Goal: Task Accomplishment & Management: Manage account settings

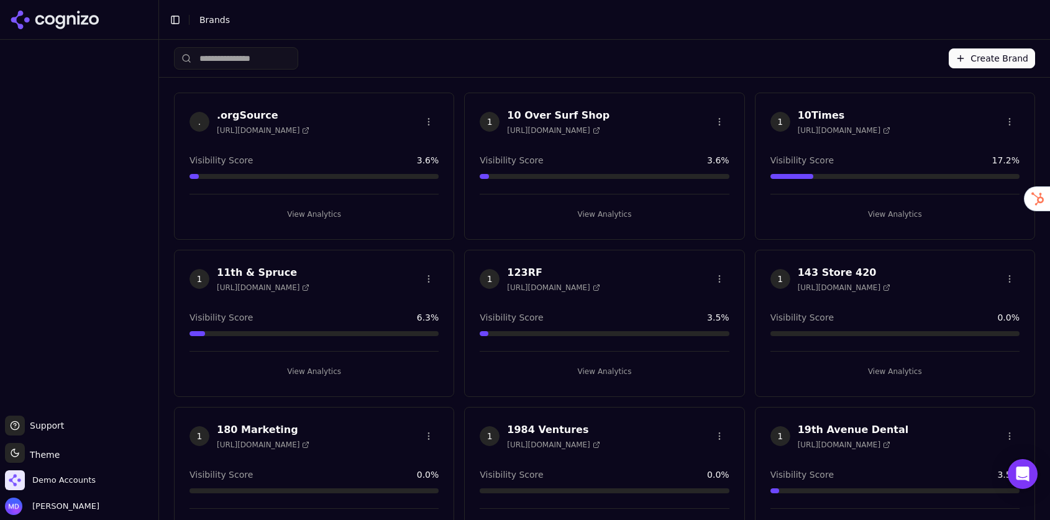
click at [237, 60] on input "search" at bounding box center [236, 58] width 124 height 22
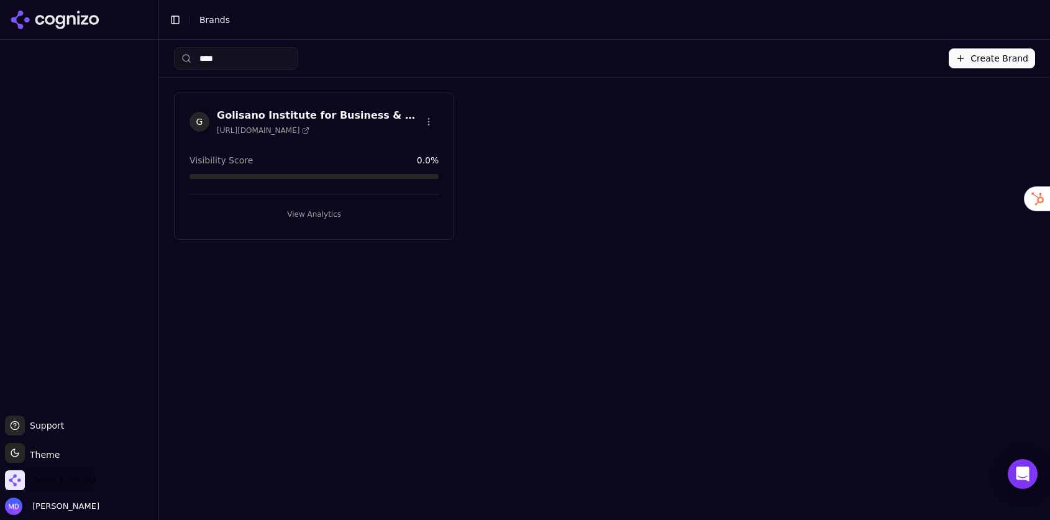
type input "****"
click at [77, 470] on span "Demo Accounts" at bounding box center [50, 480] width 91 height 20
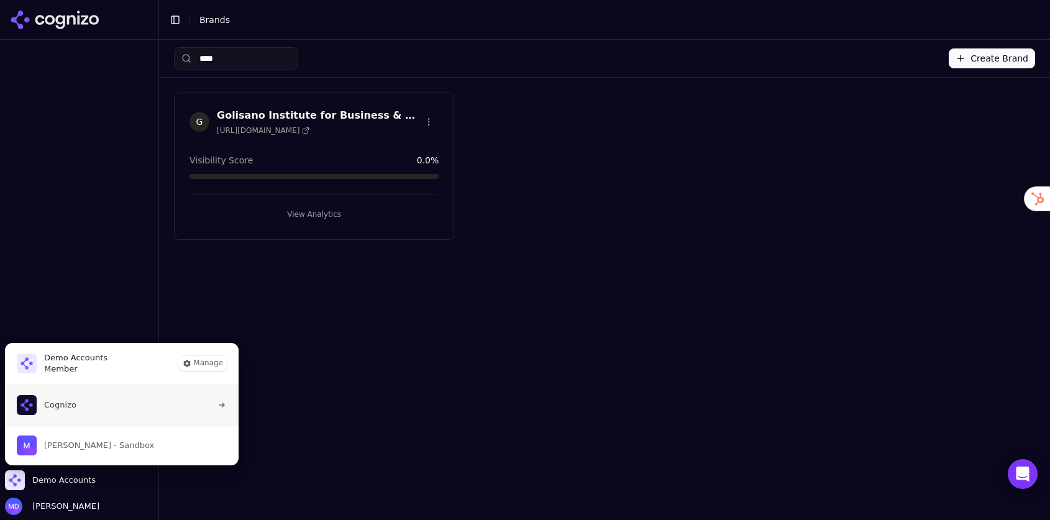
click at [71, 408] on span "Cognizo" at bounding box center [60, 404] width 32 height 11
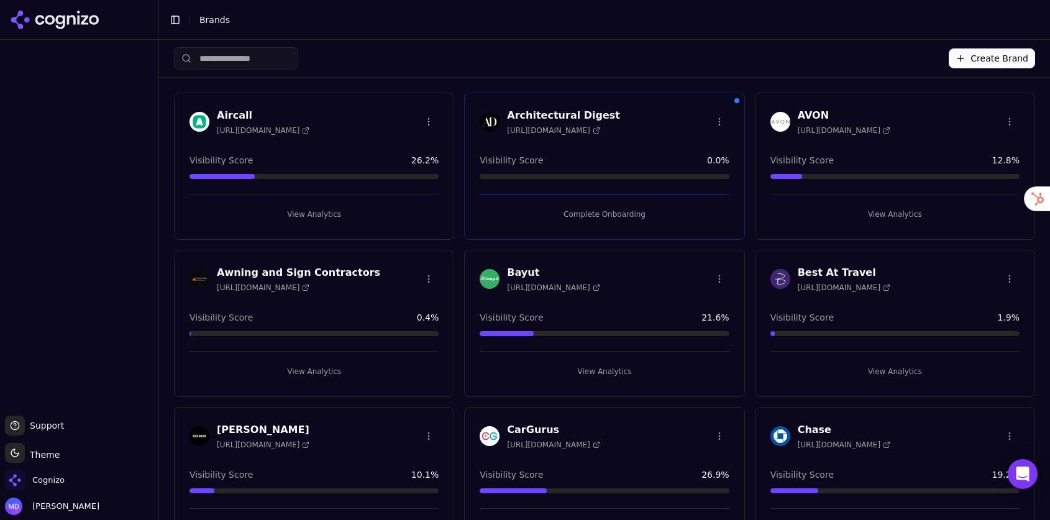
click at [272, 68] on input "search" at bounding box center [236, 58] width 124 height 22
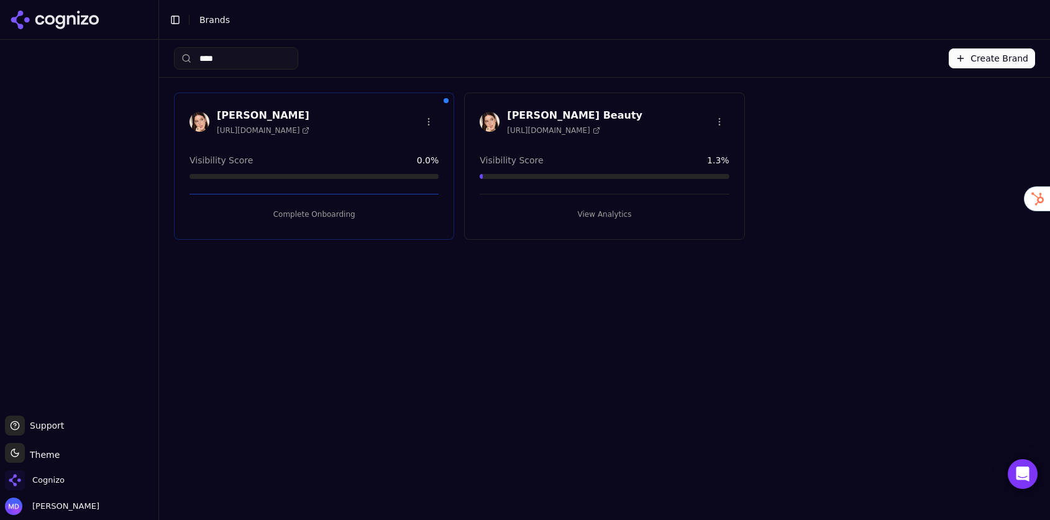
type input "****"
click at [588, 211] on button "View Analytics" at bounding box center [604, 214] width 249 height 20
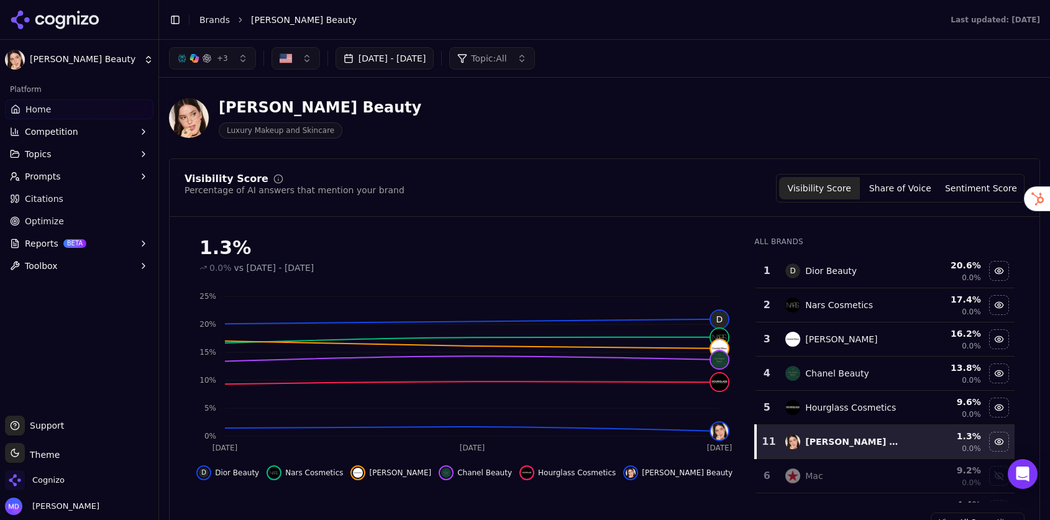
click at [67, 178] on button "Prompts" at bounding box center [79, 176] width 148 height 20
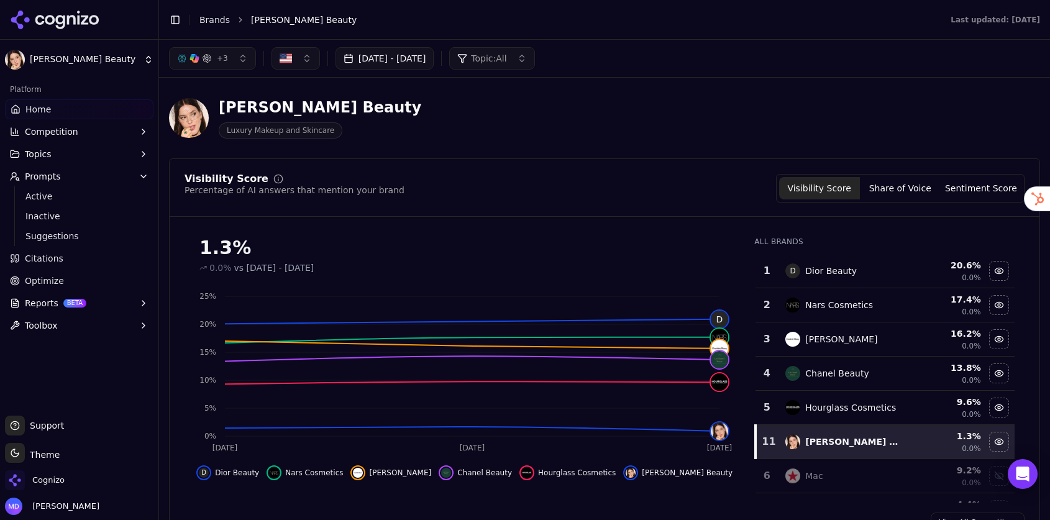
click at [53, 157] on button "Topics" at bounding box center [79, 154] width 148 height 20
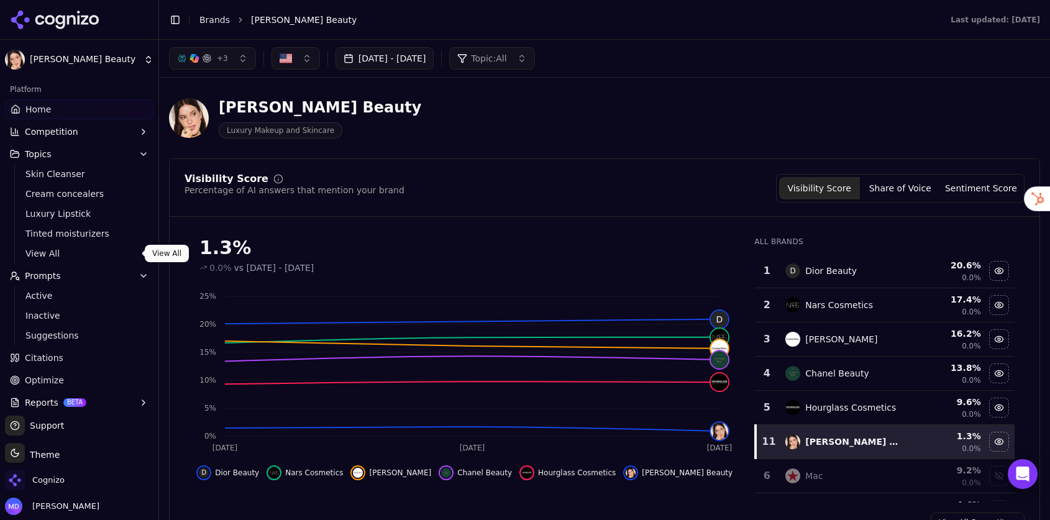
click at [57, 252] on span "View All" at bounding box center [79, 253] width 108 height 12
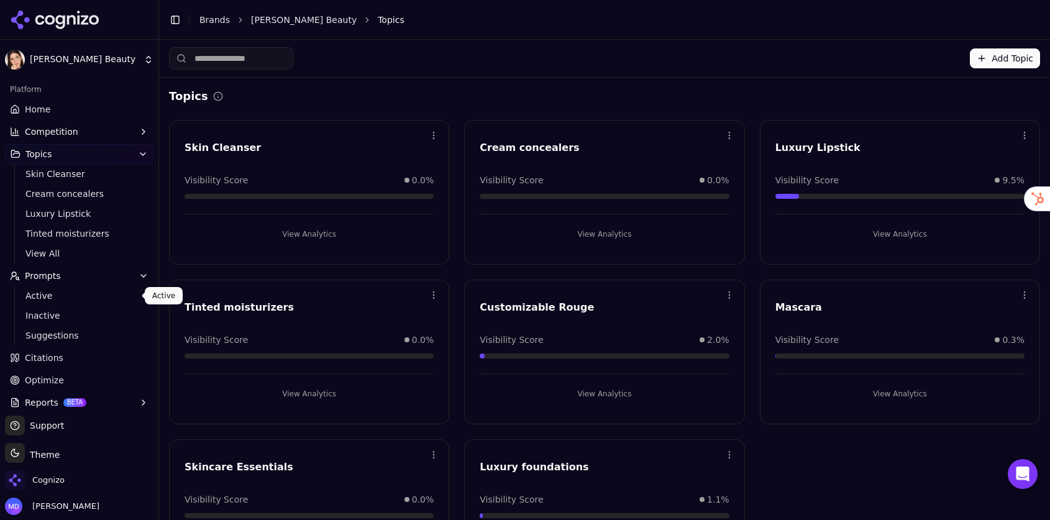
click at [84, 299] on span "Active" at bounding box center [79, 295] width 108 height 12
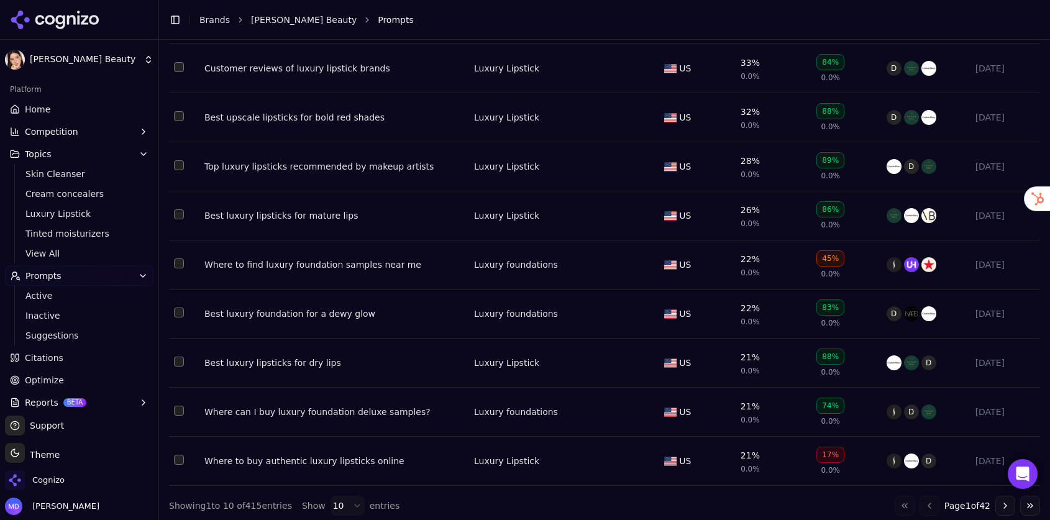
scroll to position [222, 0]
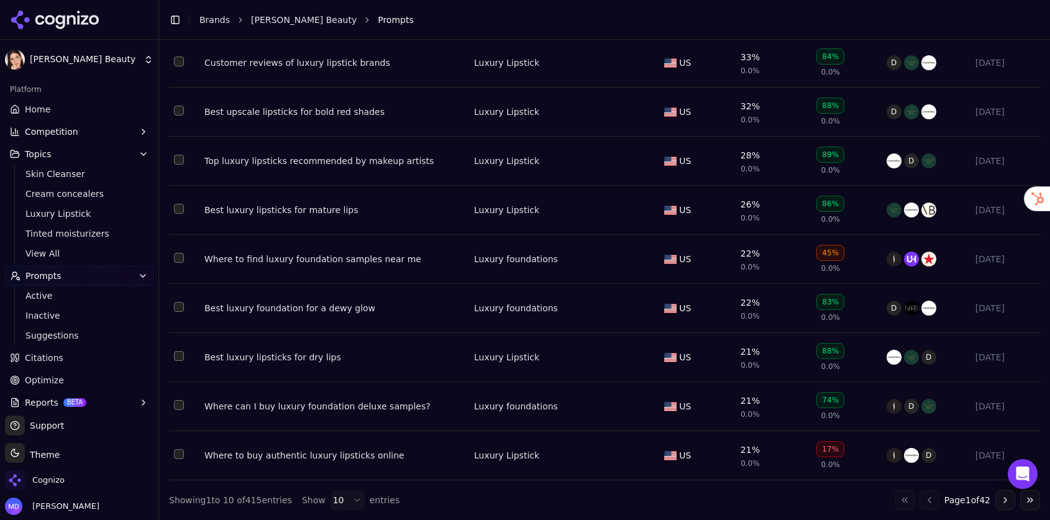
click at [219, 262] on div "Where to find luxury foundation samples near me" at bounding box center [334, 259] width 260 height 12
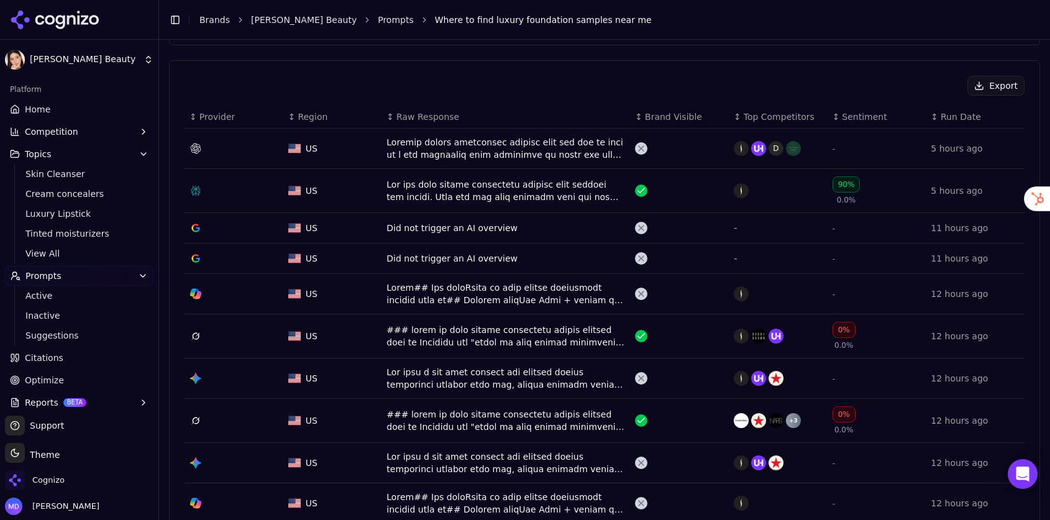
scroll to position [449, 0]
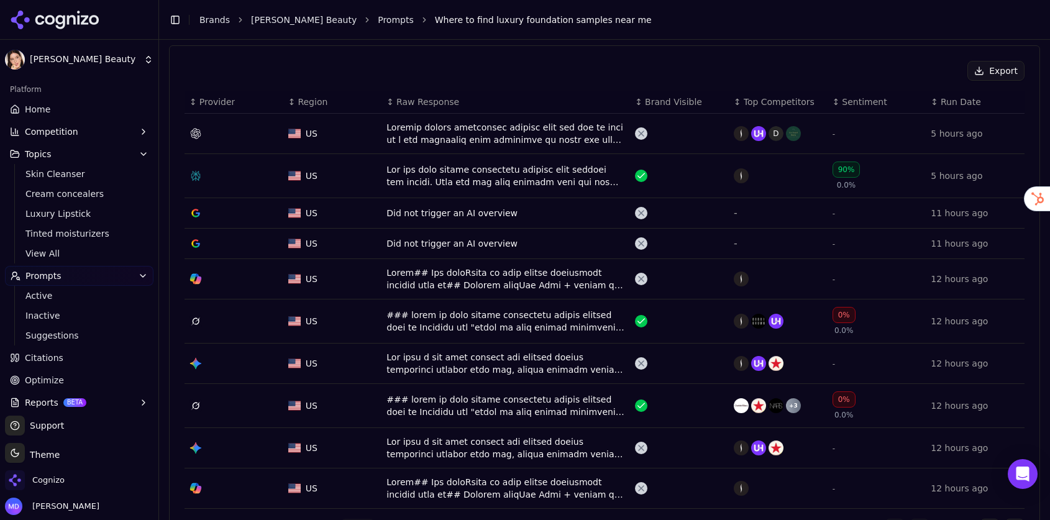
click at [426, 401] on div "Data table" at bounding box center [505, 405] width 239 height 25
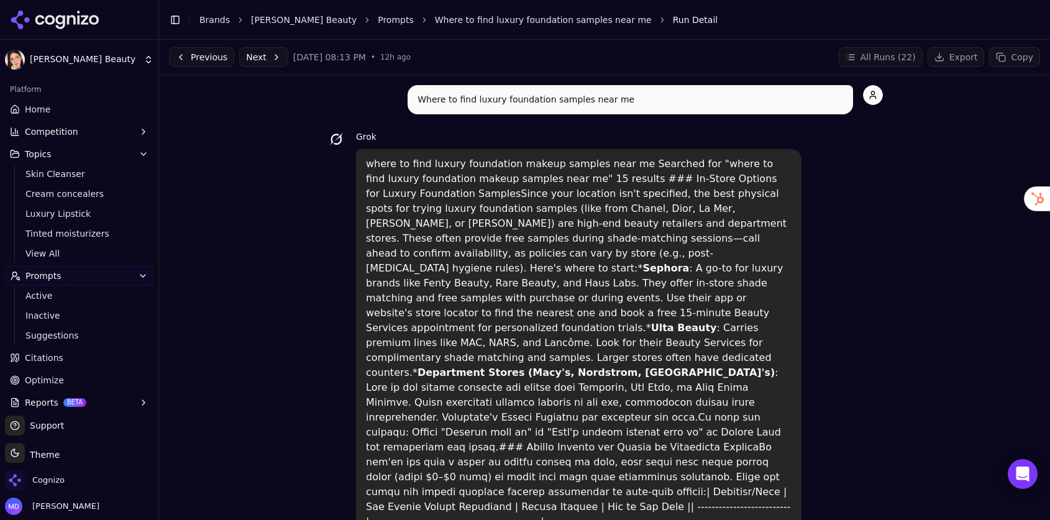
click at [52, 362] on span "Citations" at bounding box center [44, 358] width 39 height 12
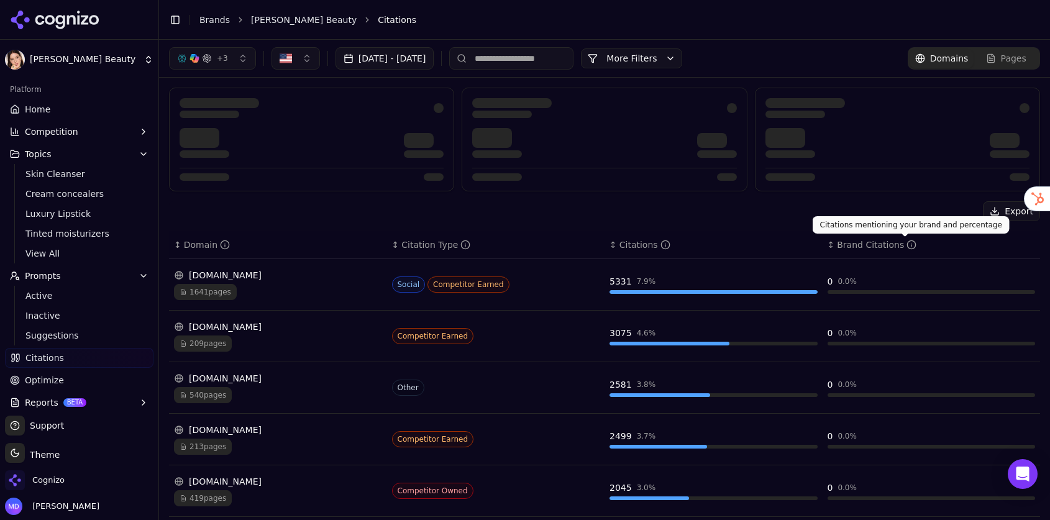
click at [863, 248] on div "Brand Citations" at bounding box center [877, 245] width 80 height 12
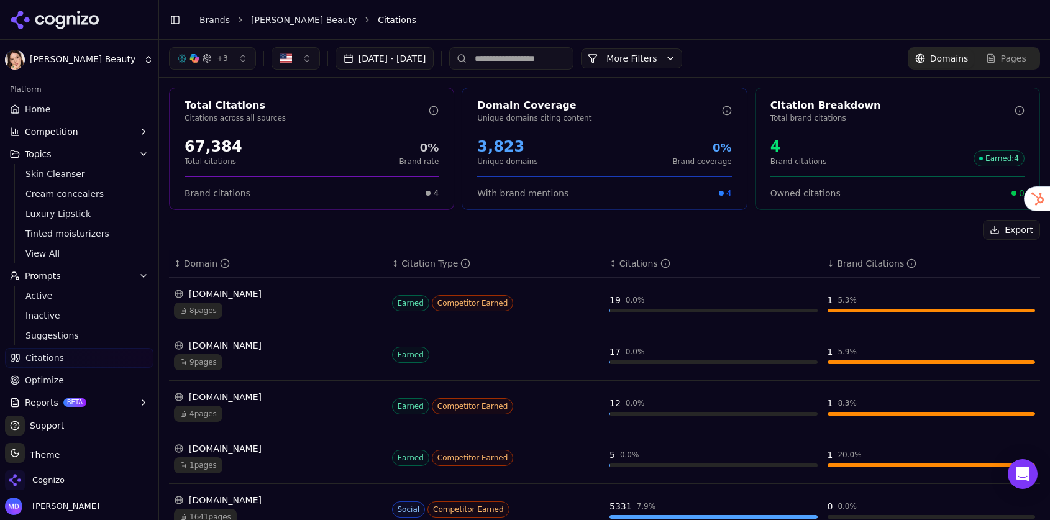
click at [285, 349] on div "selfridges.com" at bounding box center [278, 345] width 208 height 12
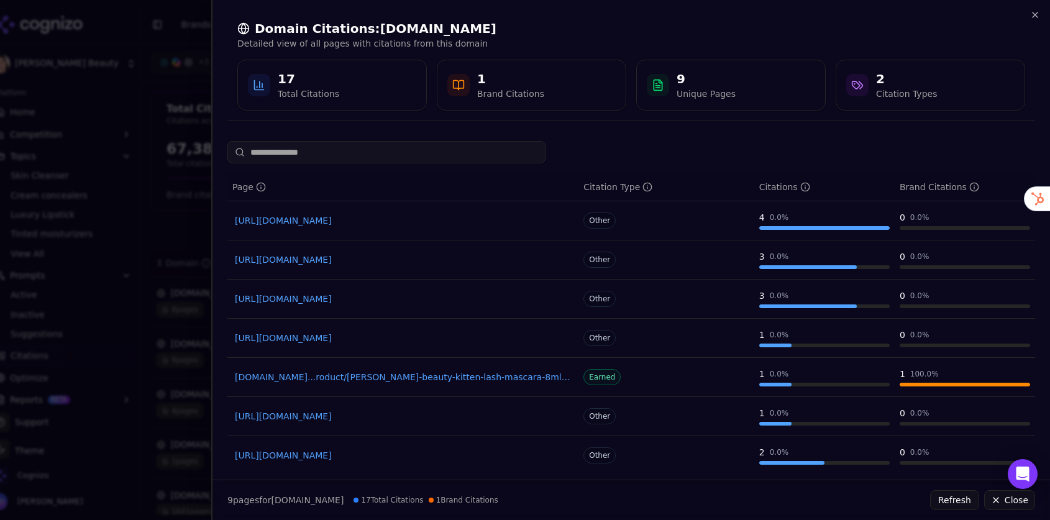
click at [306, 378] on link "selfridges.com...roduct/lisa-eldridge-beauty-kitten-lash-mascara-8ml%5FR04287739" at bounding box center [403, 377] width 336 height 12
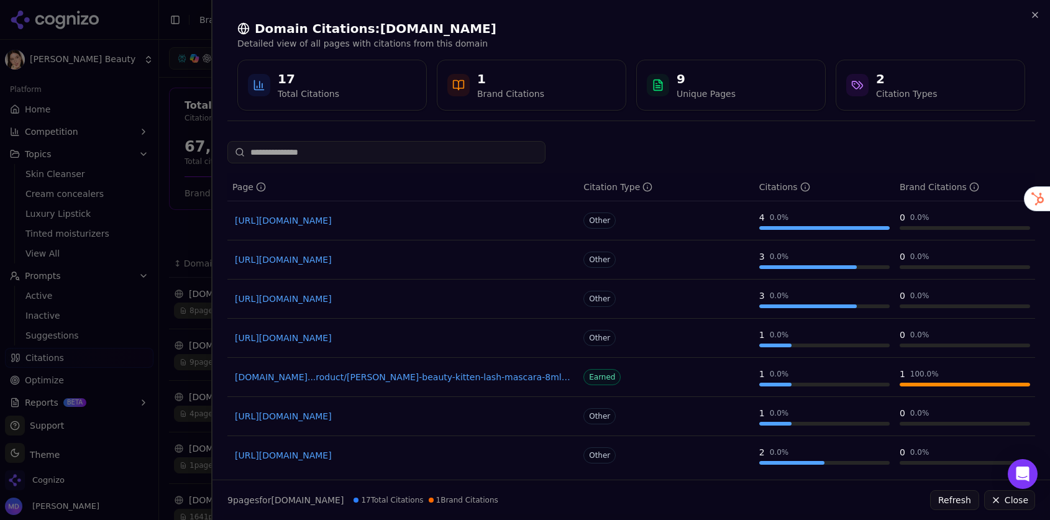
click at [111, 123] on div at bounding box center [525, 260] width 1050 height 520
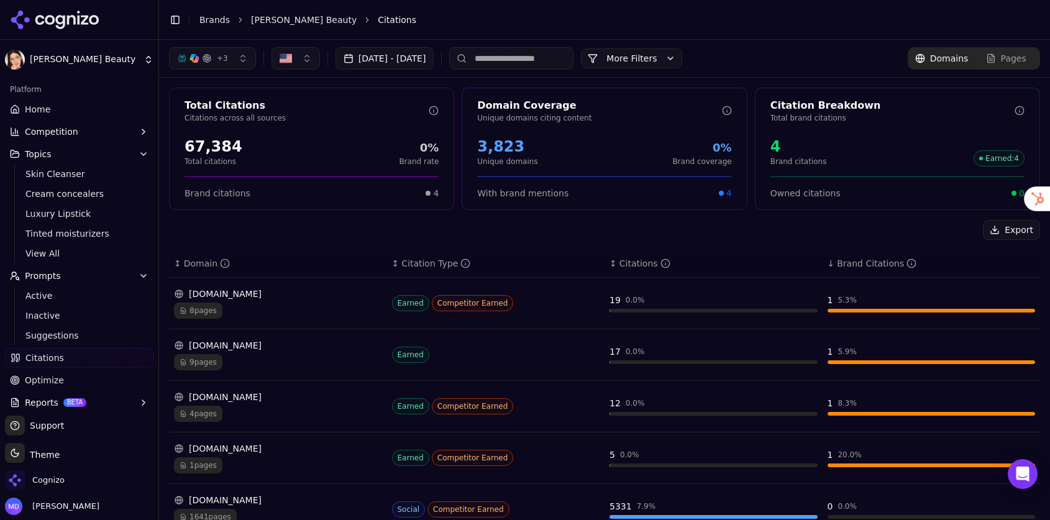
click at [77, 101] on link "Home" at bounding box center [79, 109] width 148 height 20
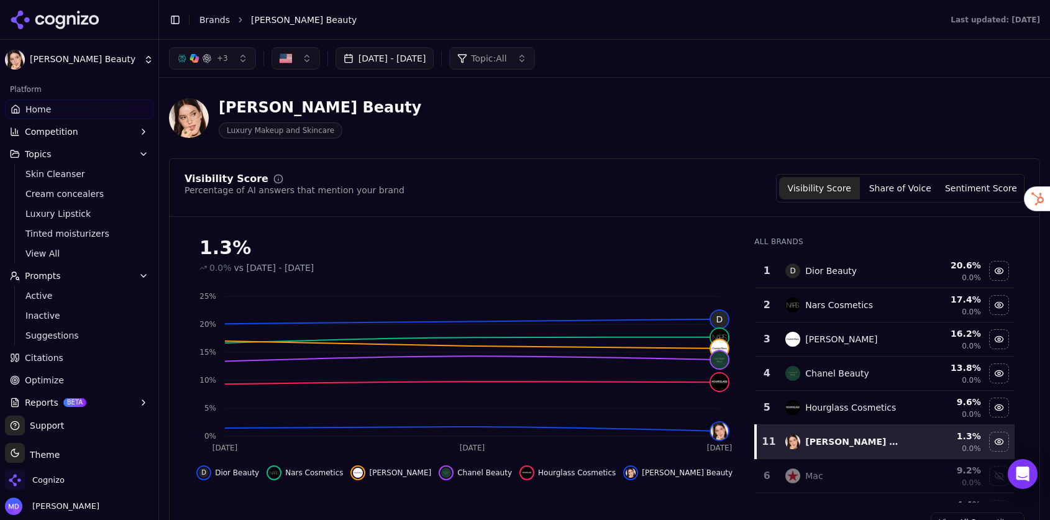
click at [41, 385] on span "Optimize" at bounding box center [44, 380] width 39 height 12
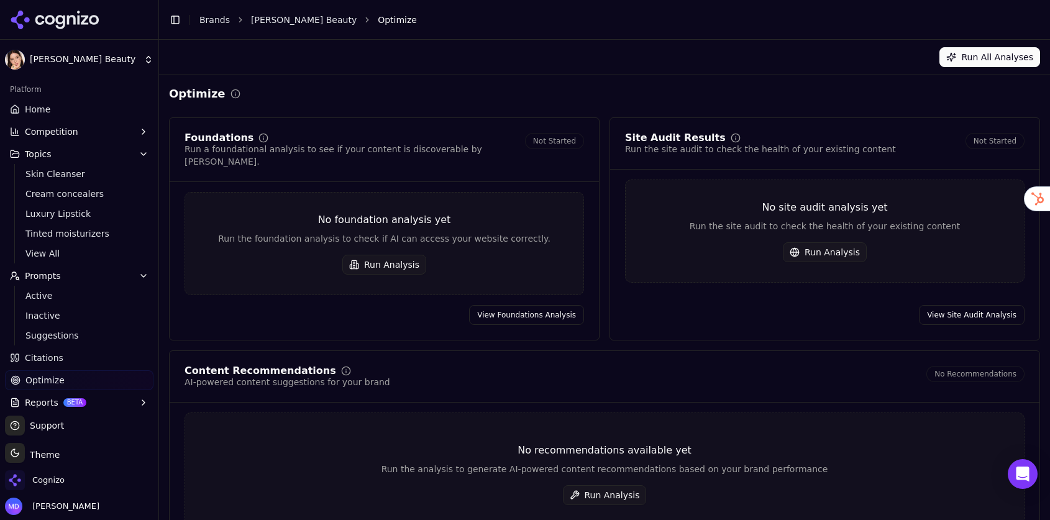
click at [969, 63] on button "Run All Analyses" at bounding box center [989, 57] width 101 height 20
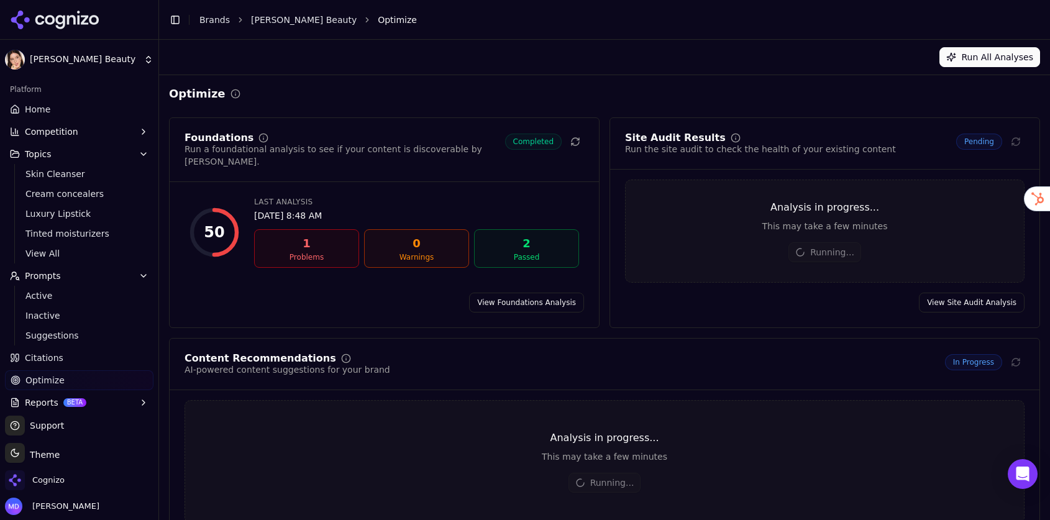
click at [102, 114] on link "Home" at bounding box center [79, 109] width 148 height 20
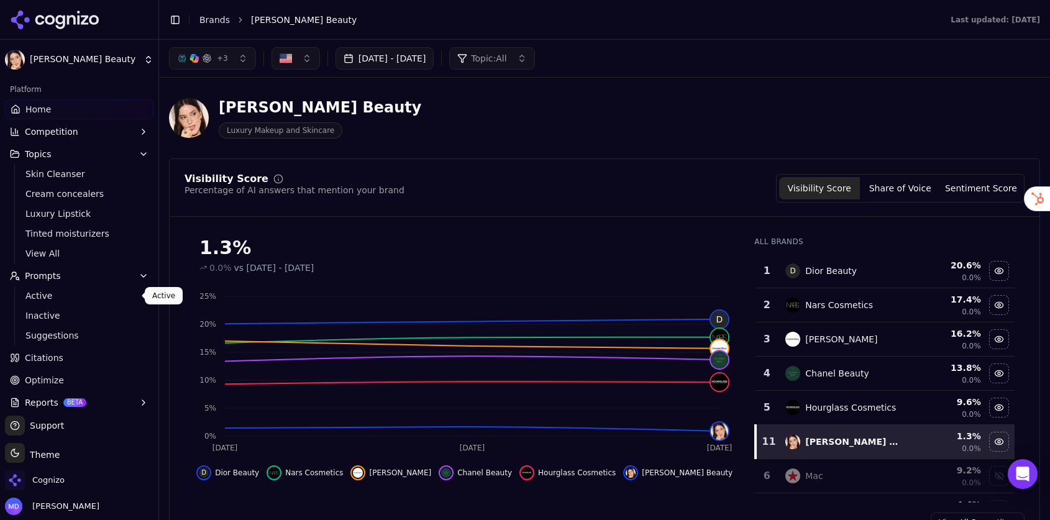
click at [68, 269] on button "Prompts" at bounding box center [79, 276] width 148 height 20
click at [66, 292] on span "Active" at bounding box center [79, 295] width 108 height 12
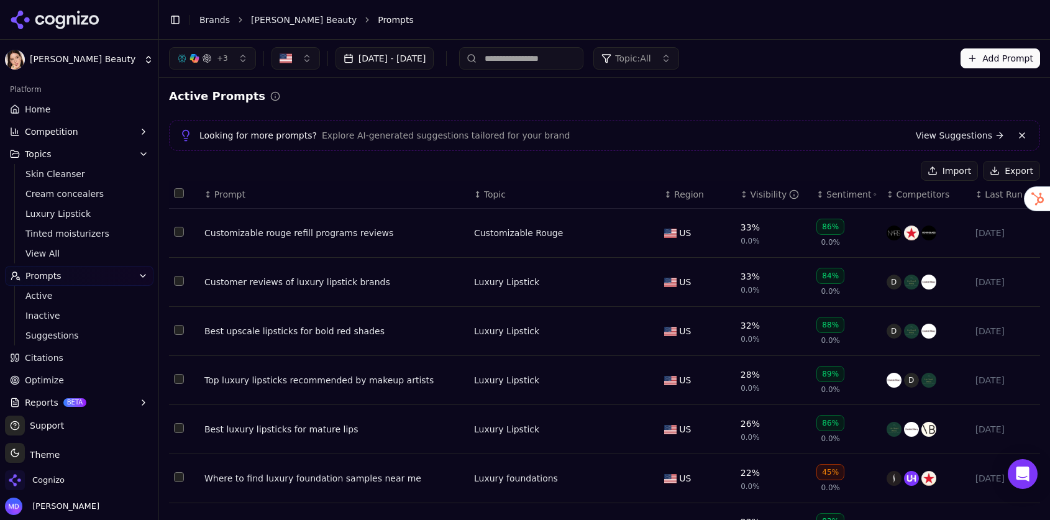
click at [738, 61] on div "+ 3 Sep 15, 2025 - Oct 15, 2025 Topic: All Add Prompt" at bounding box center [604, 58] width 871 height 22
click at [678, 60] on button "Topic: All" at bounding box center [635, 58] width 85 height 22
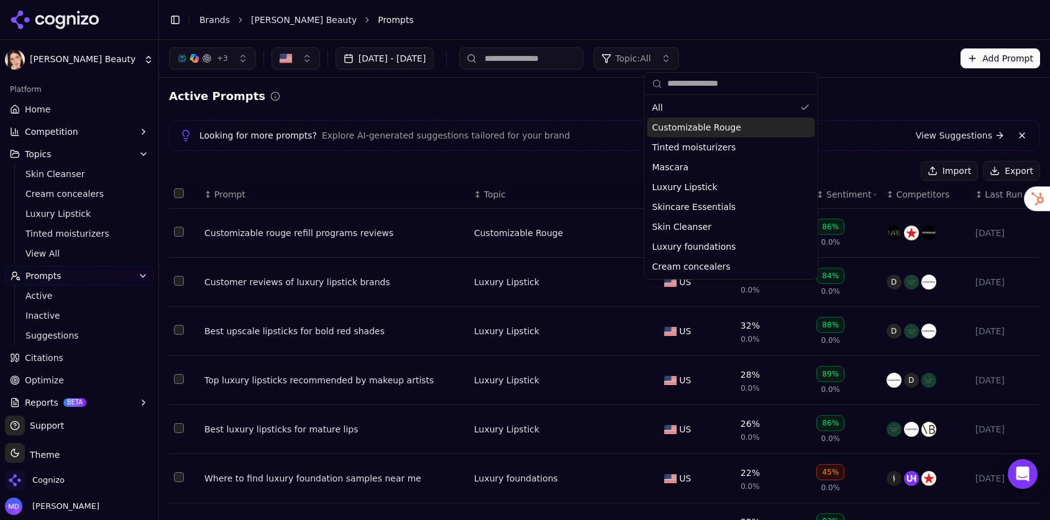
click at [693, 132] on span "Customizable Rouge" at bounding box center [696, 127] width 89 height 12
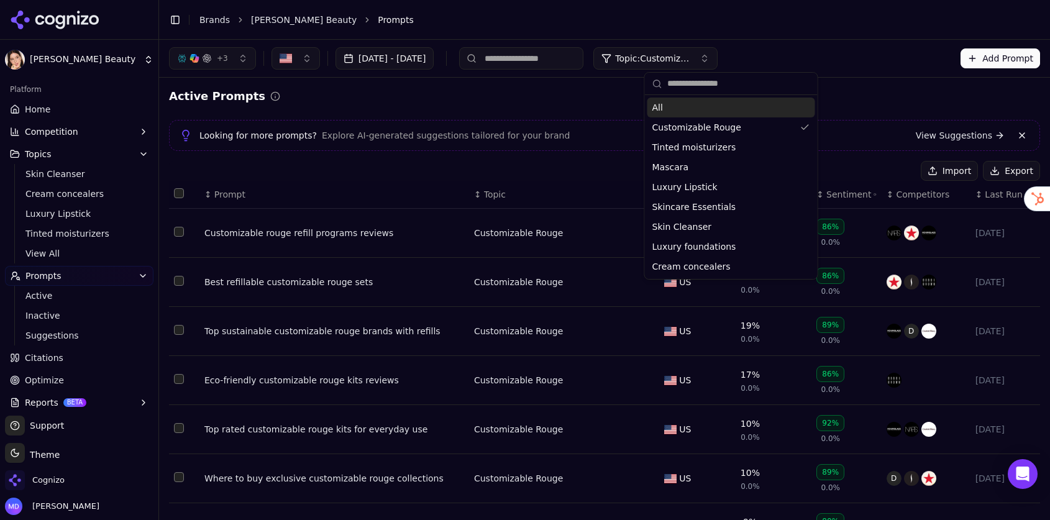
click at [602, 102] on div "Active Prompts" at bounding box center [604, 96] width 871 height 17
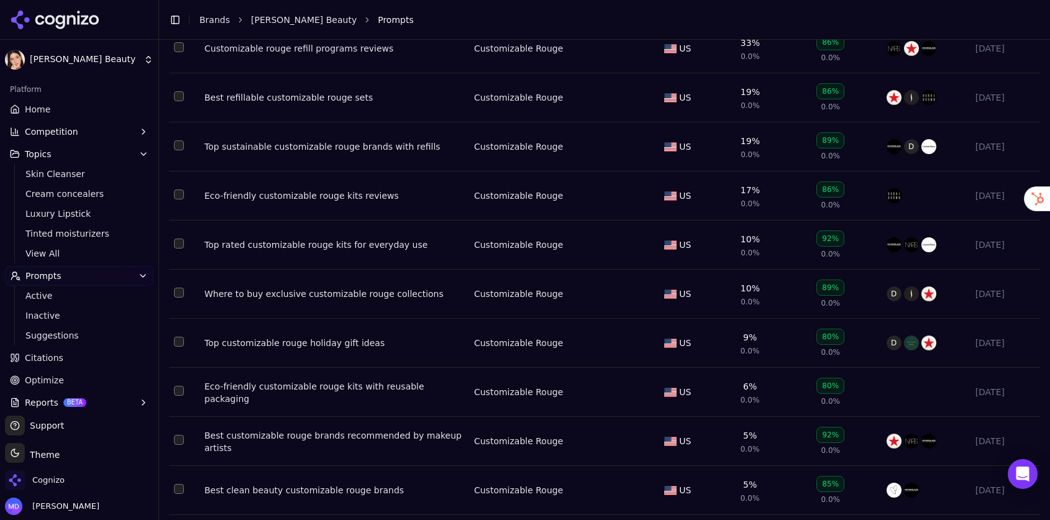
scroll to position [222, 0]
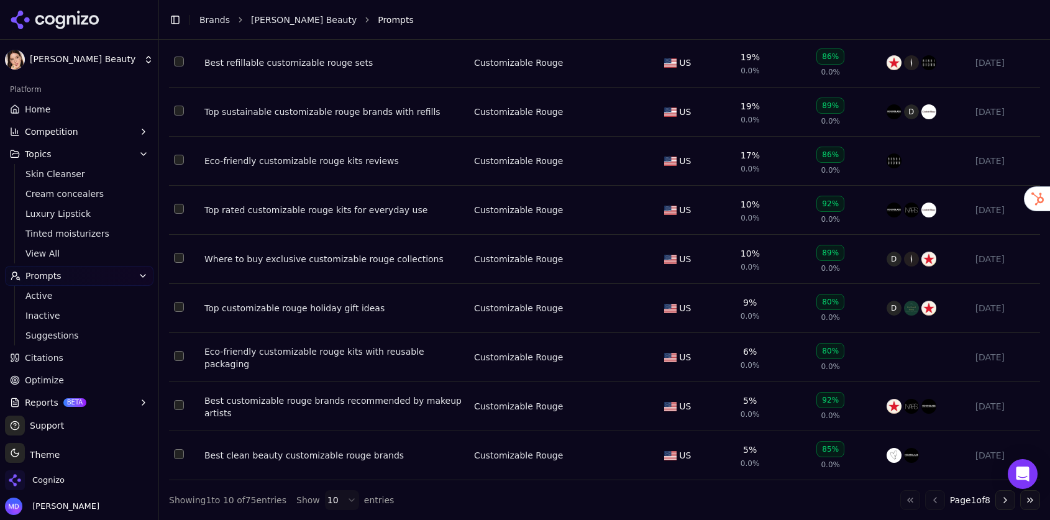
click at [1006, 499] on button "Go to next page" at bounding box center [1005, 500] width 20 height 20
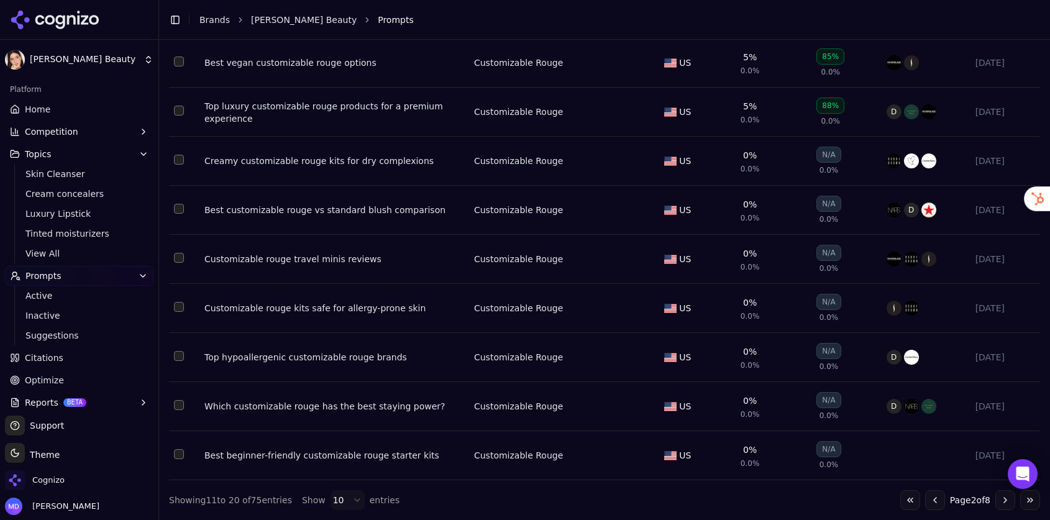
click at [1002, 502] on button "Go to next page" at bounding box center [1005, 500] width 20 height 20
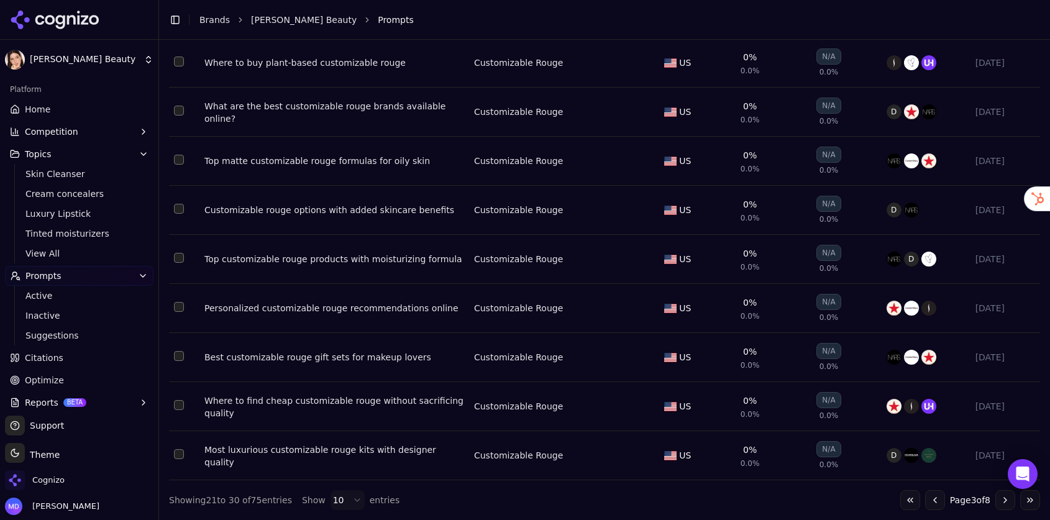
click at [1002, 502] on button "Go to next page" at bounding box center [1005, 500] width 20 height 20
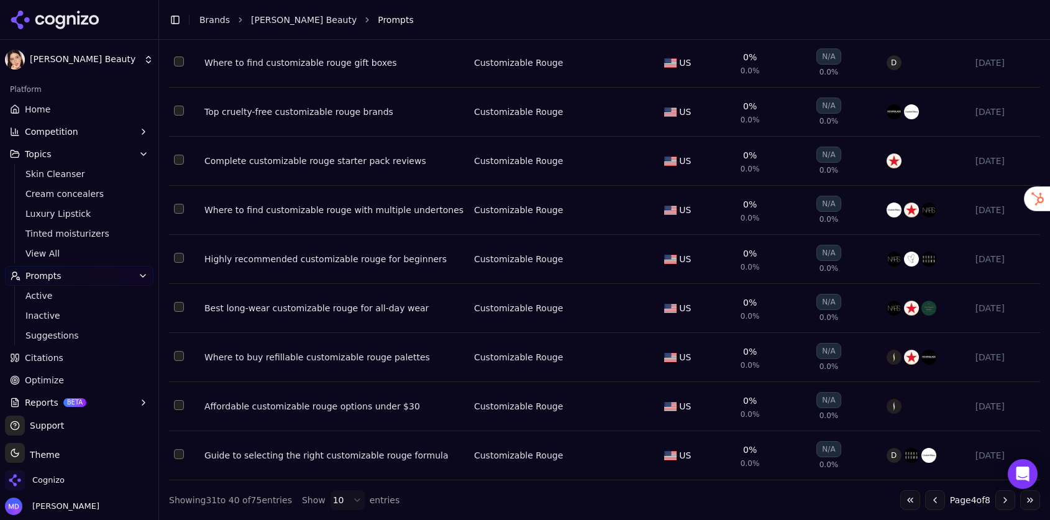
scroll to position [0, 0]
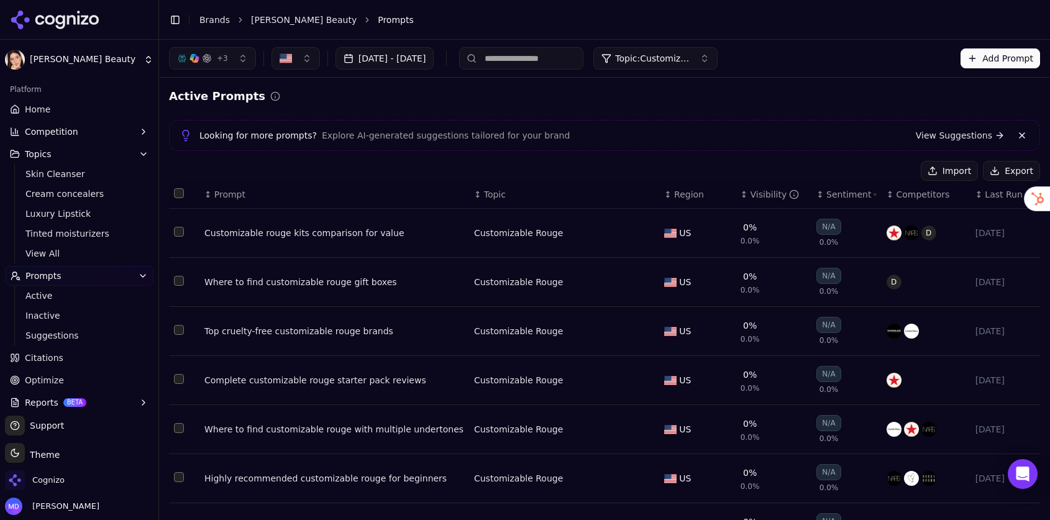
click at [690, 63] on span "Topic: Customizable Rouge" at bounding box center [652, 58] width 75 height 12
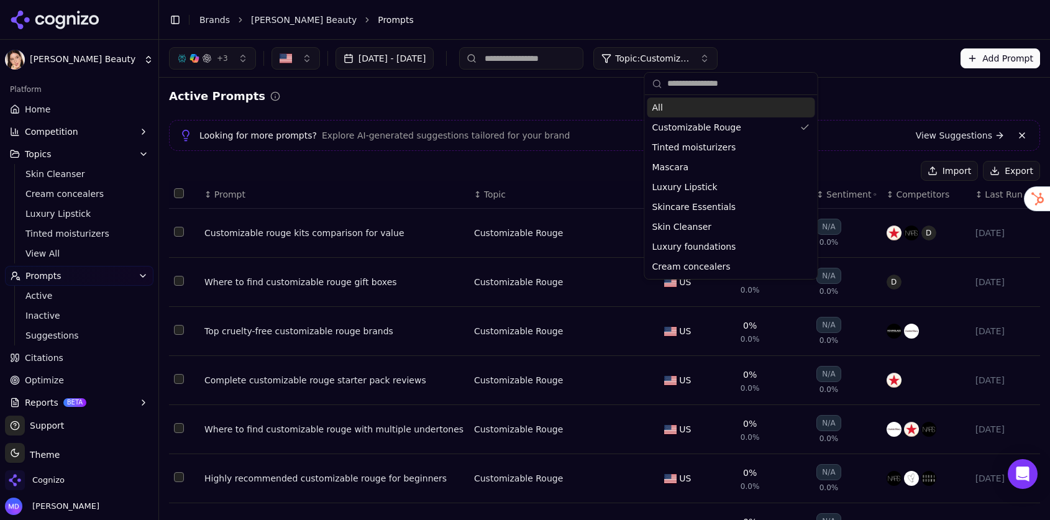
click at [702, 102] on div "All" at bounding box center [731, 108] width 168 height 20
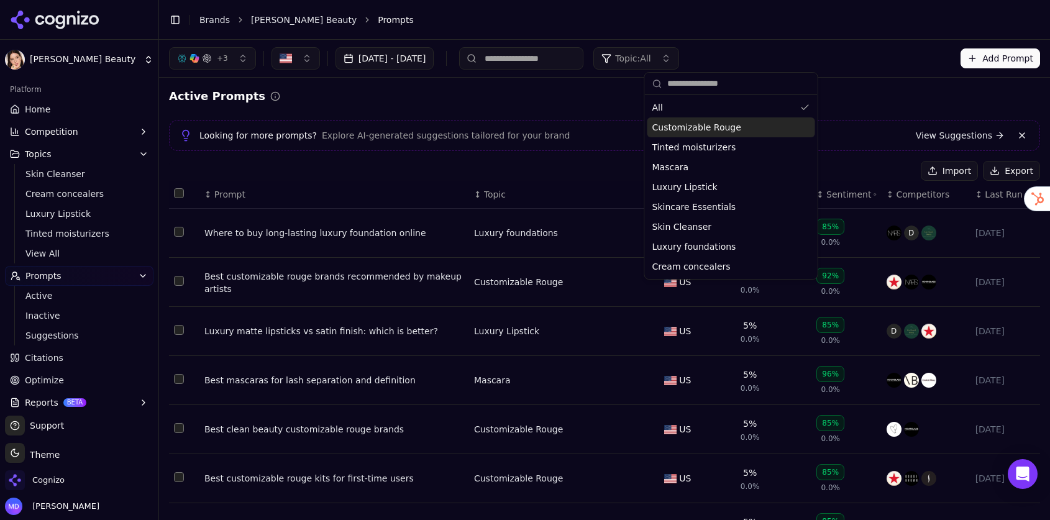
click at [581, 161] on div "Import Export" at bounding box center [604, 171] width 871 height 20
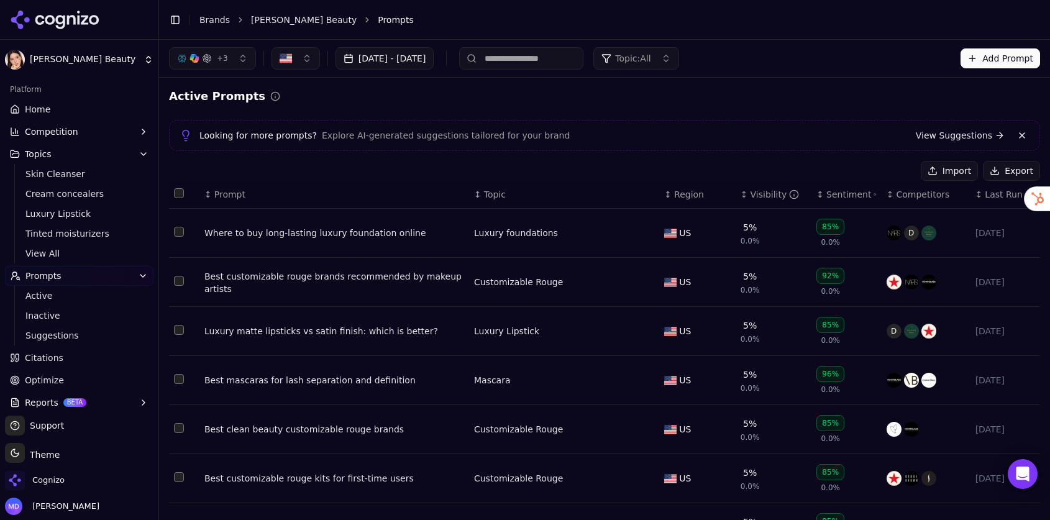
scroll to position [222, 0]
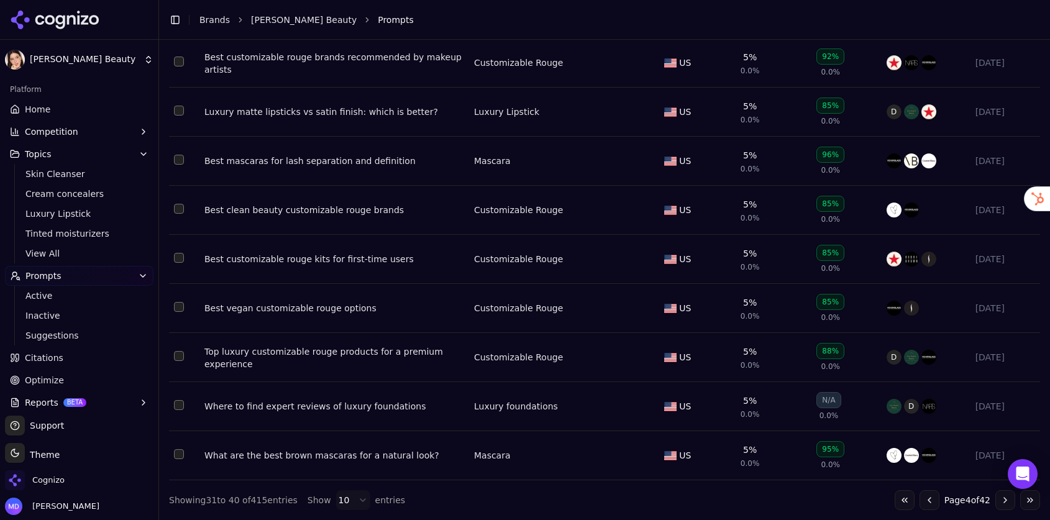
click at [348, 498] on html "Lisa Eldridge Beauty Platform Home Competition Topics Skin Cleanser Cream conce…" at bounding box center [525, 260] width 1050 height 520
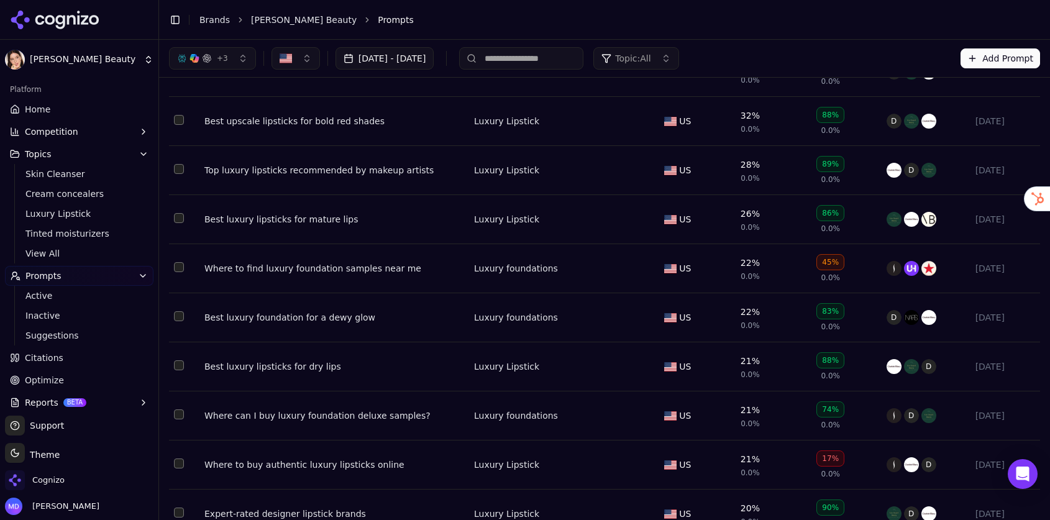
scroll to position [58, 0]
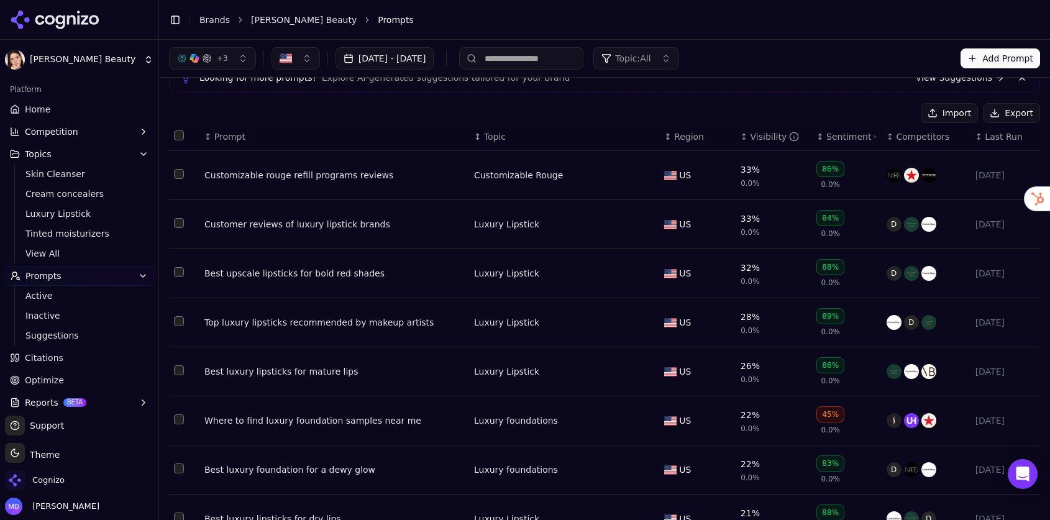
click at [184, 134] on th "Data table" at bounding box center [184, 137] width 30 height 28
click at [179, 134] on button "Select all rows" at bounding box center [179, 135] width 10 height 10
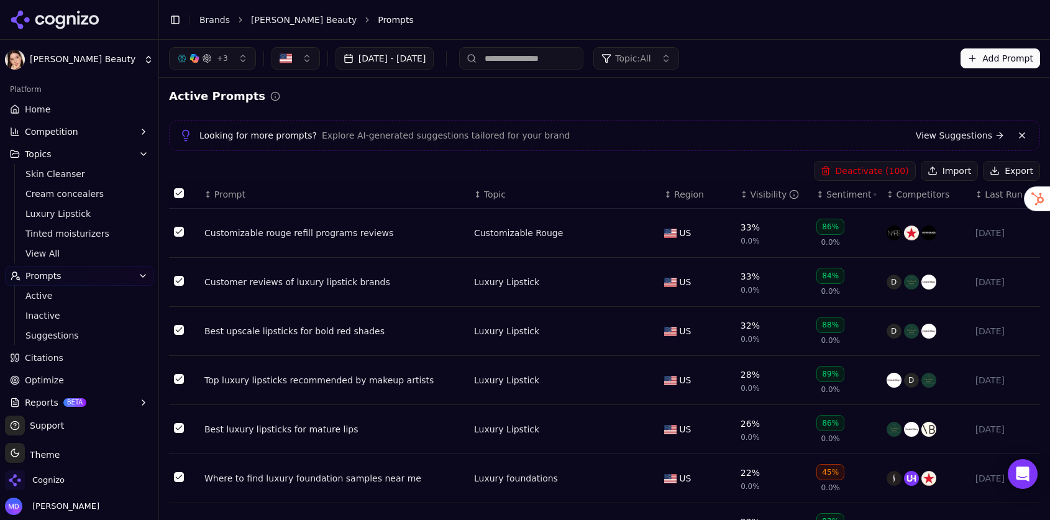
click at [177, 195] on button "Select all rows" at bounding box center [179, 193] width 10 height 10
click at [998, 168] on button "Export" at bounding box center [1011, 171] width 57 height 20
click at [932, 170] on button "Import" at bounding box center [949, 171] width 57 height 20
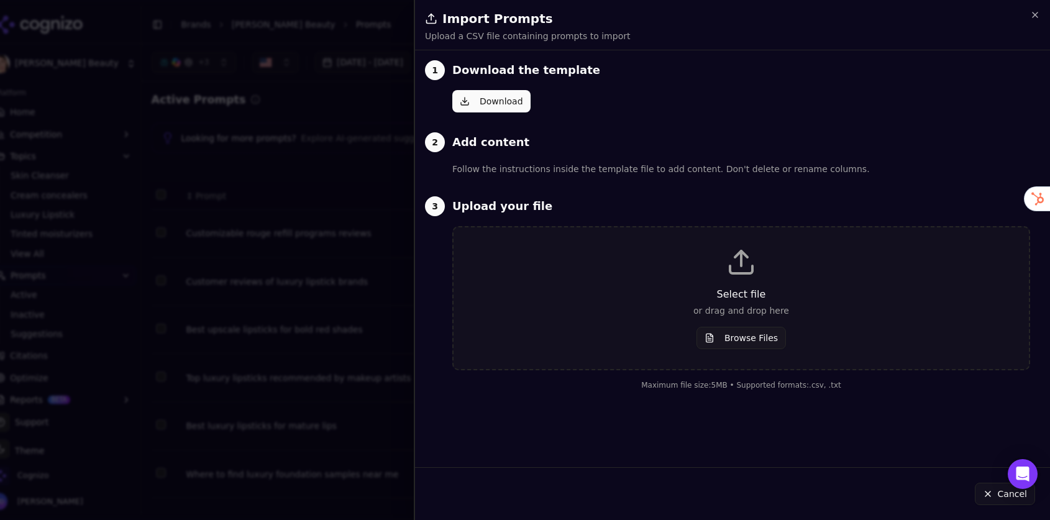
click at [757, 330] on button "Browse Files" at bounding box center [740, 338] width 89 height 22
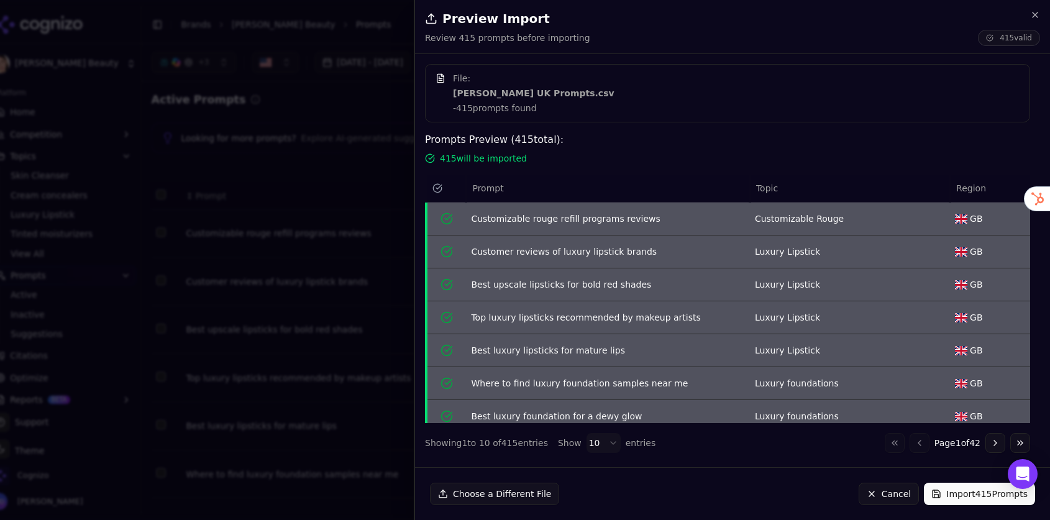
scroll to position [109, 0]
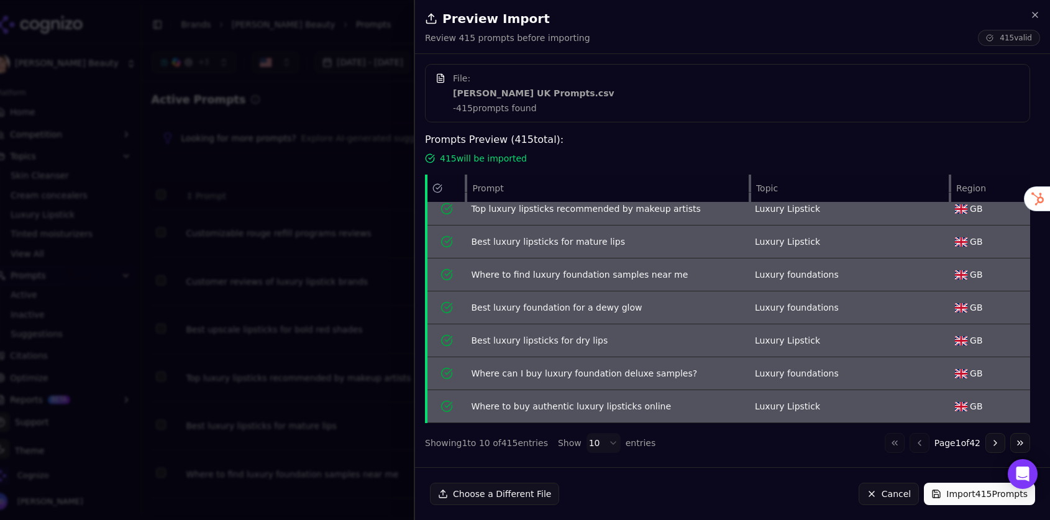
click at [962, 488] on button "Import 415 Prompts" at bounding box center [979, 494] width 111 height 22
click at [1032, 17] on icon "button" at bounding box center [1034, 14] width 5 height 5
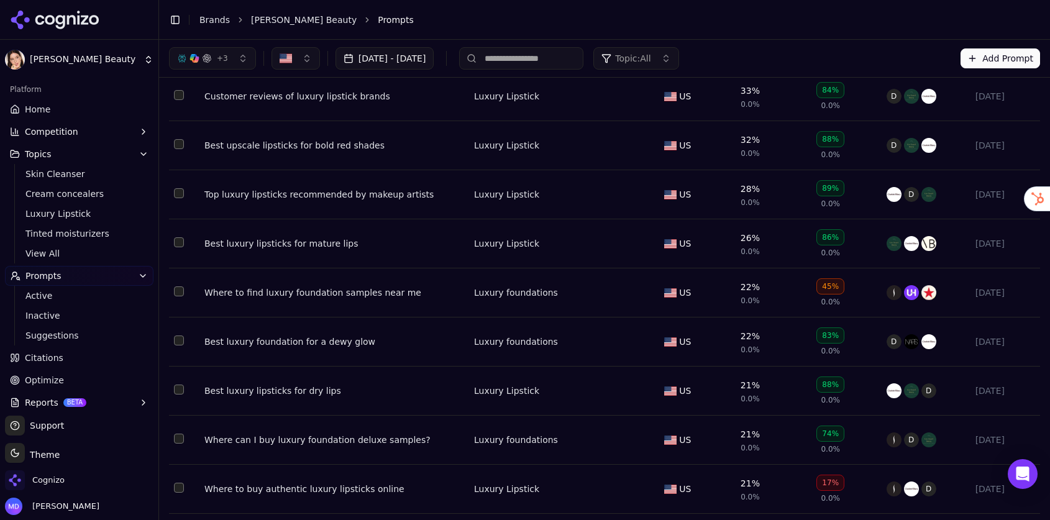
scroll to position [0, 0]
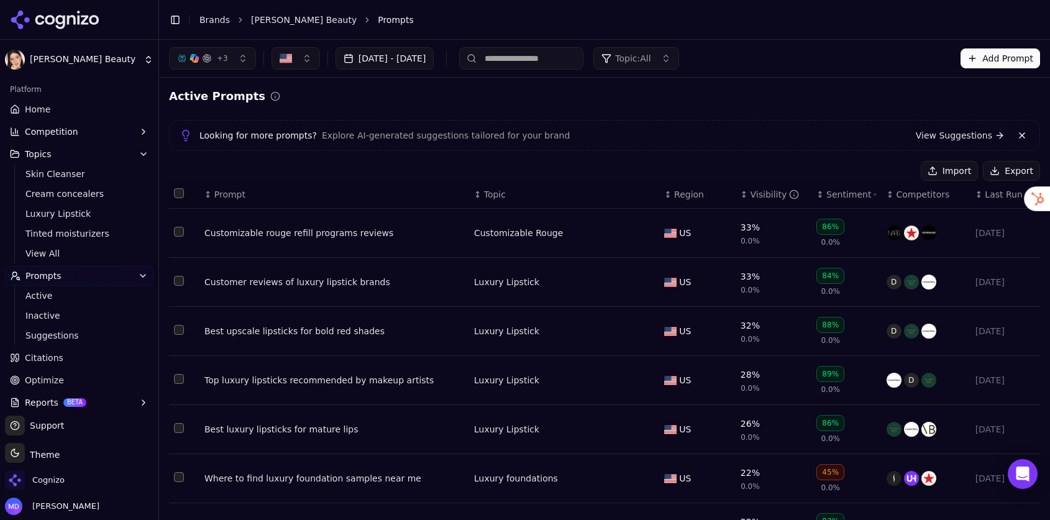
click at [1013, 62] on button "Add Prompt" at bounding box center [1000, 58] width 80 height 20
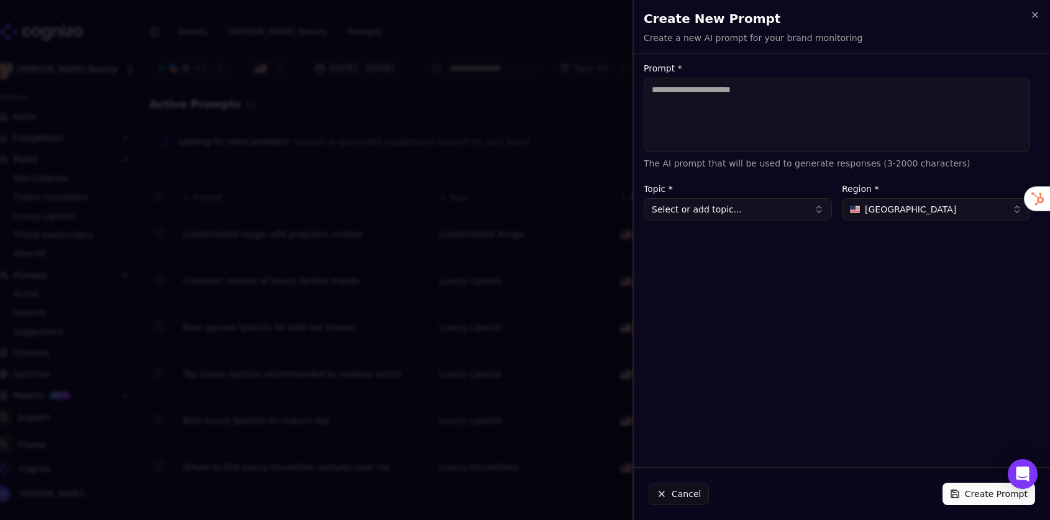
click at [877, 218] on button "United States" at bounding box center [936, 209] width 188 height 22
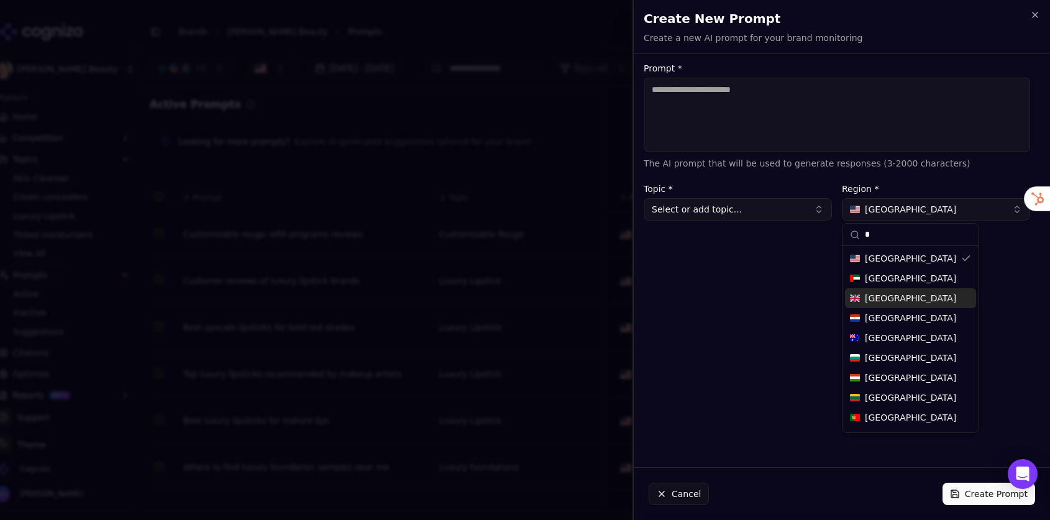
type input "*"
click at [886, 301] on span "United Kingdom" at bounding box center [910, 298] width 91 height 12
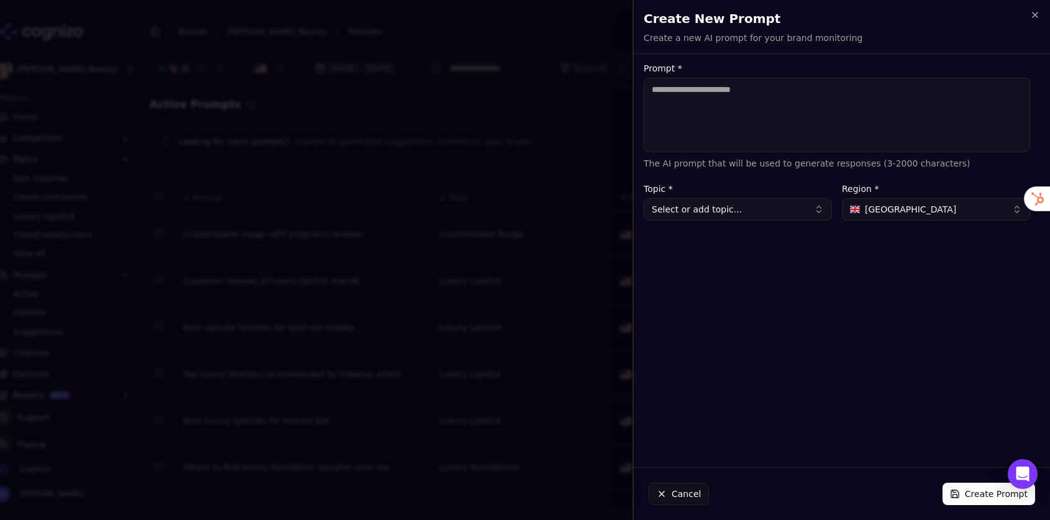
click at [753, 211] on button "Select or add topic..." at bounding box center [738, 209] width 188 height 22
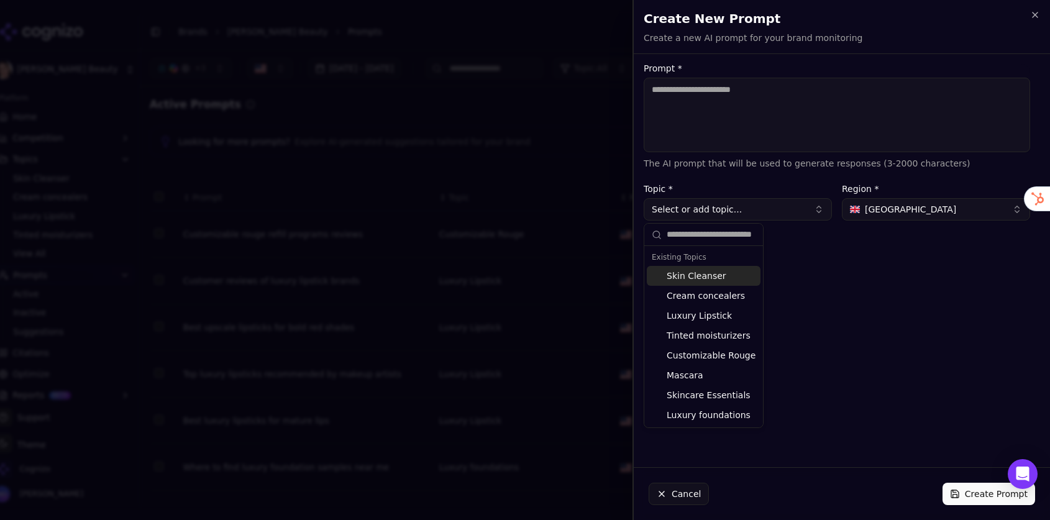
click at [695, 137] on textarea "Prompt *" at bounding box center [837, 115] width 386 height 75
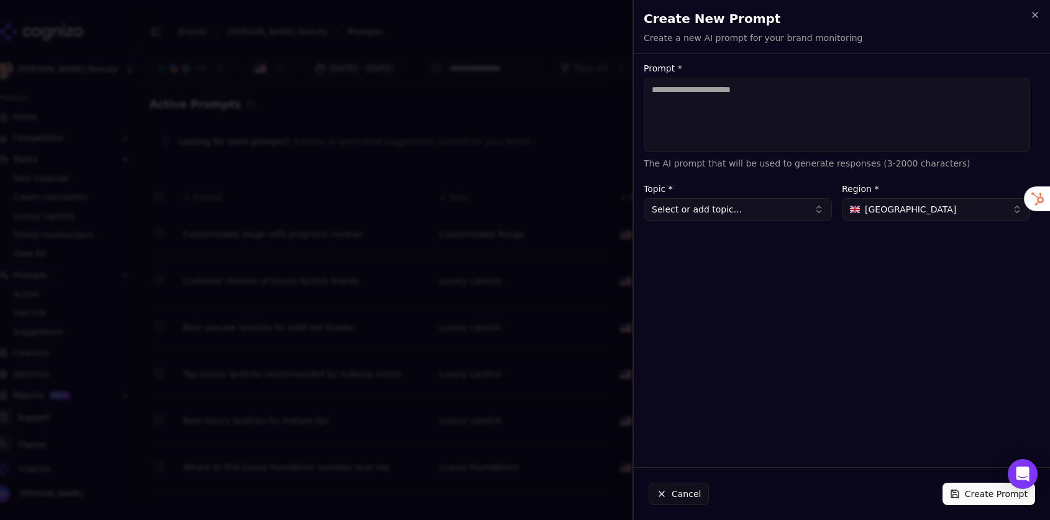
paste textarea "**********"
type textarea "**********"
click at [681, 211] on button "Select or add topic..." at bounding box center [738, 209] width 188 height 22
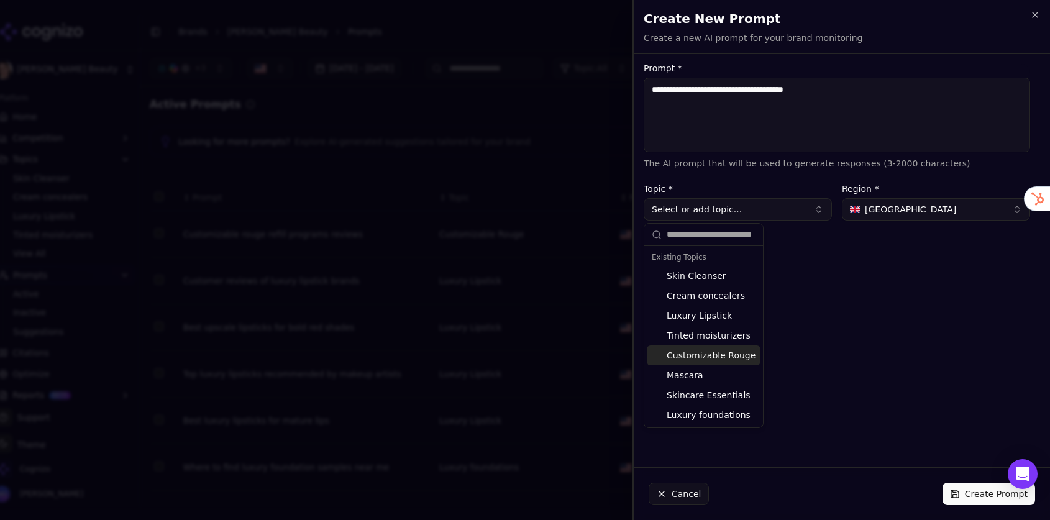
click at [704, 355] on div "Customizable Rouge" at bounding box center [704, 355] width 114 height 20
type input "**********"
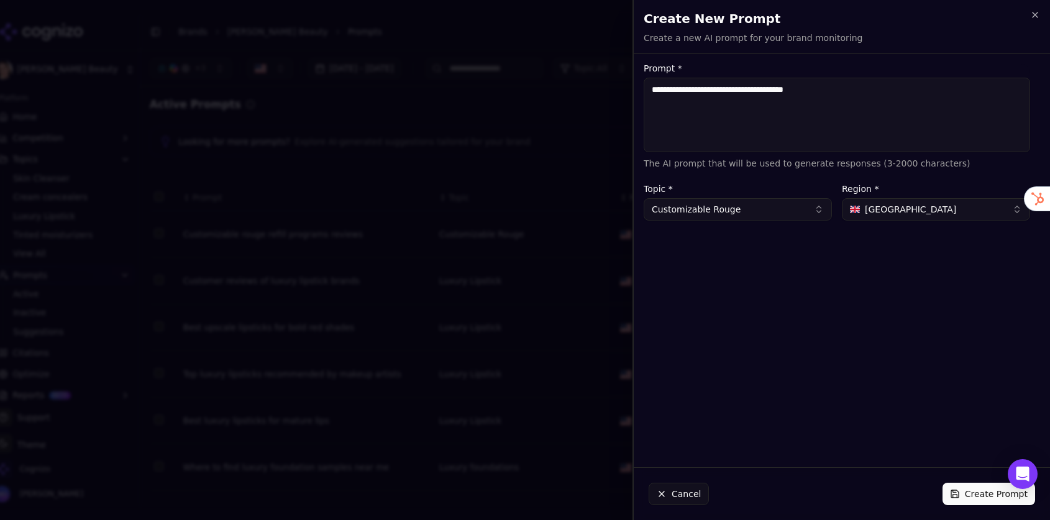
click at [968, 501] on button "Create Prompt" at bounding box center [988, 494] width 93 height 22
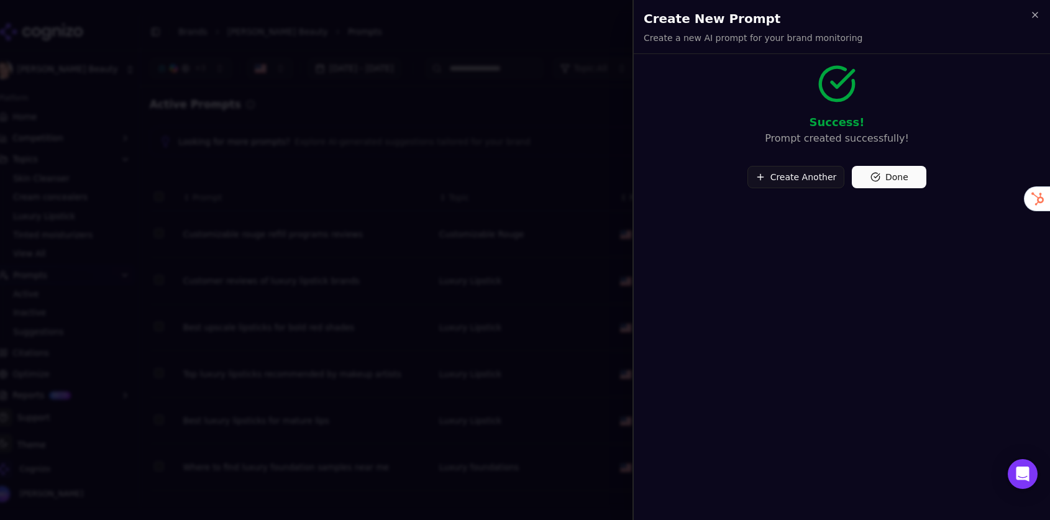
click at [891, 181] on button "Done" at bounding box center [889, 177] width 75 height 22
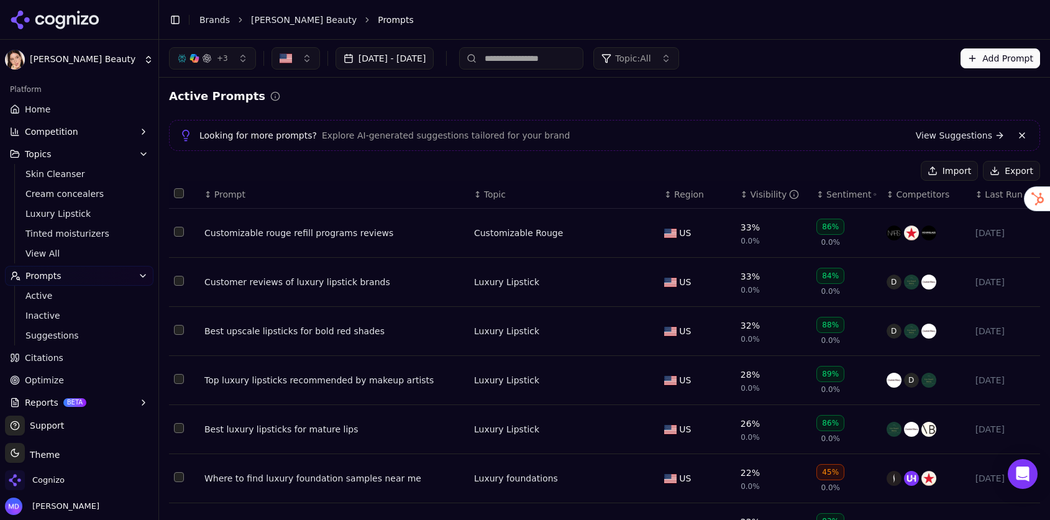
click at [650, 53] on span "Topic: All" at bounding box center [632, 58] width 35 height 12
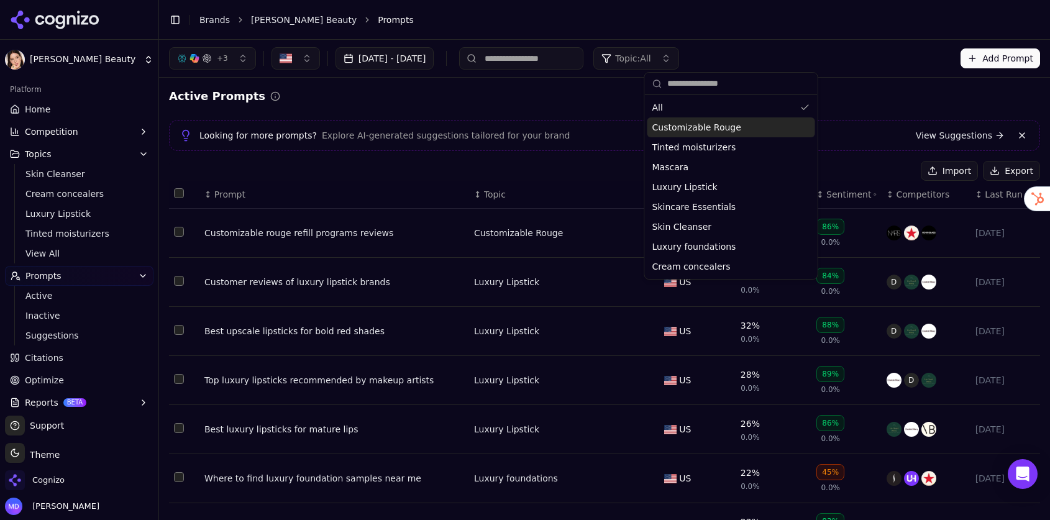
click at [664, 124] on span "Customizable Rouge" at bounding box center [696, 127] width 89 height 12
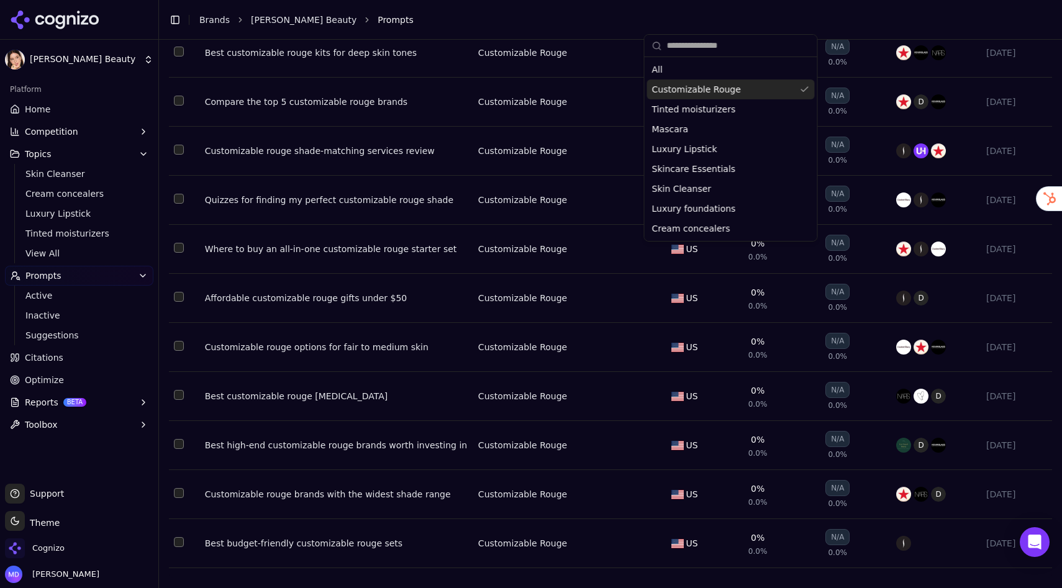
scroll to position [3344, 0]
click at [178, 519] on button "Select row 75" at bounding box center [179, 542] width 10 height 10
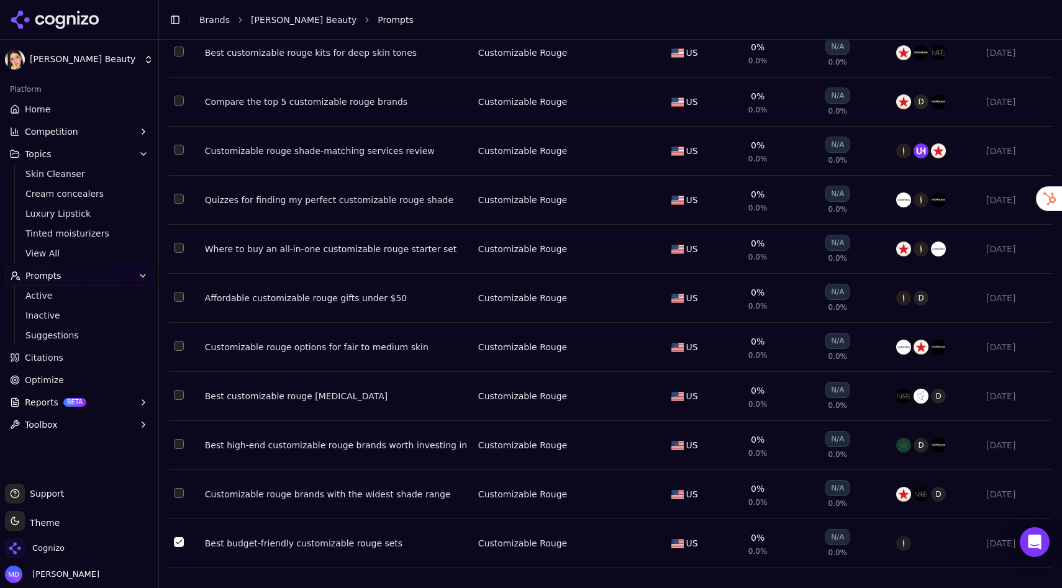
click at [178, 491] on button "Select row 74" at bounding box center [179, 493] width 10 height 10
click at [182, 397] on button "Select row 72" at bounding box center [179, 395] width 10 height 10
click at [179, 297] on button "Select row 70" at bounding box center [179, 297] width 10 height 10
click at [178, 263] on td "Data table" at bounding box center [184, 249] width 31 height 49
click at [178, 243] on button "Select row 69" at bounding box center [179, 248] width 10 height 10
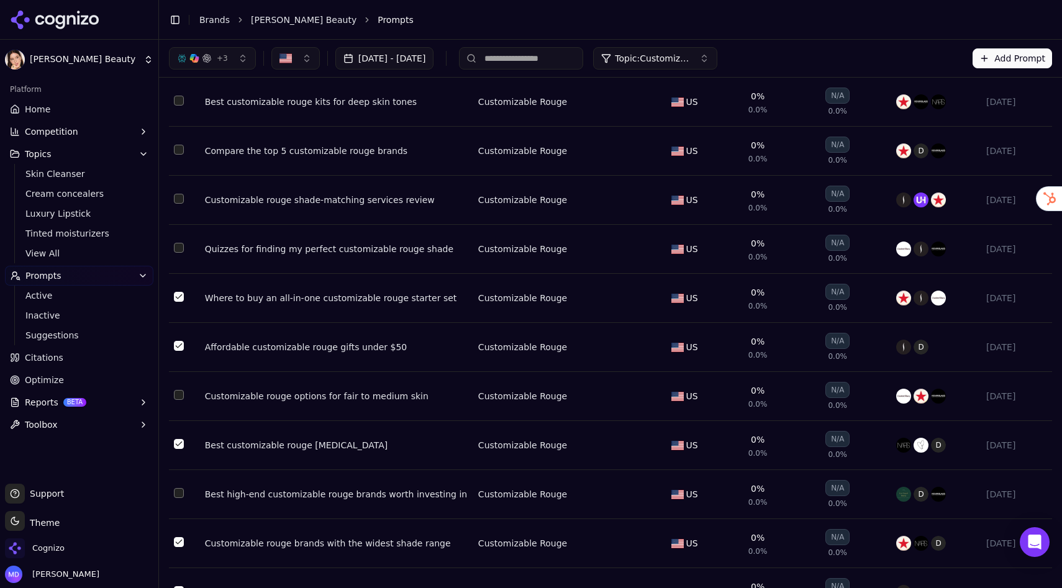
scroll to position [3269, 0]
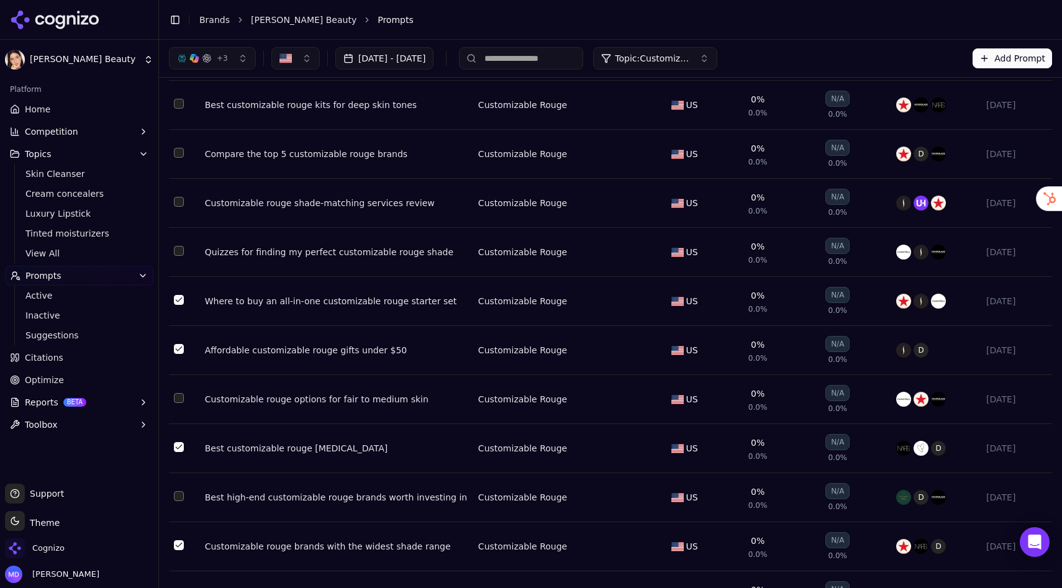
click at [180, 256] on button "Select row 68" at bounding box center [179, 251] width 10 height 10
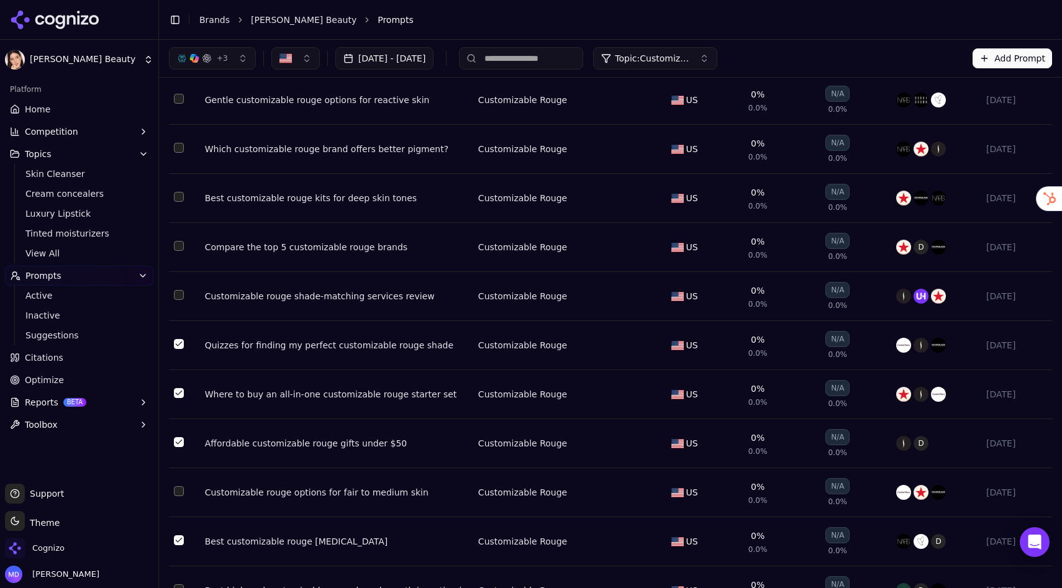
scroll to position [3171, 0]
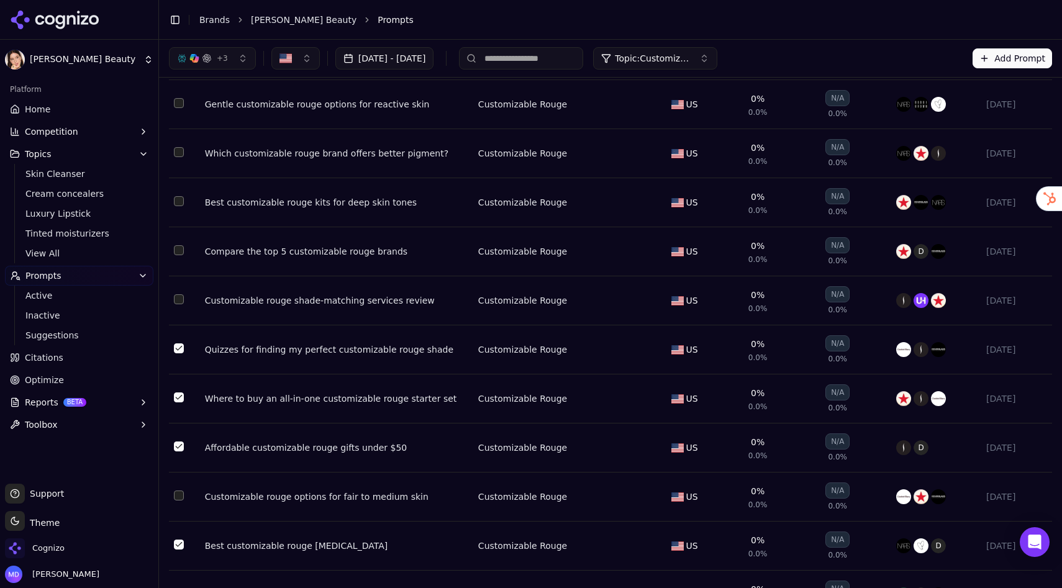
click at [181, 206] on button "Select row 65" at bounding box center [179, 201] width 10 height 10
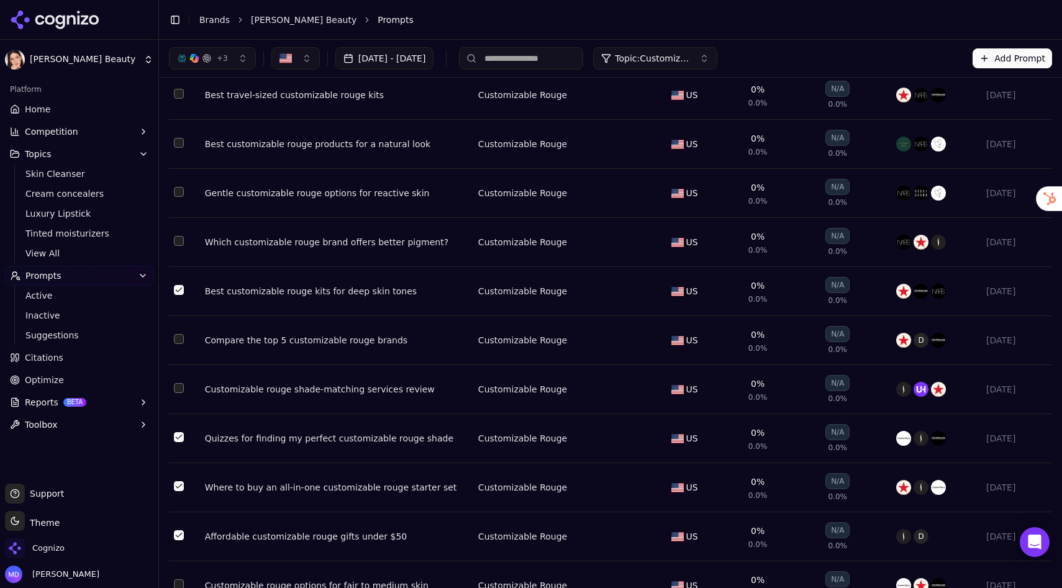
scroll to position [3076, 0]
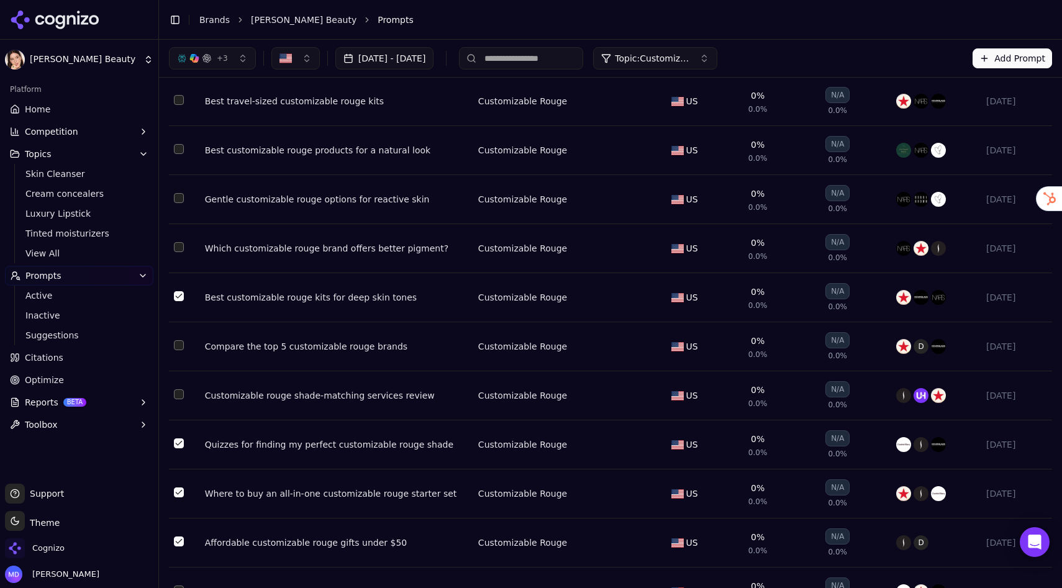
click at [175, 252] on button "Select row 64" at bounding box center [179, 247] width 10 height 10
click at [177, 203] on button "Select row 63" at bounding box center [179, 198] width 10 height 10
click at [183, 123] on td "Data table" at bounding box center [184, 101] width 31 height 49
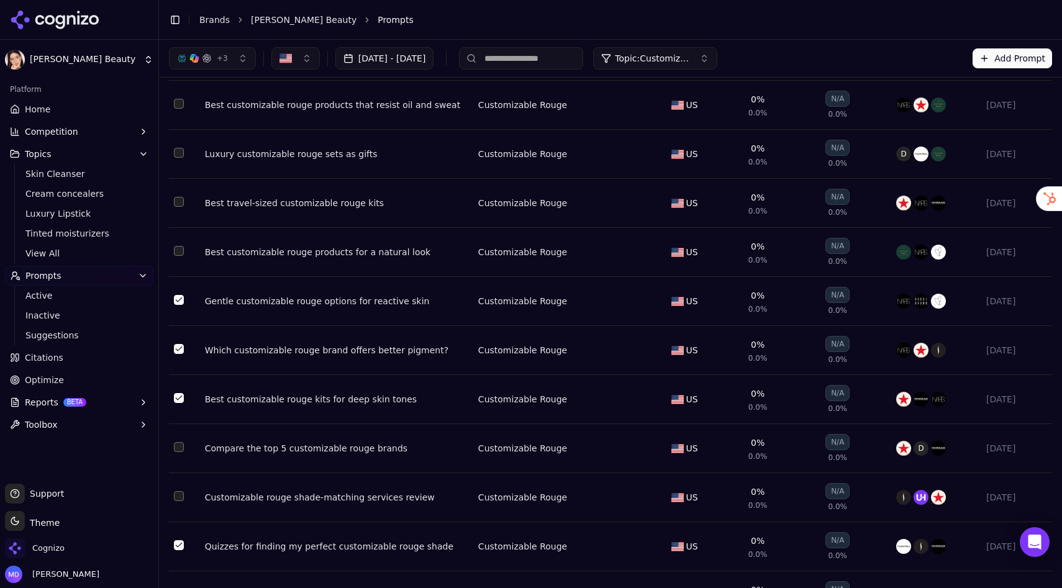
scroll to position [2938, 0]
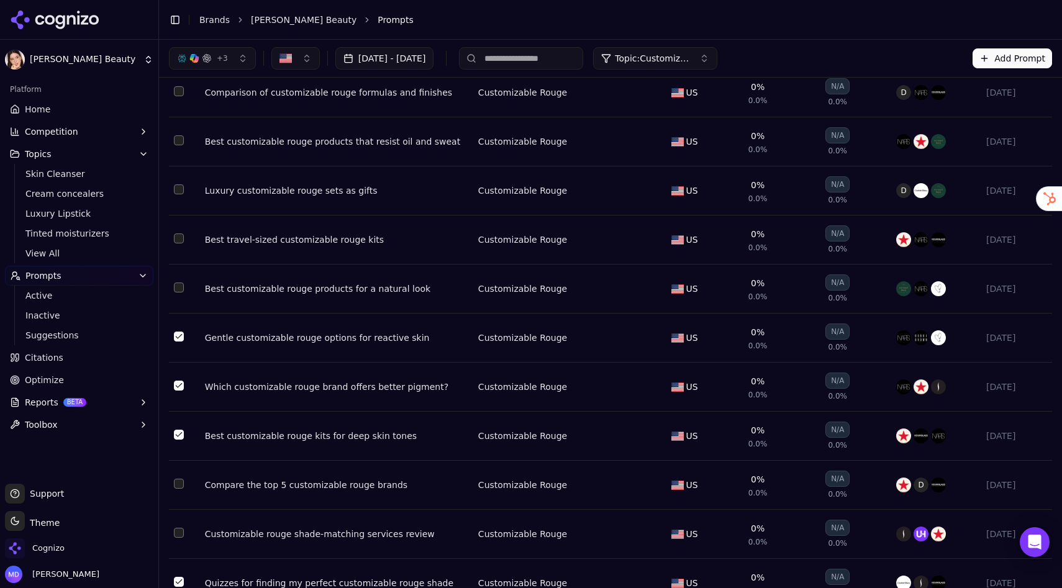
click at [181, 244] on button "Select row 61" at bounding box center [179, 239] width 10 height 10
click at [180, 145] on button "Select row 59" at bounding box center [179, 140] width 10 height 10
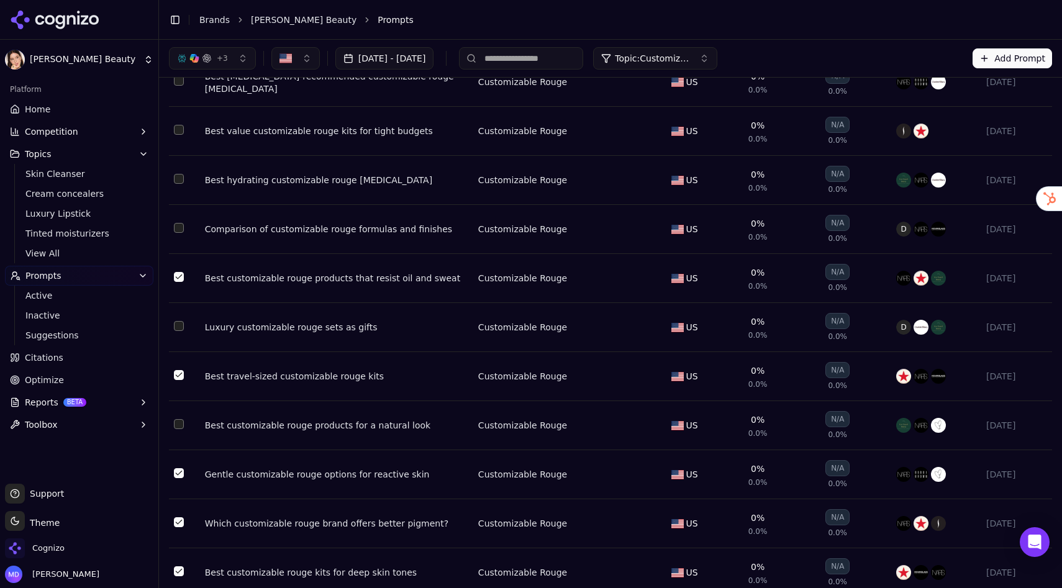
scroll to position [2796, 0]
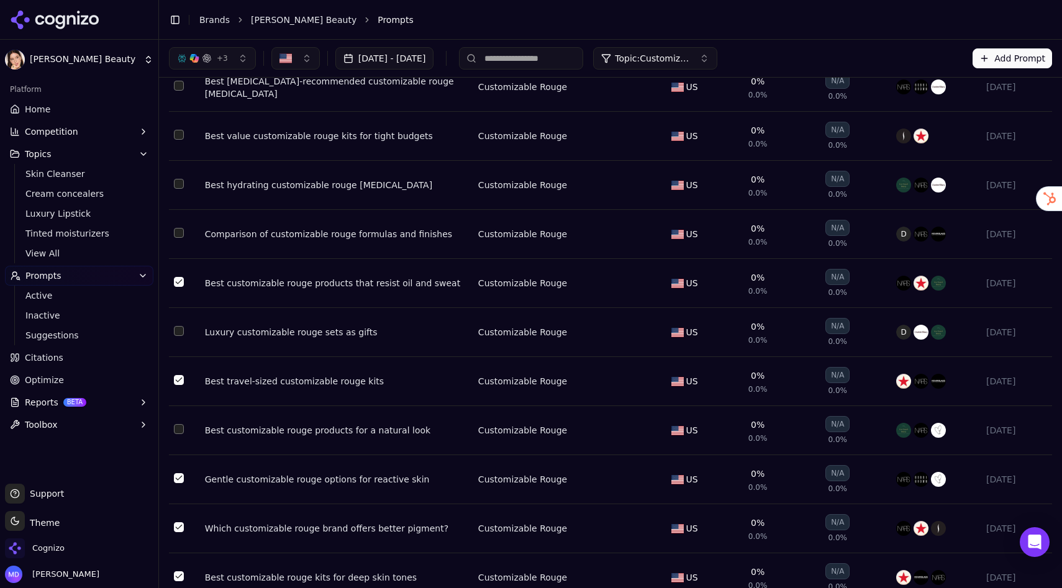
click at [181, 189] on button "Select row 57" at bounding box center [179, 184] width 10 height 10
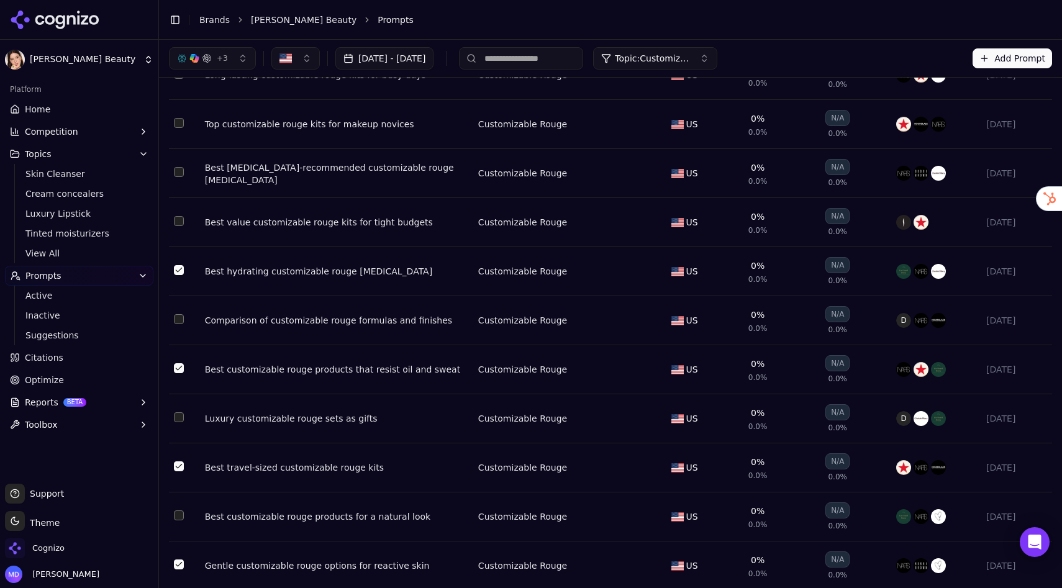
scroll to position [2709, 0]
click at [178, 227] on button "Select row 56" at bounding box center [179, 222] width 10 height 10
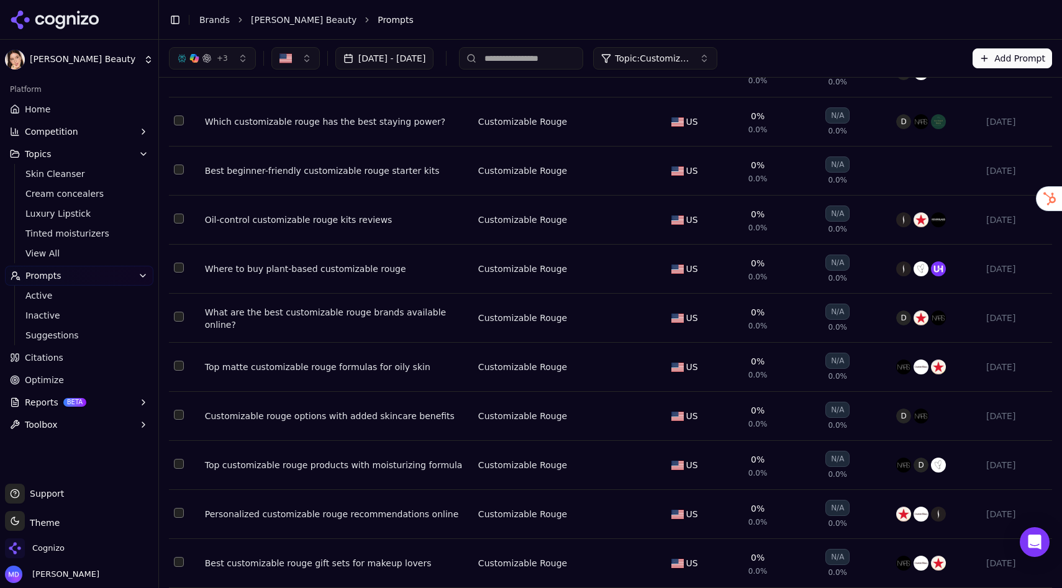
scroll to position [0, 0]
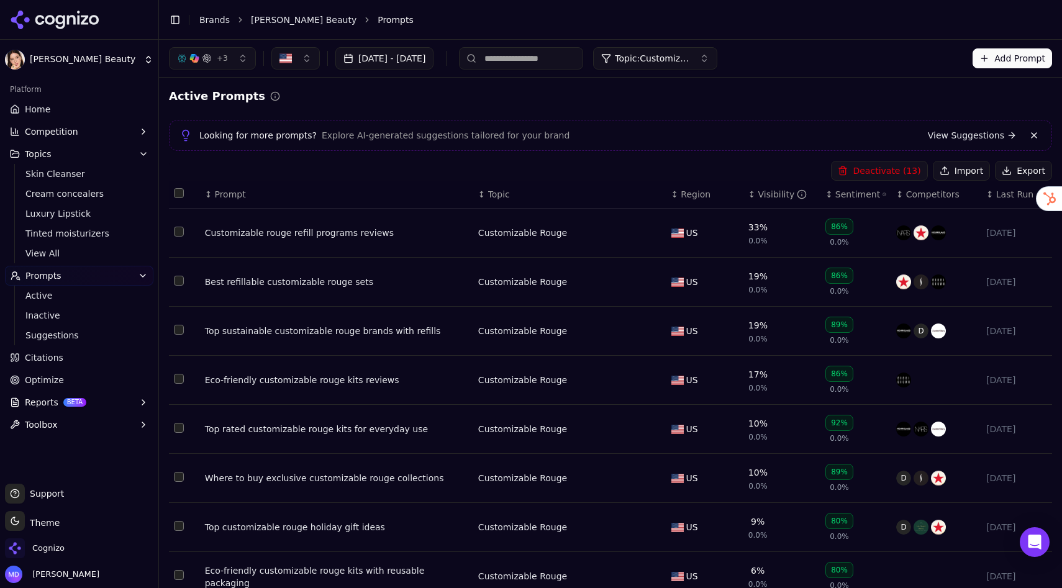
click at [894, 173] on button "Deactivate ( 13 )" at bounding box center [879, 171] width 96 height 20
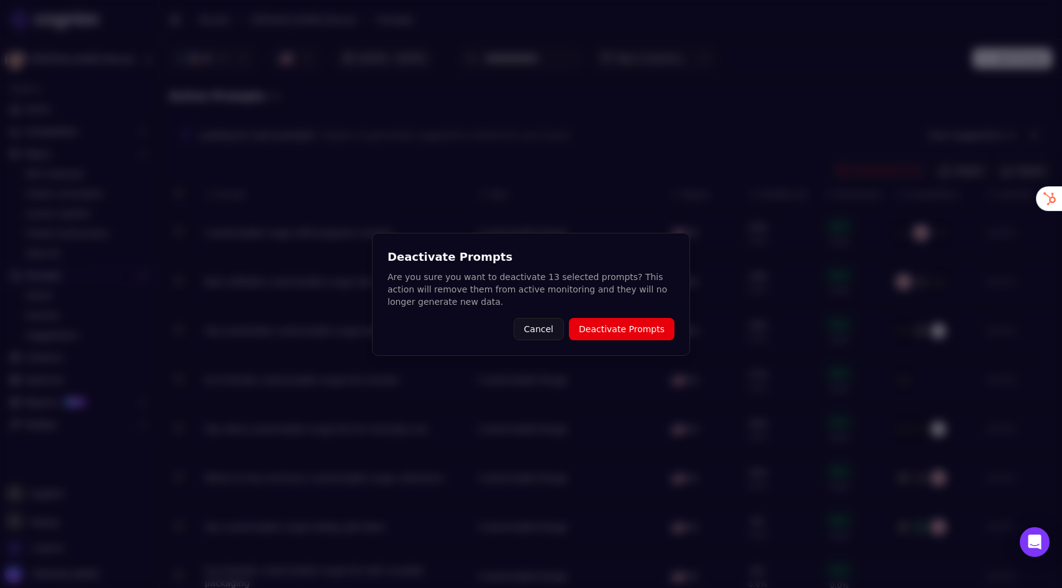
click at [611, 326] on button "Deactivate Prompts" at bounding box center [622, 329] width 106 height 22
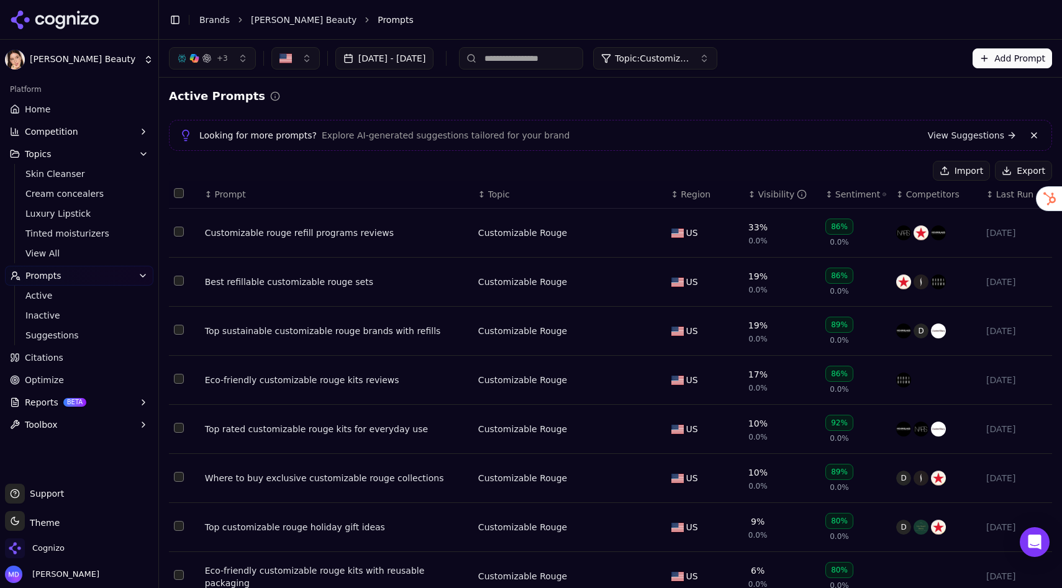
click at [690, 55] on span "Topic: Customizable Rouge" at bounding box center [652, 58] width 75 height 12
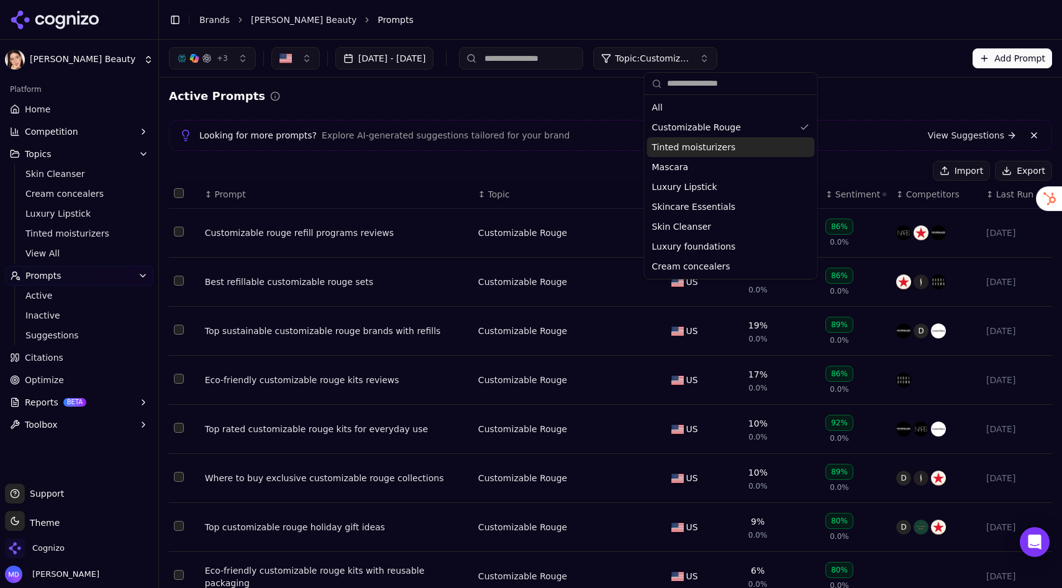
click at [693, 146] on span "Tinted moisturizers" at bounding box center [694, 147] width 84 height 12
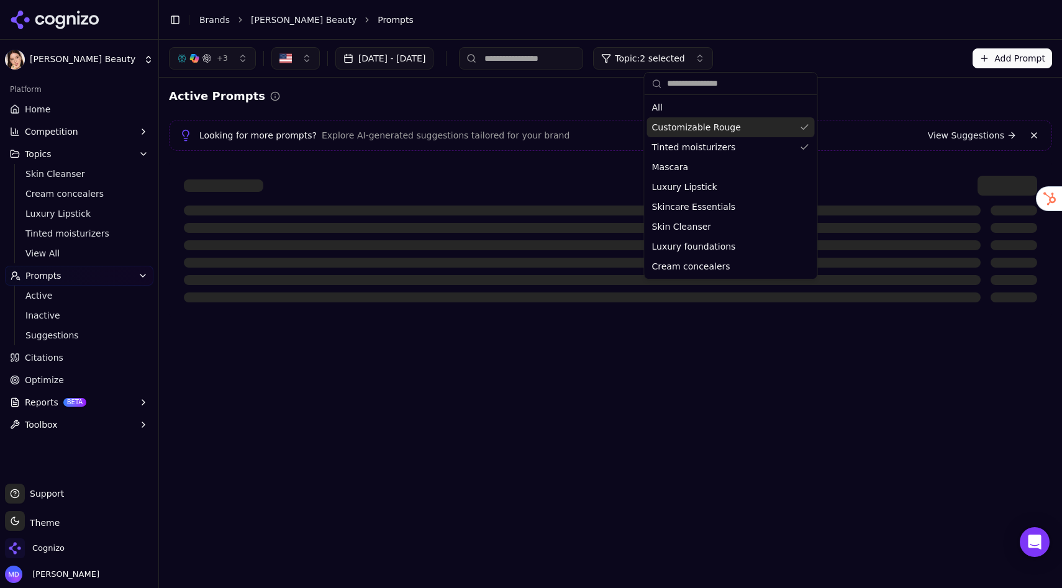
click at [801, 131] on div "Customizable Rouge" at bounding box center [731, 127] width 168 height 20
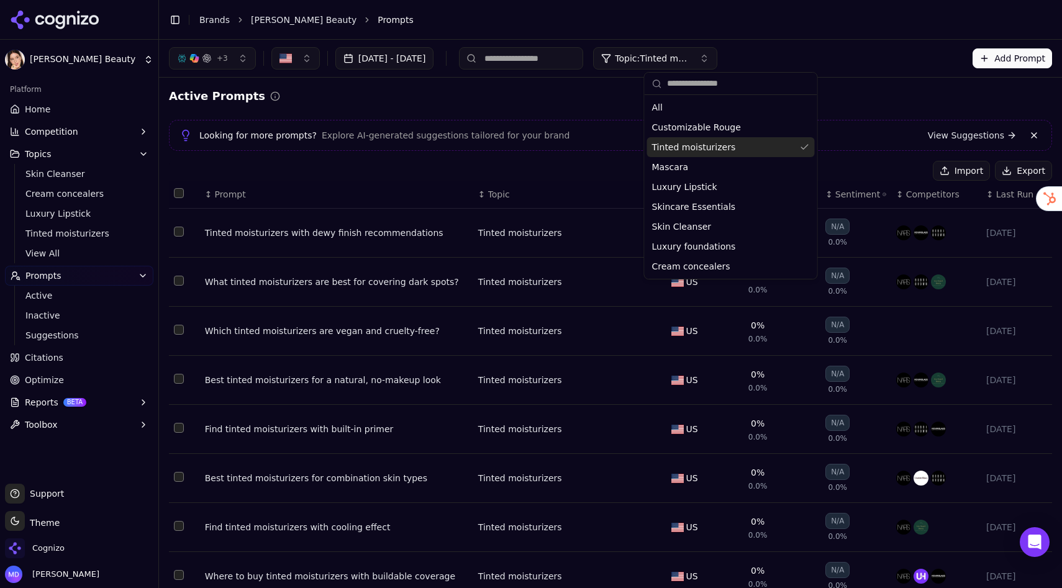
scroll to position [1122, 0]
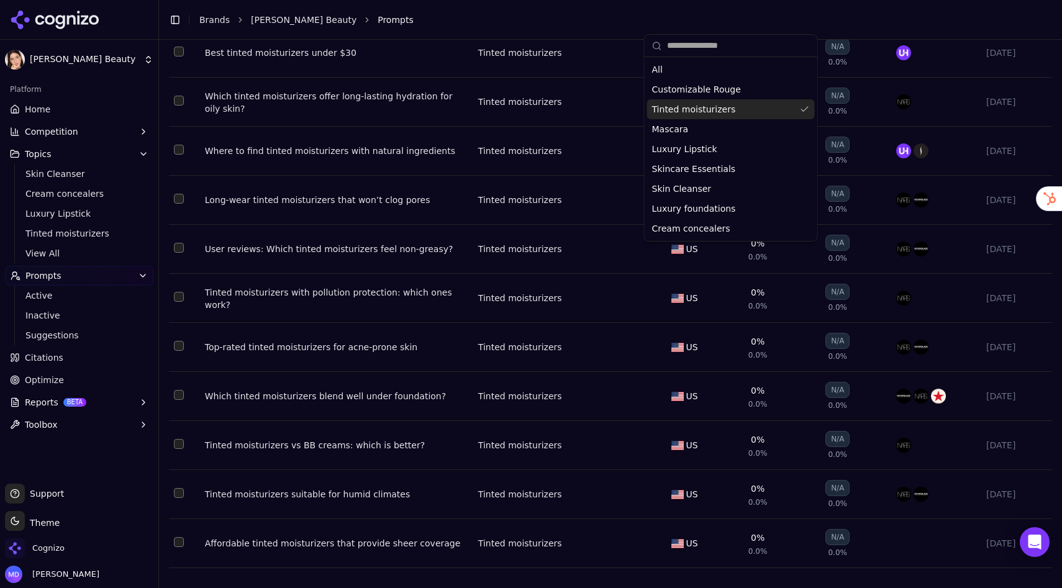
click at [178, 519] on button "Select row 30" at bounding box center [179, 542] width 10 height 10
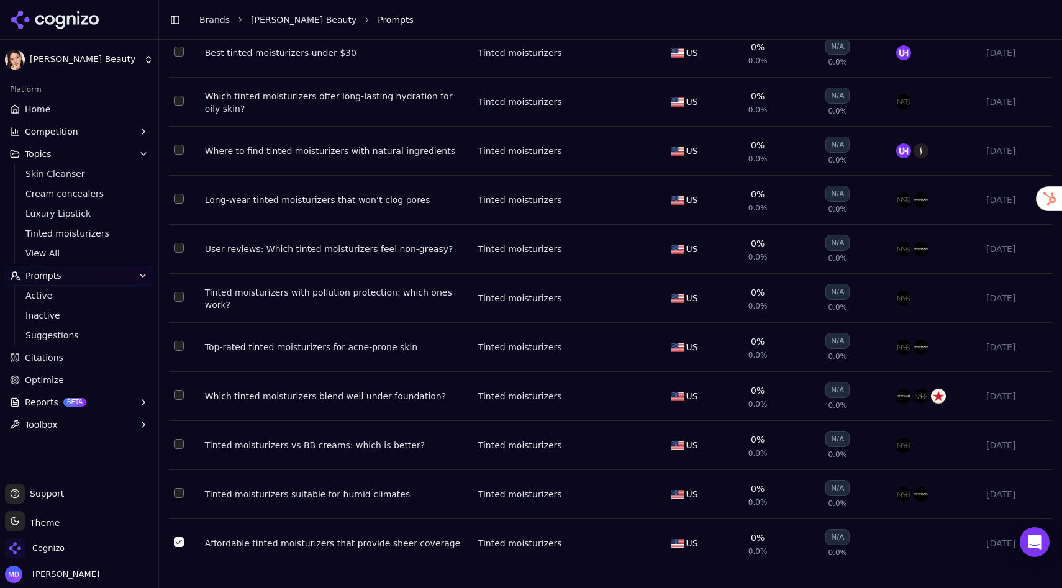
click at [181, 493] on button "Select row 29" at bounding box center [179, 493] width 10 height 10
click at [180, 443] on button "Select row 28" at bounding box center [179, 444] width 10 height 10
click at [178, 295] on button "Select row 25" at bounding box center [179, 297] width 10 height 10
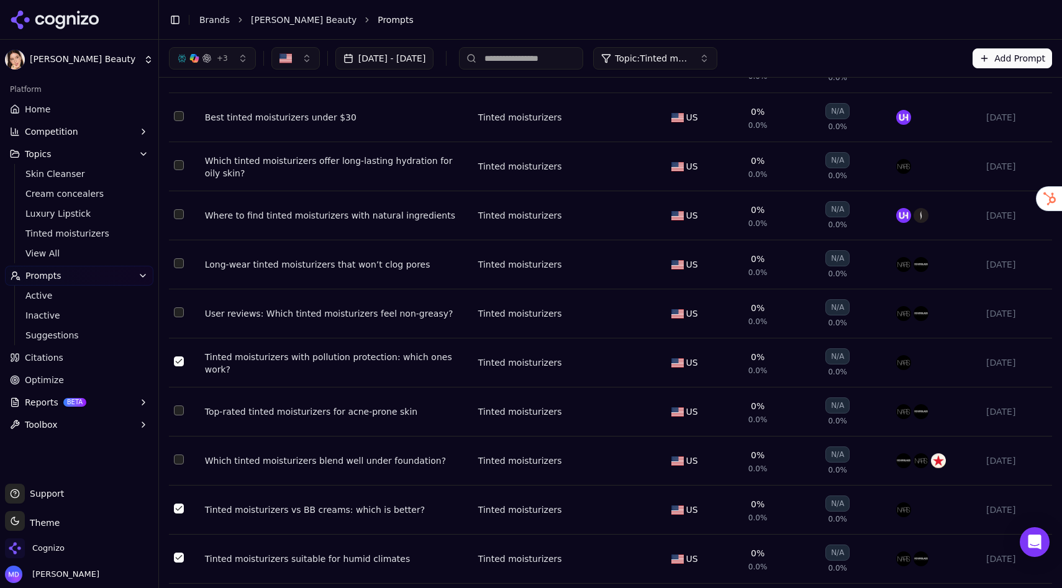
scroll to position [1047, 0]
click at [181, 122] on button "Select row 20" at bounding box center [179, 117] width 10 height 10
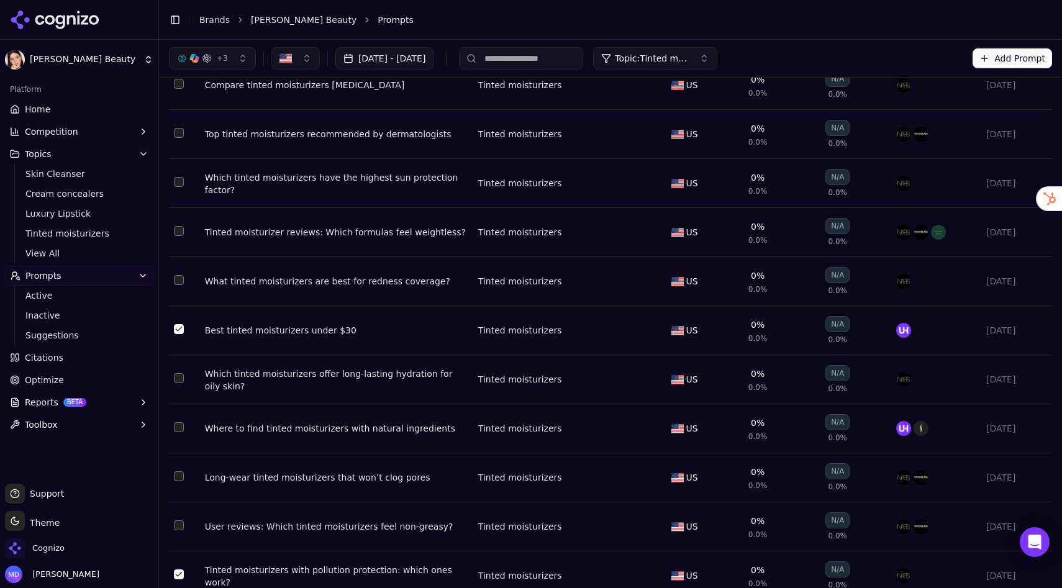
scroll to position [832, 0]
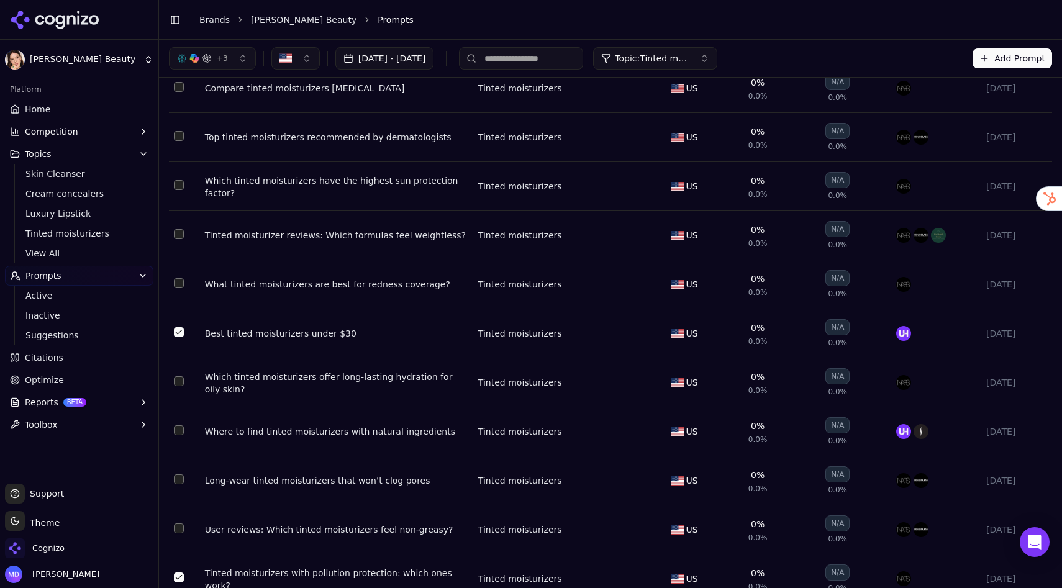
click at [178, 190] on button "Select row 17" at bounding box center [179, 185] width 10 height 10
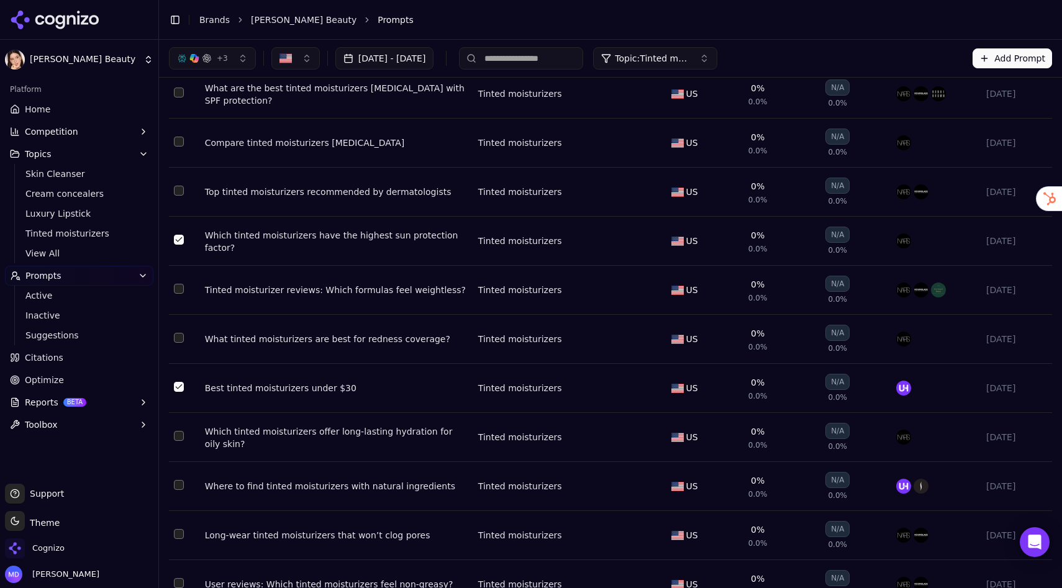
scroll to position [749, 0]
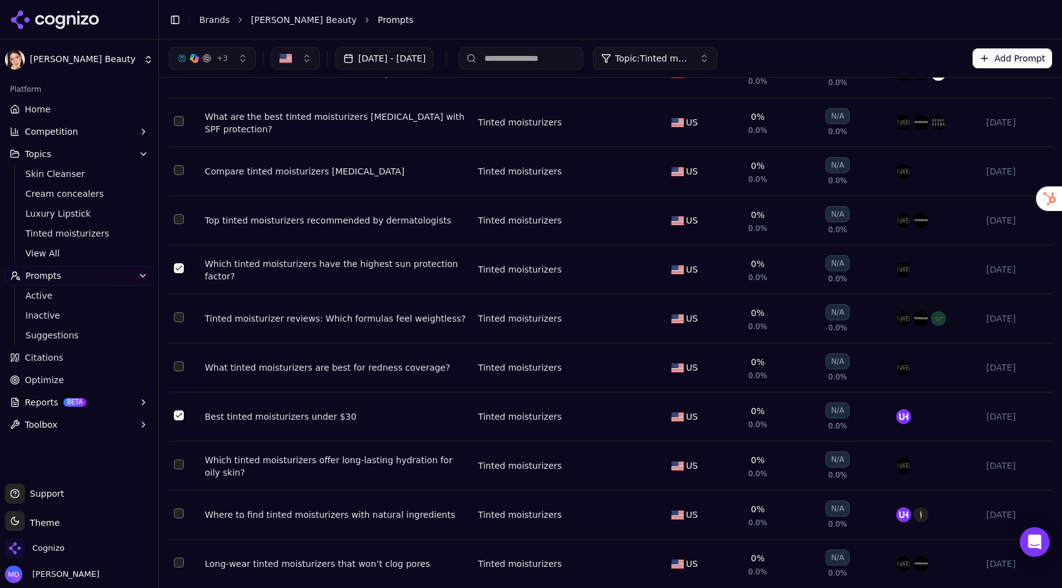
click at [182, 224] on button "Select row 16" at bounding box center [179, 219] width 10 height 10
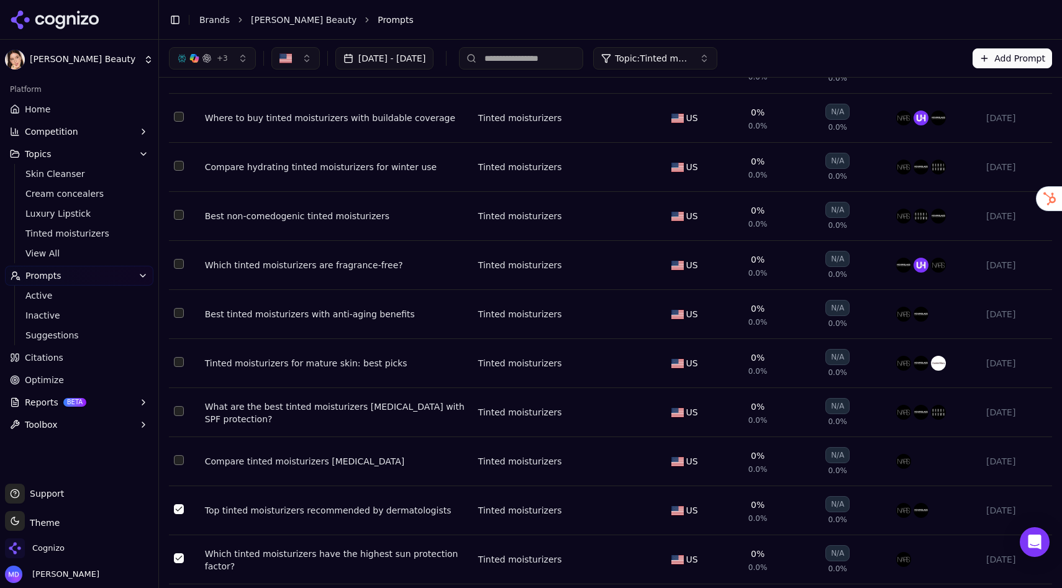
scroll to position [435, 0]
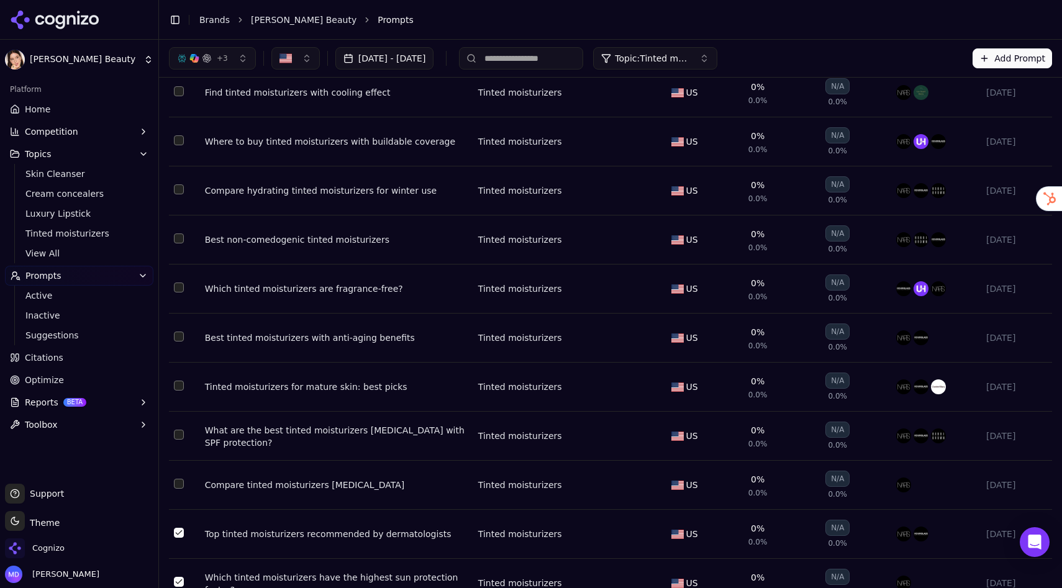
click at [180, 244] on button "Select row 10" at bounding box center [179, 239] width 10 height 10
click at [178, 193] on button "Select row 9" at bounding box center [179, 189] width 10 height 10
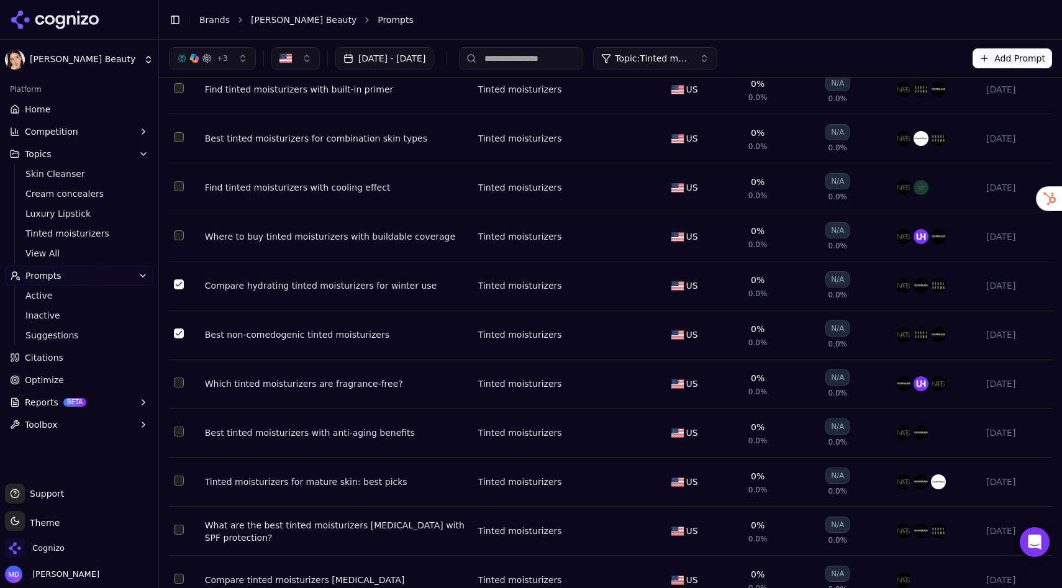
scroll to position [326, 0]
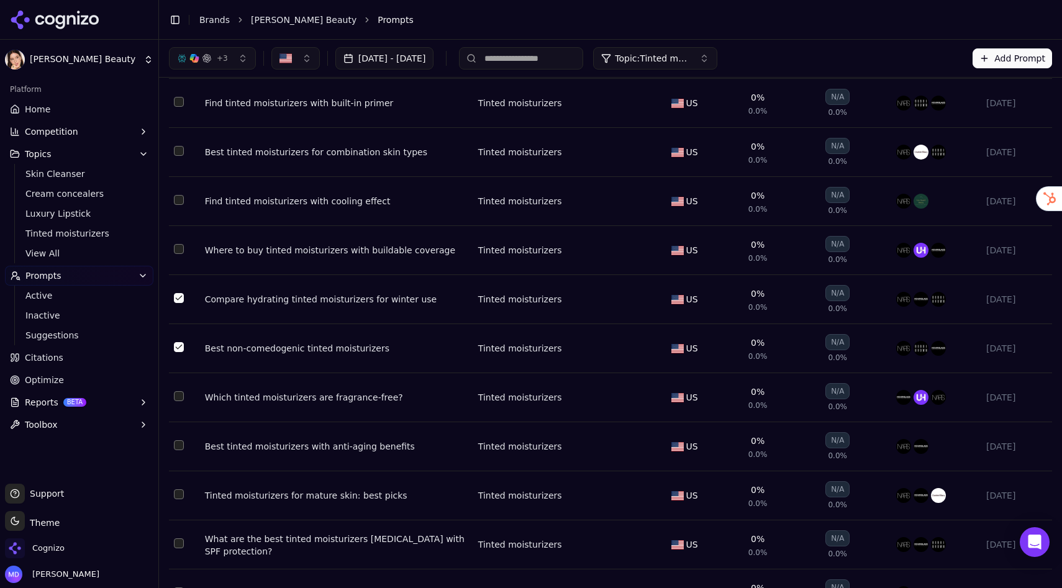
click at [181, 204] on button "Select row 7" at bounding box center [179, 200] width 10 height 10
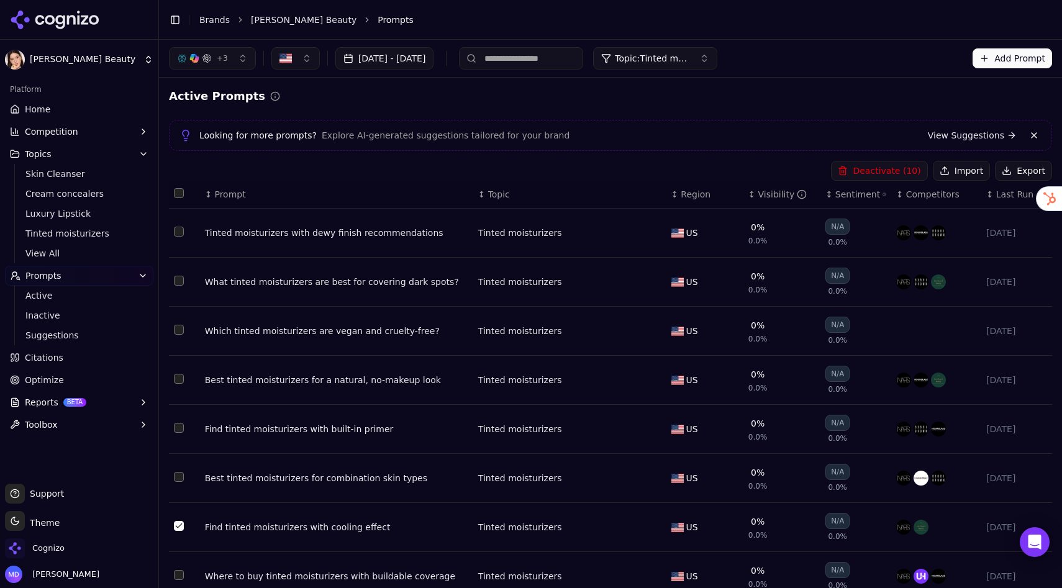
click at [899, 168] on button "Deactivate ( 10 )" at bounding box center [879, 171] width 96 height 20
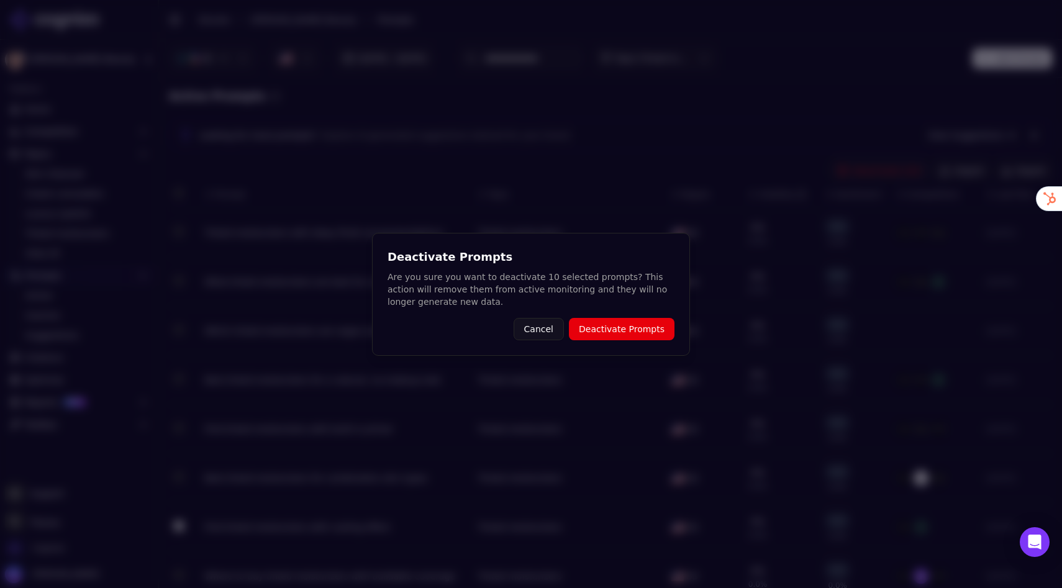
click at [594, 333] on button "Deactivate Prompts" at bounding box center [622, 329] width 106 height 22
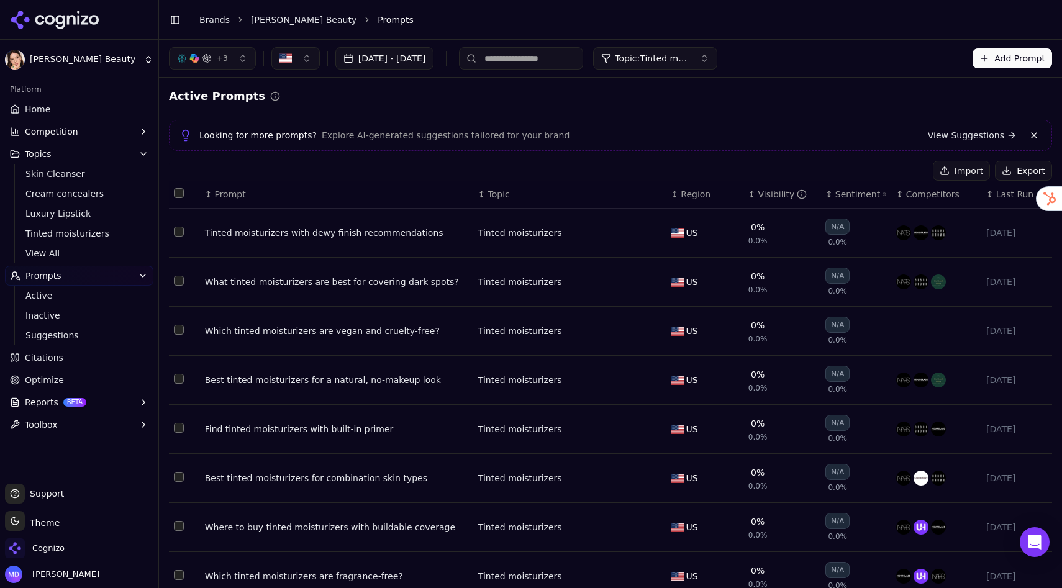
click at [717, 67] on button "Topic: Tinted moisturizers" at bounding box center [655, 58] width 124 height 22
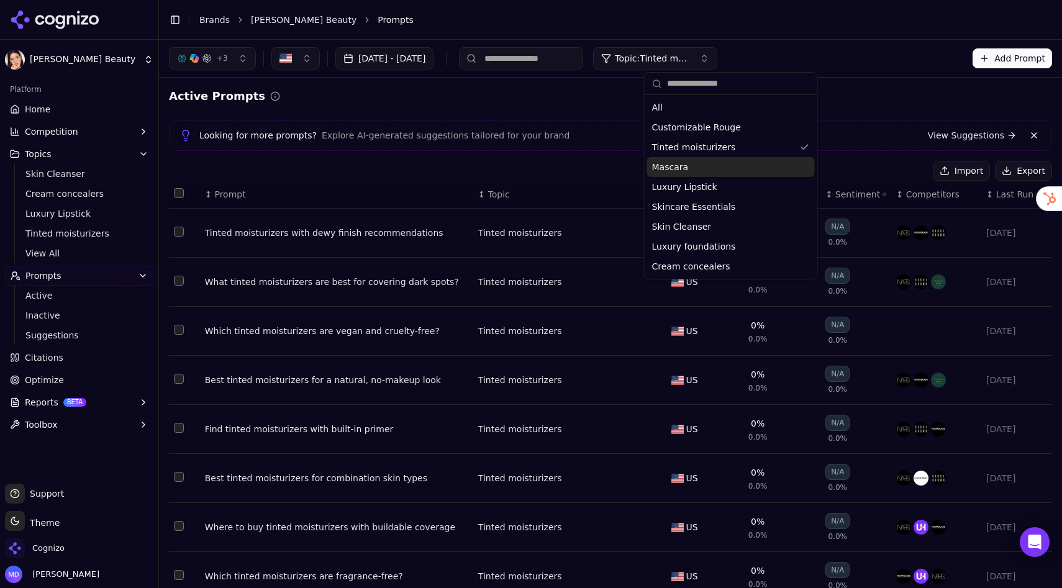
click at [709, 167] on div "Mascara" at bounding box center [731, 167] width 168 height 20
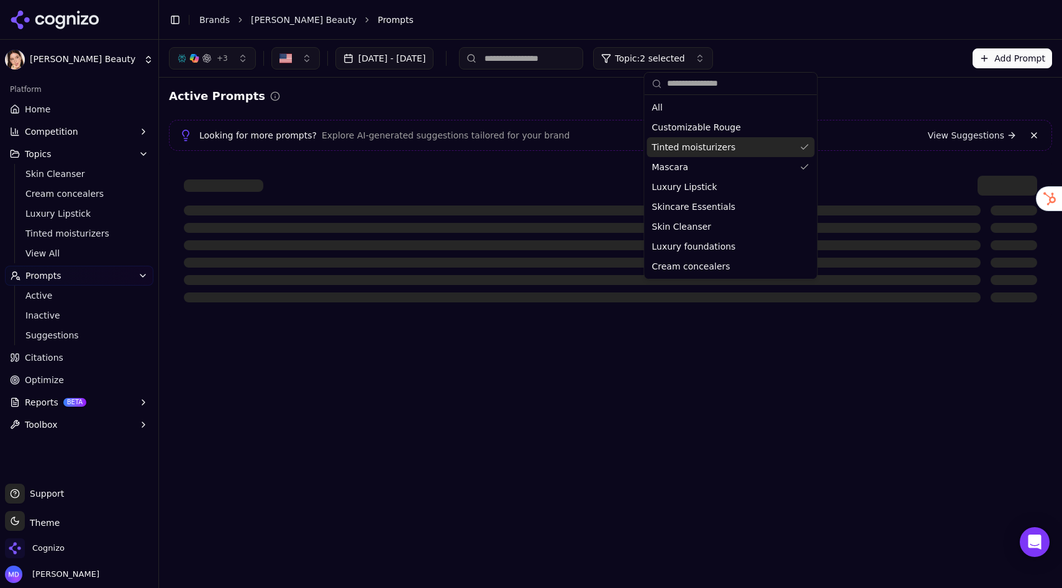
click at [774, 145] on div "Tinted moisturizers" at bounding box center [731, 147] width 168 height 20
click at [591, 165] on div at bounding box center [610, 239] width 883 height 157
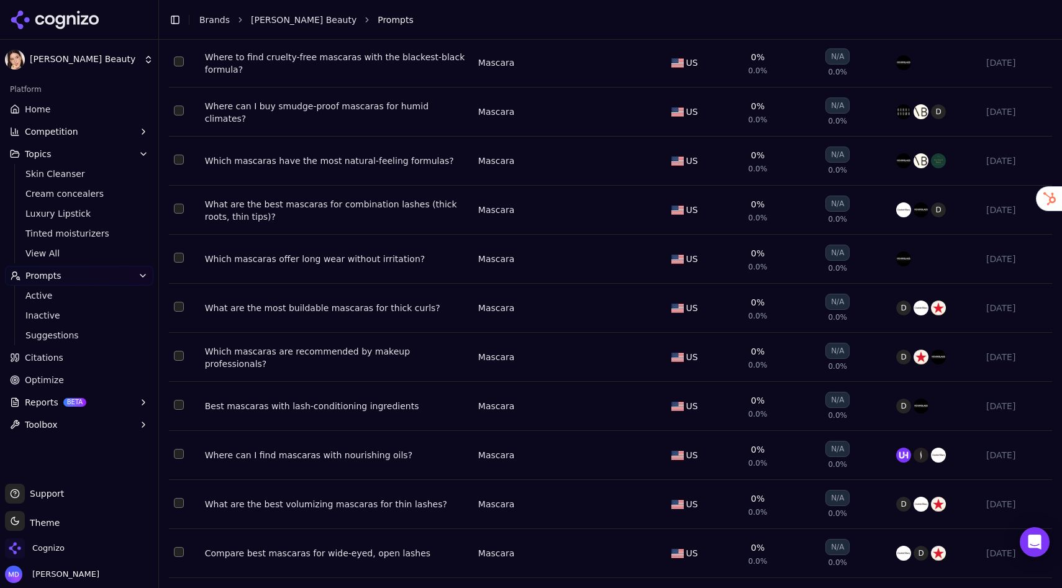
scroll to position [3344, 0]
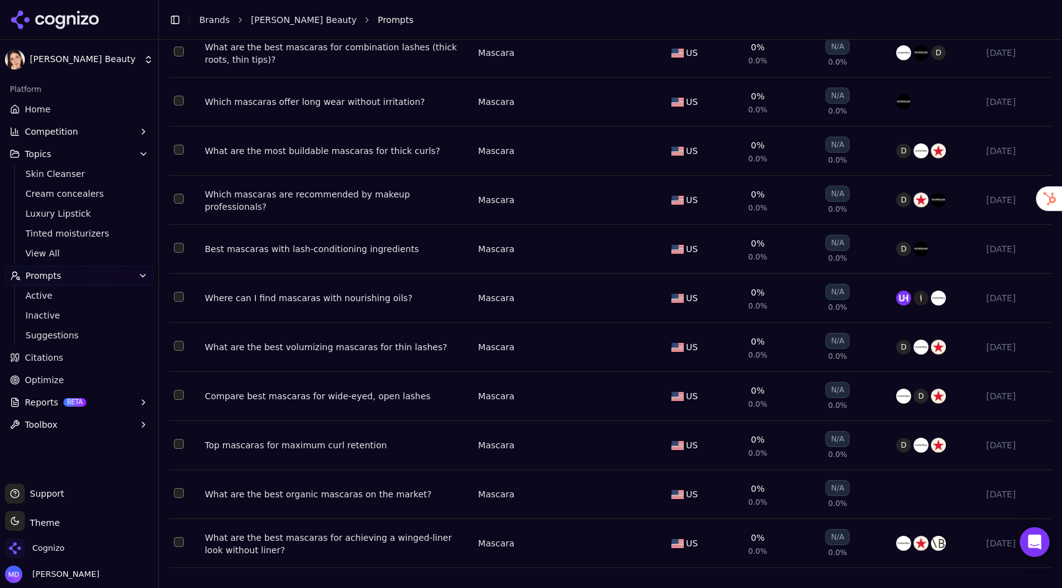
click at [178, 519] on button "Select row 75" at bounding box center [179, 542] width 10 height 10
click at [179, 491] on button "Select row 74" at bounding box center [179, 493] width 10 height 10
click at [177, 245] on button "Select row 69" at bounding box center [179, 248] width 10 height 10
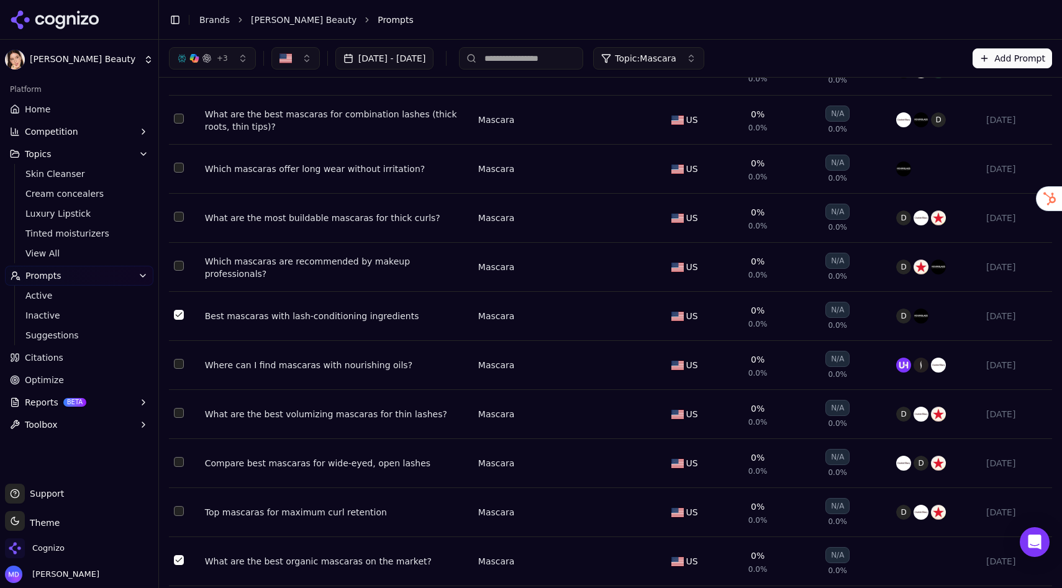
scroll to position [3253, 0]
click at [177, 244] on td "Data table" at bounding box center [184, 219] width 31 height 49
click at [177, 223] on button "Select row 67" at bounding box center [179, 218] width 10 height 10
click at [178, 174] on button "Select row 66" at bounding box center [179, 169] width 10 height 10
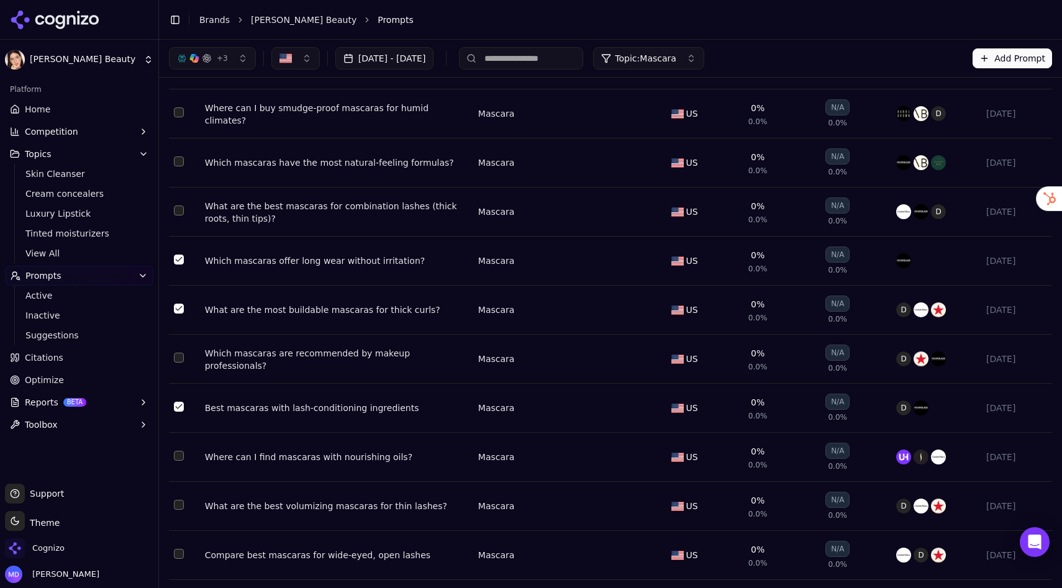
scroll to position [3155, 0]
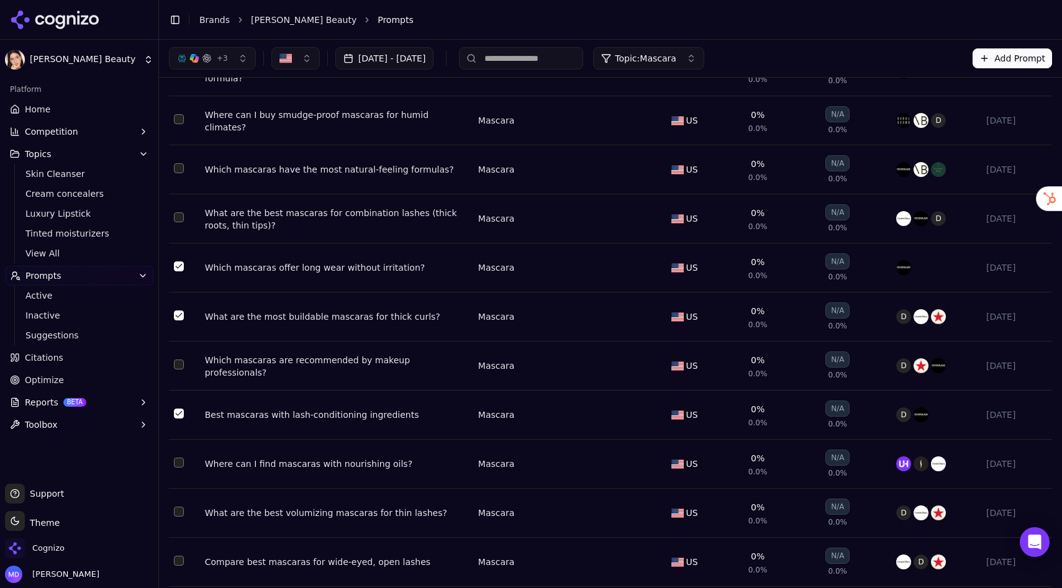
click at [183, 222] on button "Select row 65" at bounding box center [179, 217] width 10 height 10
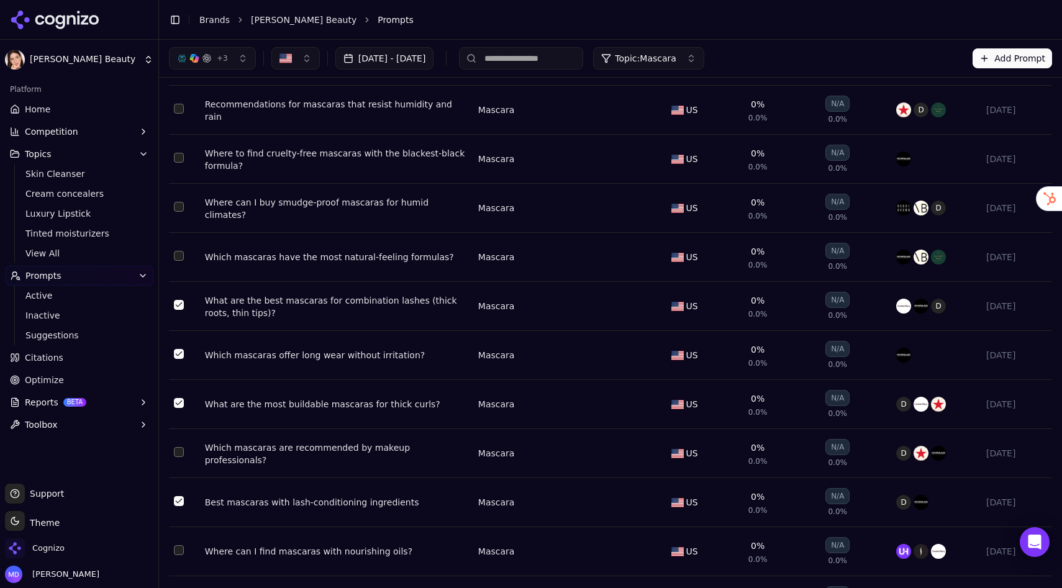
scroll to position [3066, 0]
click at [181, 213] on button "Select row 63" at bounding box center [179, 208] width 10 height 10
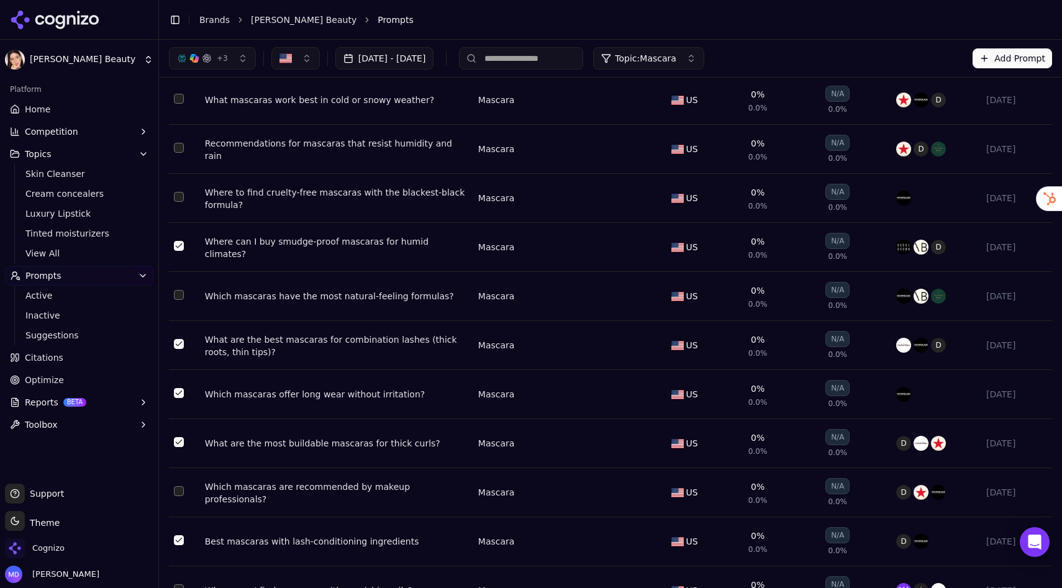
scroll to position [3026, 0]
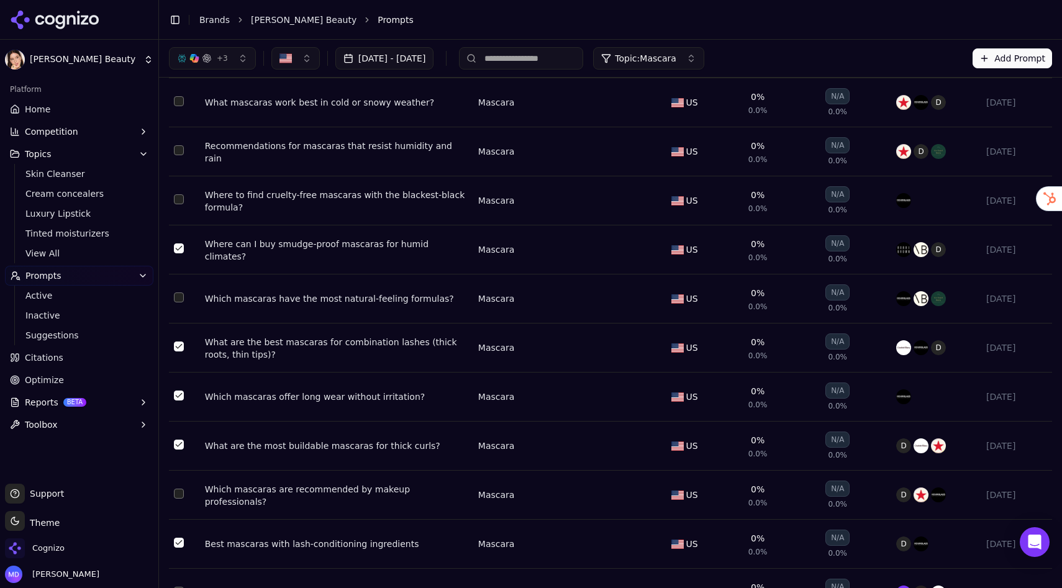
click at [180, 204] on button "Select row 62" at bounding box center [179, 199] width 10 height 10
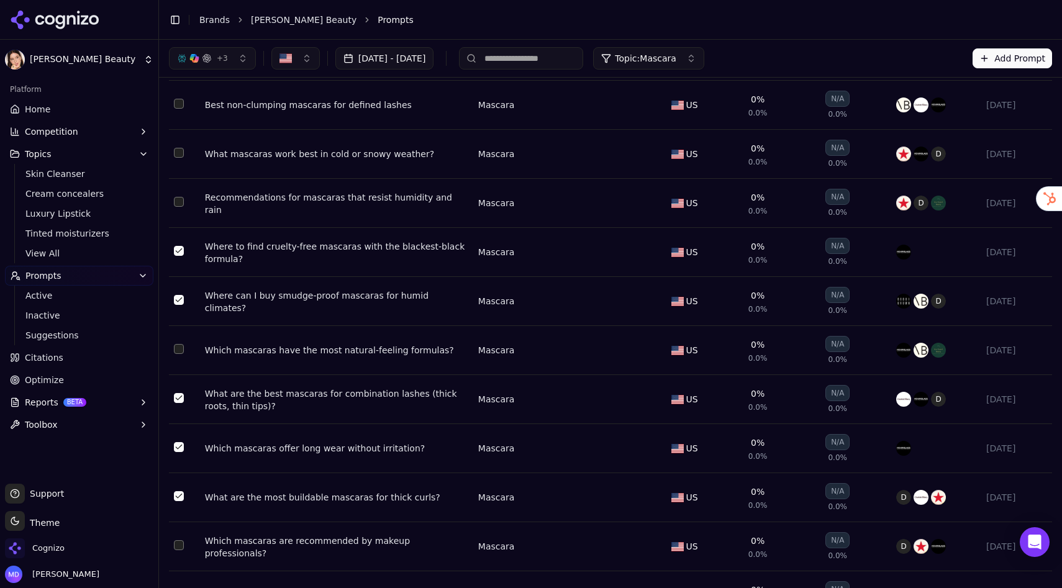
scroll to position [2974, 0]
click at [180, 207] on button "Select row 61" at bounding box center [179, 203] width 10 height 10
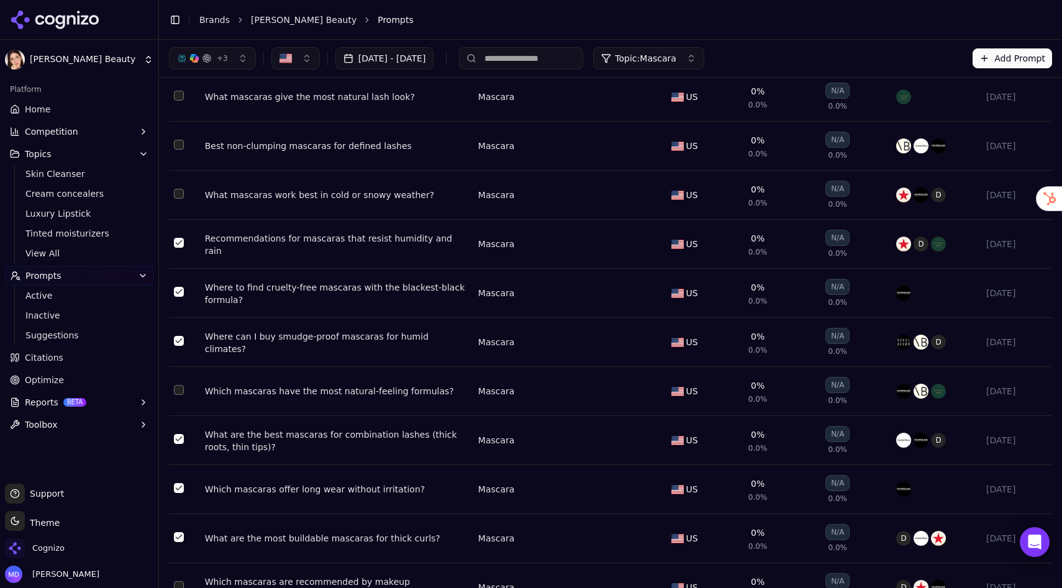
scroll to position [2928, 0]
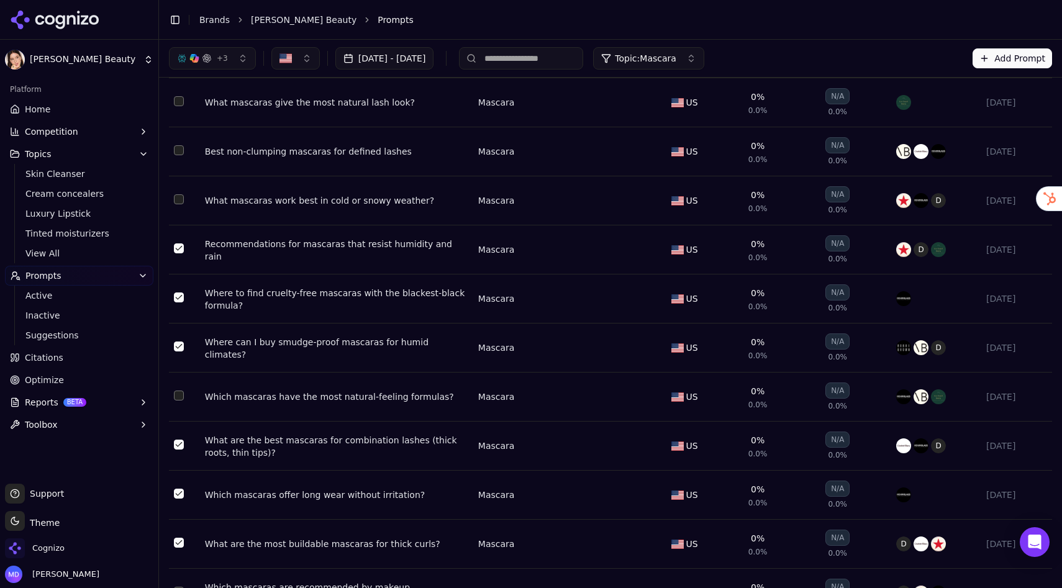
click at [180, 155] on button "Select row 59" at bounding box center [179, 150] width 10 height 10
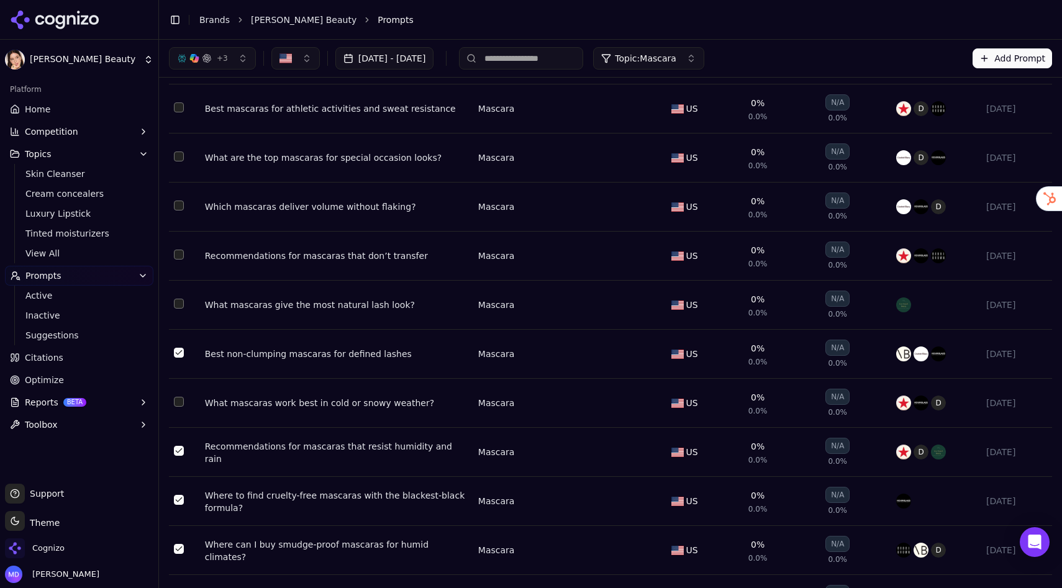
scroll to position [2725, 0]
click at [180, 211] on button "Select row 56" at bounding box center [179, 206] width 10 height 10
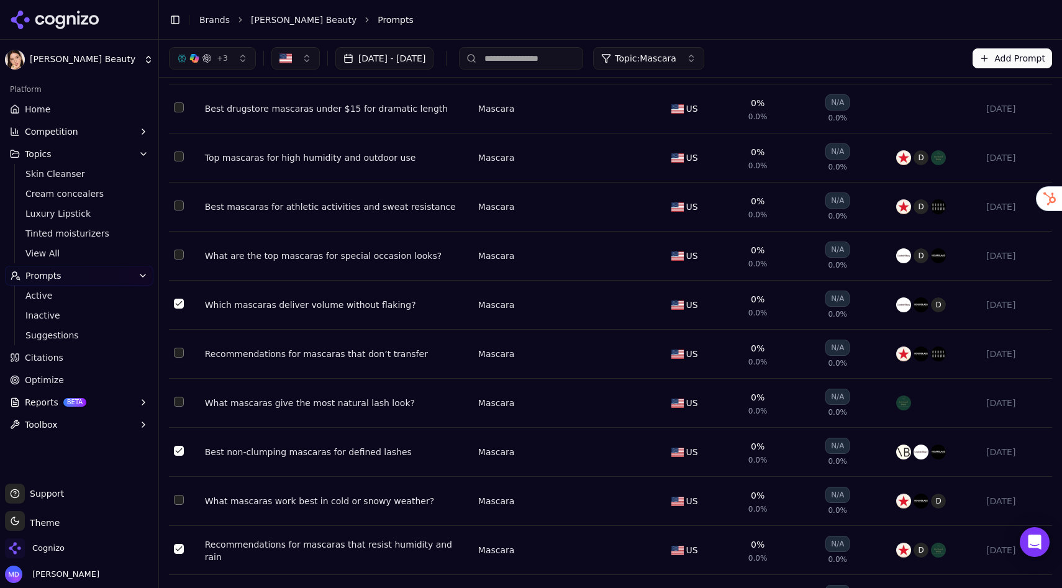
scroll to position [2624, 0]
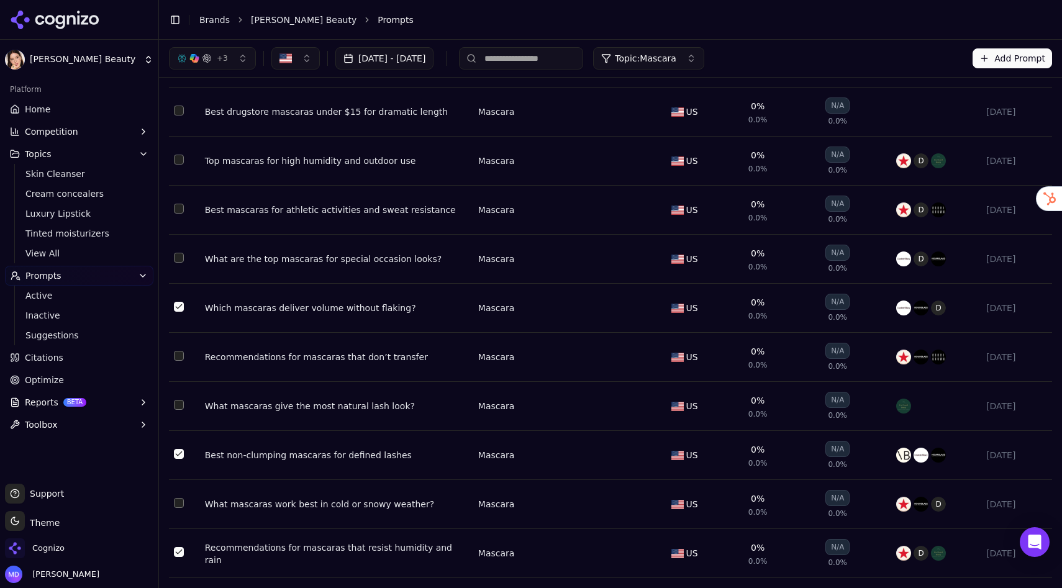
click at [180, 214] on button "Select row 54" at bounding box center [179, 209] width 10 height 10
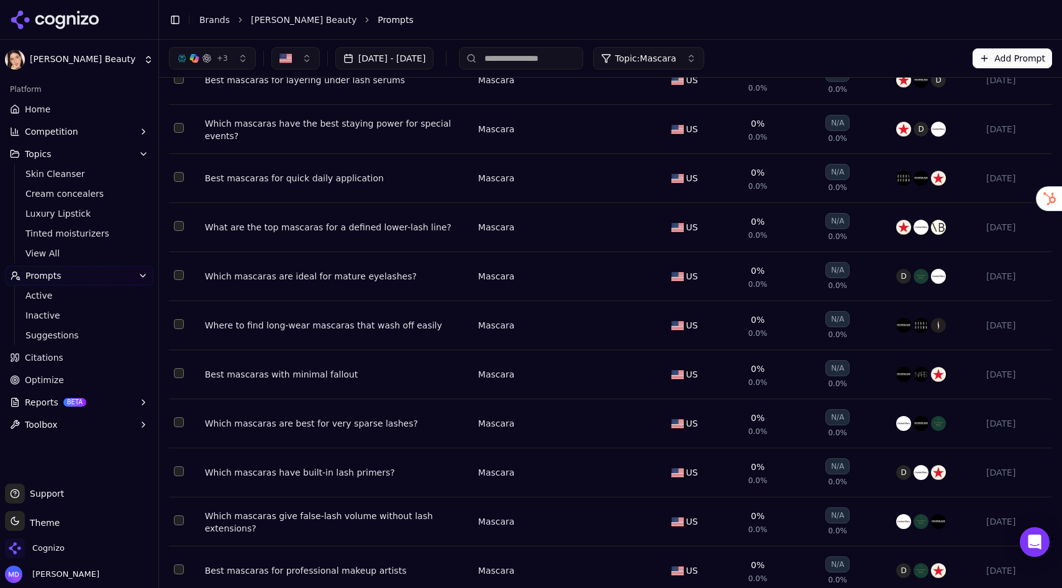
scroll to position [0, 0]
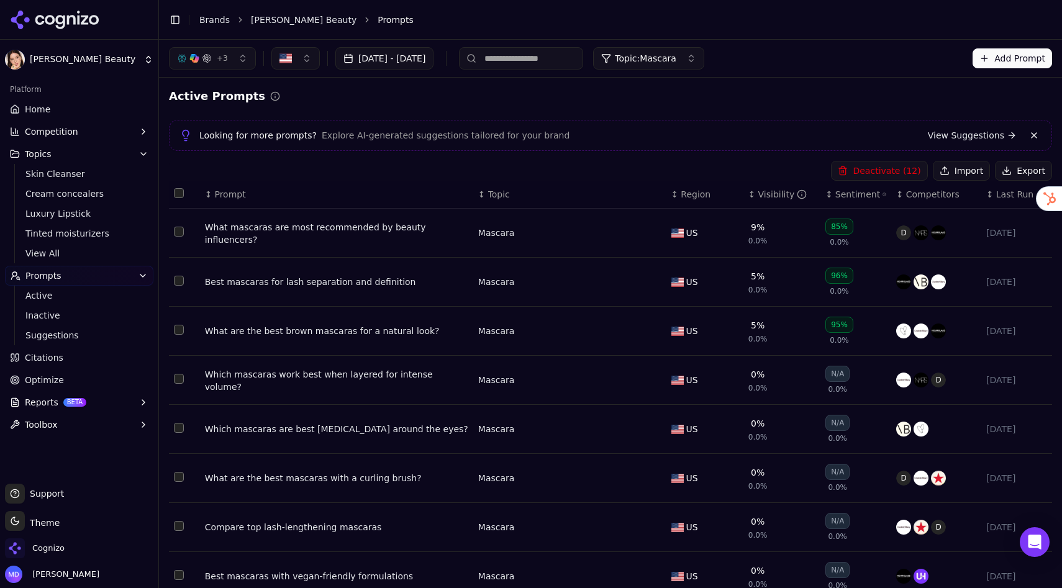
click at [875, 172] on button "Deactivate ( 12 )" at bounding box center [879, 171] width 96 height 20
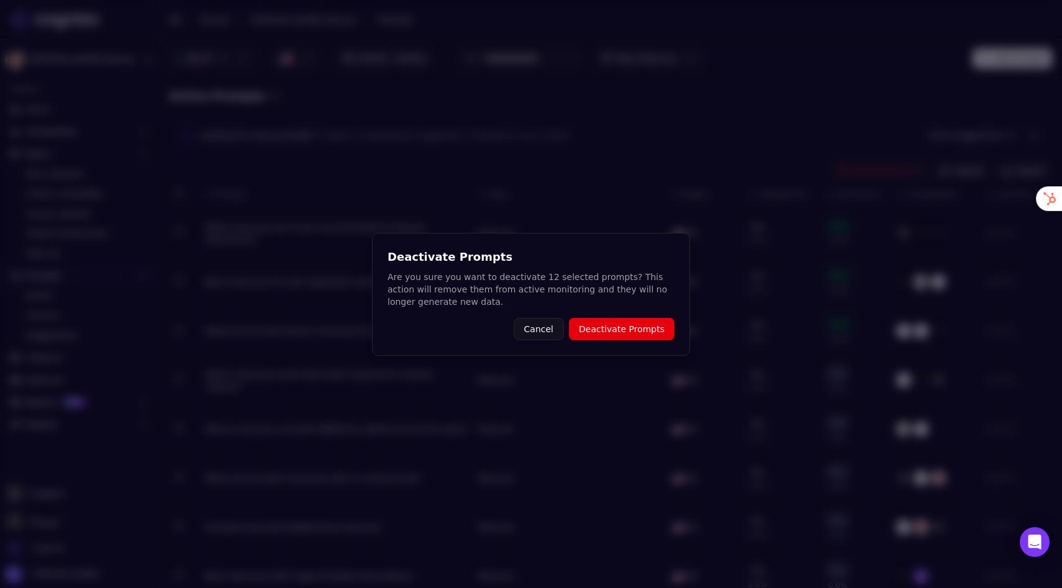
click at [649, 324] on button "Deactivate Prompts" at bounding box center [622, 329] width 106 height 22
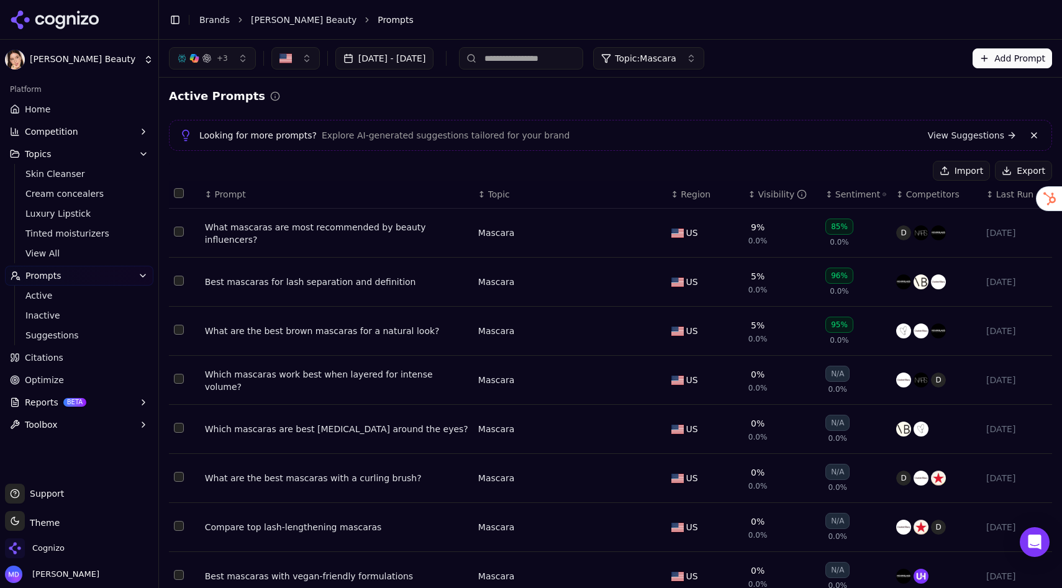
click at [676, 64] on span "Topic: Mascara" at bounding box center [645, 58] width 61 height 12
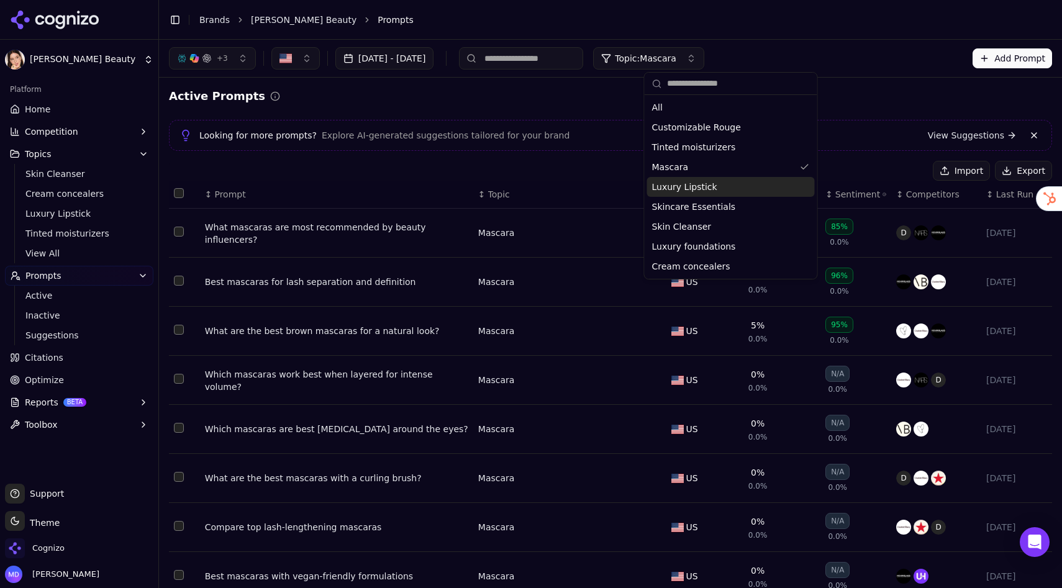
click at [691, 188] on span "Luxury Lipstick" at bounding box center [684, 187] width 65 height 12
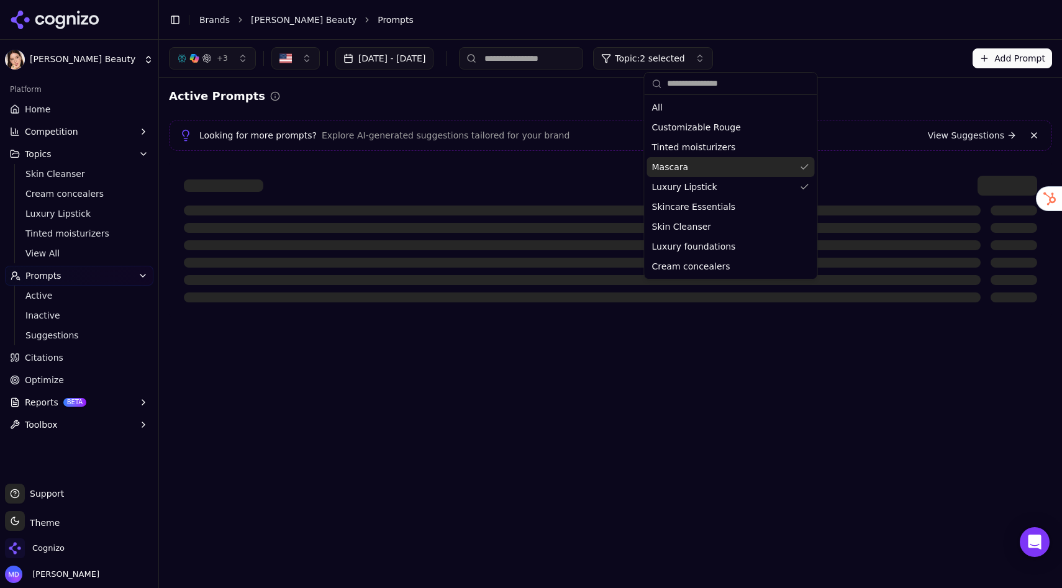
click at [690, 168] on div "Mascara" at bounding box center [731, 167] width 168 height 20
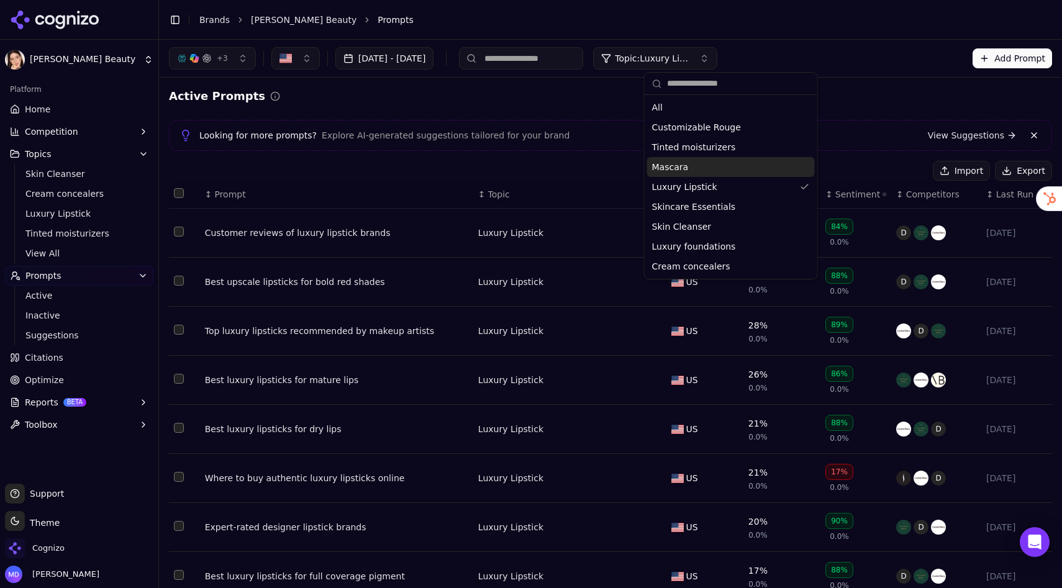
click at [570, 98] on div "Active Prompts" at bounding box center [610, 96] width 883 height 17
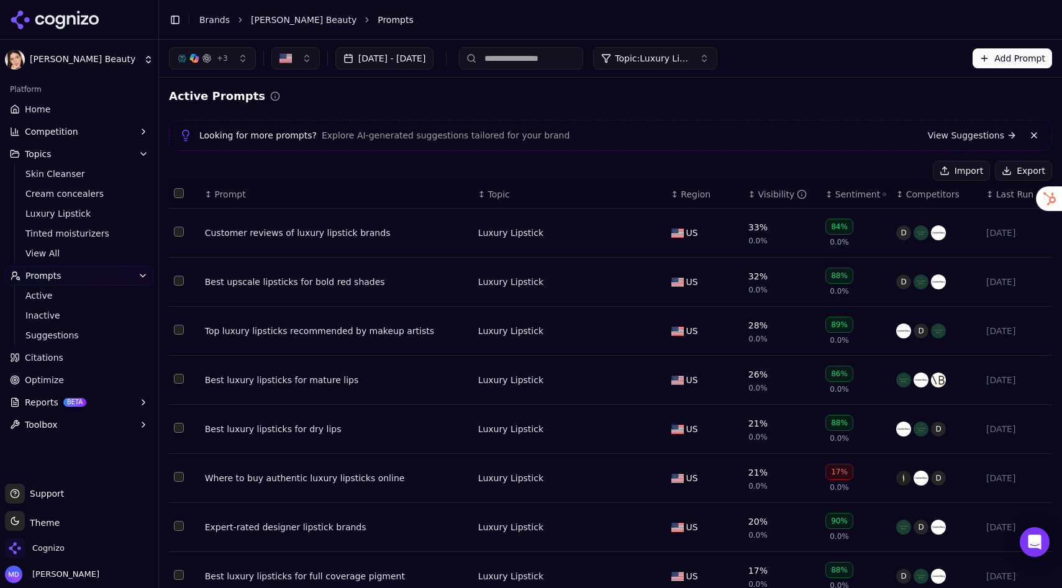
scroll to position [1122, 0]
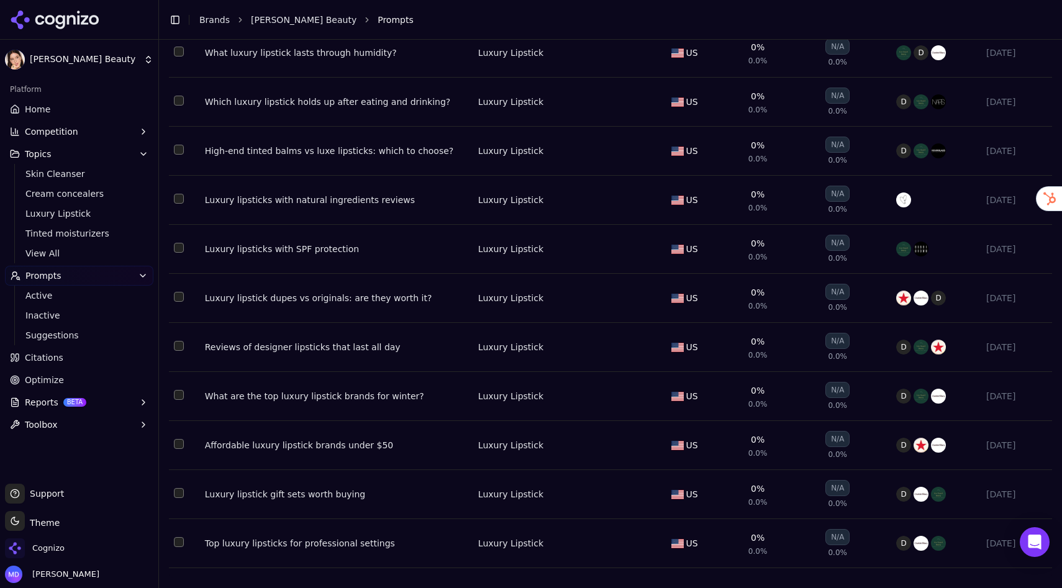
click at [176, 519] on button "Select row 30" at bounding box center [179, 542] width 10 height 10
click at [178, 494] on button "Select row 29" at bounding box center [179, 493] width 10 height 10
click at [180, 396] on button "Select row 27" at bounding box center [179, 395] width 10 height 10
click at [180, 295] on button "Select row 25" at bounding box center [179, 297] width 10 height 10
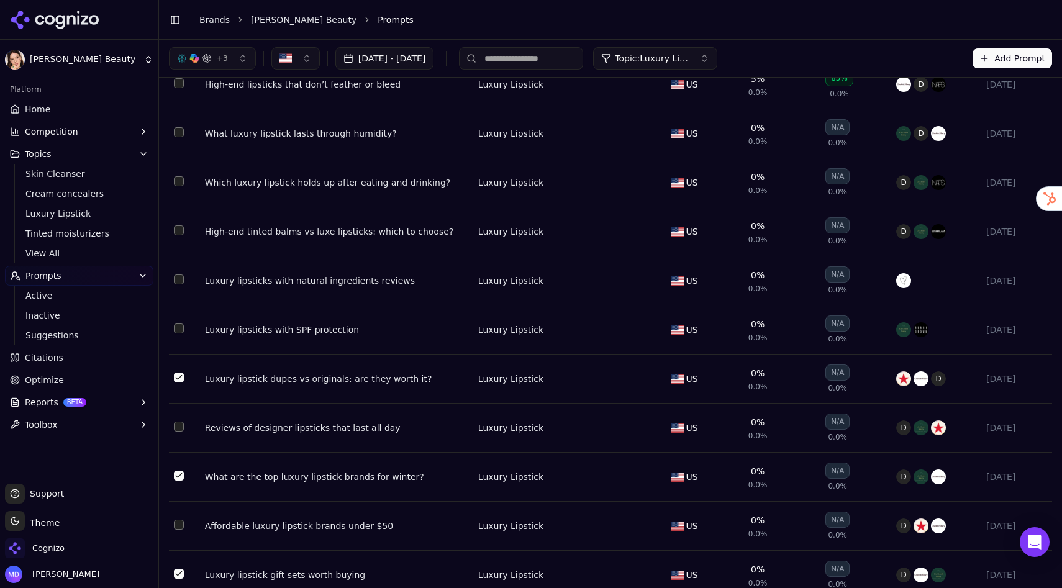
scroll to position [1027, 0]
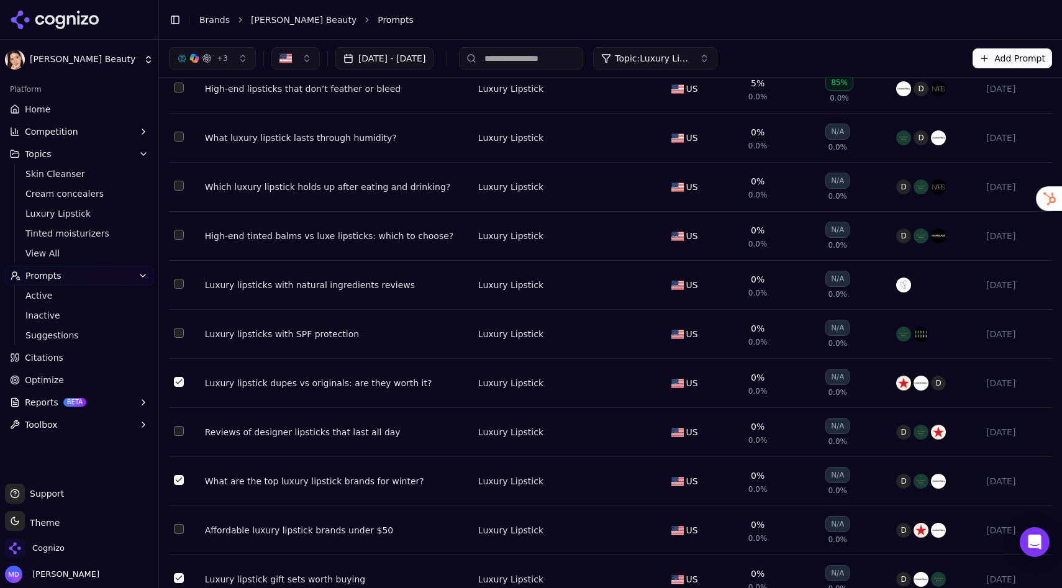
click at [180, 289] on button "Select row 23" at bounding box center [179, 284] width 10 height 10
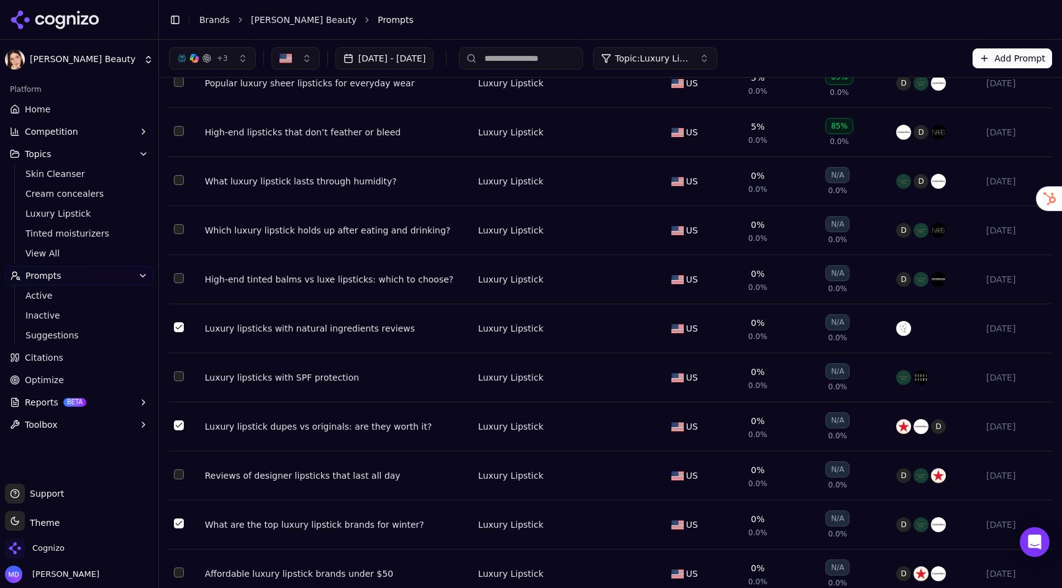
scroll to position [977, 0]
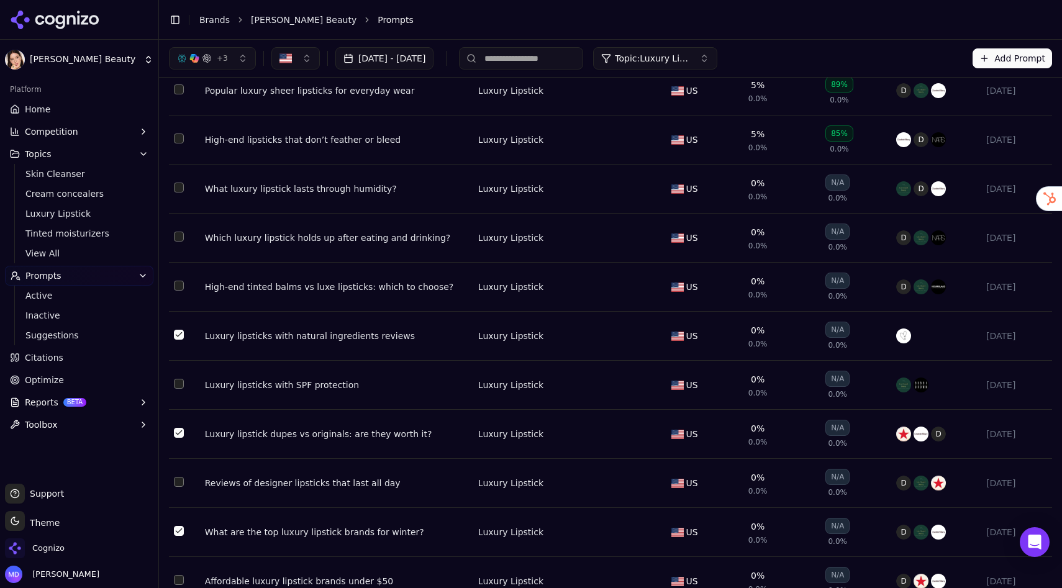
click at [180, 291] on button "Select row 22" at bounding box center [179, 286] width 10 height 10
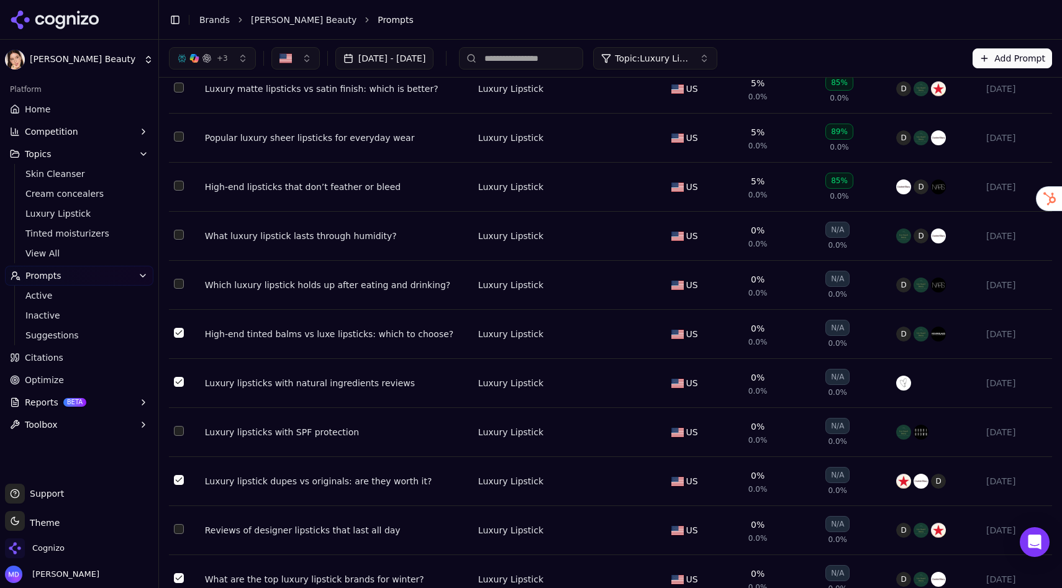
scroll to position [929, 0]
click at [179, 240] on button "Select row 20" at bounding box center [179, 235] width 10 height 10
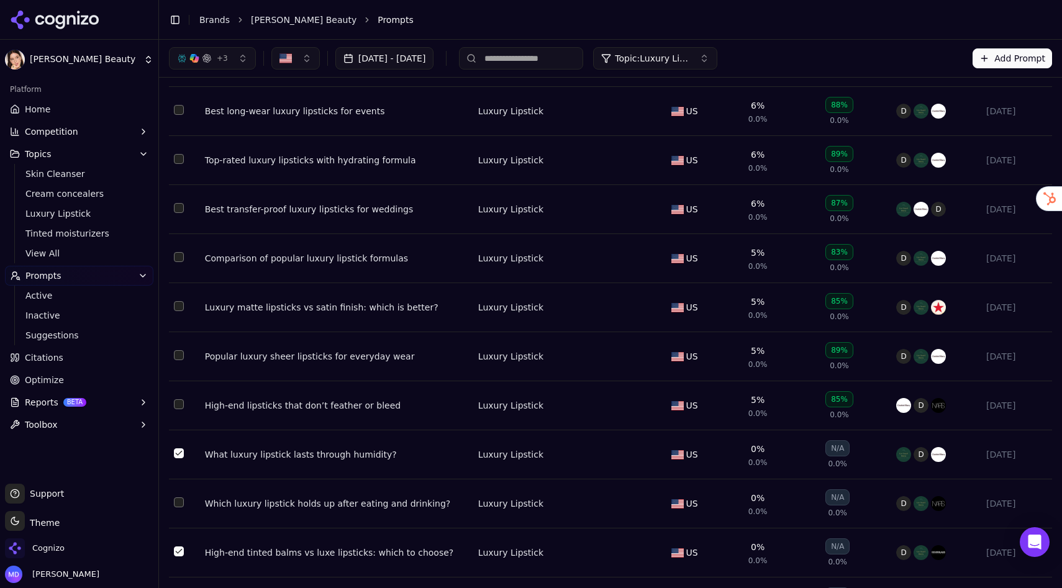
scroll to position [709, 0]
click at [178, 215] on button "Select row 15" at bounding box center [179, 210] width 10 height 10
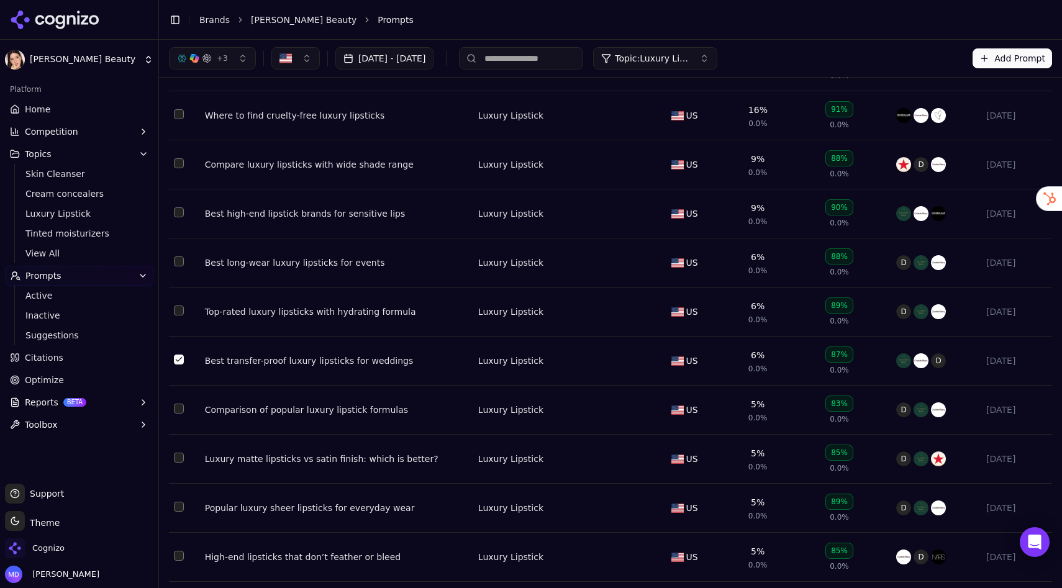
scroll to position [556, 0]
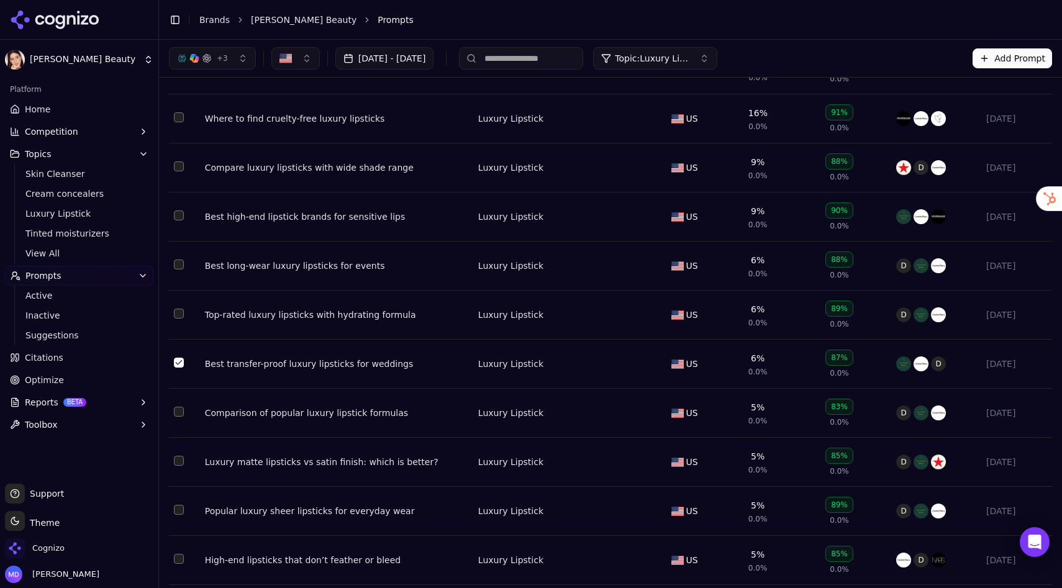
click at [178, 217] on button "Select row 12" at bounding box center [179, 216] width 10 height 10
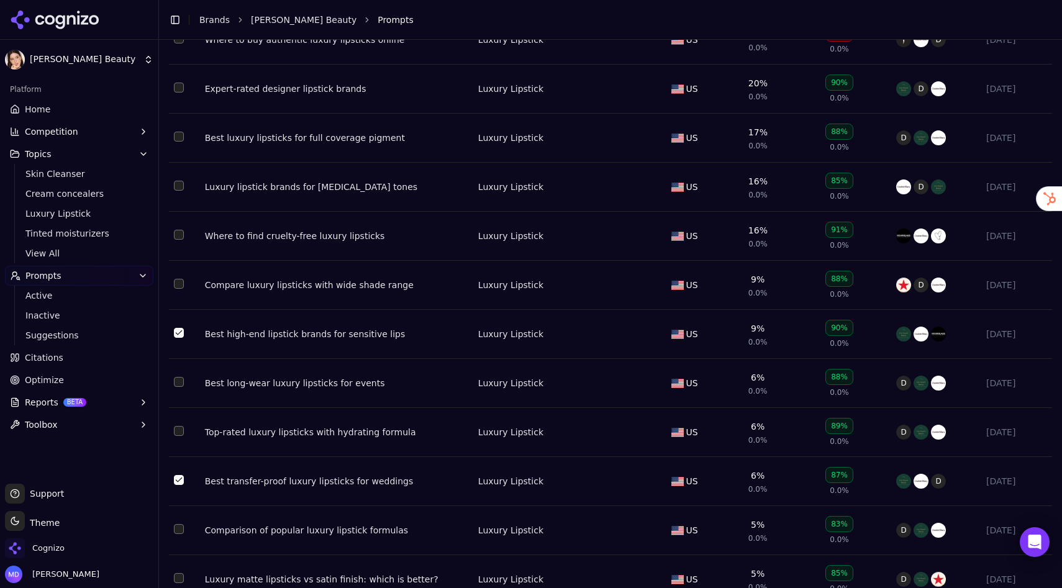
scroll to position [587, 0]
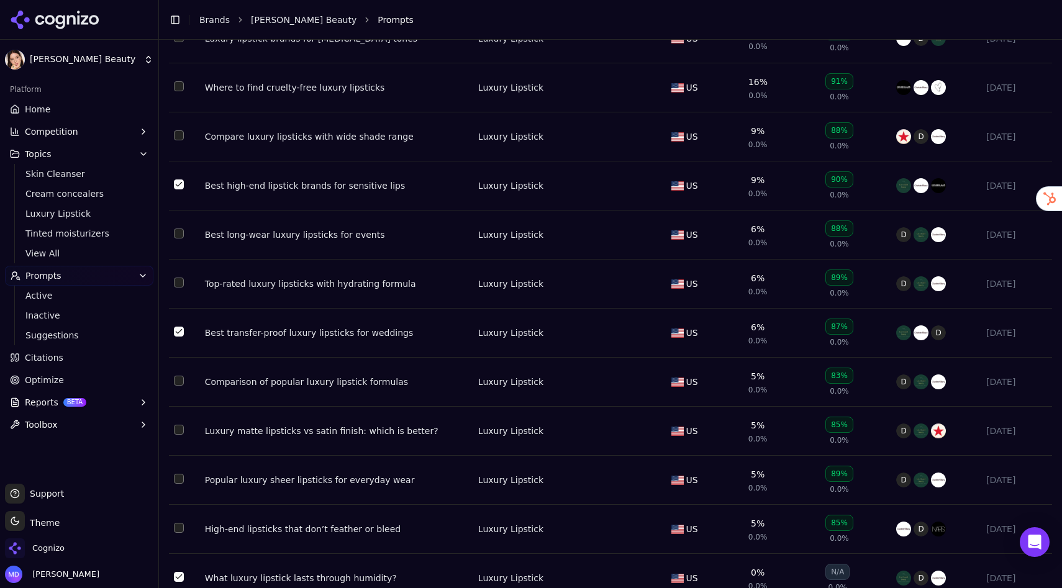
click at [180, 337] on button "Select row 15" at bounding box center [179, 332] width 10 height 10
click at [180, 189] on button "Select row 12" at bounding box center [179, 185] width 10 height 10
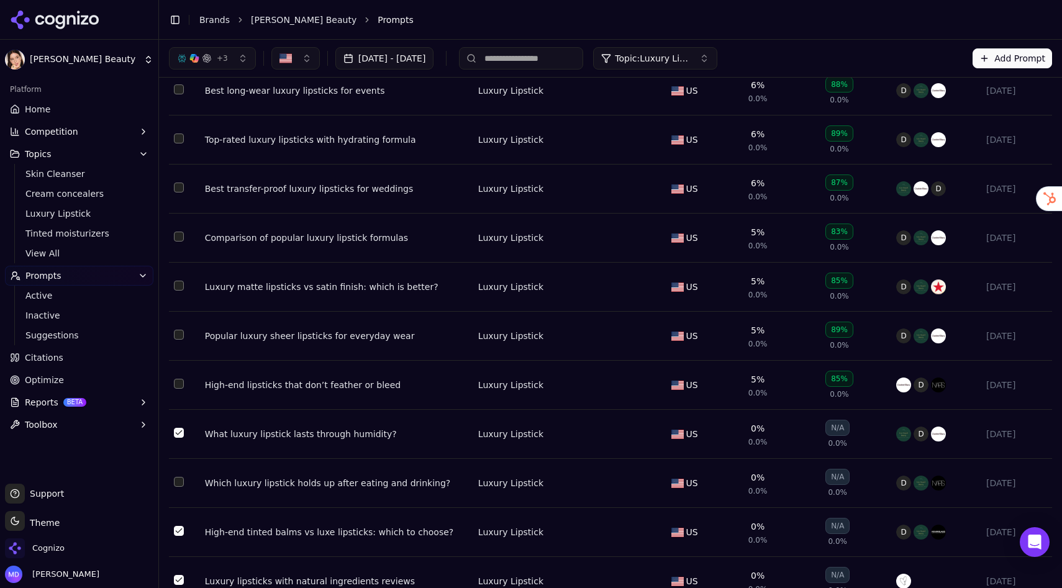
scroll to position [0, 0]
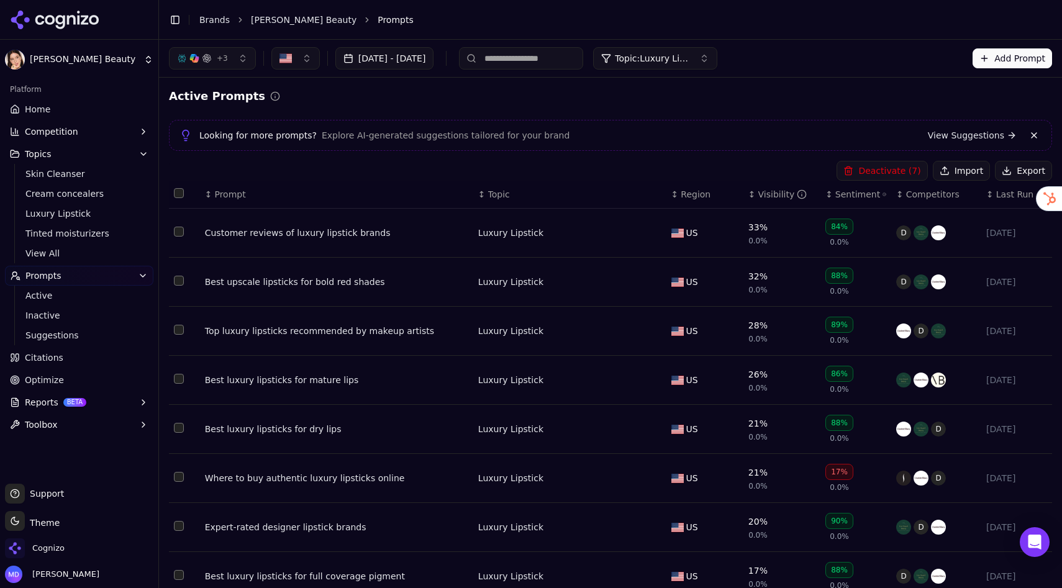
click at [878, 170] on button "Deactivate ( 7 )" at bounding box center [882, 171] width 91 height 20
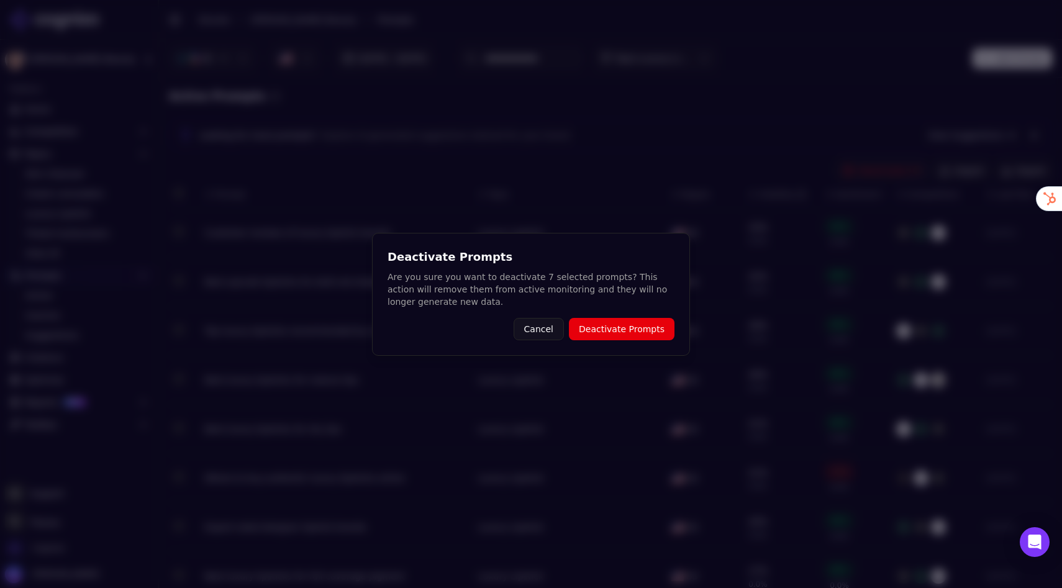
click at [614, 331] on button "Deactivate Prompts" at bounding box center [622, 329] width 106 height 22
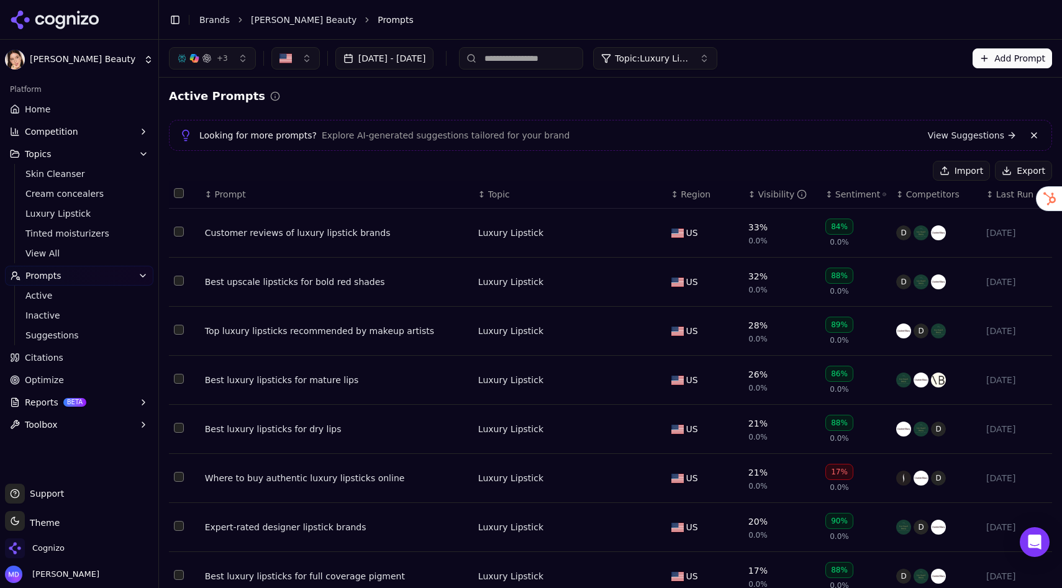
click at [681, 58] on span "Topic: Luxury Lipstick" at bounding box center [652, 58] width 75 height 12
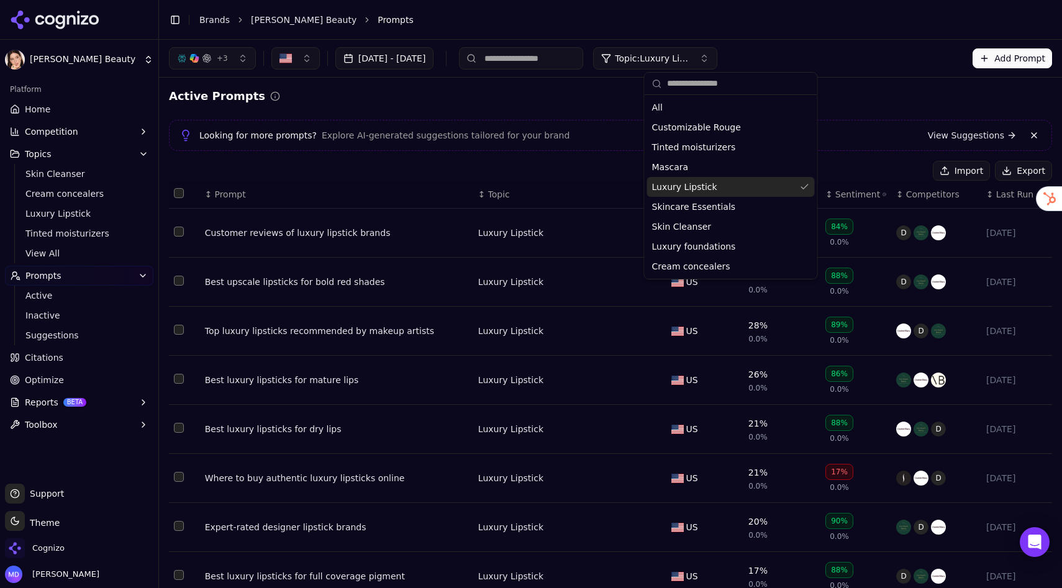
click at [681, 191] on span "Luxury Lipstick" at bounding box center [684, 187] width 65 height 12
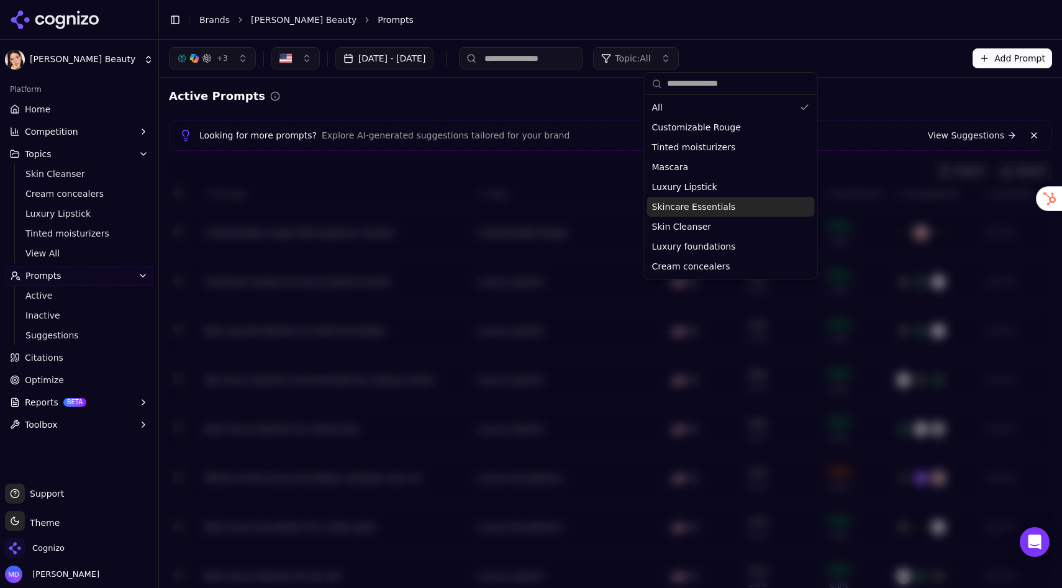
click at [681, 203] on span "Skincare Essentials" at bounding box center [694, 207] width 84 height 12
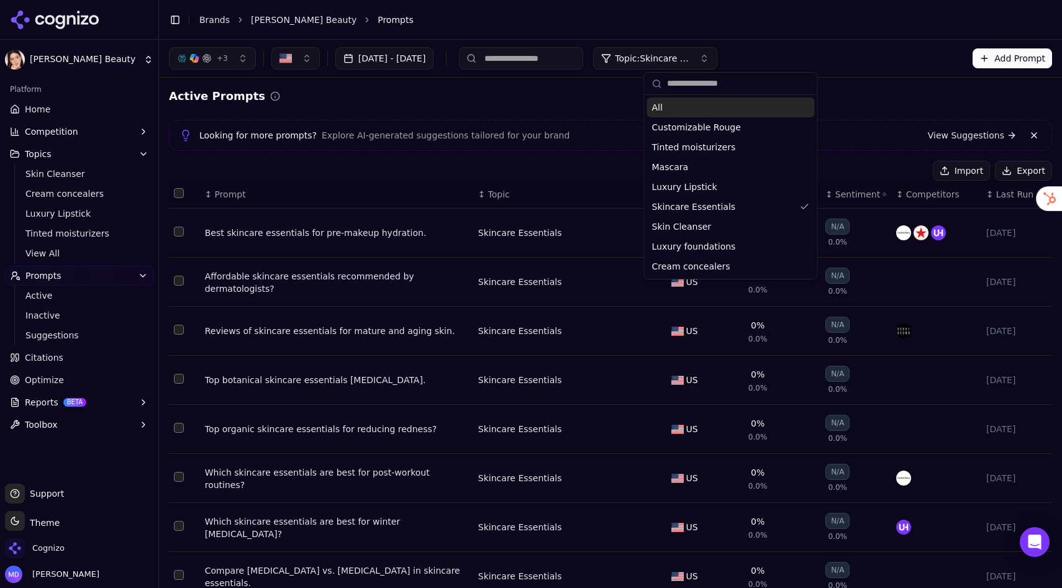
click at [606, 93] on div "Active Prompts" at bounding box center [610, 96] width 883 height 17
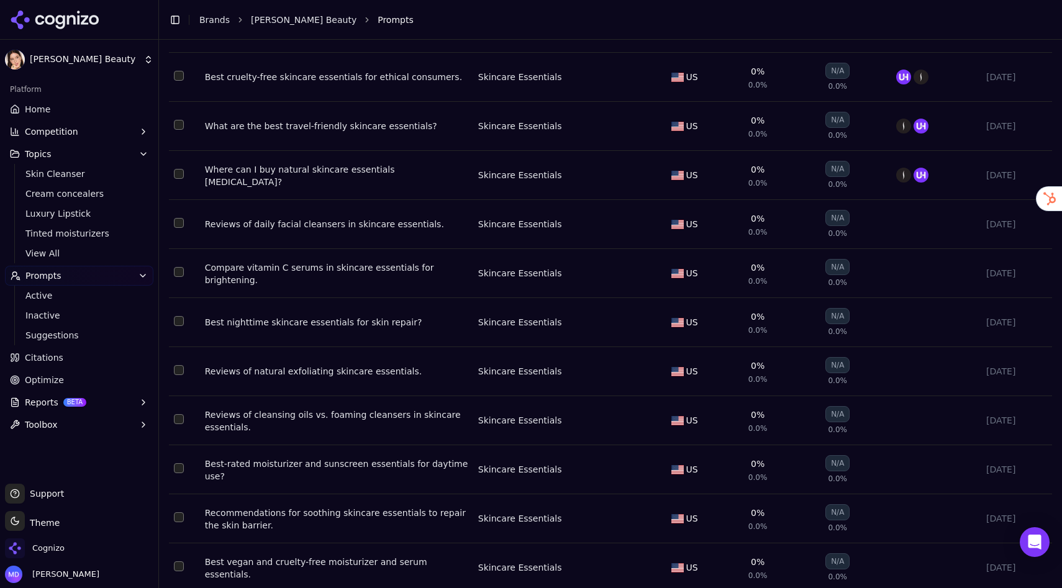
scroll to position [3344, 0]
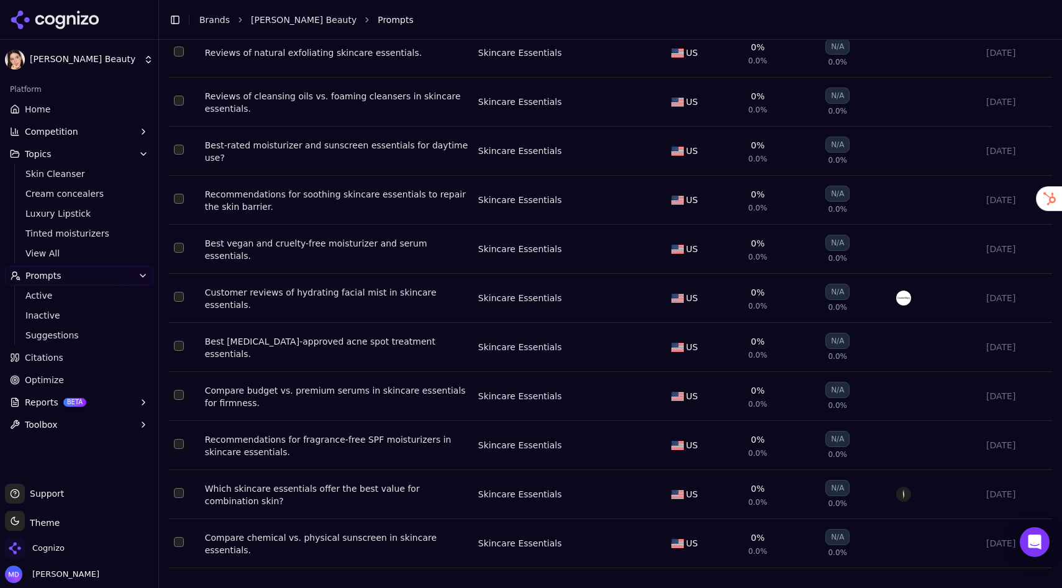
click at [178, 519] on button "Select row 75" at bounding box center [179, 542] width 10 height 10
click at [178, 490] on button "Select row 74" at bounding box center [179, 493] width 10 height 10
click at [178, 447] on button "Select row 73" at bounding box center [179, 444] width 10 height 10
click at [182, 389] on td "Data table" at bounding box center [184, 396] width 31 height 49
click at [180, 344] on button "Select row 71" at bounding box center [179, 346] width 10 height 10
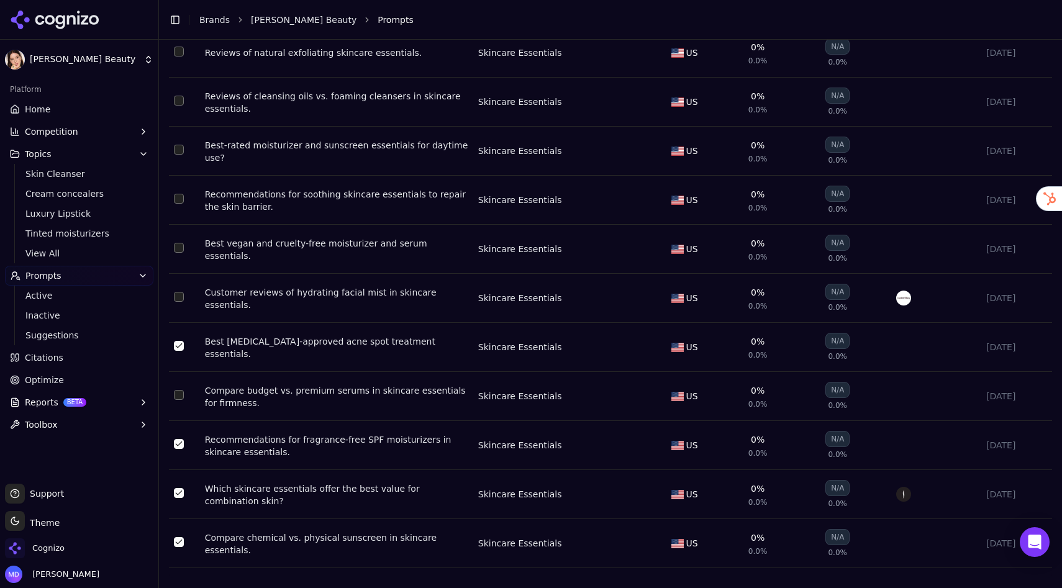
click at [181, 294] on button "Select row 70" at bounding box center [179, 297] width 10 height 10
click at [180, 245] on button "Select row 69" at bounding box center [179, 248] width 10 height 10
click at [178, 196] on button "Select row 68" at bounding box center [179, 199] width 10 height 10
click at [178, 148] on button "Select row 67" at bounding box center [179, 150] width 10 height 10
click at [180, 96] on button "Select row 66" at bounding box center [179, 101] width 10 height 10
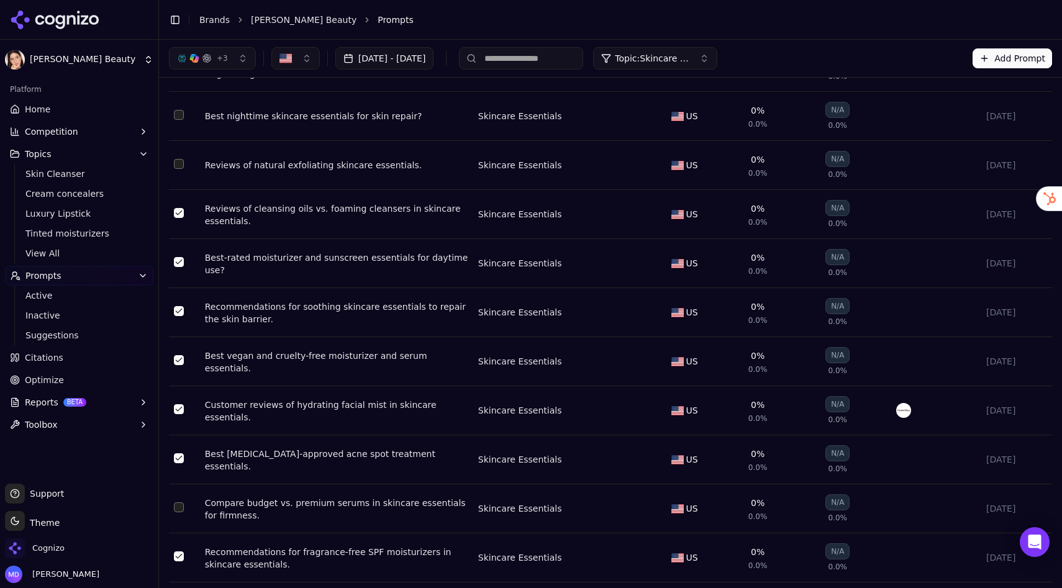
scroll to position [3208, 0]
click at [178, 121] on button "Select row 64" at bounding box center [179, 116] width 10 height 10
click at [180, 71] on button "Select row 63" at bounding box center [179, 66] width 10 height 10
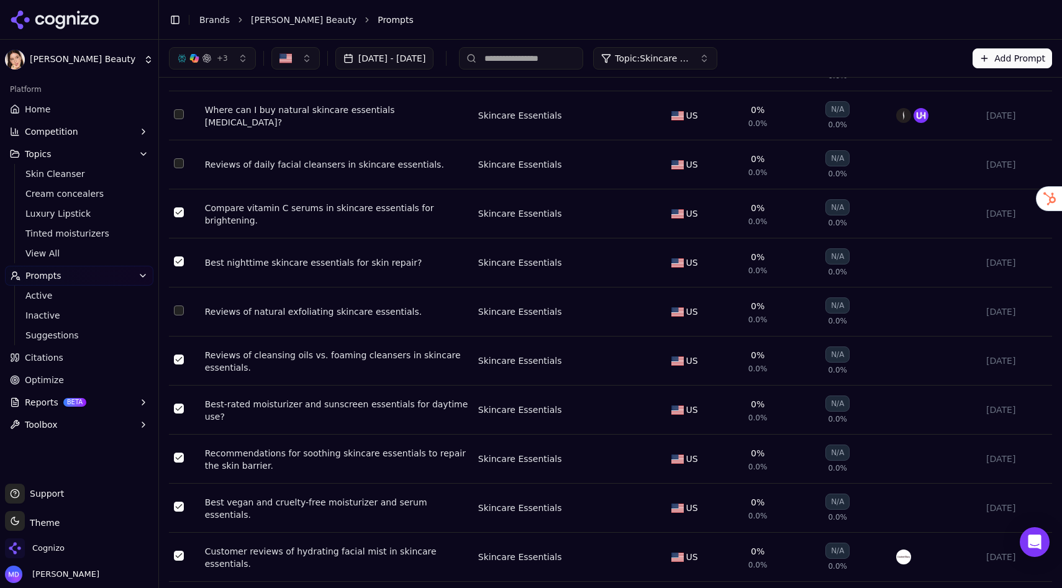
scroll to position [3056, 0]
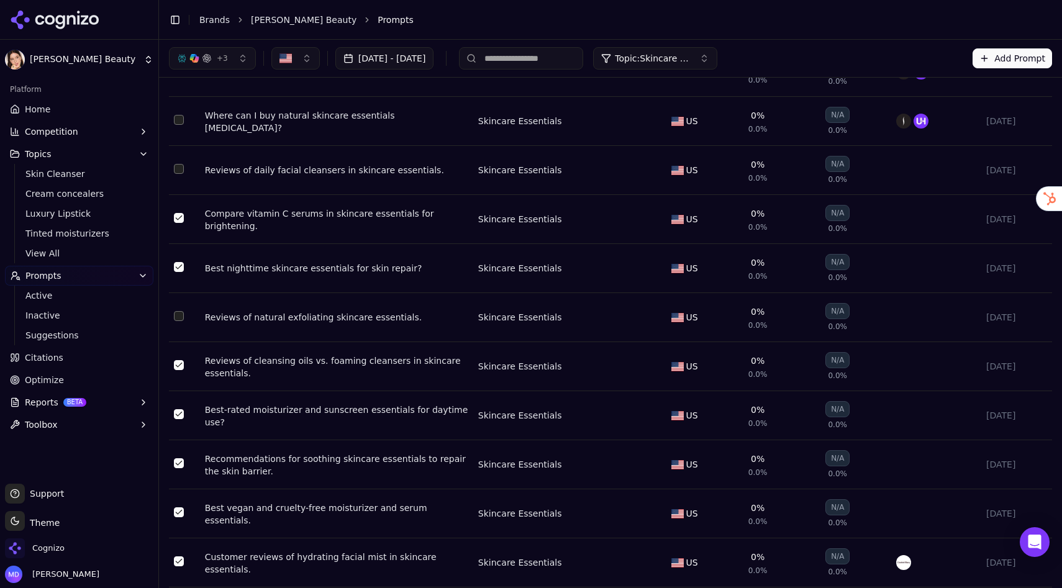
click at [175, 223] on button "Select row 63" at bounding box center [179, 218] width 10 height 10
click at [180, 174] on button "Select row 62" at bounding box center [179, 169] width 10 height 10
click at [179, 125] on button "Select row 61" at bounding box center [179, 120] width 10 height 10
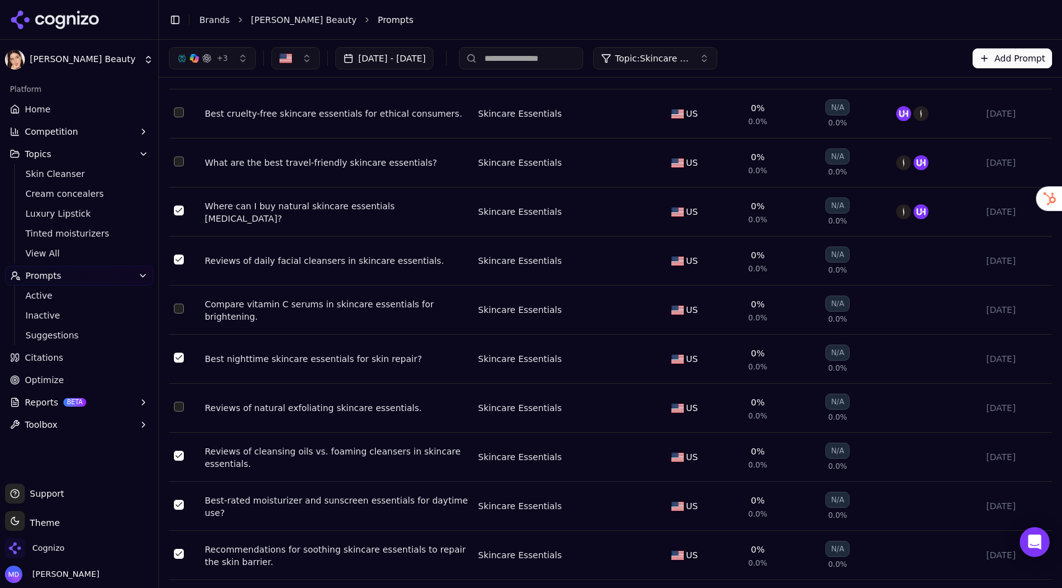
scroll to position [2964, 0]
click at [178, 168] on button "Select row 60" at bounding box center [179, 163] width 10 height 10
click at [180, 119] on button "Select row 59" at bounding box center [179, 114] width 10 height 10
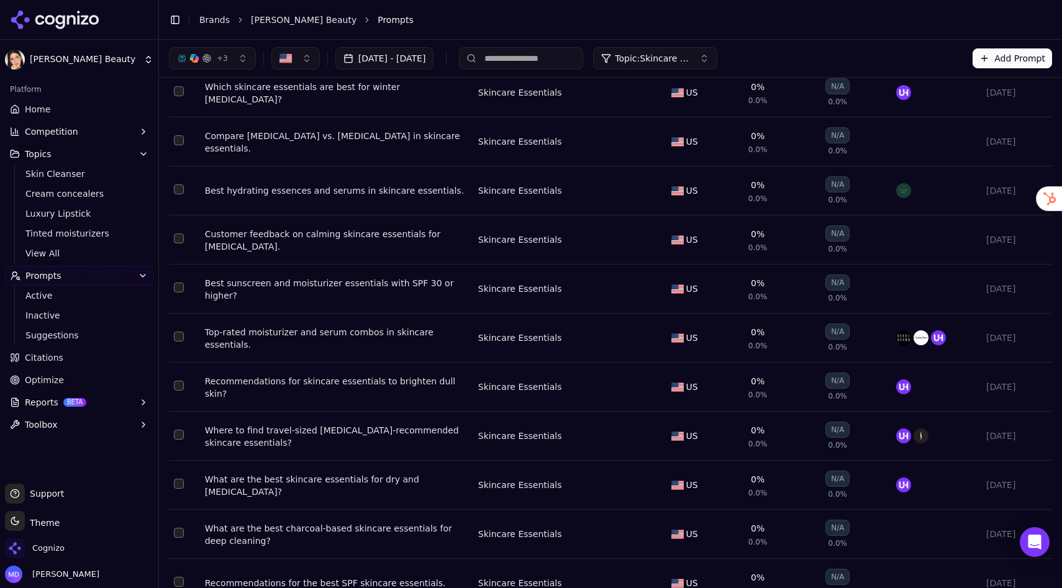
scroll to position [0, 0]
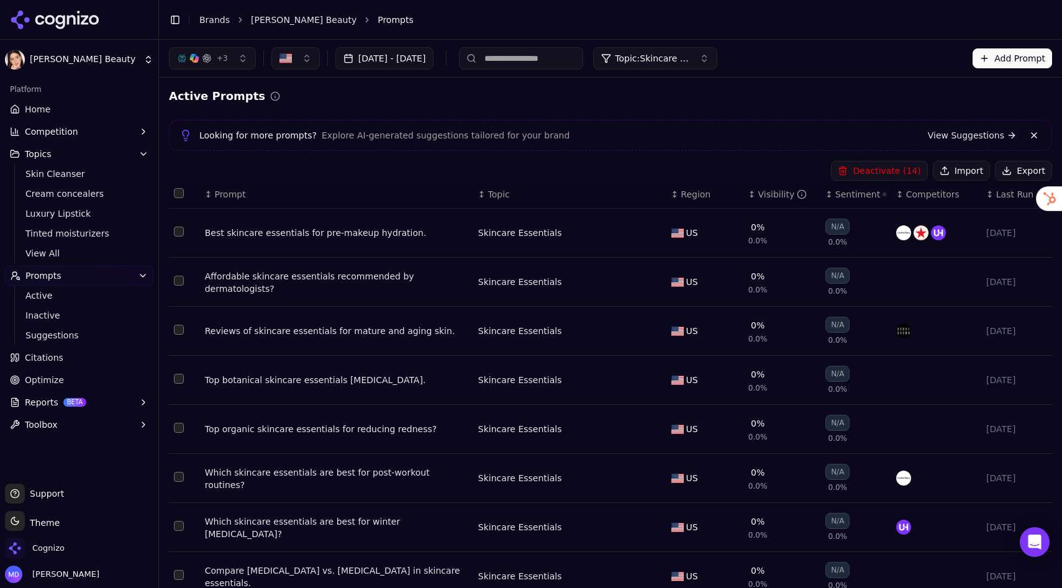
click at [917, 173] on button "Deactivate ( 14 )" at bounding box center [879, 171] width 96 height 20
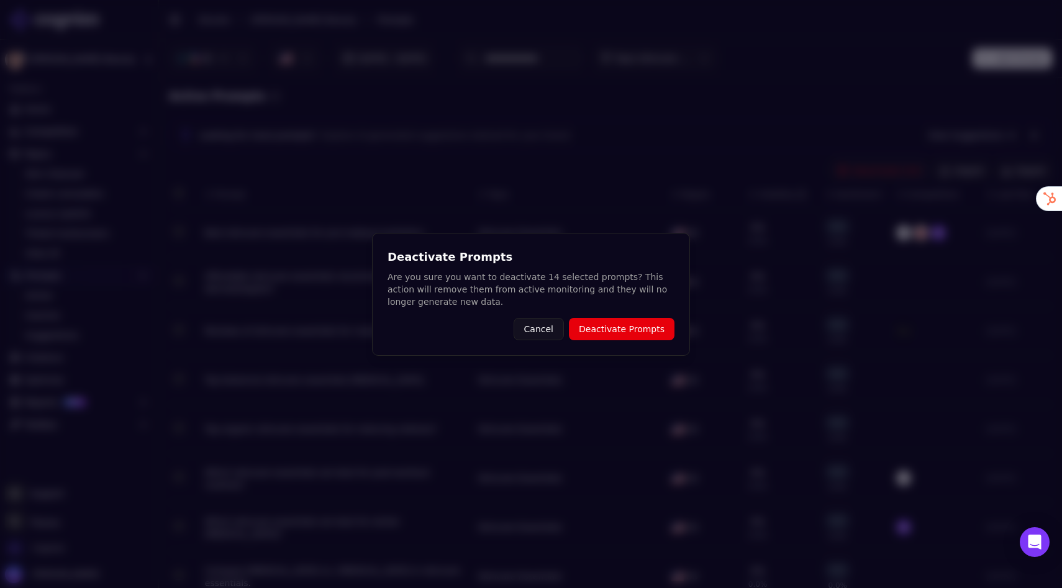
click at [634, 324] on button "Deactivate Prompts" at bounding box center [622, 329] width 106 height 22
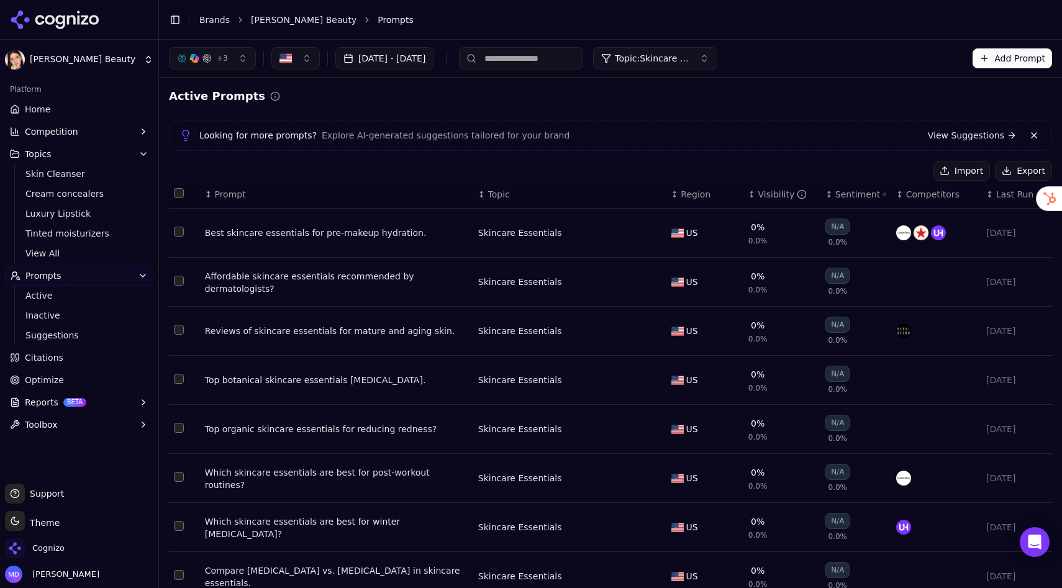
click at [690, 58] on span "Topic: Skincare Essentials" at bounding box center [652, 58] width 75 height 12
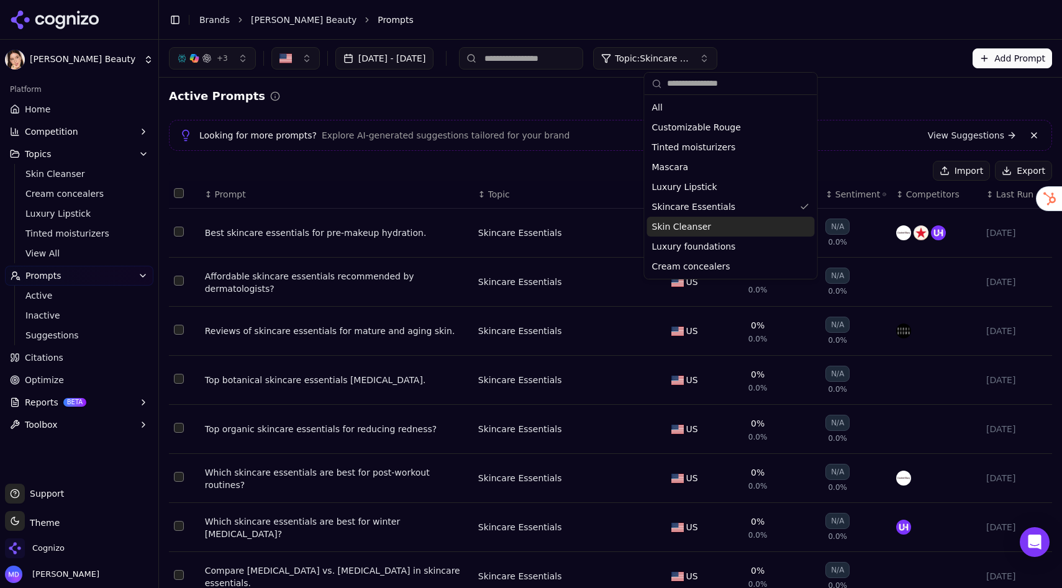
click at [699, 230] on span "Skin Cleanser" at bounding box center [682, 227] width 60 height 12
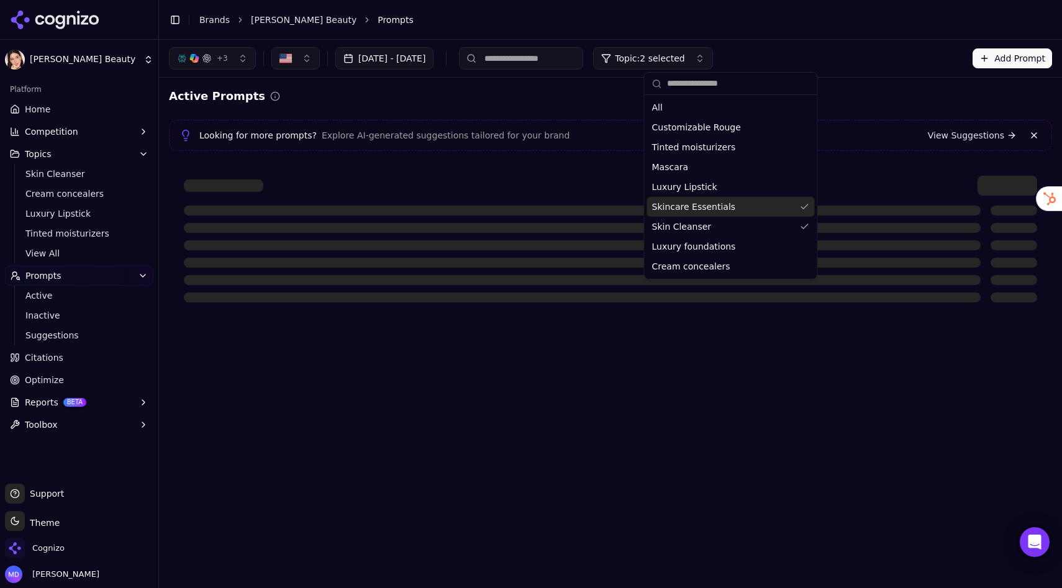
click at [705, 207] on span "Skincare Essentials" at bounding box center [694, 207] width 84 height 12
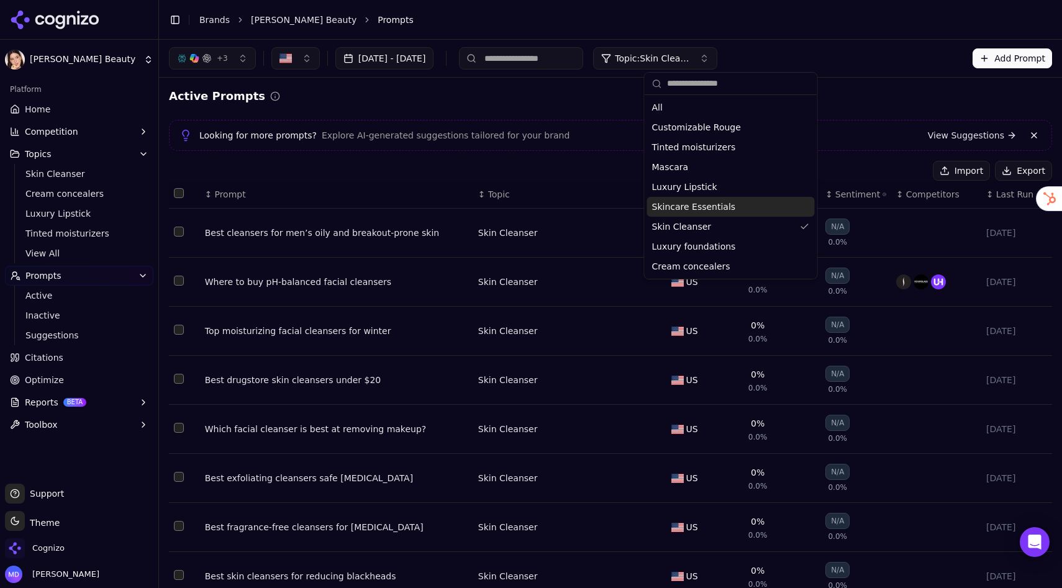
click at [572, 98] on div "Active Prompts" at bounding box center [610, 96] width 883 height 17
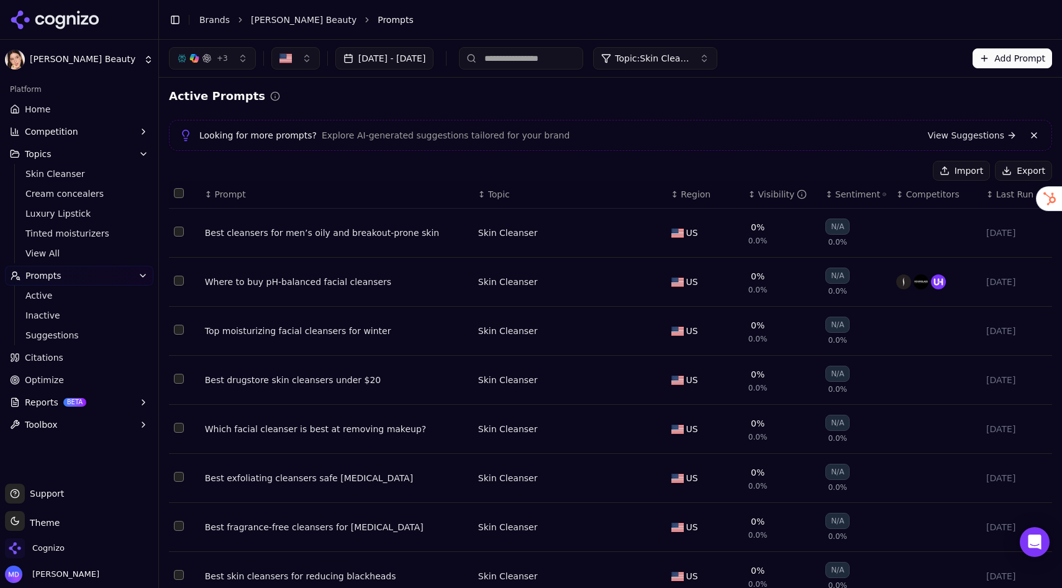
scroll to position [875, 0]
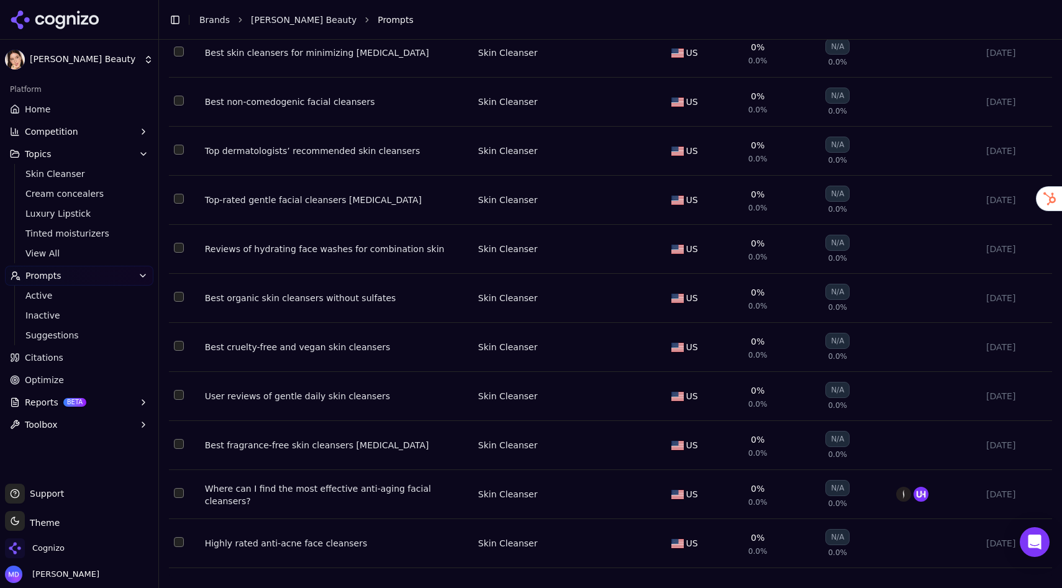
click at [178, 519] on button "Select row 25" at bounding box center [179, 542] width 10 height 10
click at [172, 446] on td "Data table" at bounding box center [184, 445] width 31 height 49
click at [179, 446] on button "Select row 23" at bounding box center [179, 444] width 10 height 10
click at [180, 392] on button "Select row 22" at bounding box center [179, 395] width 10 height 10
click at [181, 341] on button "Select row 21" at bounding box center [179, 346] width 10 height 10
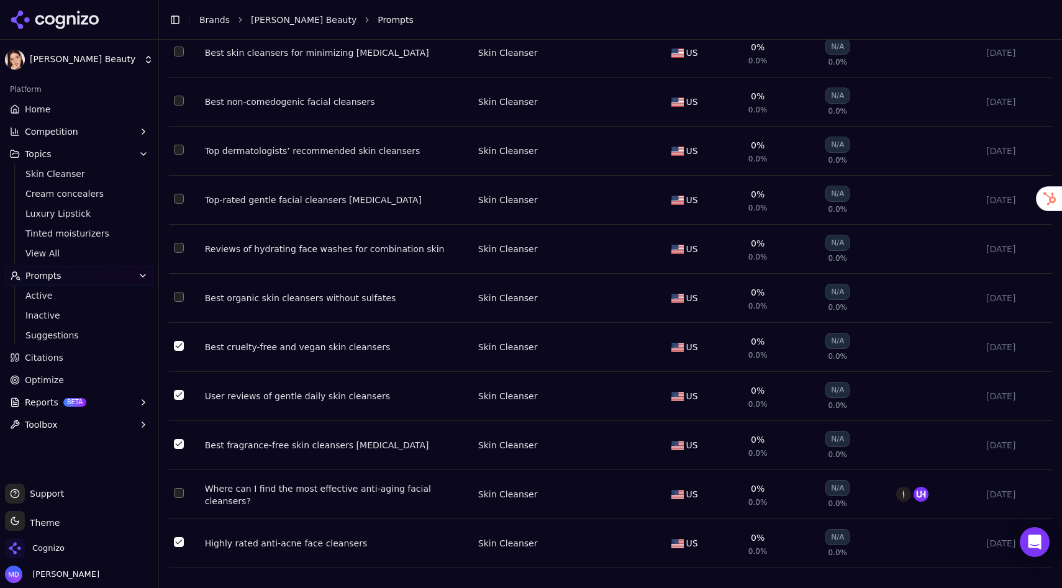
click at [184, 285] on td "Data table" at bounding box center [184, 298] width 31 height 49
click at [178, 244] on button "Select row 19" at bounding box center [179, 248] width 10 height 10
click at [179, 245] on button "Select row 19" at bounding box center [179, 248] width 10 height 10
click at [179, 292] on button "Select row 20" at bounding box center [179, 297] width 10 height 10
click at [179, 205] on td "Data table" at bounding box center [184, 200] width 31 height 49
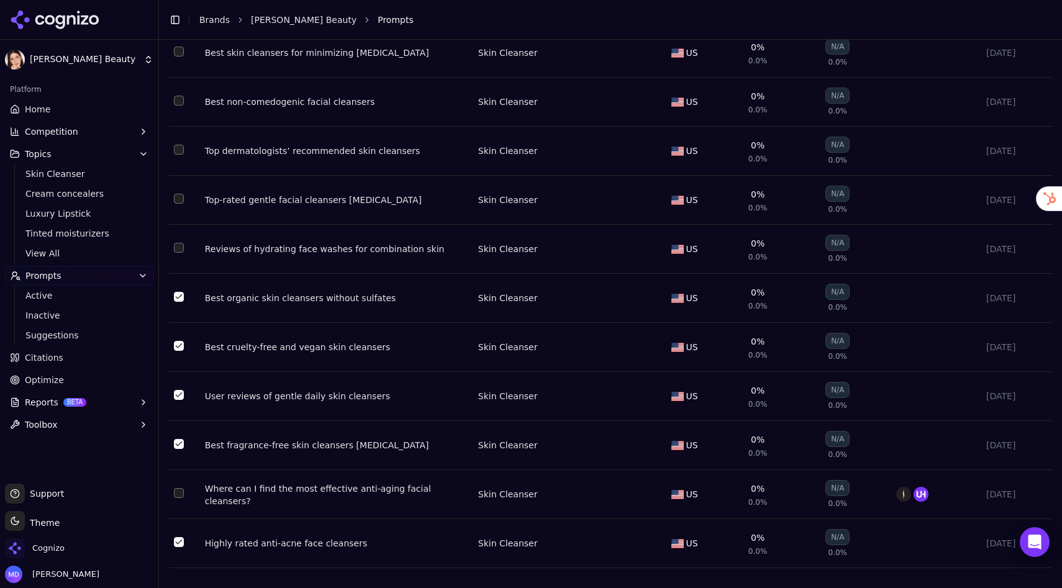
click at [176, 194] on button "Select row 18" at bounding box center [179, 199] width 10 height 10
click at [178, 151] on button "Select row 17" at bounding box center [179, 150] width 10 height 10
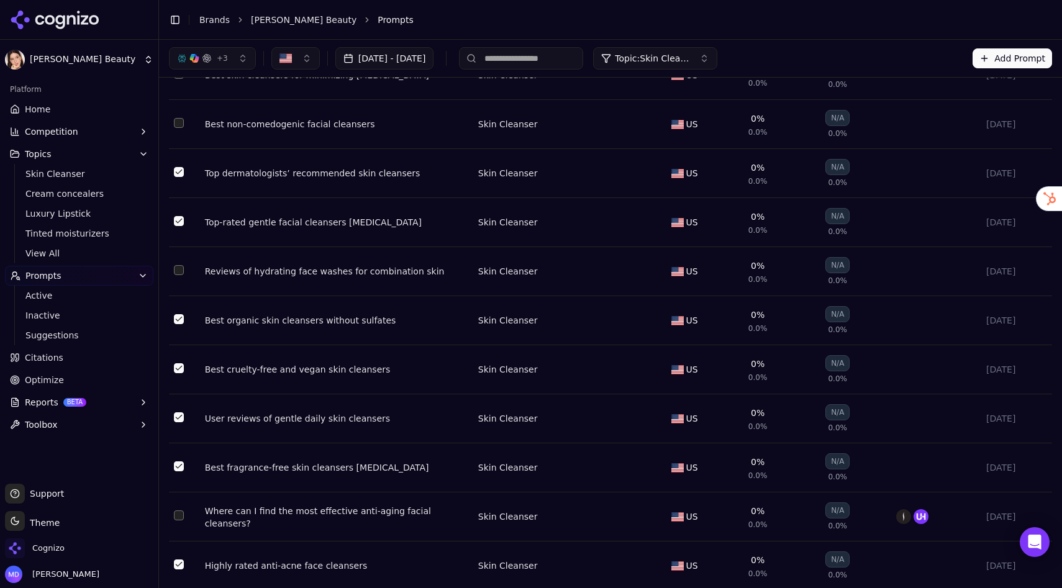
scroll to position [827, 0]
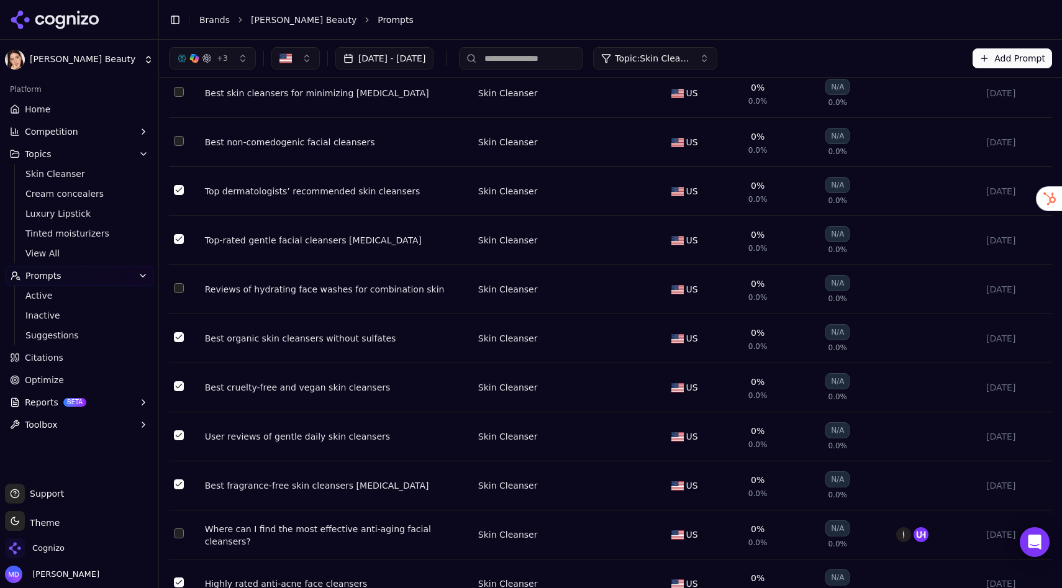
click at [178, 151] on td "Data table" at bounding box center [184, 142] width 31 height 49
click at [178, 146] on button "Select row 16" at bounding box center [179, 141] width 10 height 10
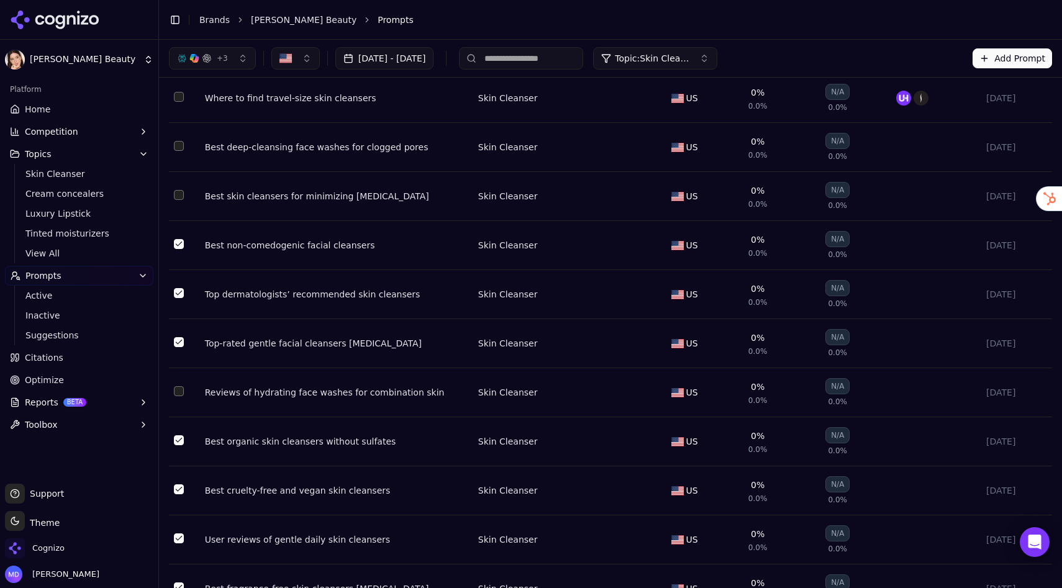
scroll to position [708, 0]
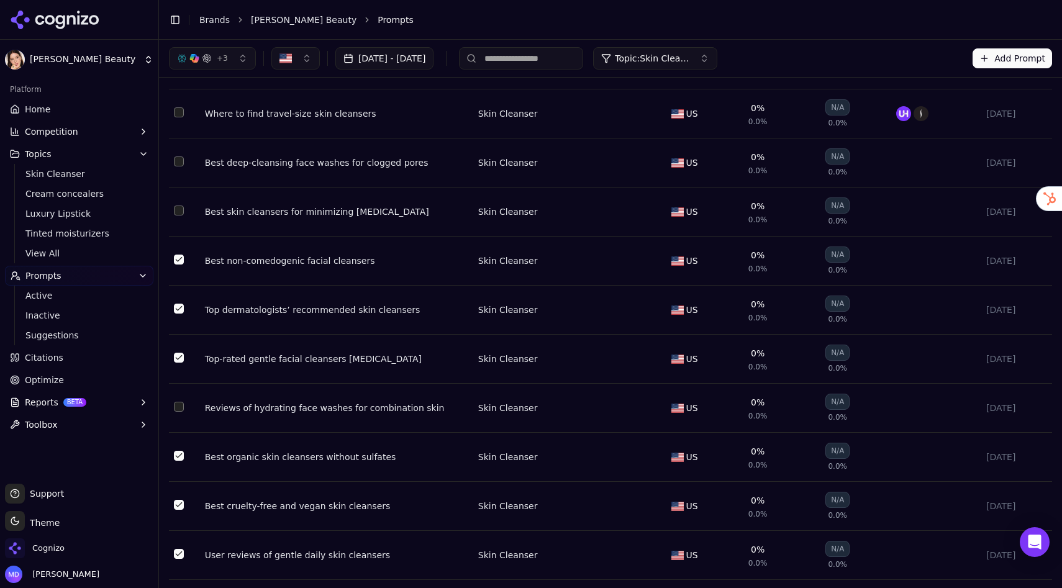
click at [182, 214] on button "Select row 15" at bounding box center [179, 211] width 10 height 10
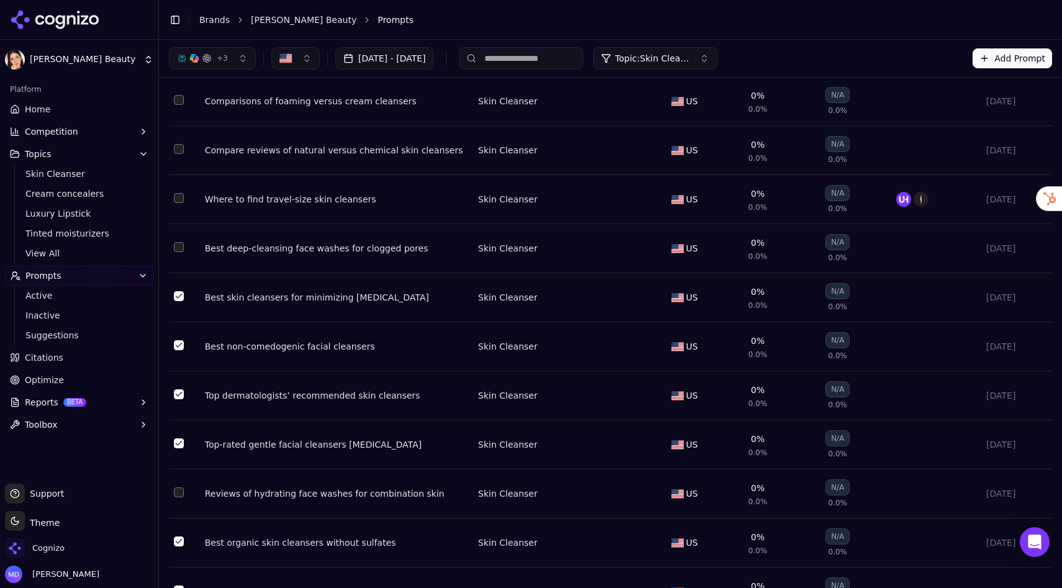
scroll to position [622, 0]
click at [181, 199] on button "Select row 13" at bounding box center [179, 199] width 10 height 10
click at [178, 152] on button "Select row 12" at bounding box center [179, 150] width 10 height 10
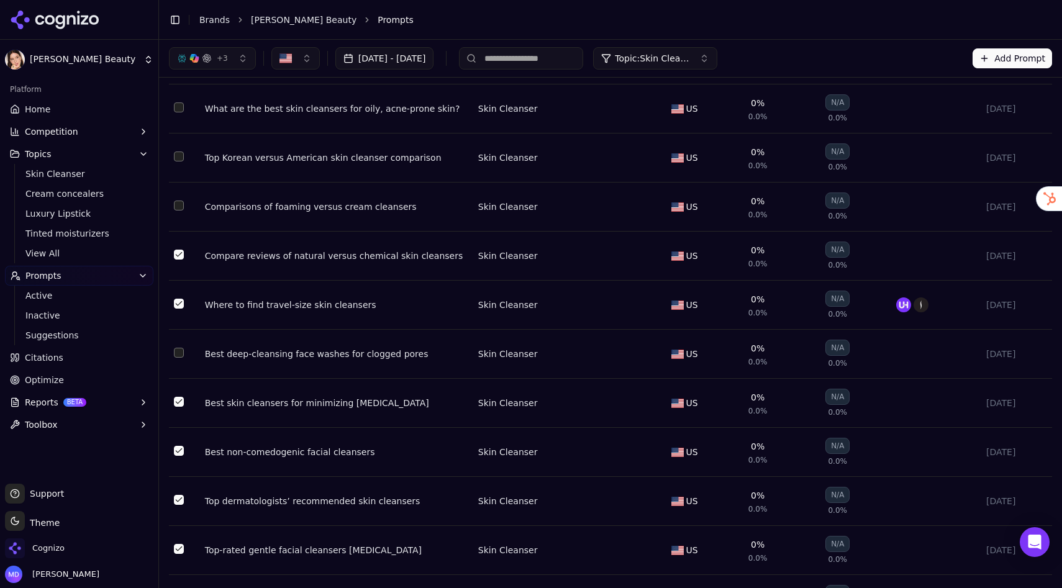
scroll to position [472, 0]
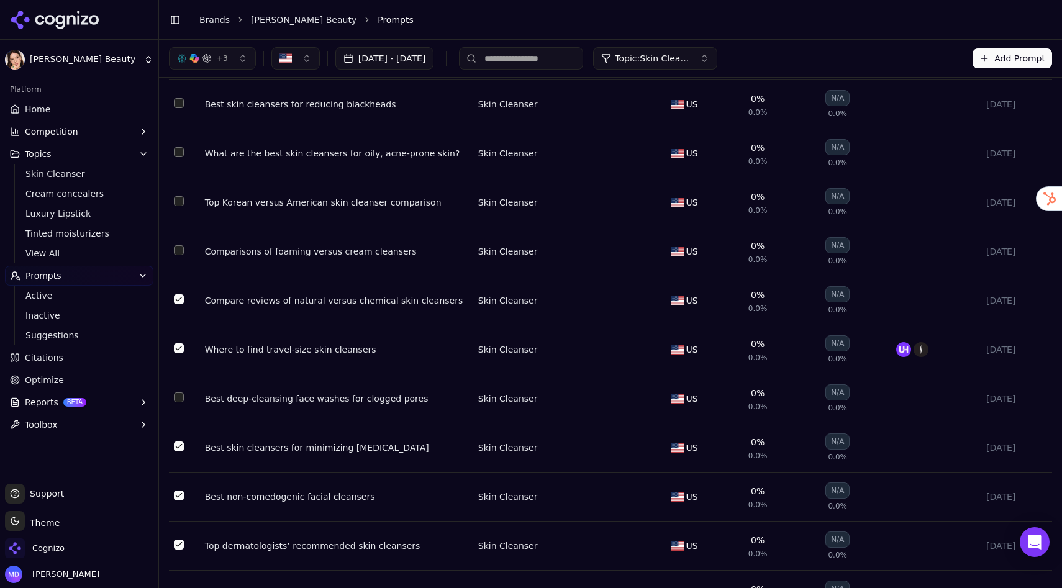
click at [175, 204] on button "Select row 10" at bounding box center [179, 201] width 10 height 10
click at [181, 153] on button "Select row 9" at bounding box center [179, 152] width 10 height 10
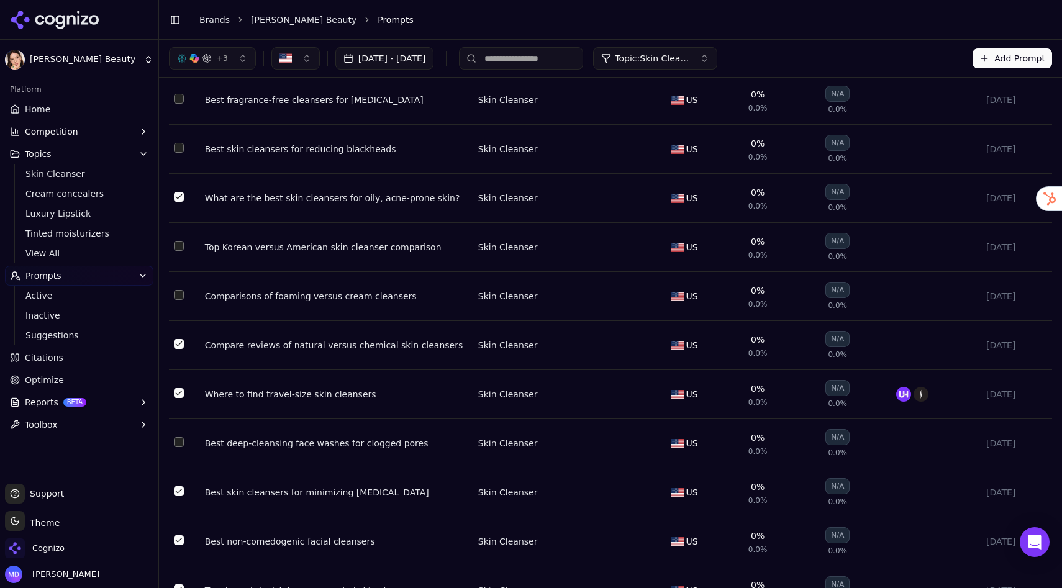
click at [181, 153] on button "Select row 8" at bounding box center [179, 148] width 10 height 10
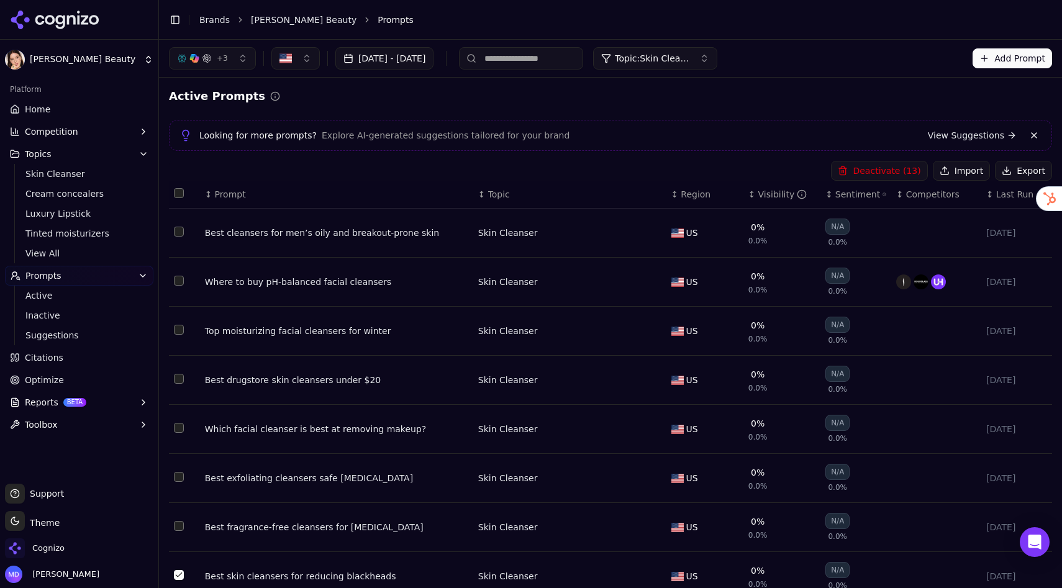
click at [857, 175] on button "Deactivate ( 13 )" at bounding box center [879, 171] width 96 height 20
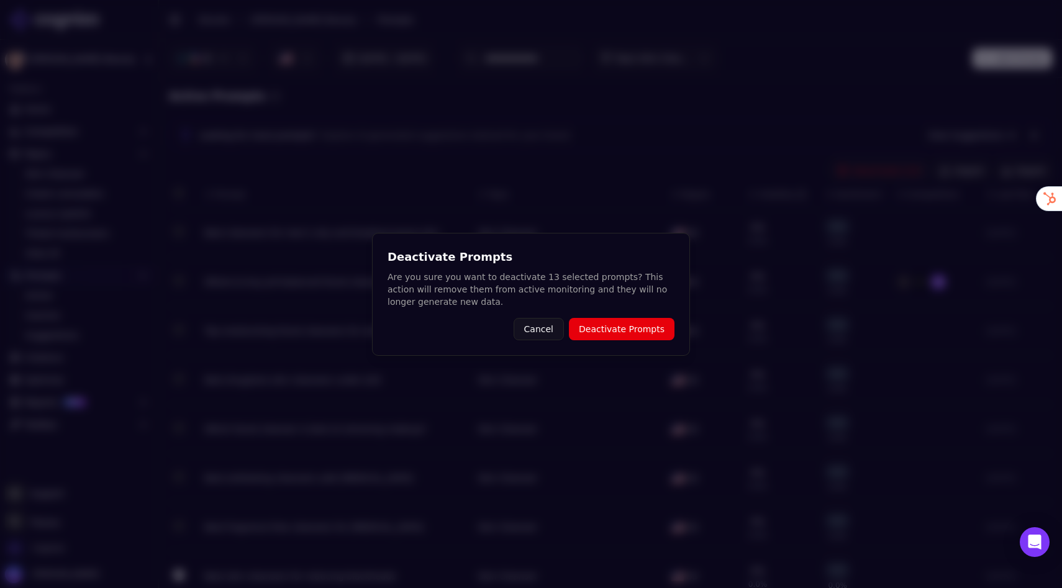
click at [613, 329] on button "Deactivate Prompts" at bounding box center [622, 329] width 106 height 22
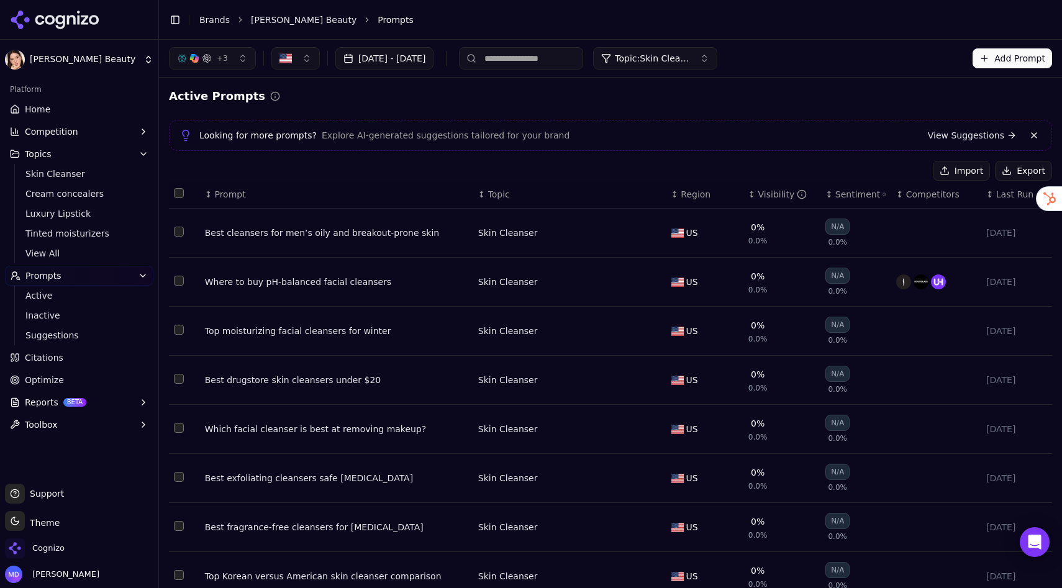
click at [717, 66] on button "Topic: Skin Cleanser" at bounding box center [655, 58] width 124 height 22
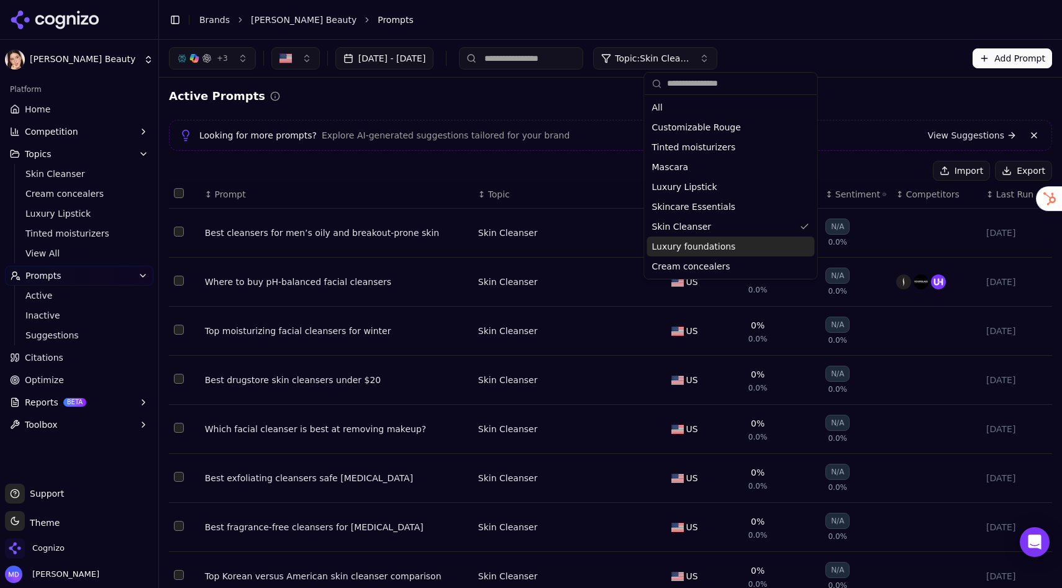
click at [693, 245] on span "Luxury foundations" at bounding box center [694, 246] width 84 height 12
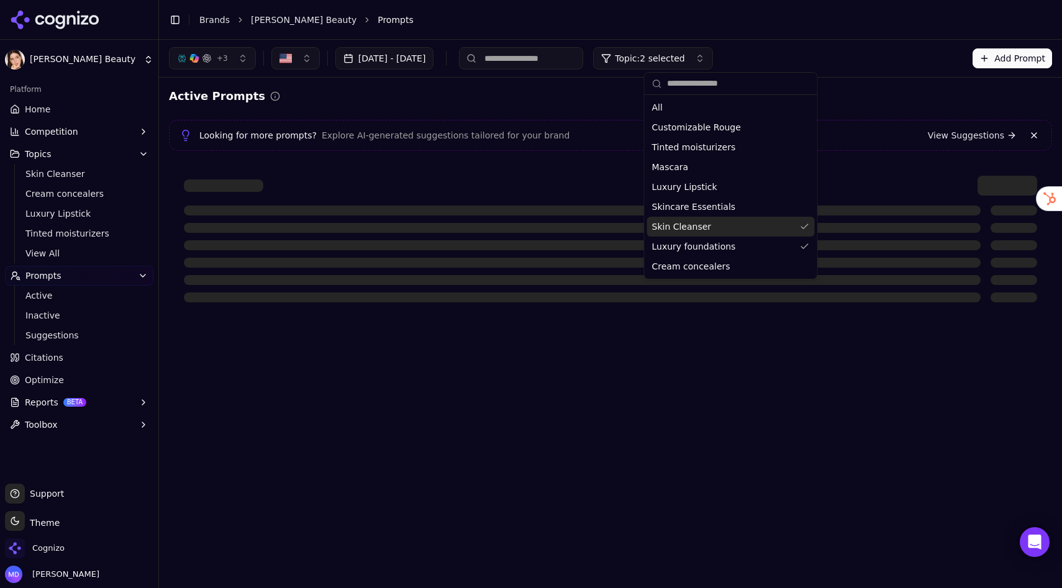
click at [693, 230] on span "Skin Cleanser" at bounding box center [682, 227] width 60 height 12
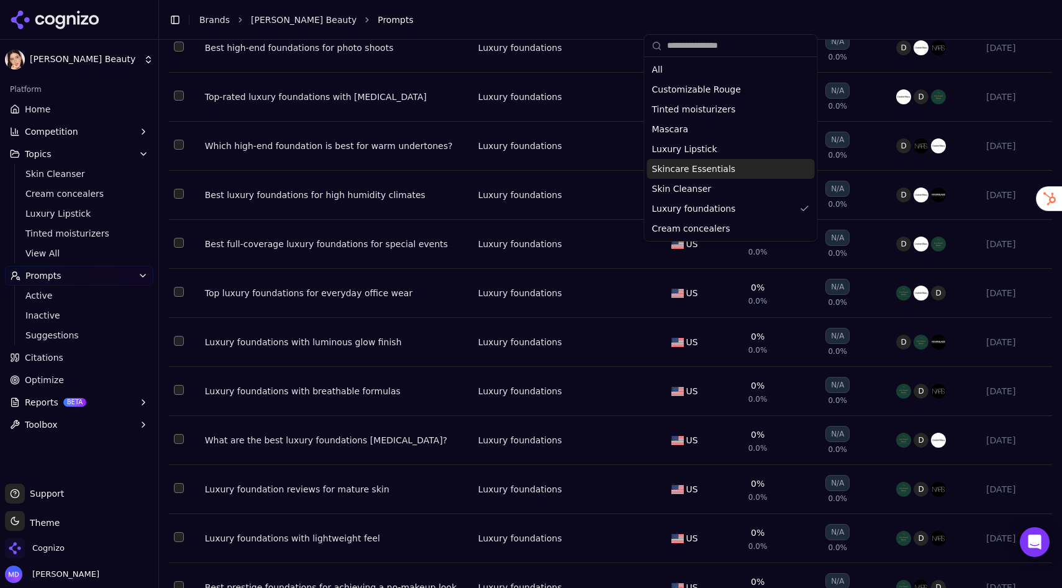
scroll to position [3344, 0]
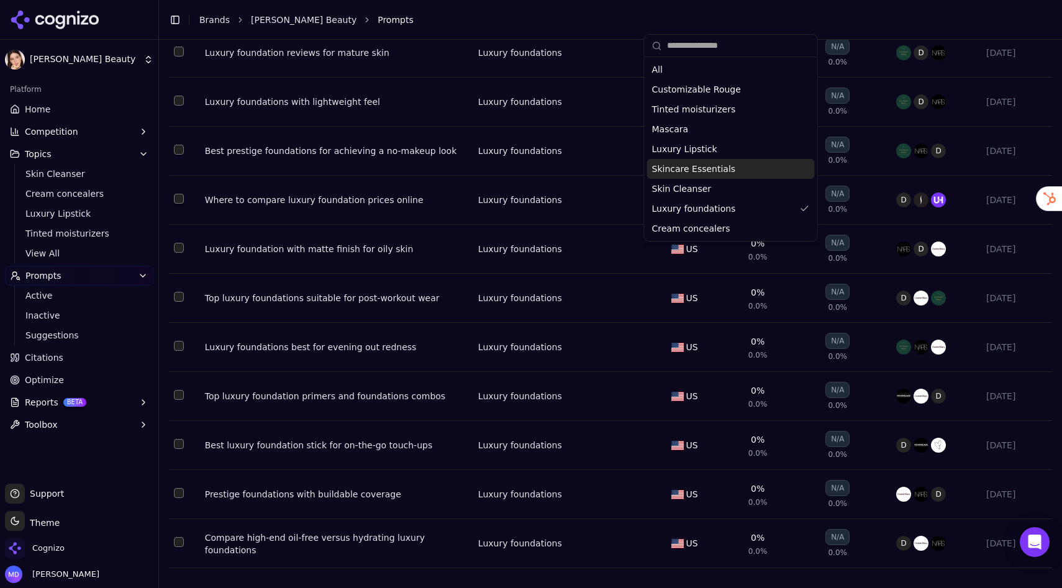
click at [178, 519] on button "Select row 75" at bounding box center [179, 542] width 10 height 10
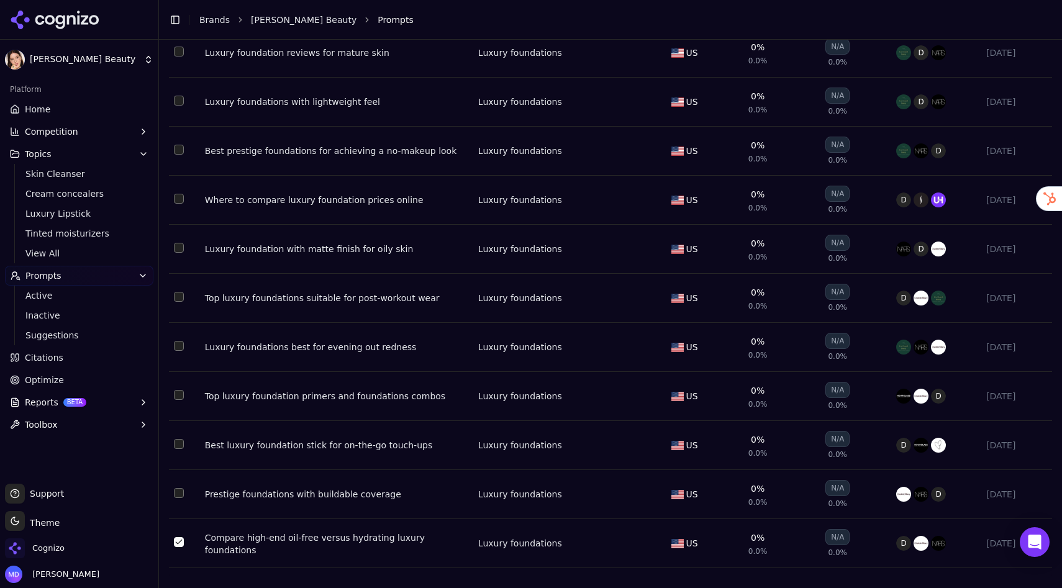
click at [181, 440] on button "Select row 73" at bounding box center [179, 444] width 10 height 10
click at [180, 345] on button "Select row 71" at bounding box center [179, 346] width 10 height 10
click at [181, 296] on button "Select row 70" at bounding box center [179, 297] width 10 height 10
click at [179, 248] on button "Select row 69" at bounding box center [179, 248] width 10 height 10
click at [179, 245] on button "Select row 69" at bounding box center [179, 248] width 10 height 10
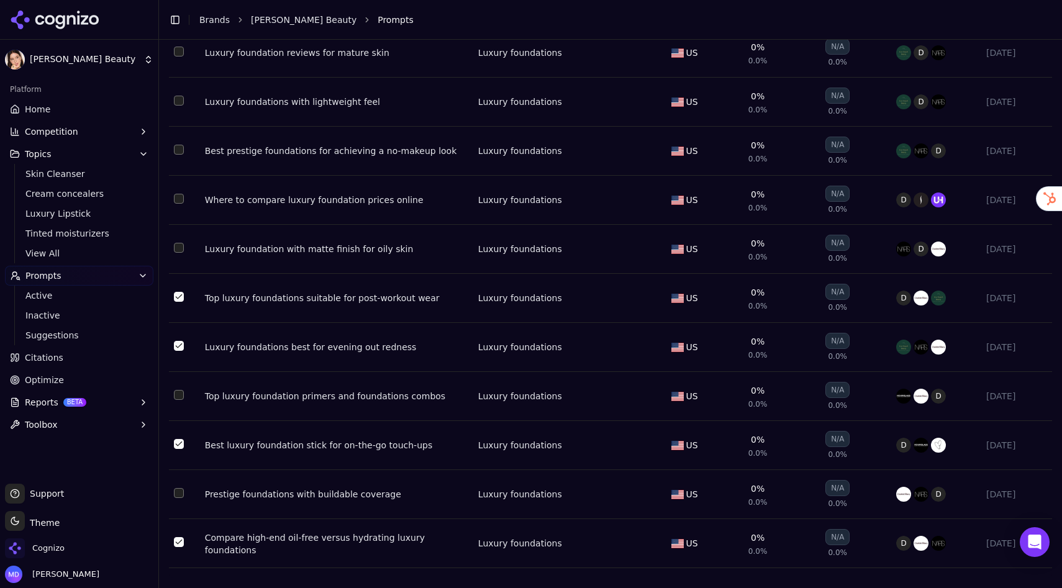
click at [179, 245] on button "Select row 69" at bounding box center [179, 248] width 10 height 10
click at [178, 52] on button "Select row 65" at bounding box center [179, 52] width 10 height 10
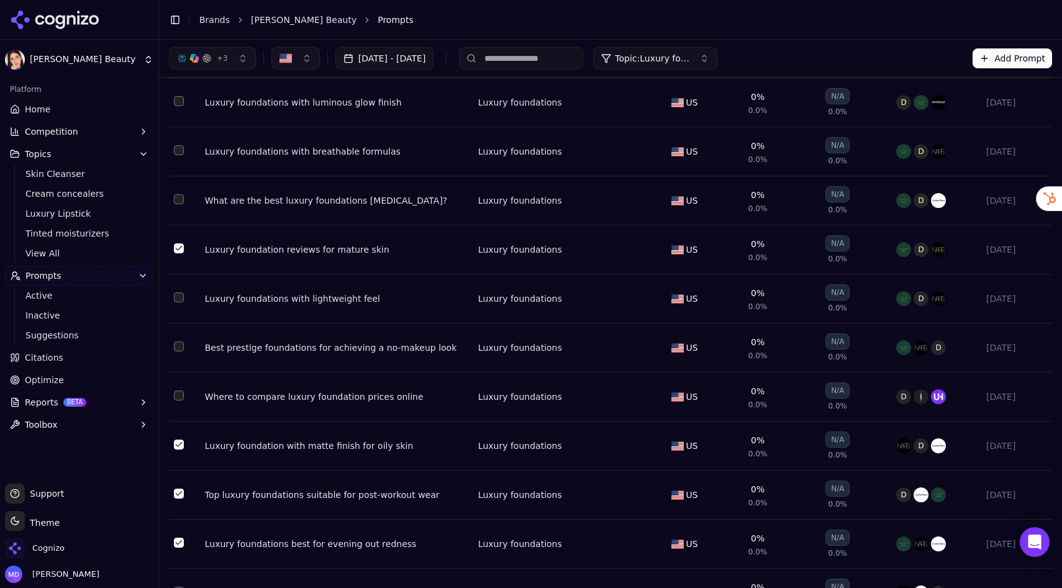
scroll to position [3104, 0]
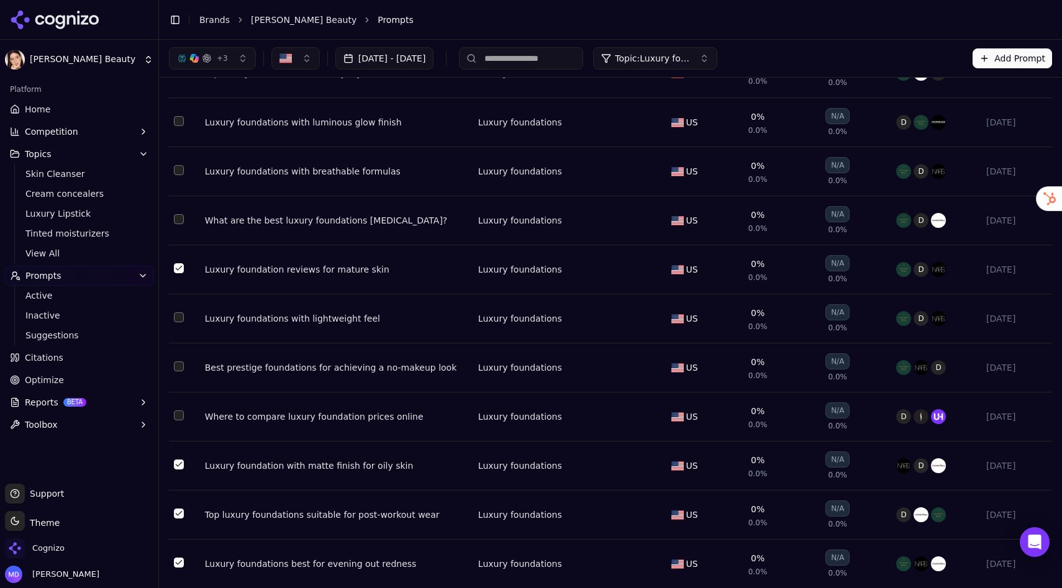
click at [180, 224] on button "Select row 64" at bounding box center [179, 219] width 10 height 10
click at [182, 175] on button "Select row 63" at bounding box center [179, 170] width 10 height 10
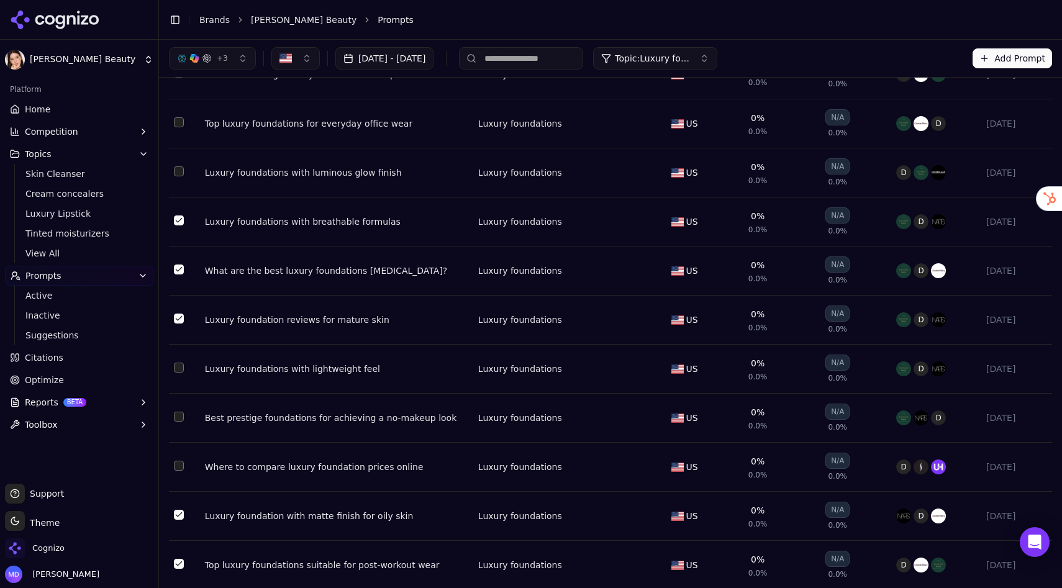
click at [176, 127] on button "Select row 61" at bounding box center [179, 122] width 10 height 10
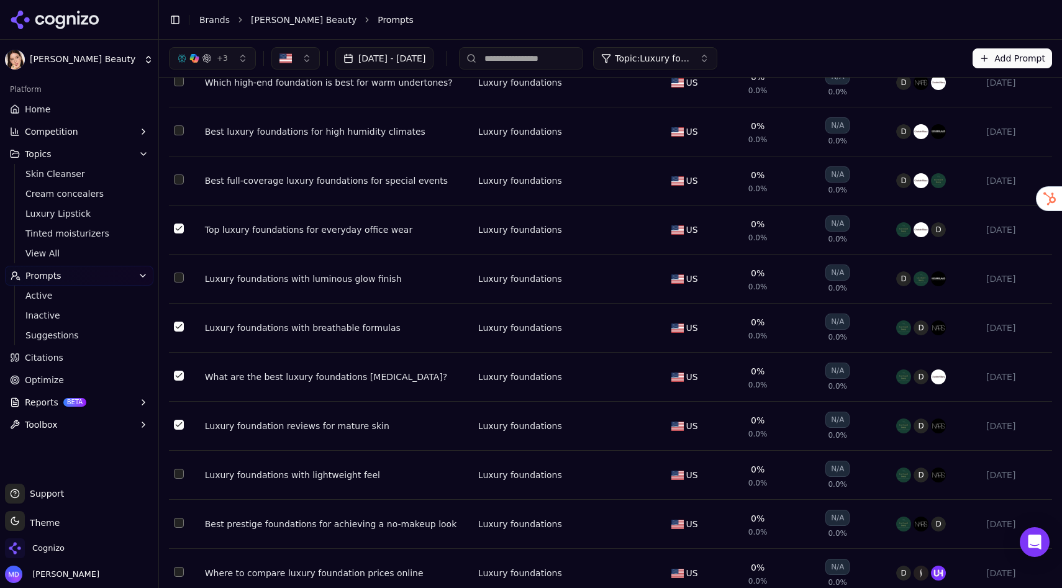
click at [180, 135] on button "Select row 59" at bounding box center [179, 130] width 10 height 10
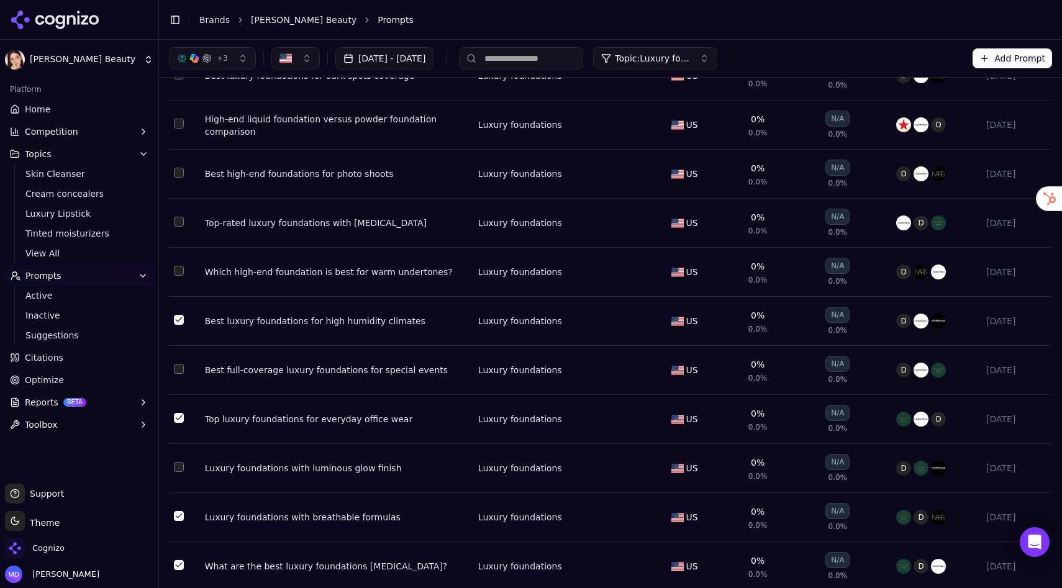
scroll to position [2752, 0]
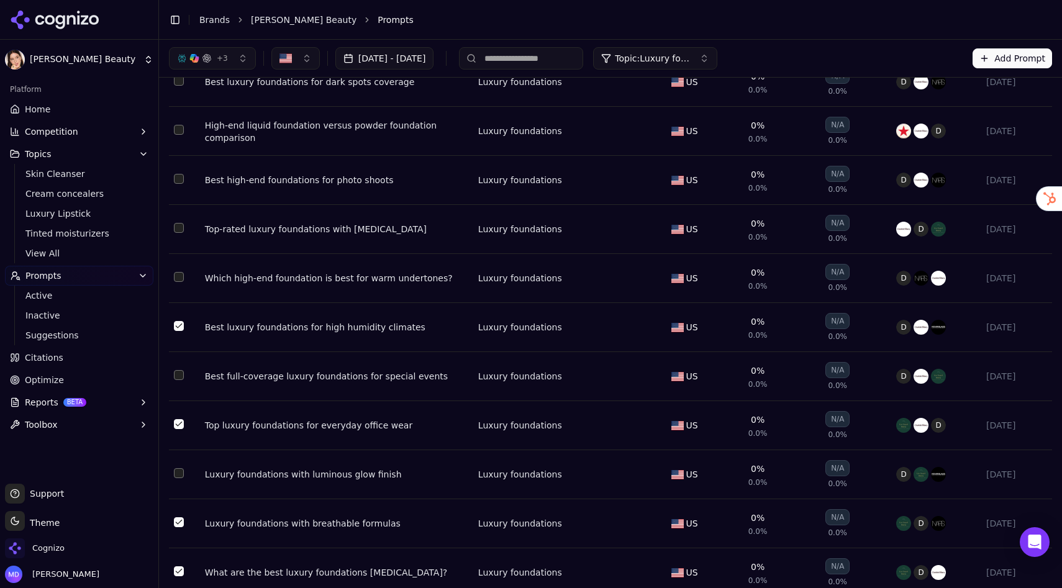
click at [181, 135] on button "Select row 55" at bounding box center [179, 130] width 10 height 10
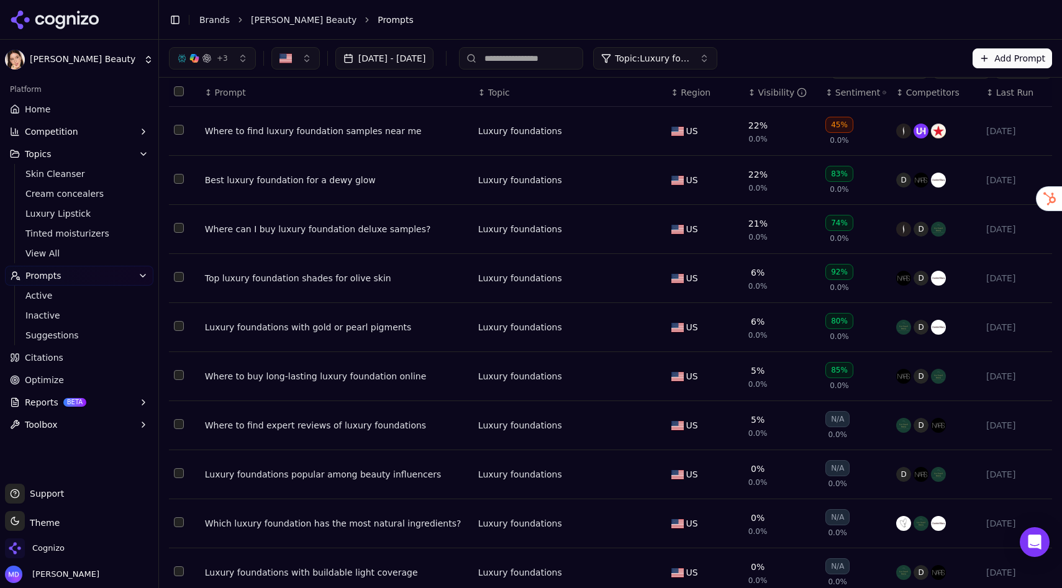
scroll to position [0, 0]
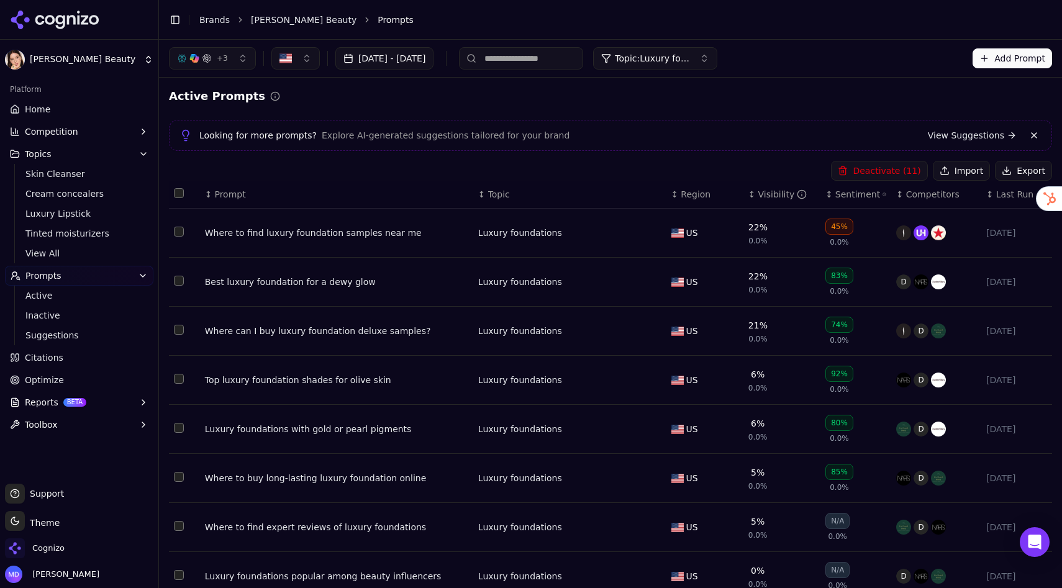
click at [899, 174] on button "Deactivate ( 11 )" at bounding box center [879, 171] width 96 height 20
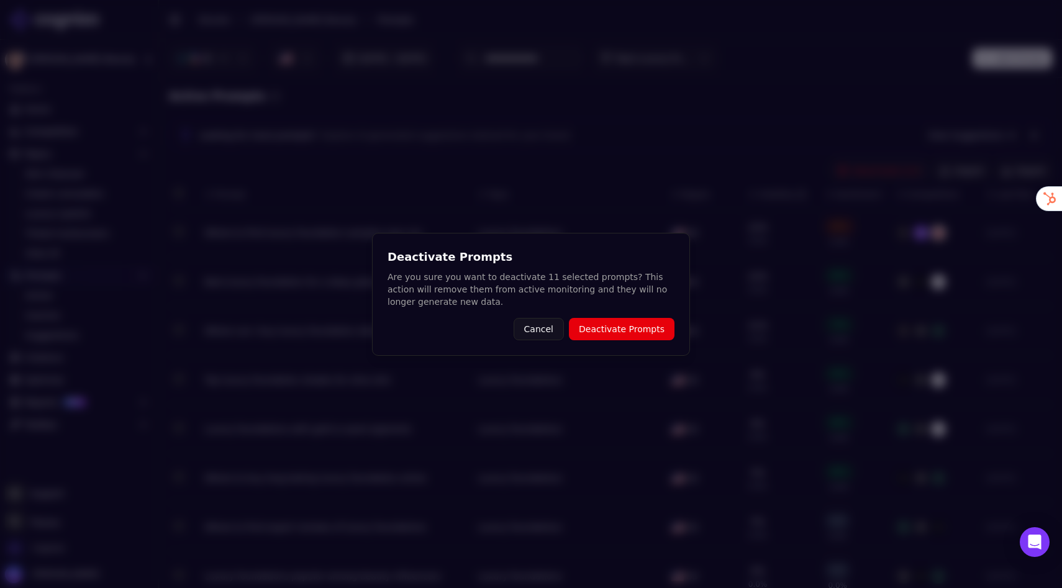
click at [649, 323] on button "Deactivate Prompts" at bounding box center [622, 329] width 106 height 22
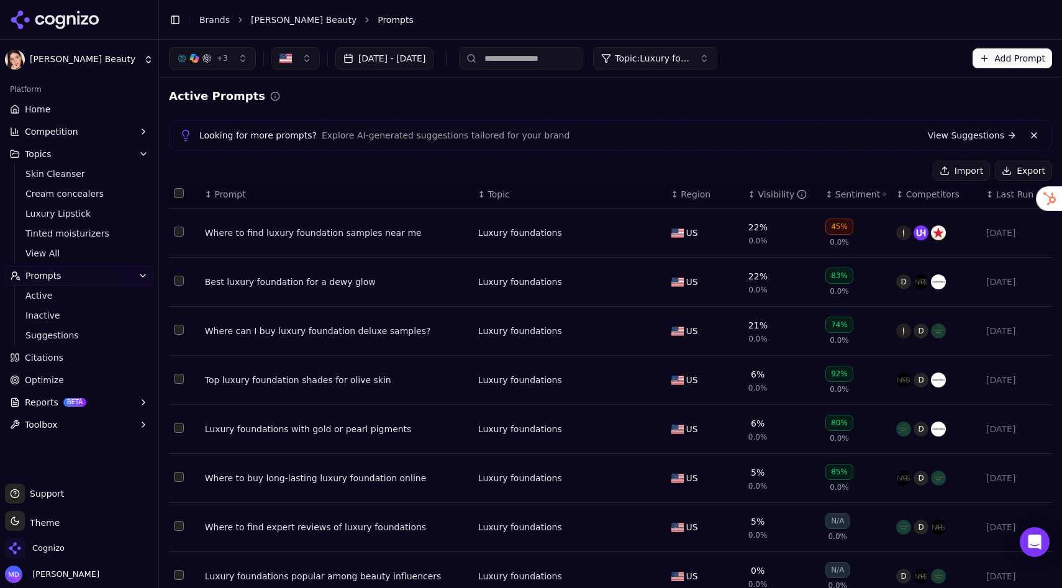
click at [690, 59] on span "Topic: Luxury foundations" at bounding box center [652, 58] width 75 height 12
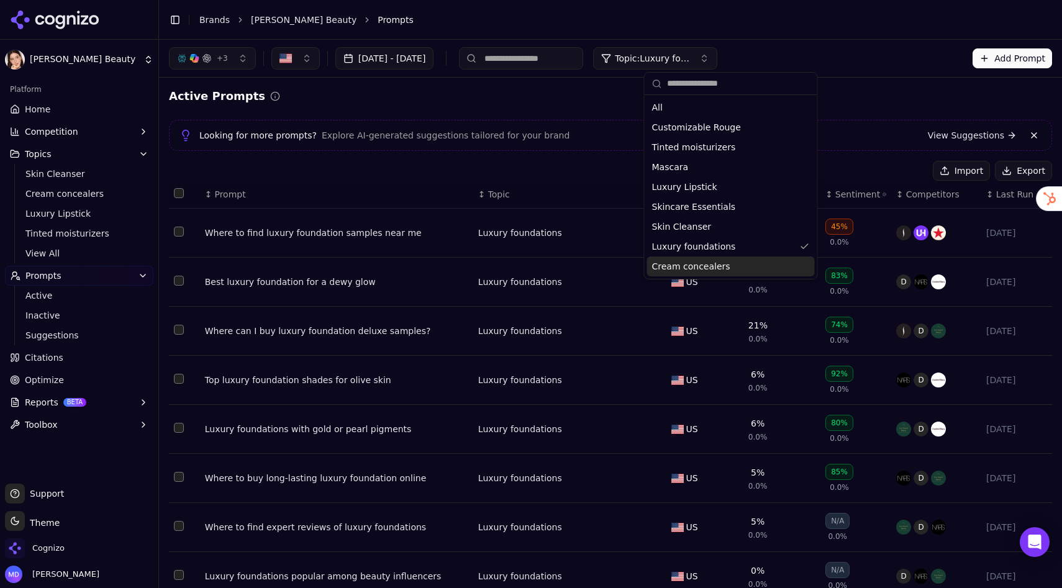
click at [695, 261] on span "Cream concealers" at bounding box center [691, 266] width 78 height 12
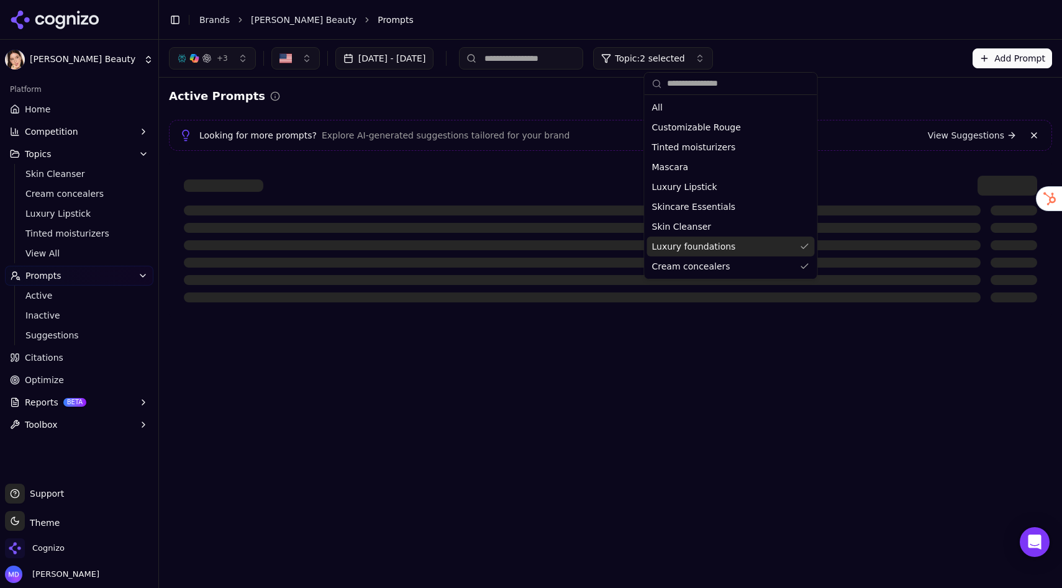
click at [695, 245] on span "Luxury foundations" at bounding box center [694, 246] width 84 height 12
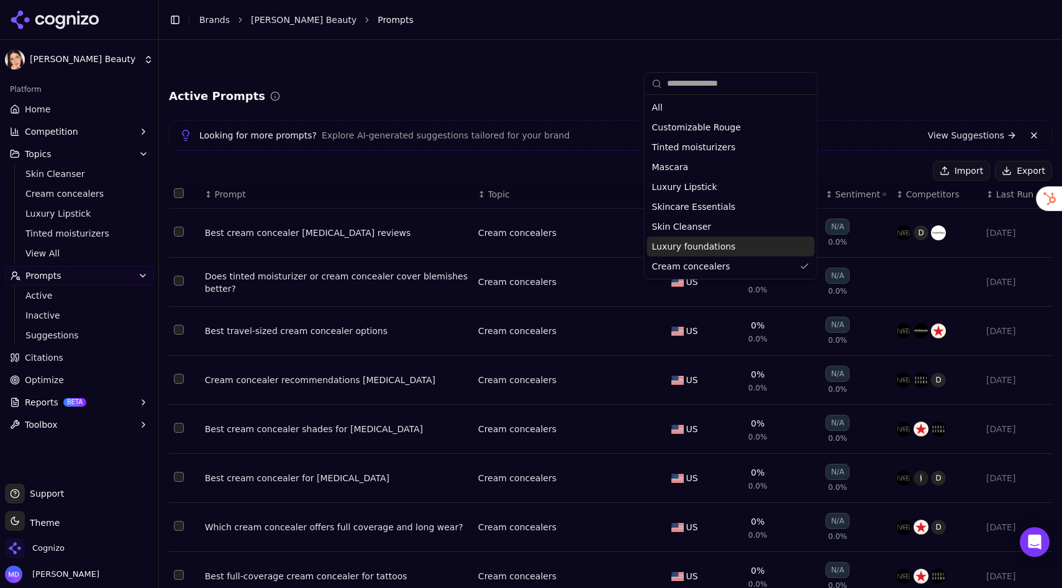
scroll to position [1122, 0]
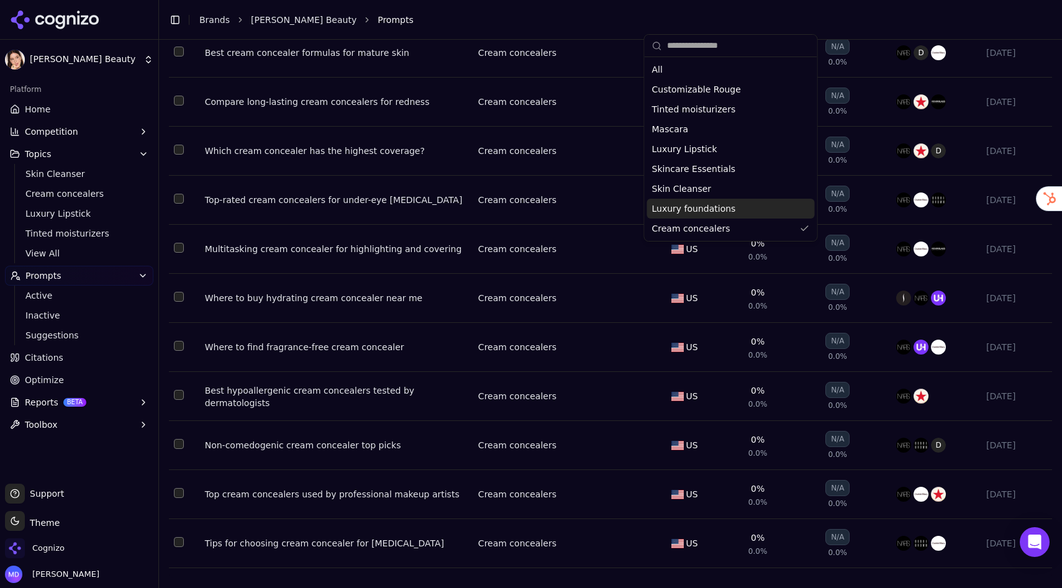
click at [177, 519] on button "Select row 30" at bounding box center [179, 542] width 10 height 10
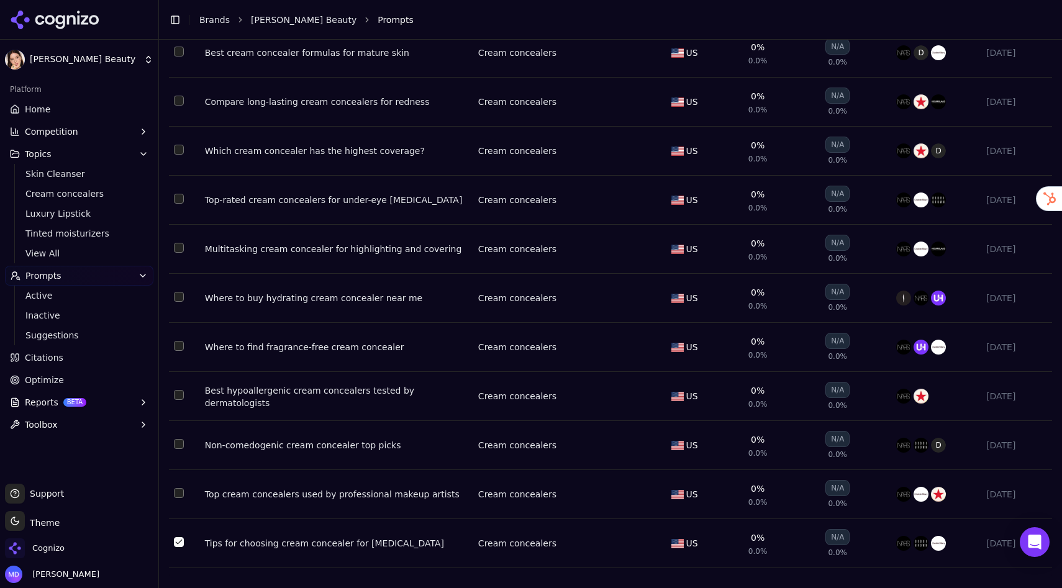
click at [183, 442] on button "Select row 28" at bounding box center [179, 444] width 10 height 10
click at [184, 399] on td "Data table" at bounding box center [184, 396] width 31 height 49
click at [179, 393] on button "Select row 27" at bounding box center [179, 395] width 10 height 10
click at [178, 343] on button "Select row 26" at bounding box center [179, 346] width 10 height 10
click at [181, 244] on button "Select row 24" at bounding box center [179, 248] width 10 height 10
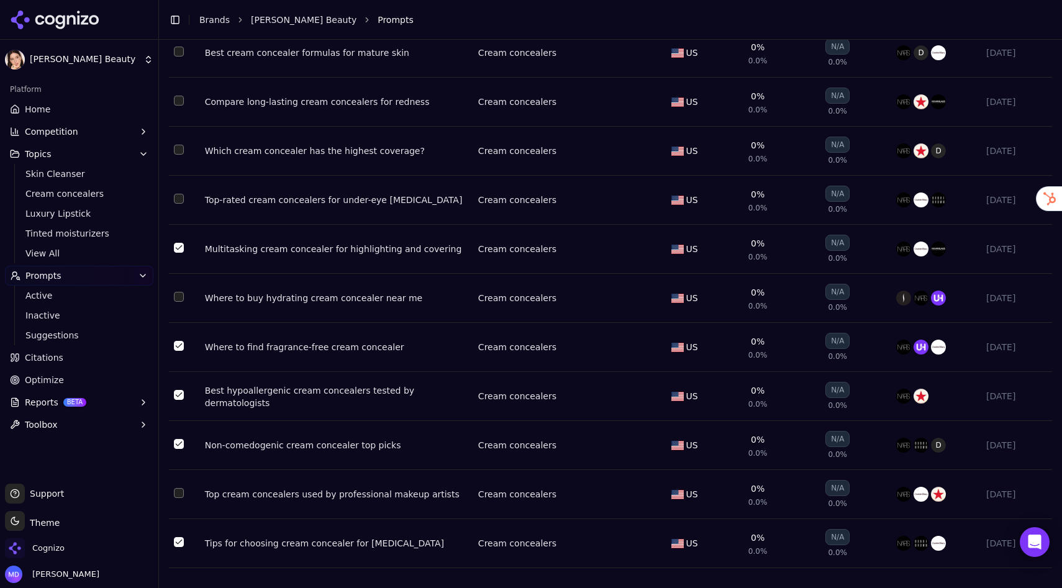
click at [180, 145] on button "Select row 22" at bounding box center [179, 150] width 10 height 10
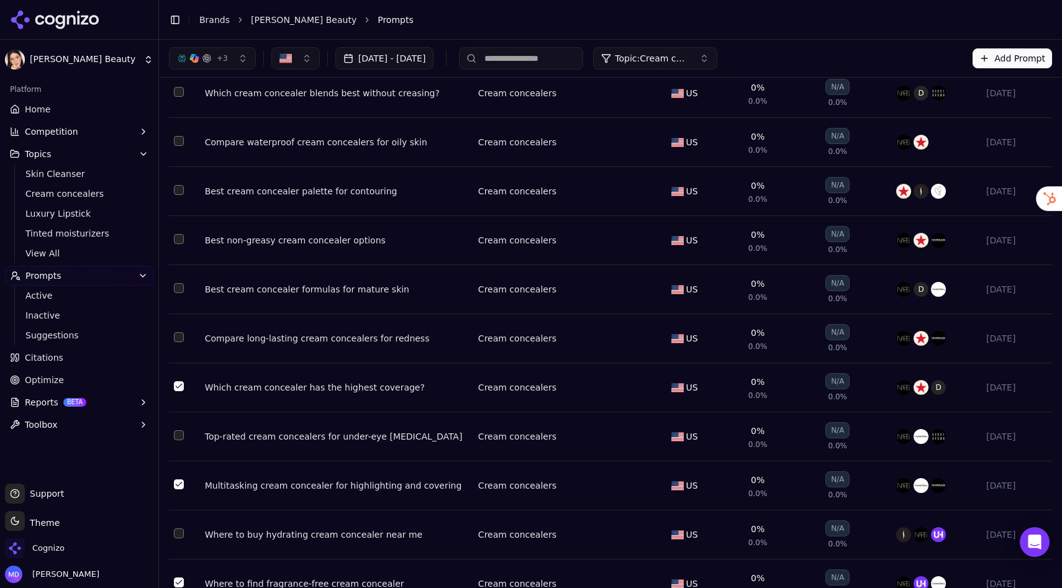
scroll to position [873, 0]
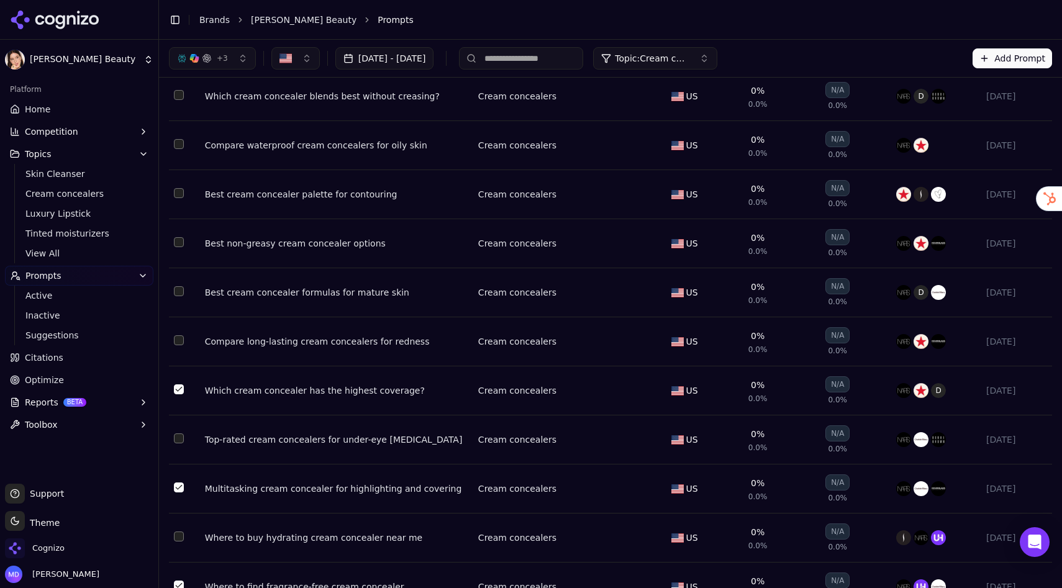
click at [175, 198] on button "Select row 18" at bounding box center [179, 193] width 10 height 10
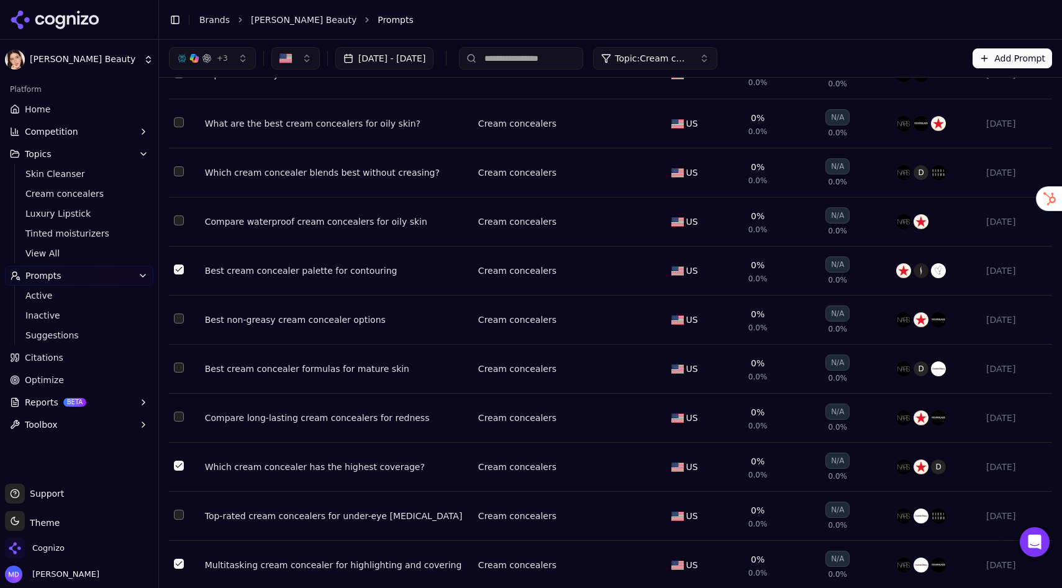
scroll to position [795, 0]
click at [180, 227] on button "Select row 17" at bounding box center [179, 222] width 10 height 10
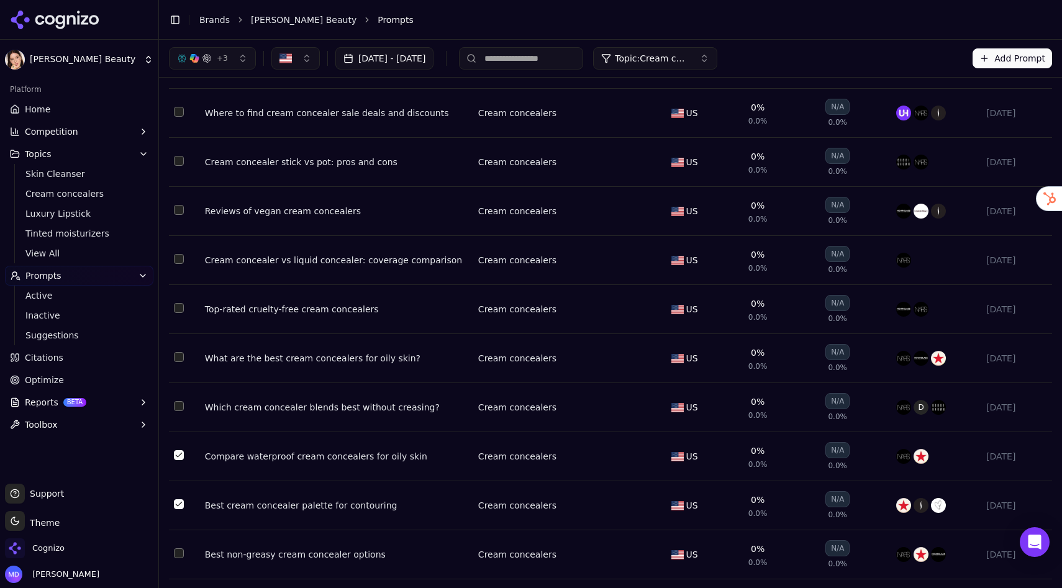
scroll to position [560, 0]
click at [179, 215] on button "Select row 12" at bounding box center [179, 212] width 10 height 10
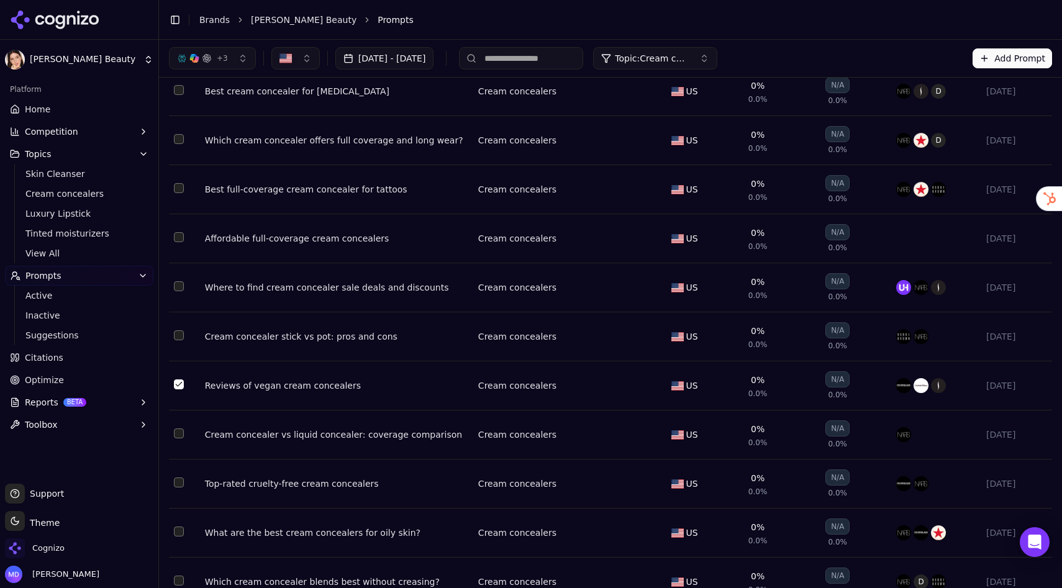
scroll to position [386, 0]
click at [176, 192] on button "Select row 8" at bounding box center [179, 189] width 10 height 10
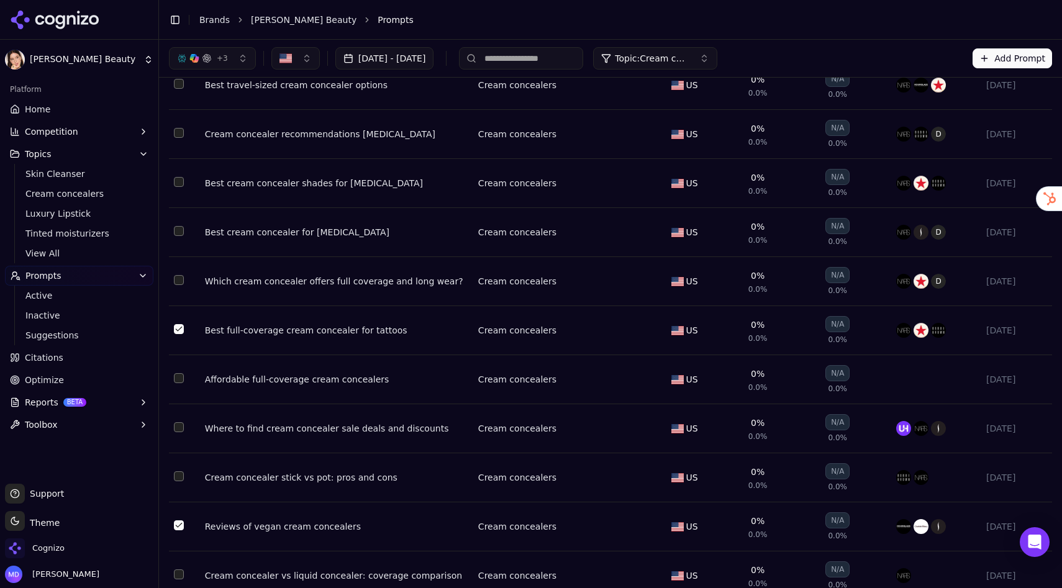
scroll to position [245, 0]
click at [178, 232] on button "Select row 6" at bounding box center [179, 232] width 10 height 10
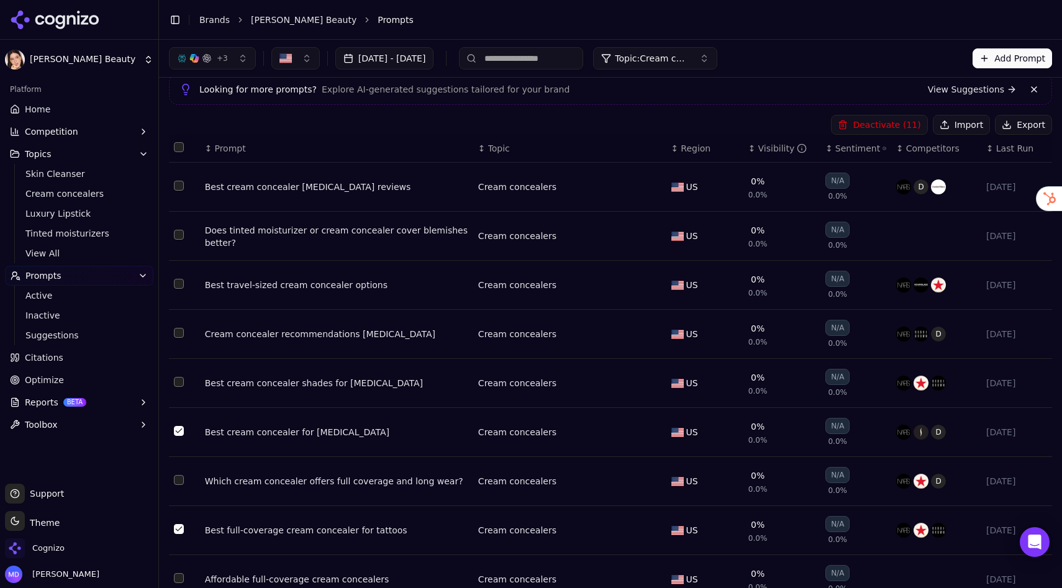
scroll to position [0, 0]
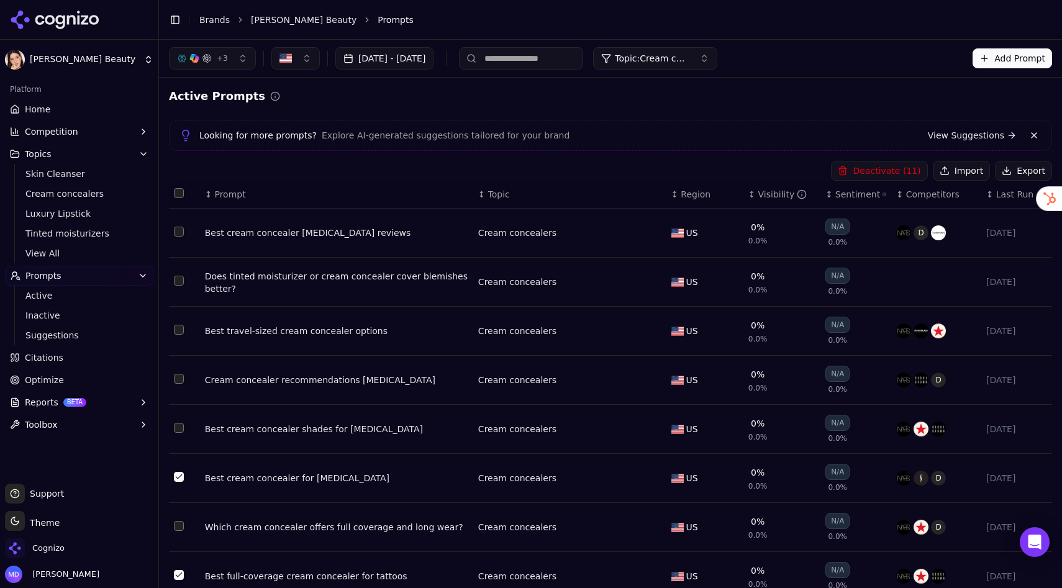
click at [898, 164] on button "Deactivate ( 11 )" at bounding box center [879, 171] width 96 height 20
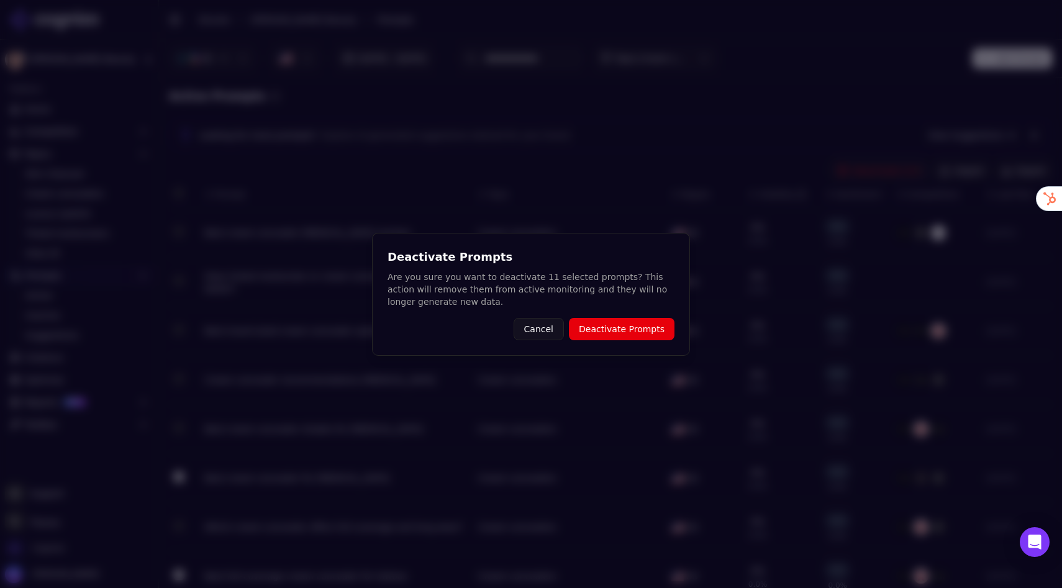
click at [611, 334] on button "Deactivate Prompts" at bounding box center [622, 329] width 106 height 22
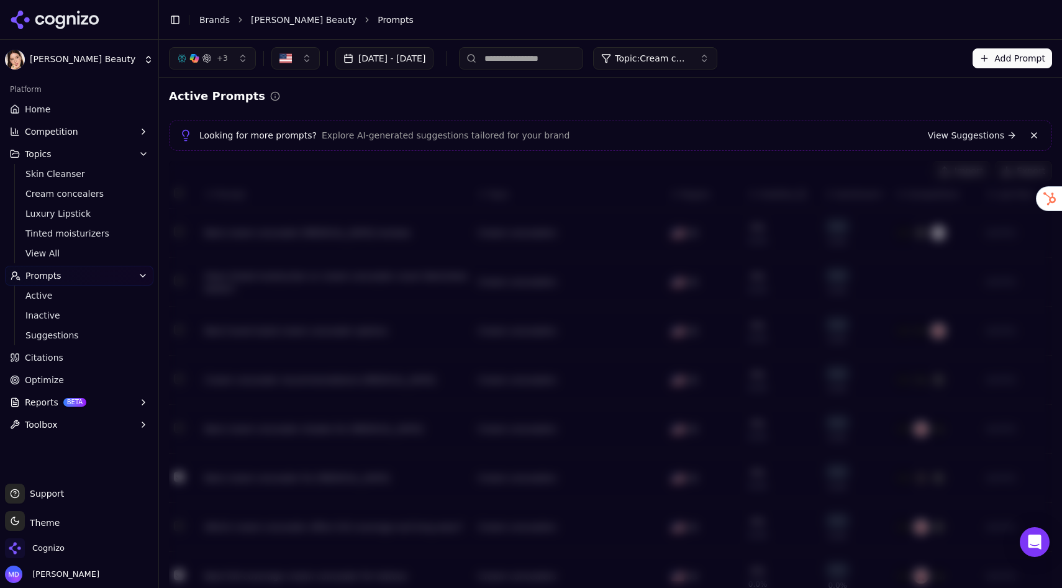
click at [690, 54] on span "Topic: Cream concealers" at bounding box center [652, 58] width 75 height 12
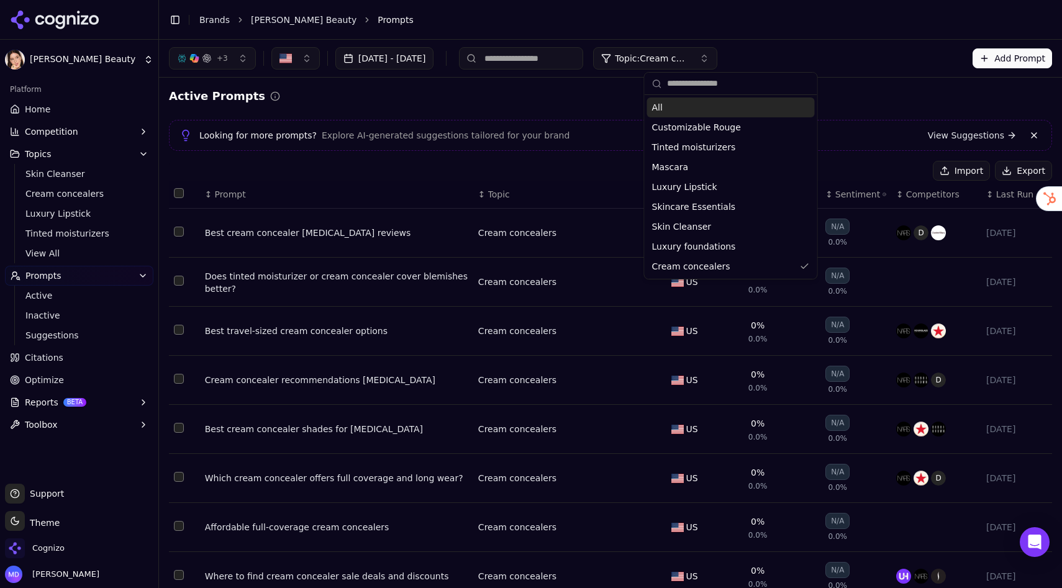
click at [696, 112] on div "All" at bounding box center [731, 108] width 168 height 20
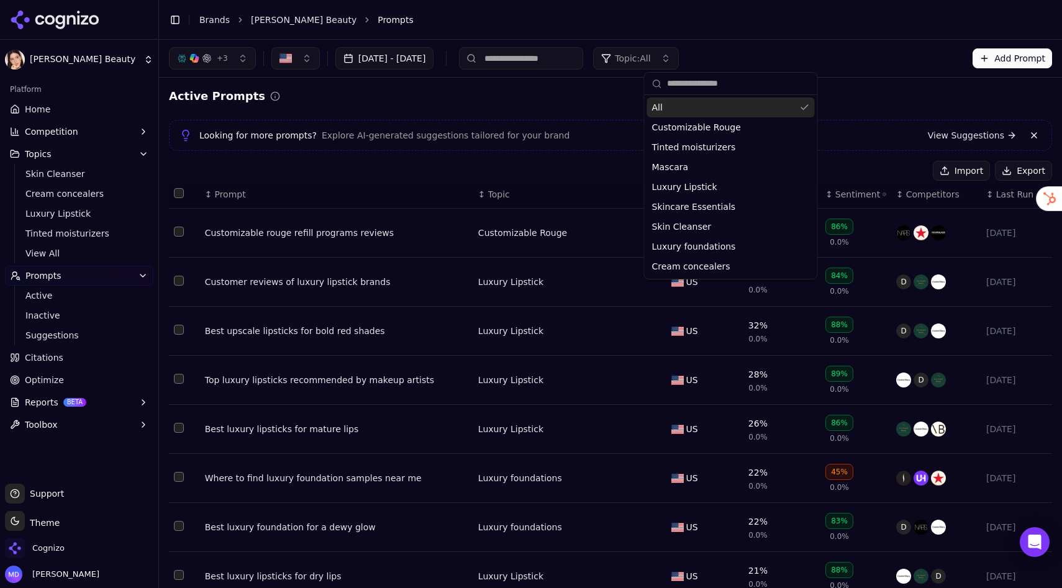
click at [606, 93] on div "Active Prompts" at bounding box center [610, 96] width 883 height 17
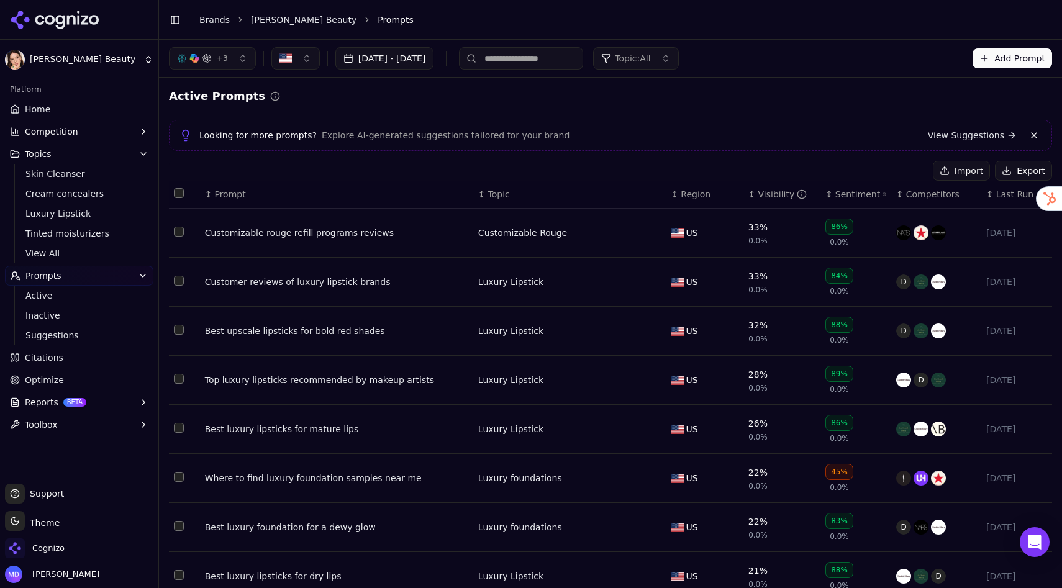
click at [972, 169] on button "Import" at bounding box center [961, 171] width 57 height 20
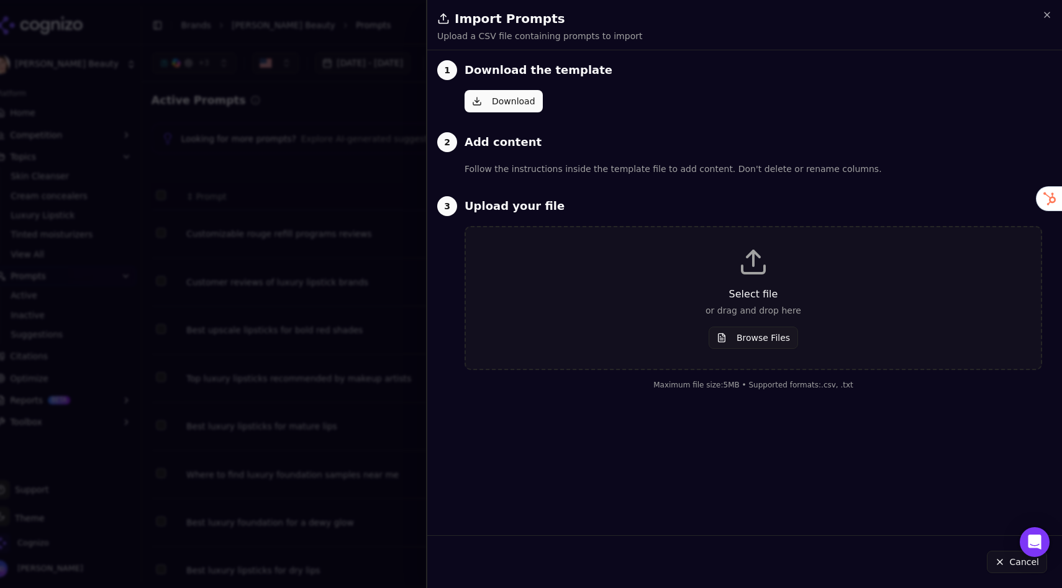
click at [670, 306] on p "or drag and drop here" at bounding box center [753, 310] width 535 height 12
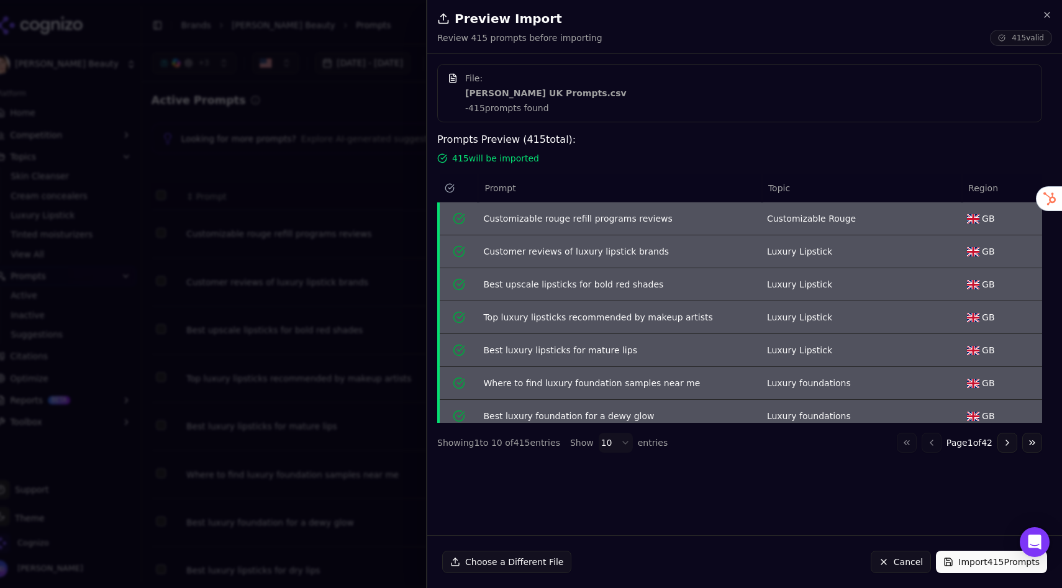
click at [895, 519] on button "Cancel" at bounding box center [901, 562] width 60 height 22
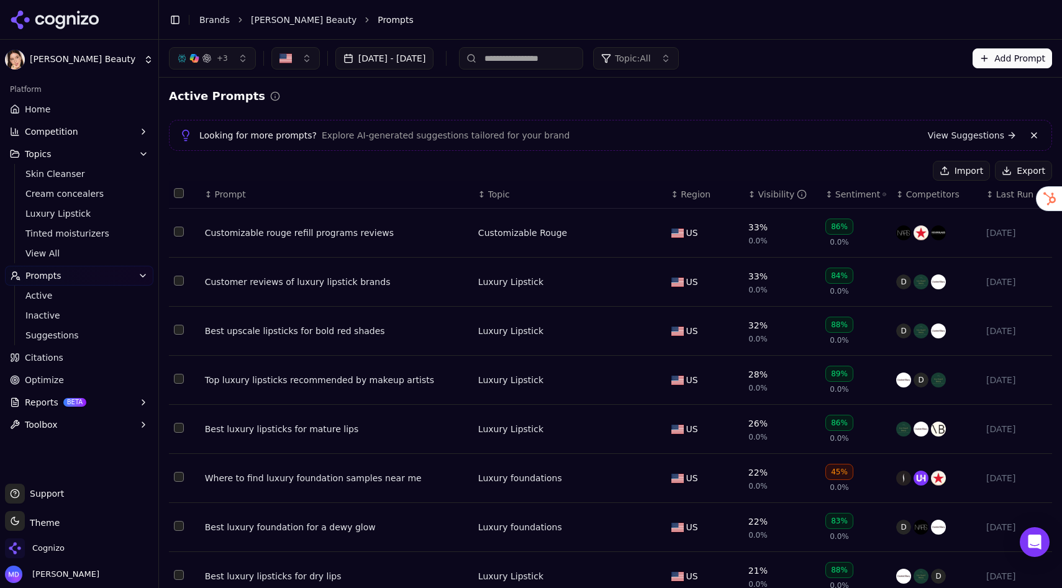
click at [971, 173] on button "Import" at bounding box center [961, 171] width 57 height 20
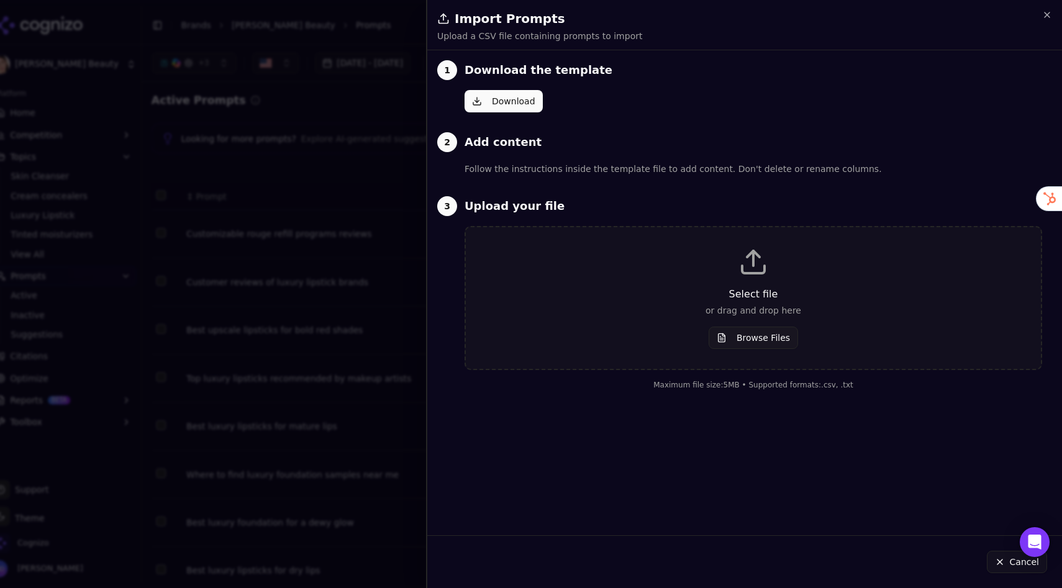
click at [716, 296] on p "Select file" at bounding box center [753, 294] width 535 height 15
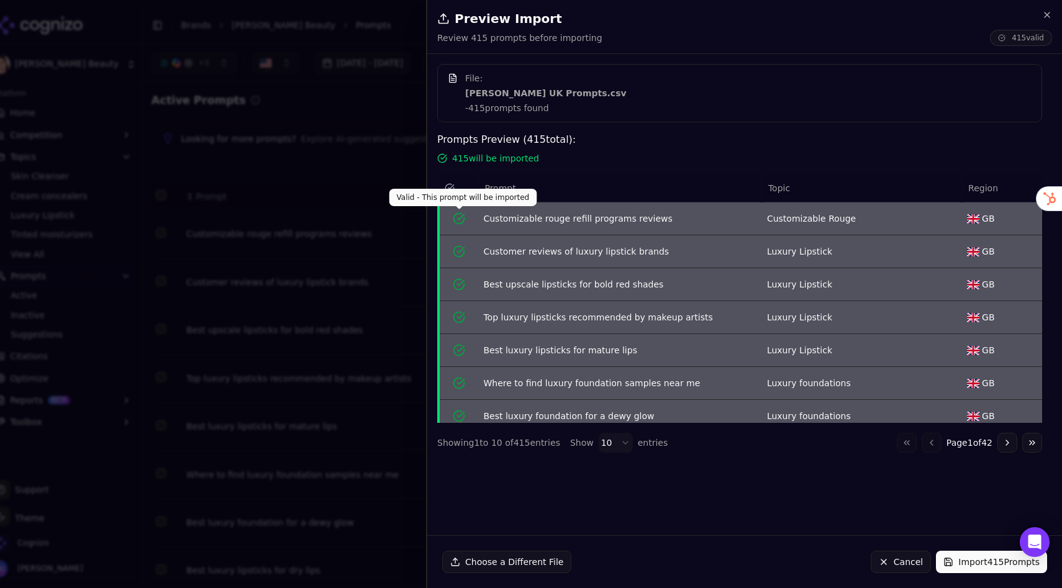
click at [457, 216] on icon "Data table" at bounding box center [459, 218] width 12 height 12
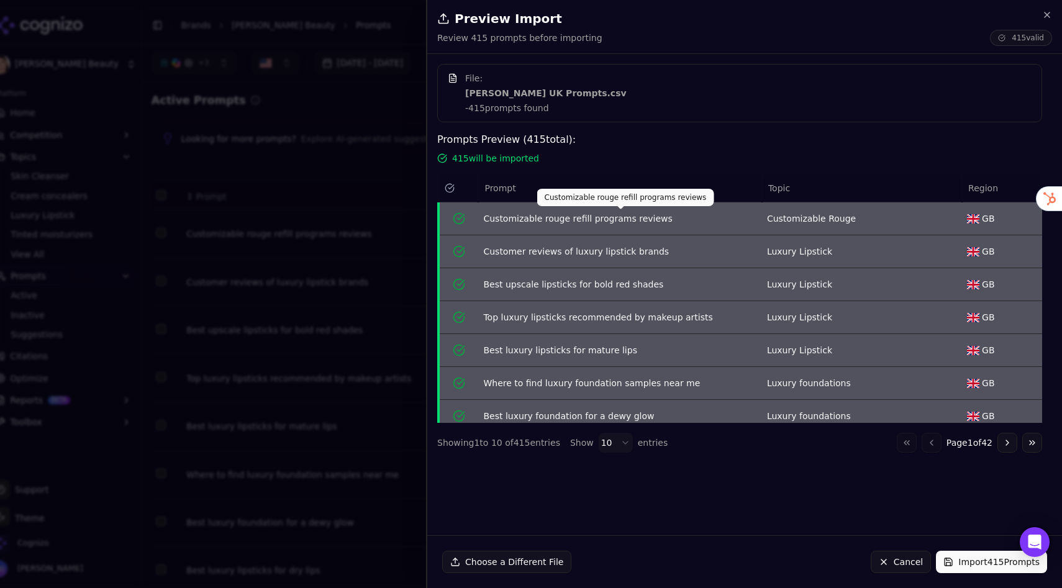
click at [486, 217] on div "Customizable rouge refill programs reviews" at bounding box center [619, 218] width 273 height 12
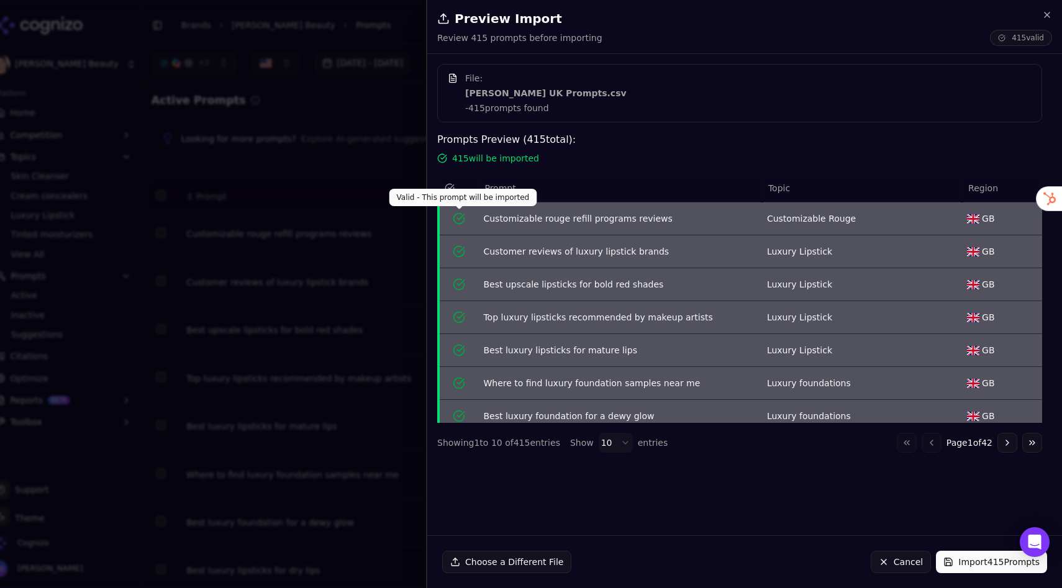
click at [451, 217] on div "Data table" at bounding box center [459, 218] width 29 height 12
click at [965, 519] on button "Import 415 Prompts" at bounding box center [991, 562] width 111 height 22
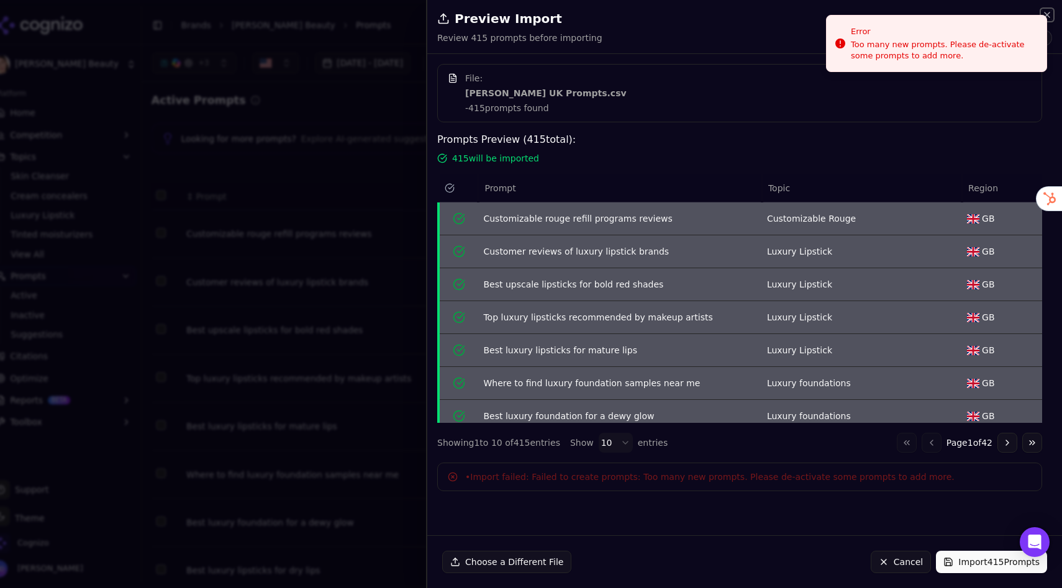
click at [1049, 14] on icon "button" at bounding box center [1047, 15] width 10 height 10
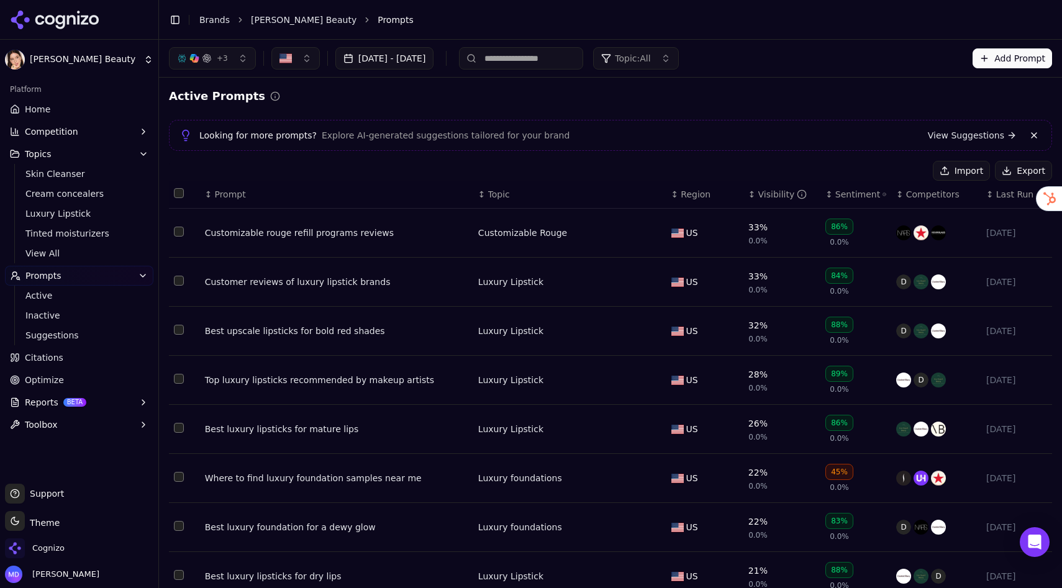
click at [959, 168] on button "Import" at bounding box center [961, 171] width 57 height 20
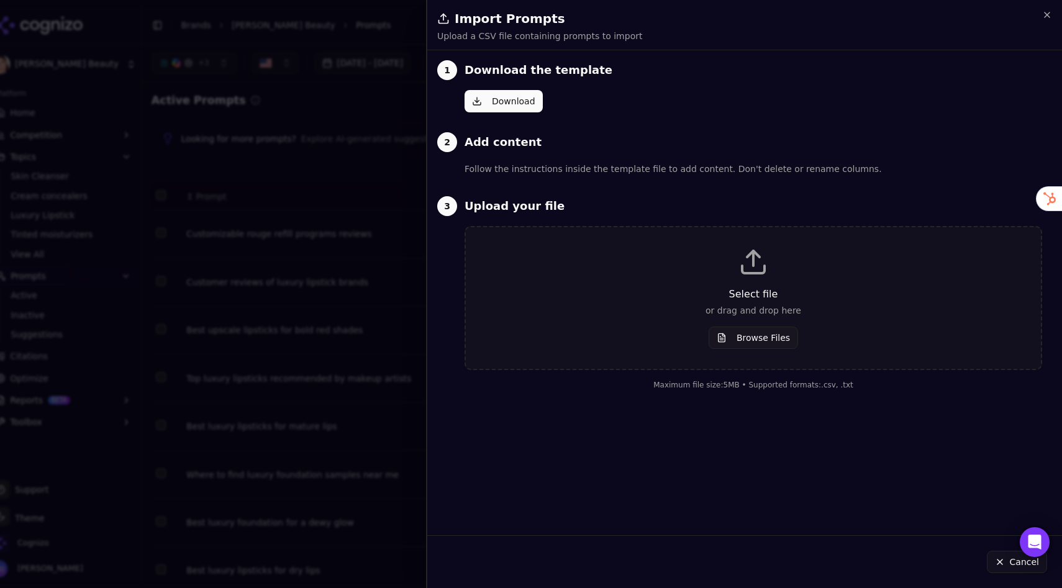
click at [755, 336] on button "Browse Files" at bounding box center [753, 338] width 89 height 22
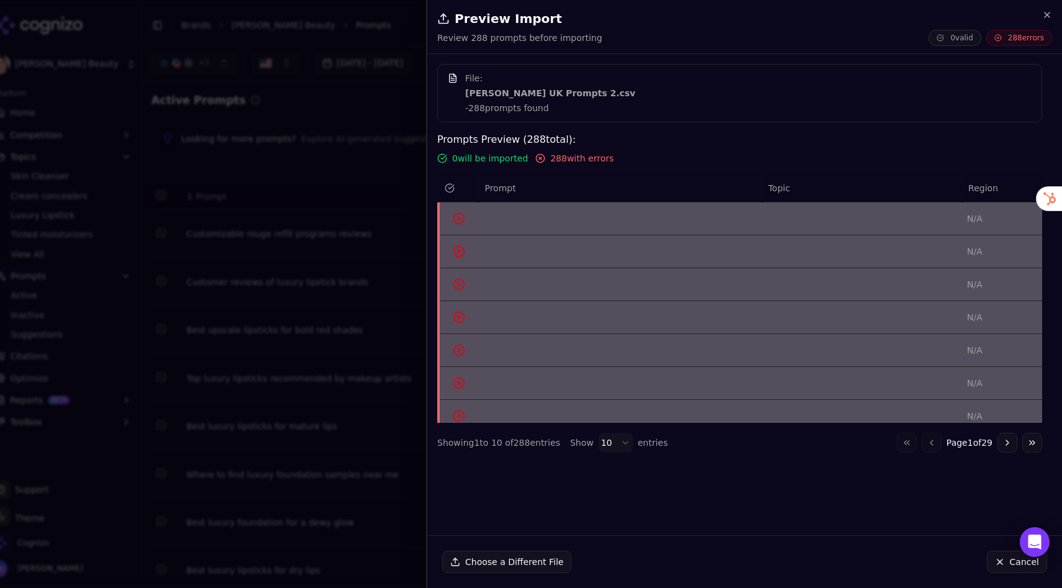
click at [512, 519] on button "Choose a Different File" at bounding box center [506, 562] width 129 height 22
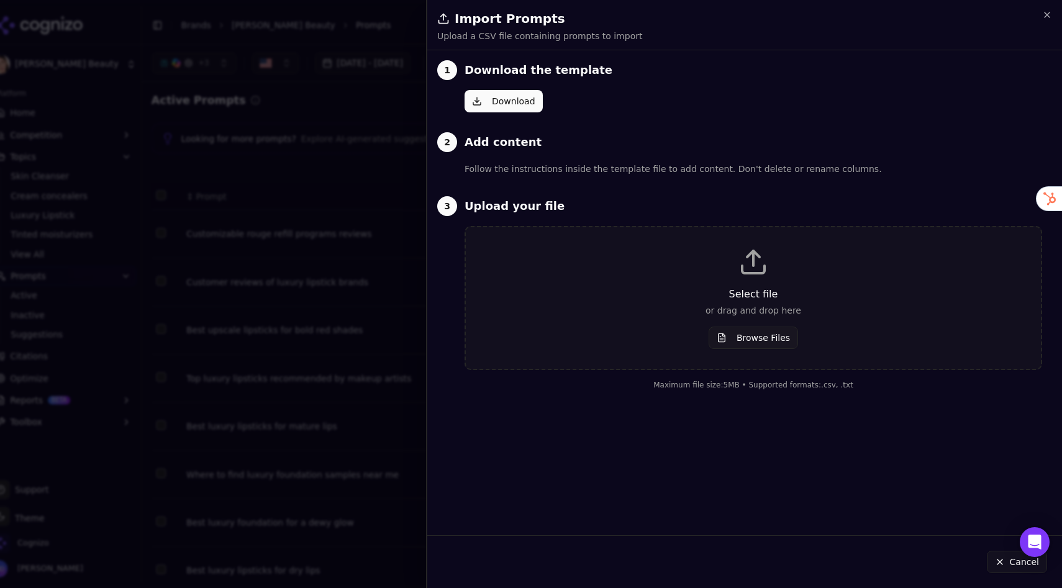
click at [739, 334] on button "Browse Files" at bounding box center [753, 338] width 89 height 22
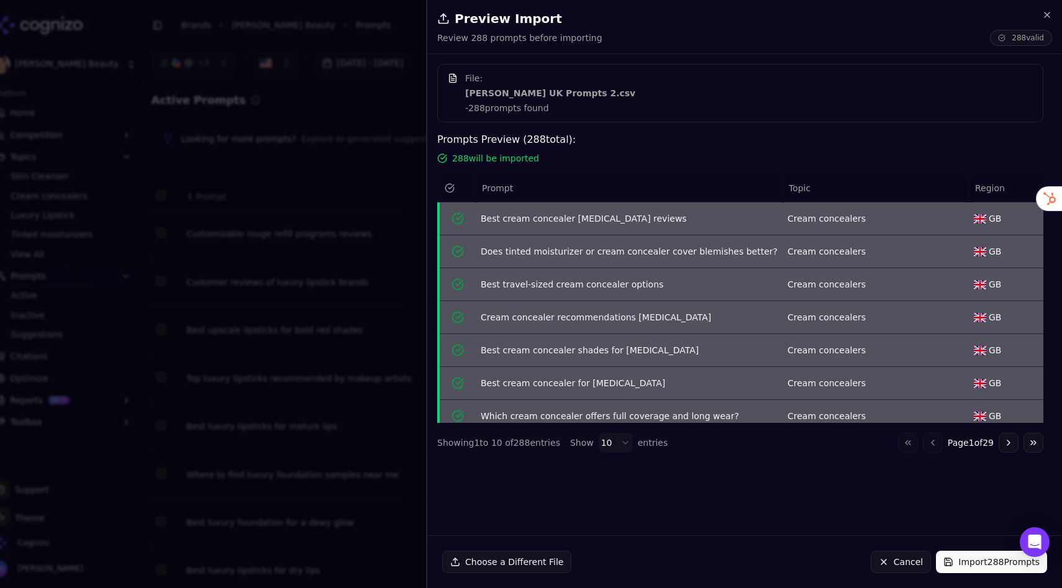
click at [979, 519] on button "Import 288 Prompts" at bounding box center [991, 562] width 111 height 22
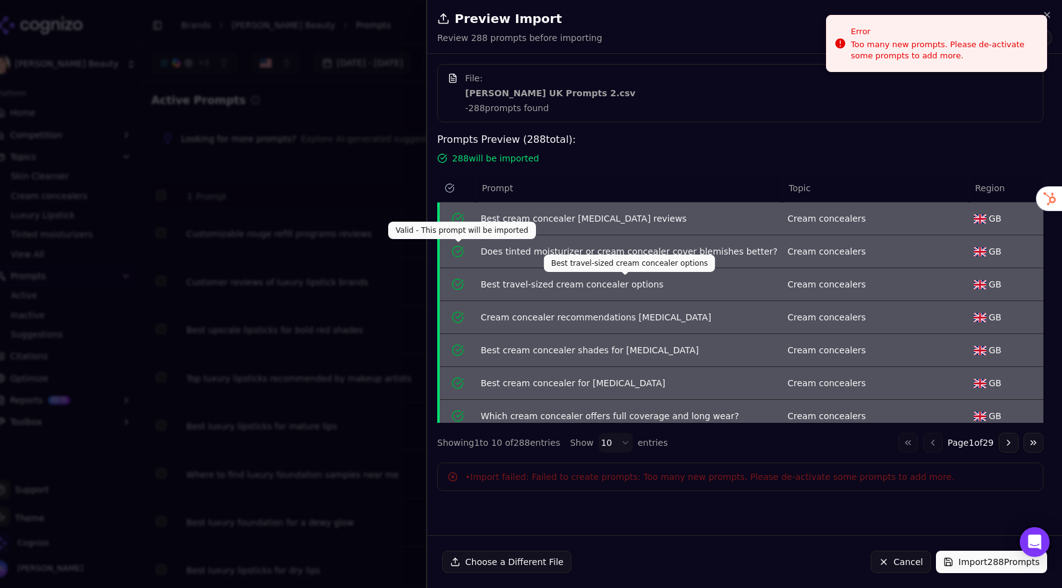
click at [391, 183] on div at bounding box center [531, 294] width 1062 height 588
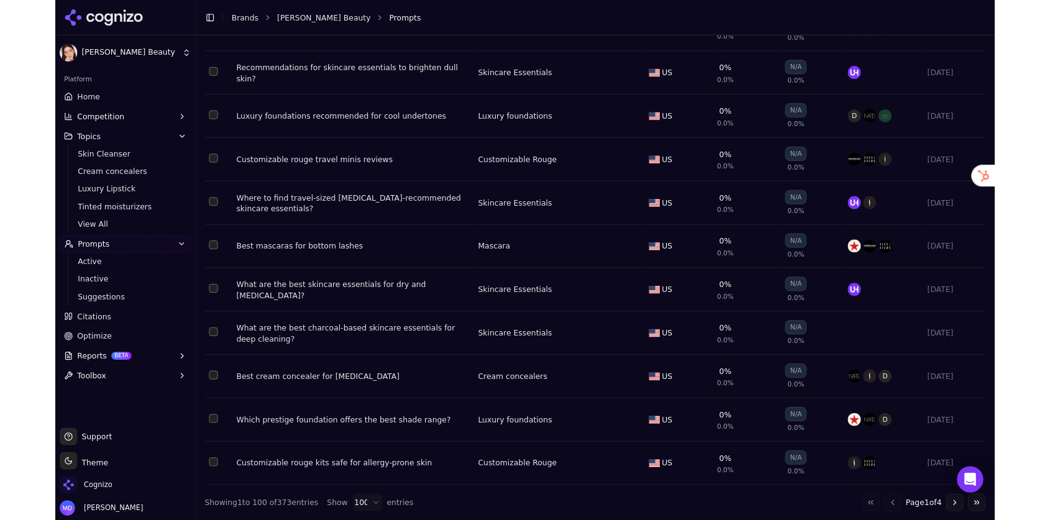
scroll to position [4599, 0]
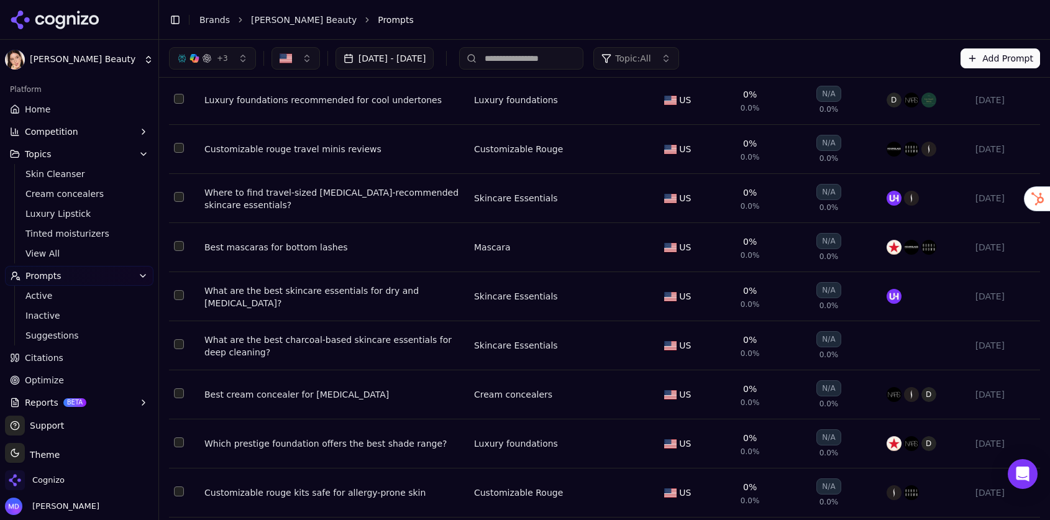
click at [80, 116] on link "Home" at bounding box center [79, 109] width 148 height 20
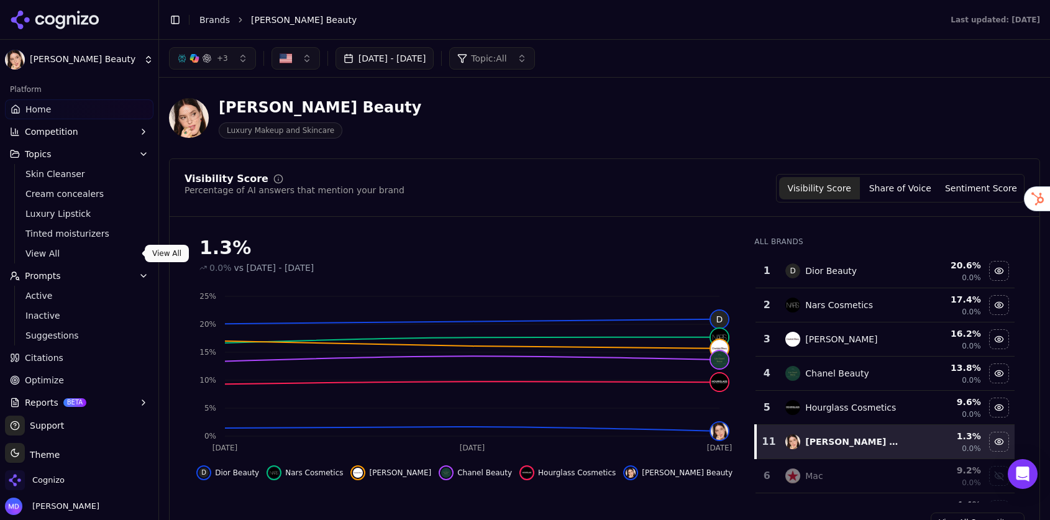
click at [65, 272] on button "Prompts" at bounding box center [79, 276] width 148 height 20
click at [66, 274] on button "Prompts" at bounding box center [79, 276] width 148 height 20
click at [64, 292] on span "Active" at bounding box center [79, 295] width 108 height 12
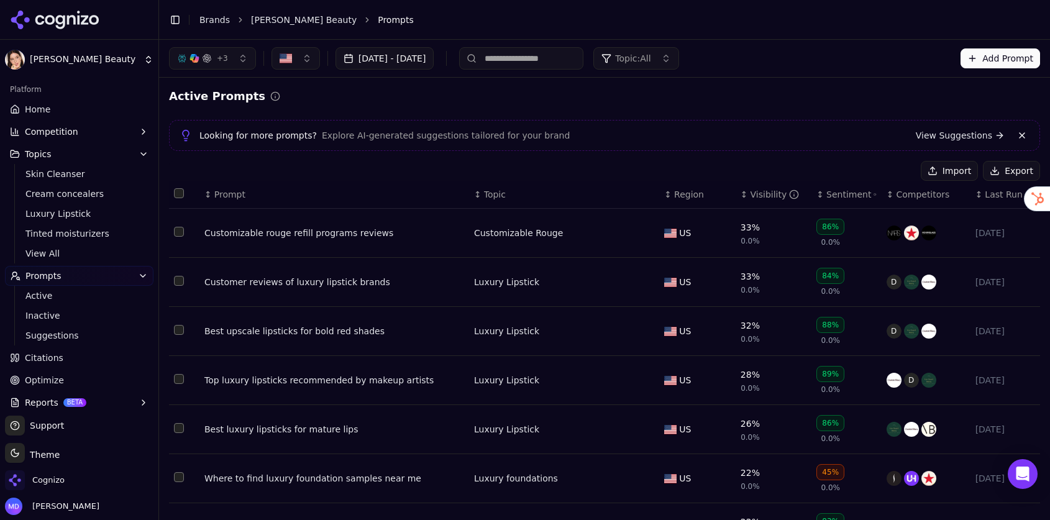
scroll to position [4, 0]
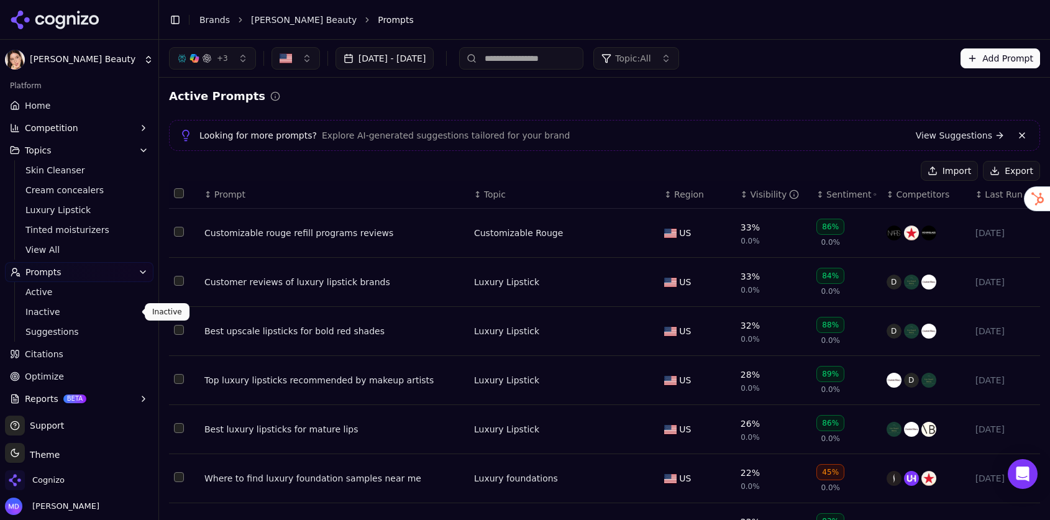
click at [44, 309] on span "Inactive" at bounding box center [79, 312] width 108 height 12
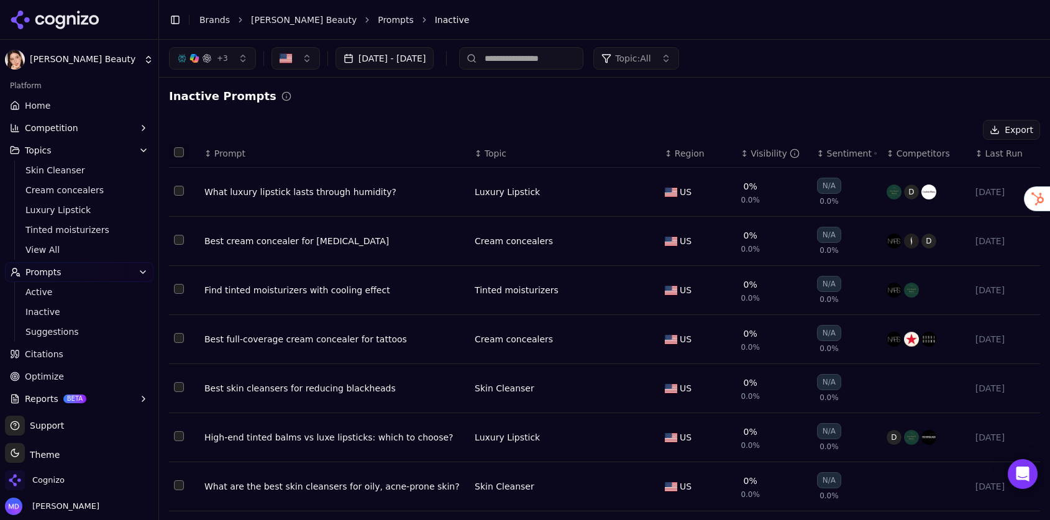
click at [178, 148] on button "Select all rows" at bounding box center [179, 152] width 10 height 10
click at [929, 132] on button "Activate ( 10 )" at bounding box center [935, 130] width 85 height 20
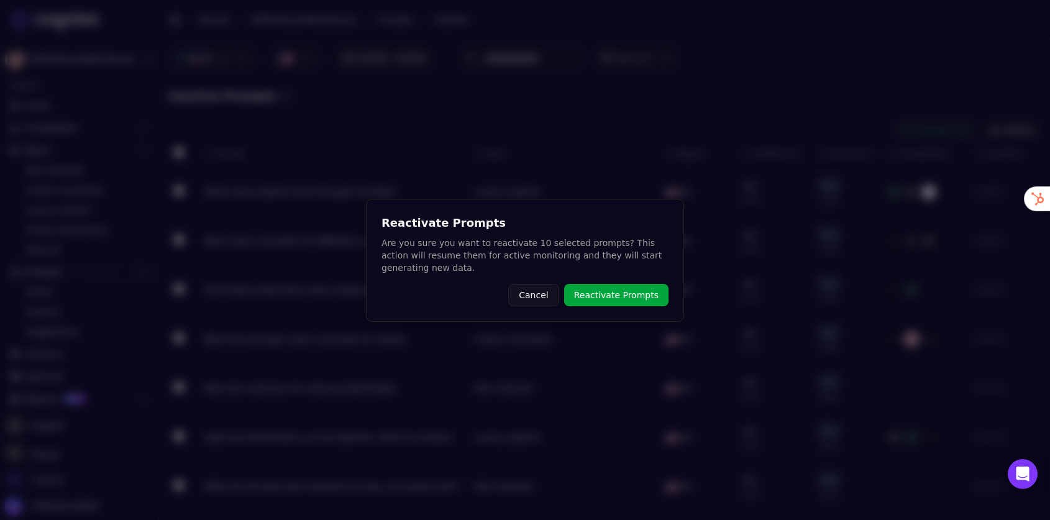
click at [611, 296] on button "Reactivate Prompts" at bounding box center [616, 295] width 104 height 22
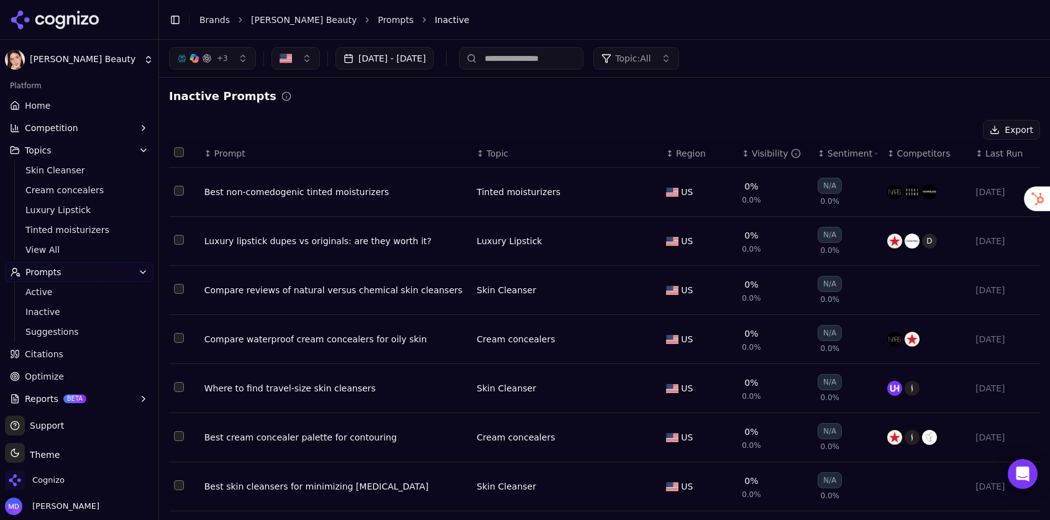
click at [177, 150] on button "Select all rows" at bounding box center [179, 152] width 10 height 10
click at [929, 124] on button "Activate ( 10 )" at bounding box center [935, 130] width 85 height 20
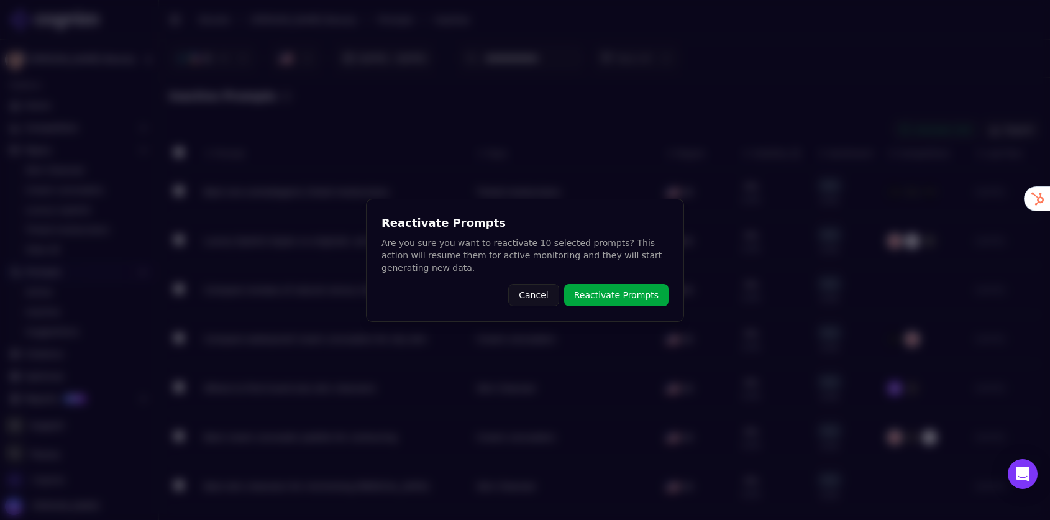
click at [626, 294] on button "Reactivate Prompts" at bounding box center [616, 295] width 104 height 22
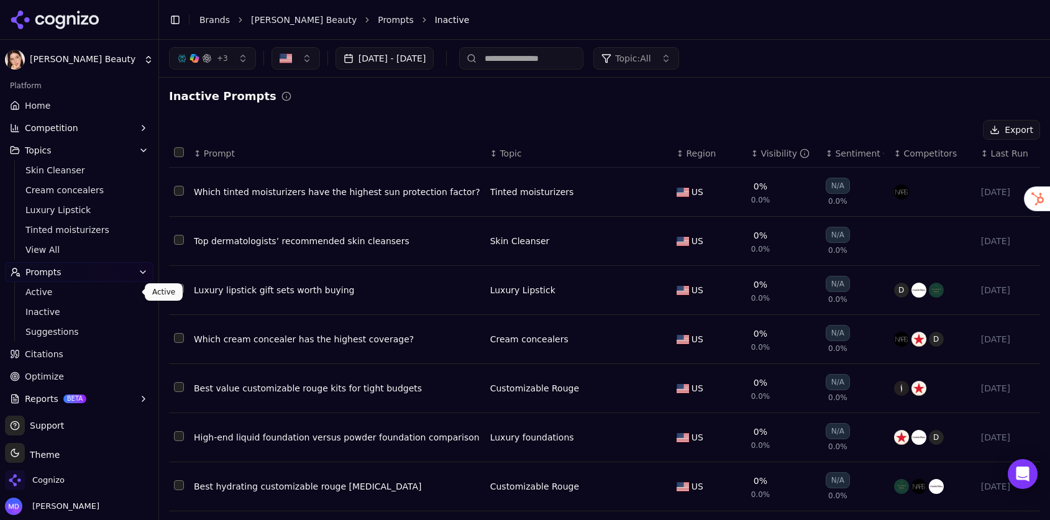
drag, startPoint x: 68, startPoint y: 287, endPoint x: 868, endPoint y: 225, distance: 801.9
click at [68, 287] on span "Active" at bounding box center [79, 292] width 108 height 12
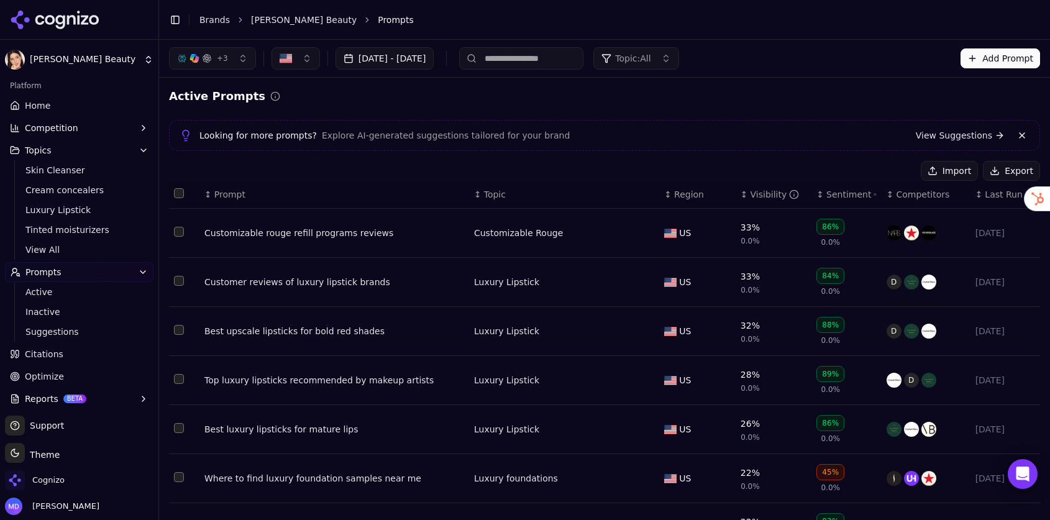
click at [966, 172] on button "Import" at bounding box center [949, 171] width 57 height 20
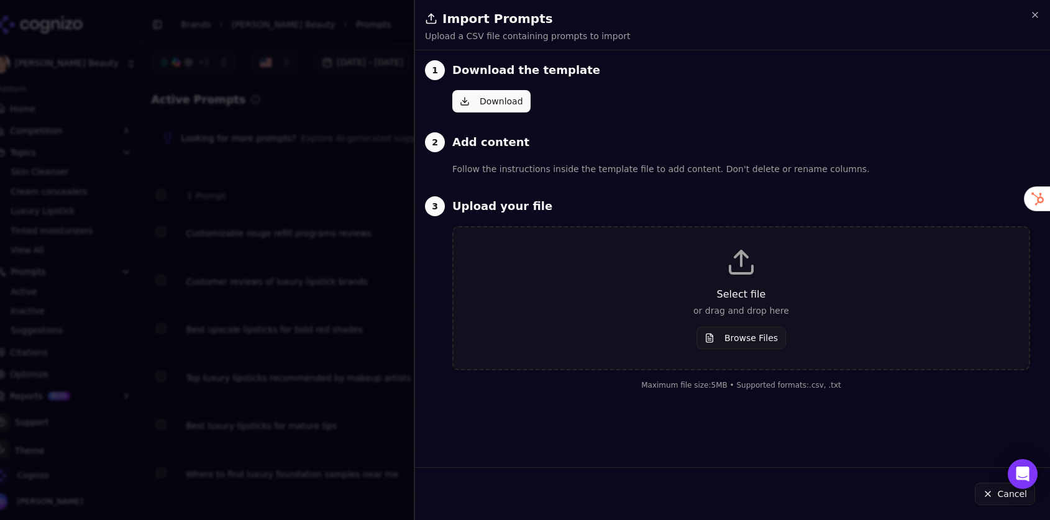
click at [790, 301] on p "Select file" at bounding box center [740, 294] width 535 height 15
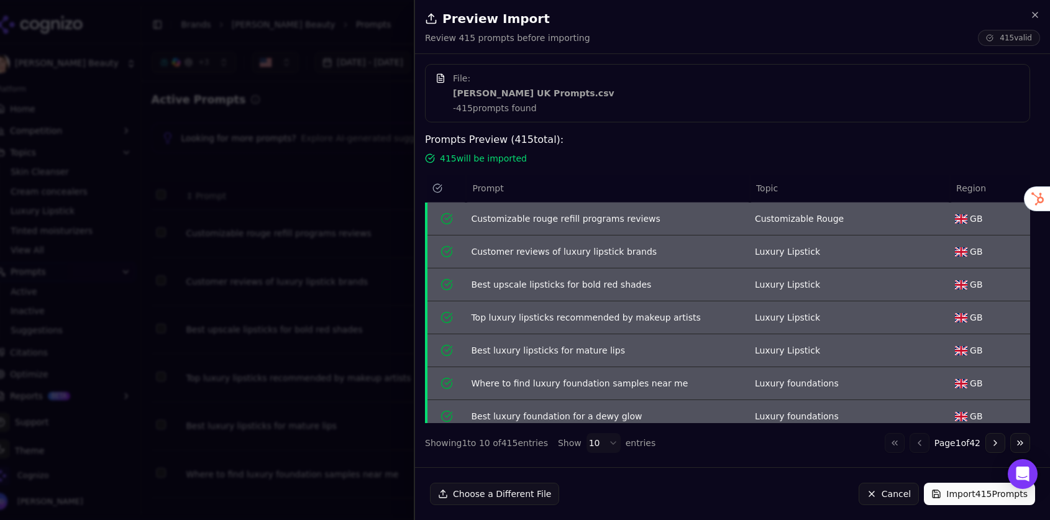
drag, startPoint x: 950, startPoint y: 489, endPoint x: 864, endPoint y: 422, distance: 109.0
click at [949, 488] on button "Import 415 Prompts" at bounding box center [979, 494] width 111 height 22
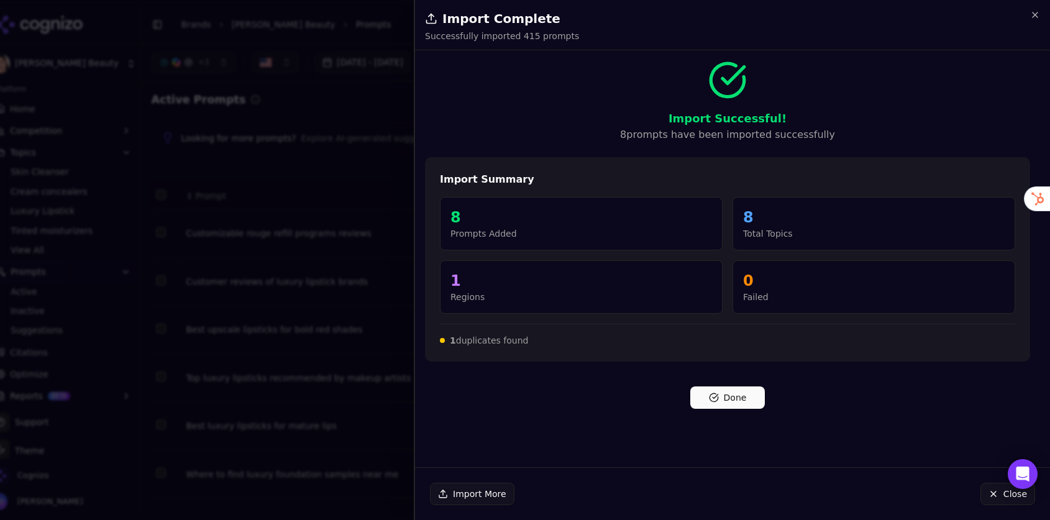
click at [739, 399] on button "Done" at bounding box center [727, 397] width 75 height 22
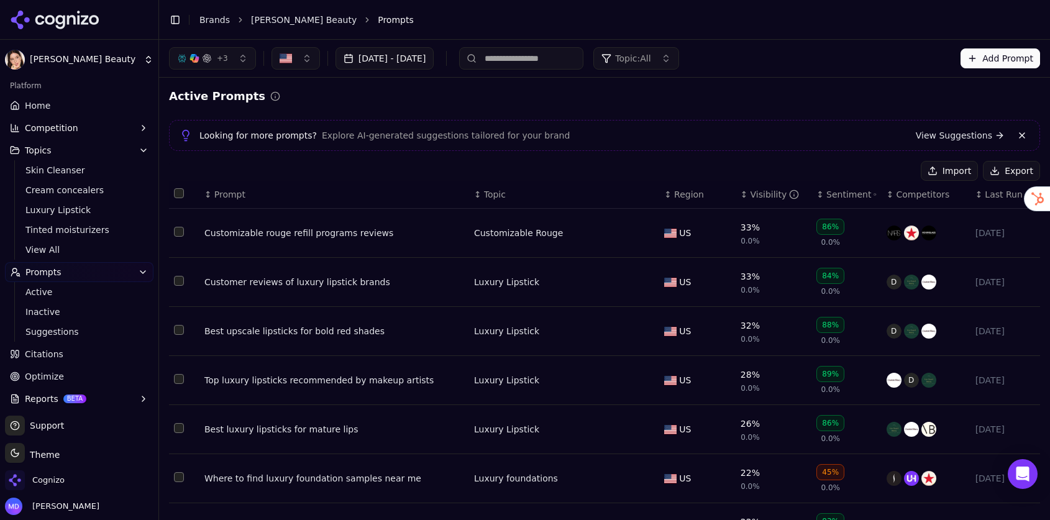
click at [294, 57] on button "button" at bounding box center [295, 58] width 48 height 22
click at [68, 286] on span "Active" at bounding box center [79, 292] width 108 height 12
click at [57, 107] on link "Home" at bounding box center [79, 106] width 148 height 20
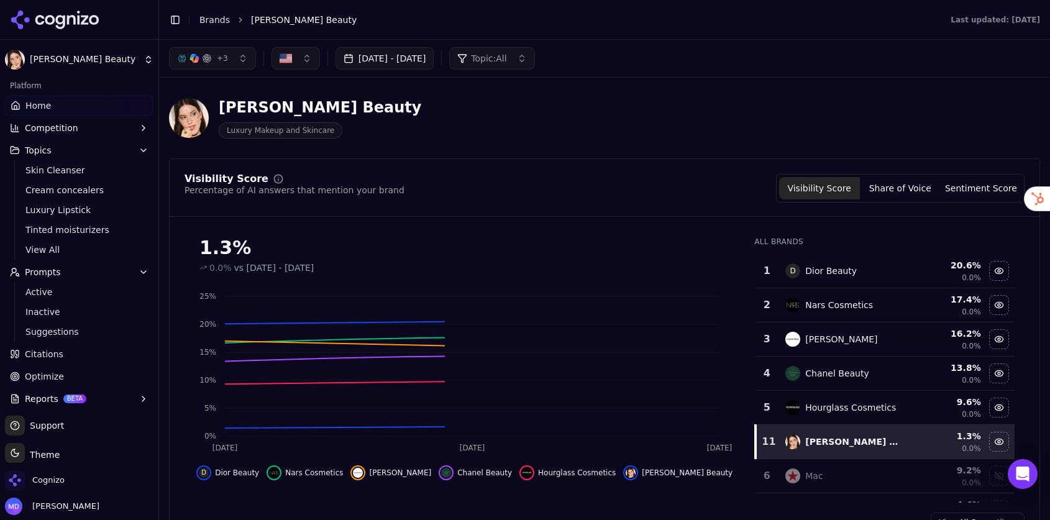
click at [296, 54] on button "button" at bounding box center [295, 58] width 48 height 22
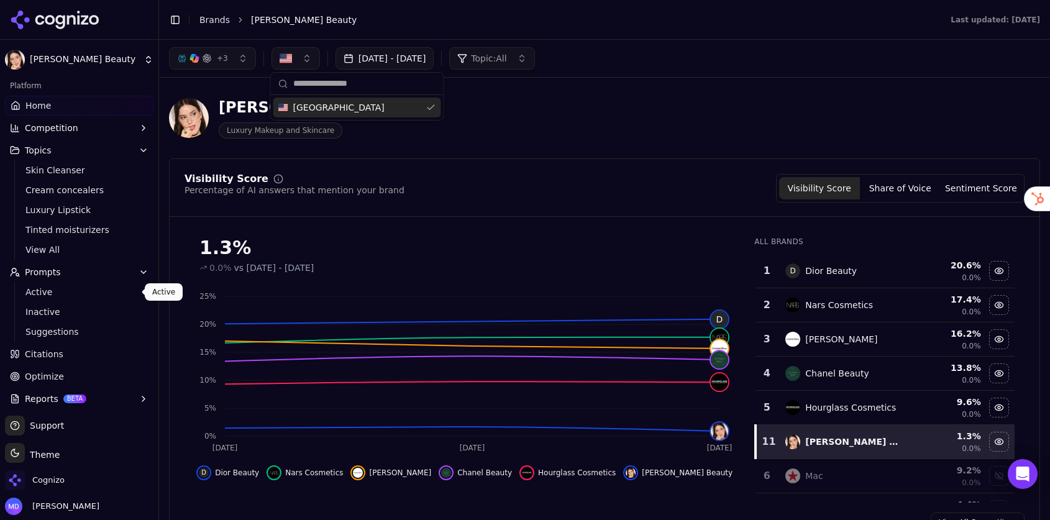
click at [49, 285] on link "Active" at bounding box center [79, 291] width 118 height 17
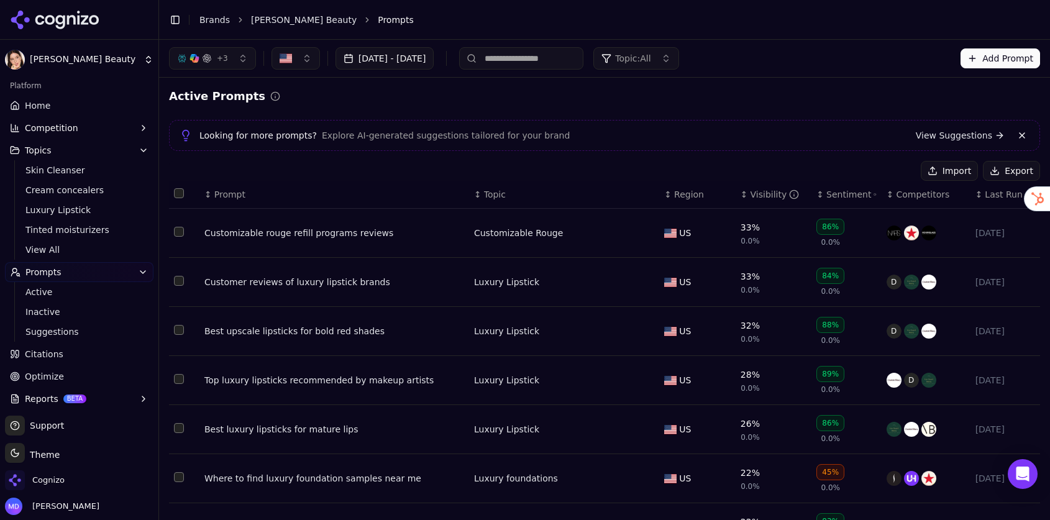
click at [288, 62] on img "button" at bounding box center [286, 58] width 12 height 12
click at [291, 88] on div at bounding box center [357, 84] width 173 height 22
click at [301, 83] on input "text" at bounding box center [364, 83] width 143 height 25
type input "**********"
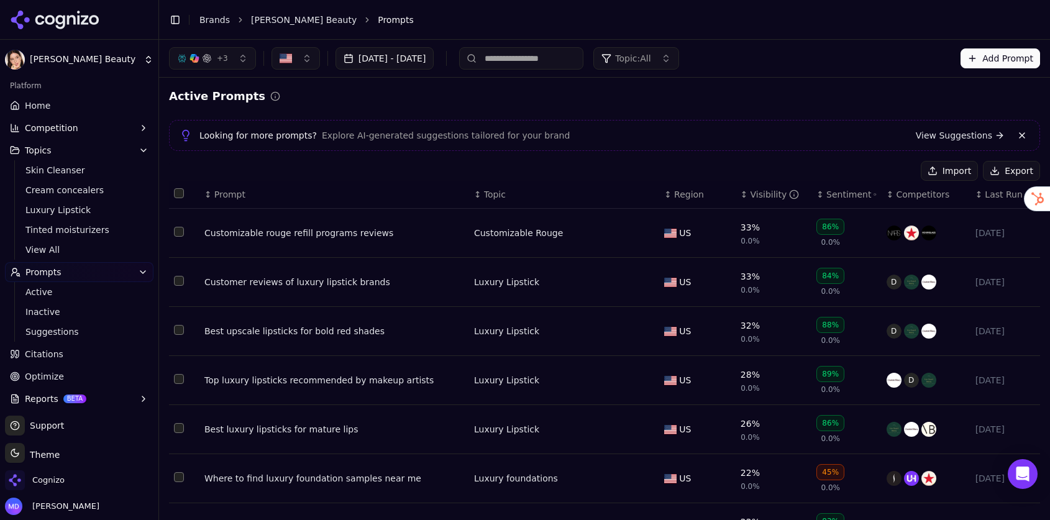
click at [999, 198] on span "Last Run" at bounding box center [1003, 194] width 37 height 12
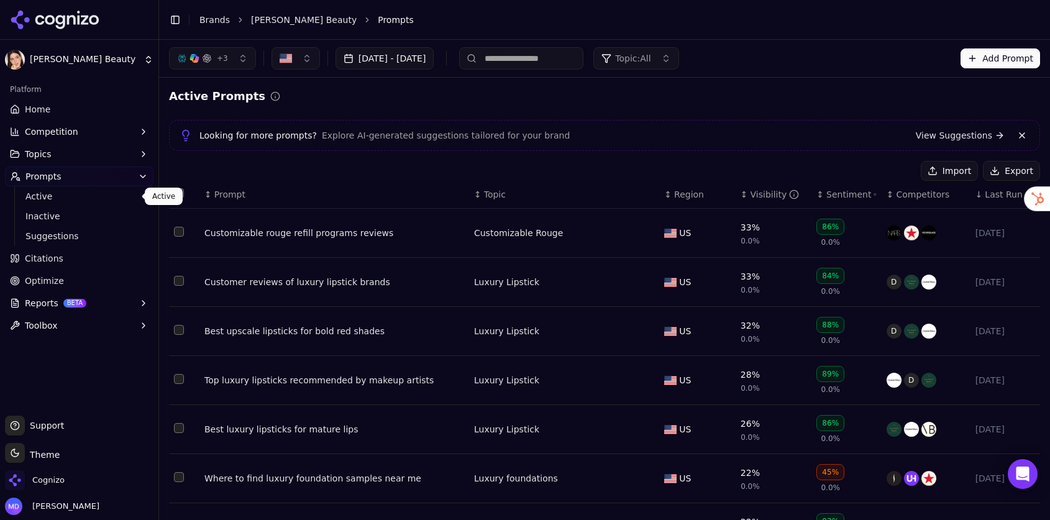
click at [102, 190] on span "Active" at bounding box center [79, 196] width 108 height 12
click at [67, 196] on span "Active" at bounding box center [79, 196] width 108 height 12
click at [288, 60] on img "button" at bounding box center [286, 58] width 12 height 12
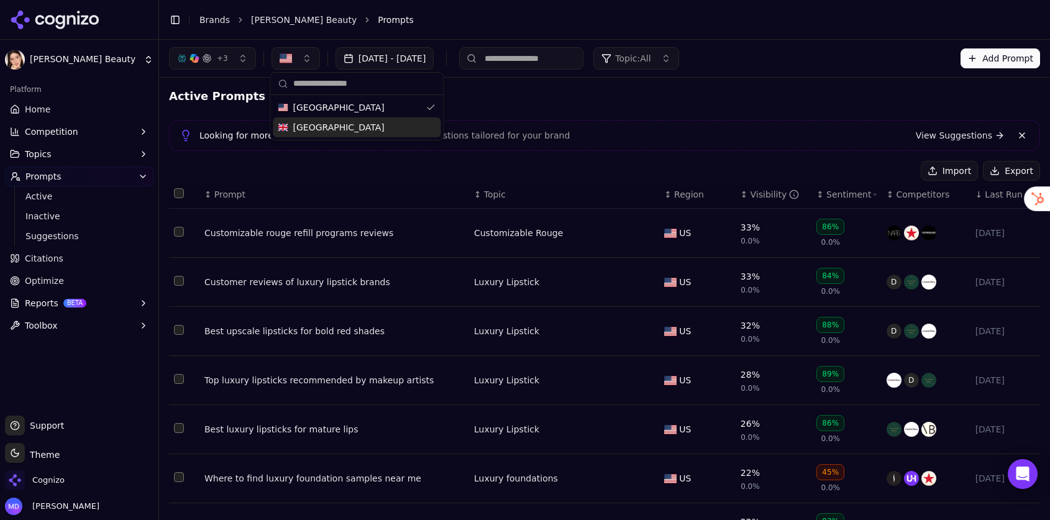
click at [325, 130] on span "[GEOGRAPHIC_DATA]" at bounding box center [338, 127] width 91 height 12
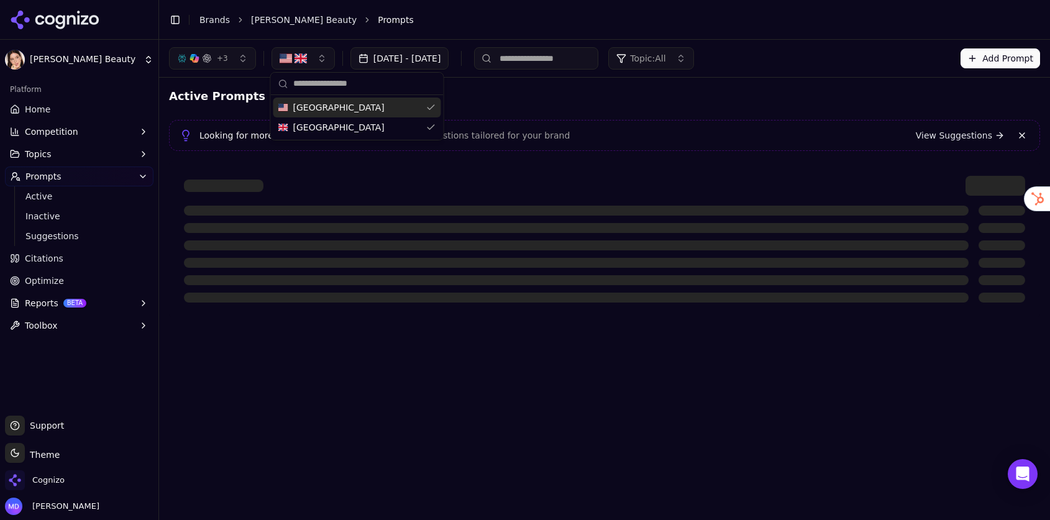
click at [424, 109] on div "[GEOGRAPHIC_DATA]" at bounding box center [357, 108] width 168 height 20
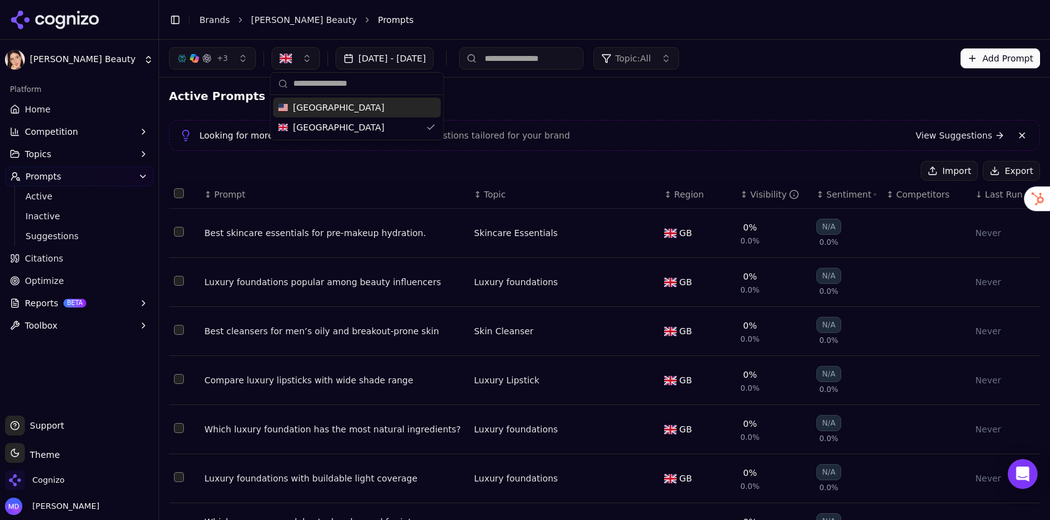
click at [62, 103] on link "Home" at bounding box center [79, 109] width 148 height 20
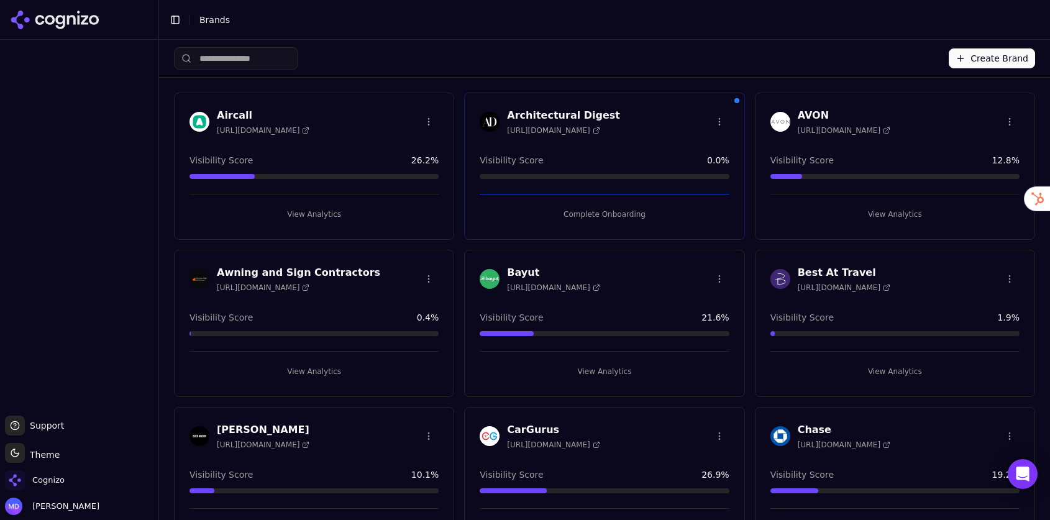
click at [253, 60] on input "search" at bounding box center [236, 58] width 124 height 22
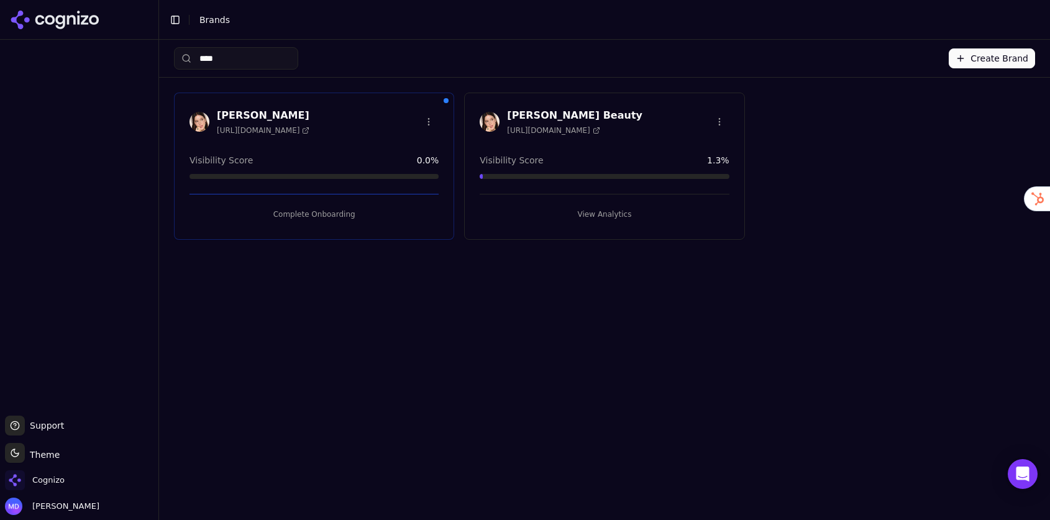
type input "****"
click at [576, 211] on button "View Analytics" at bounding box center [604, 214] width 249 height 20
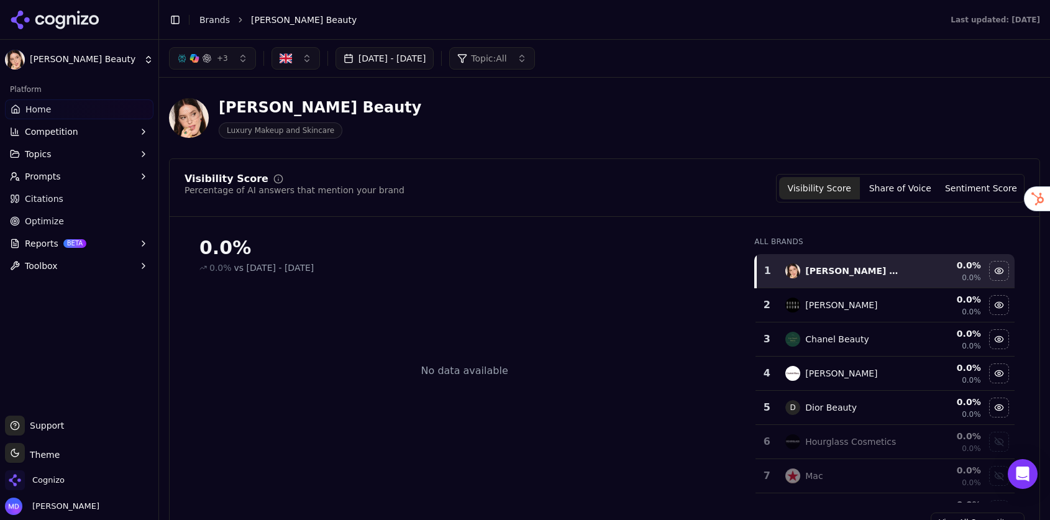
click at [47, 216] on span "Optimize" at bounding box center [44, 221] width 39 height 12
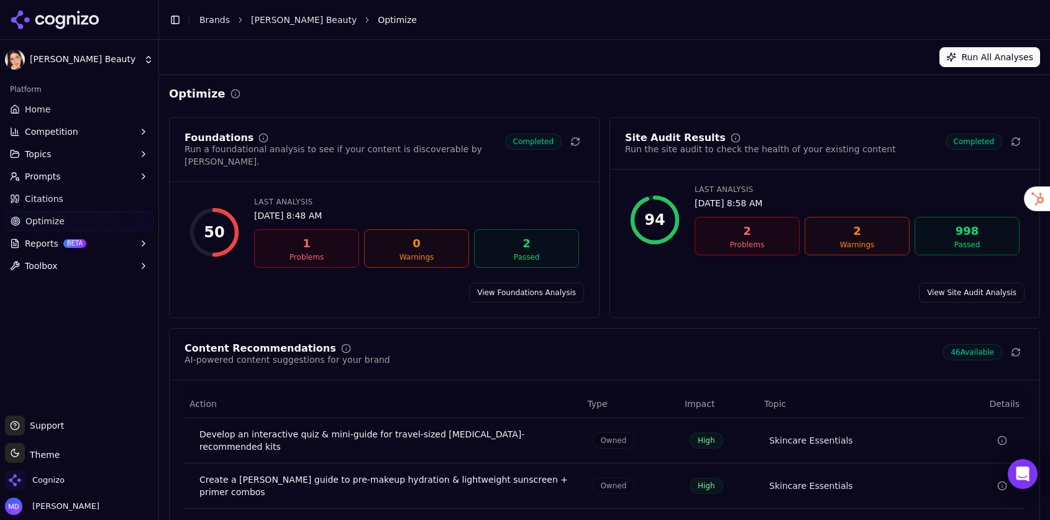
click at [52, 196] on span "Citations" at bounding box center [44, 199] width 39 height 12
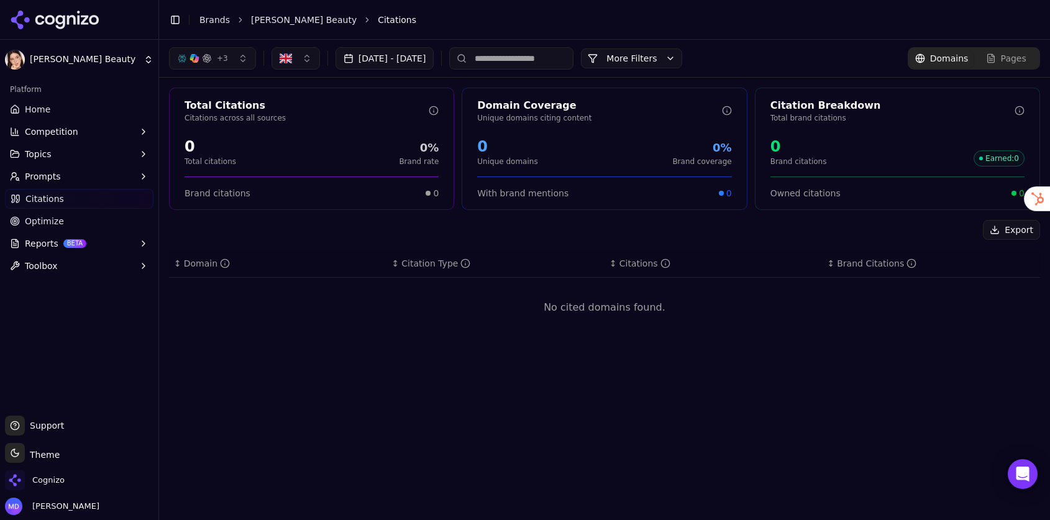
click at [535, 60] on input at bounding box center [511, 58] width 124 height 22
click at [281, 59] on img "button" at bounding box center [286, 58] width 12 height 12
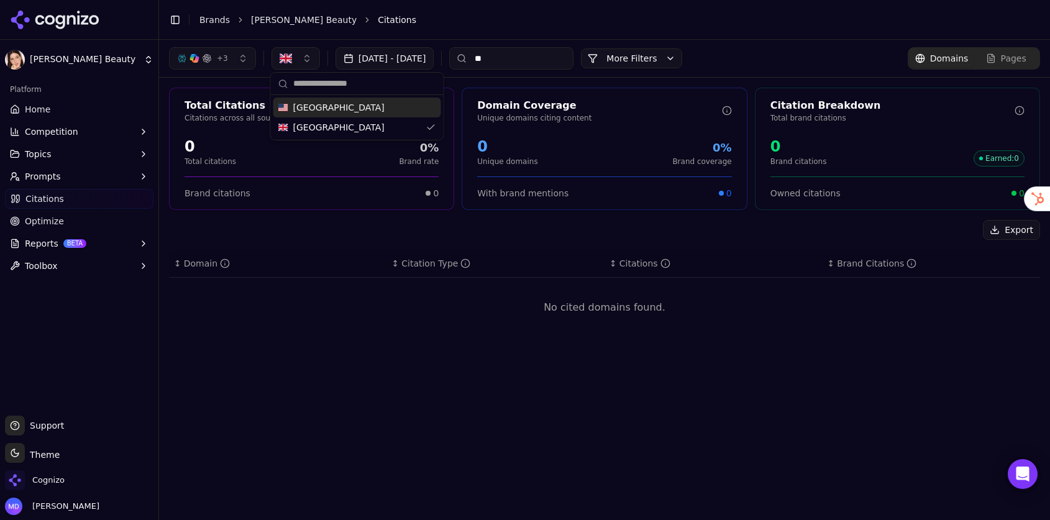
click at [299, 112] on span "[GEOGRAPHIC_DATA]" at bounding box center [338, 107] width 91 height 12
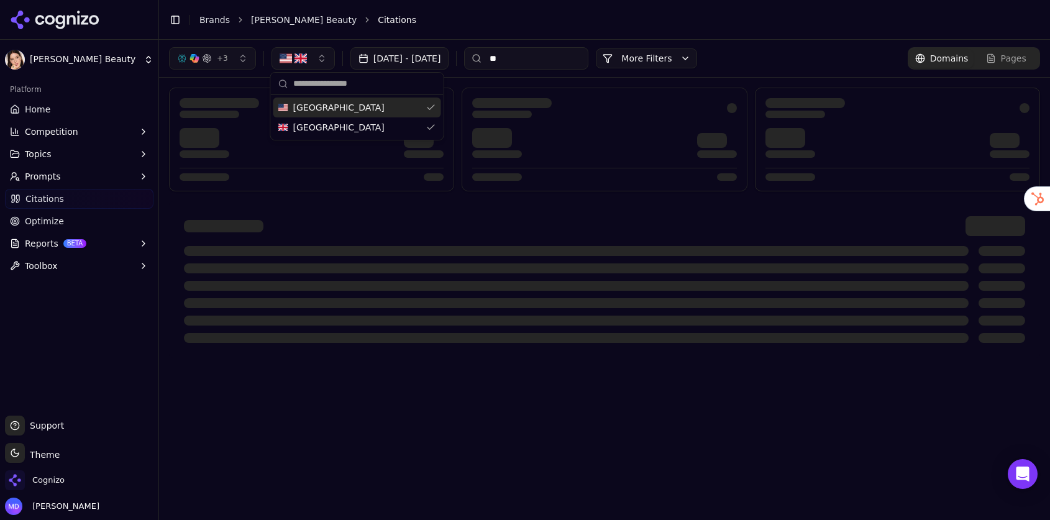
click at [548, 61] on input "**" at bounding box center [526, 58] width 124 height 22
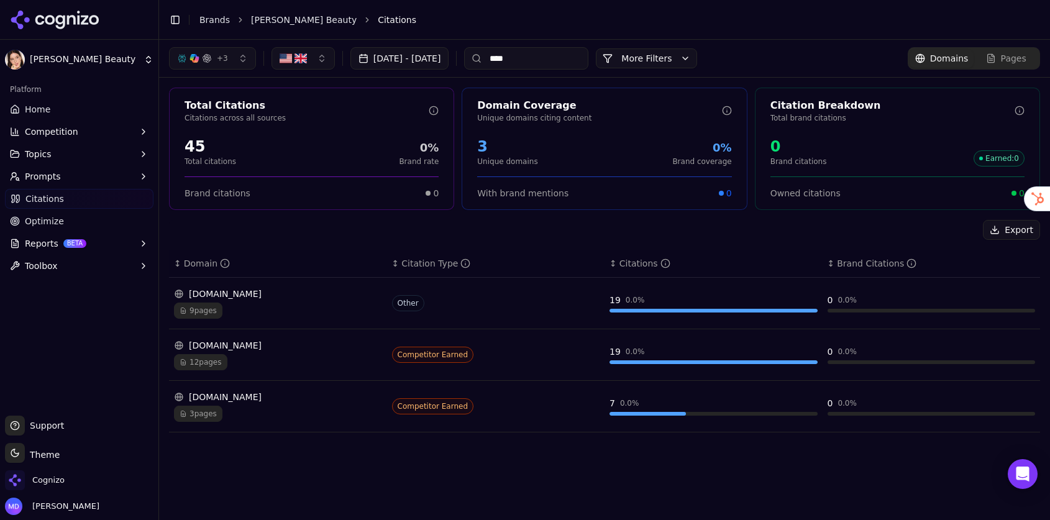
type input "****"
click at [78, 184] on button "Prompts" at bounding box center [79, 176] width 148 height 20
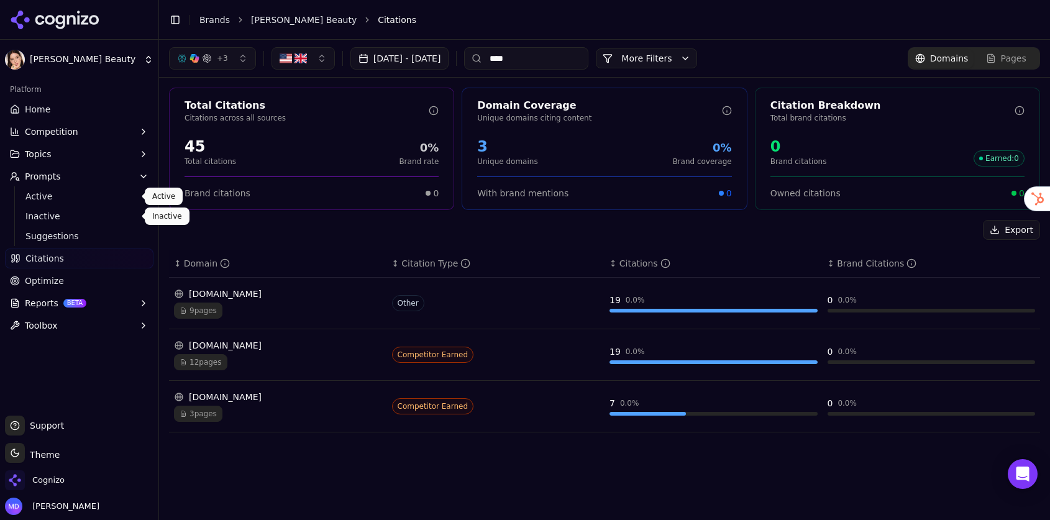
click at [71, 203] on link "Active" at bounding box center [79, 196] width 118 height 17
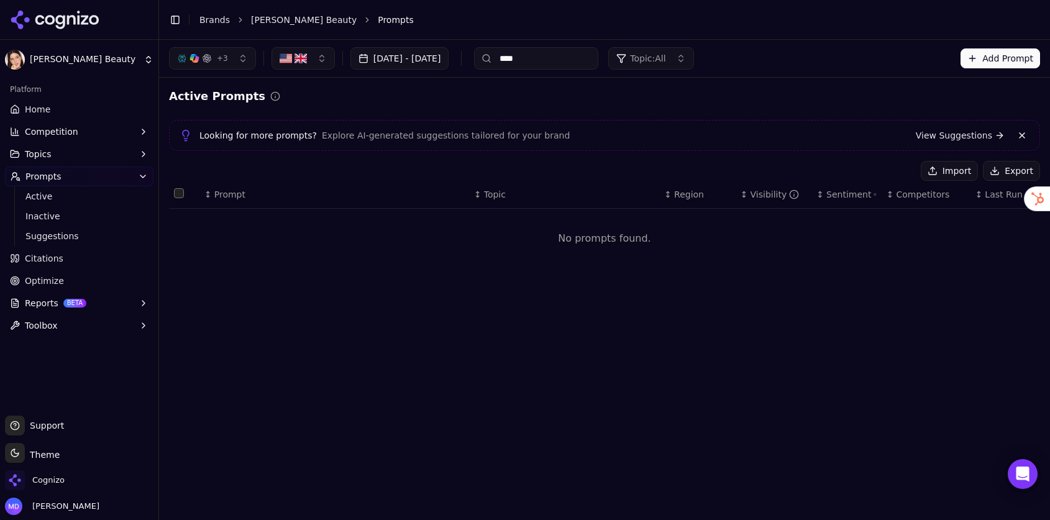
click at [70, 175] on button "Prompts" at bounding box center [79, 176] width 148 height 20
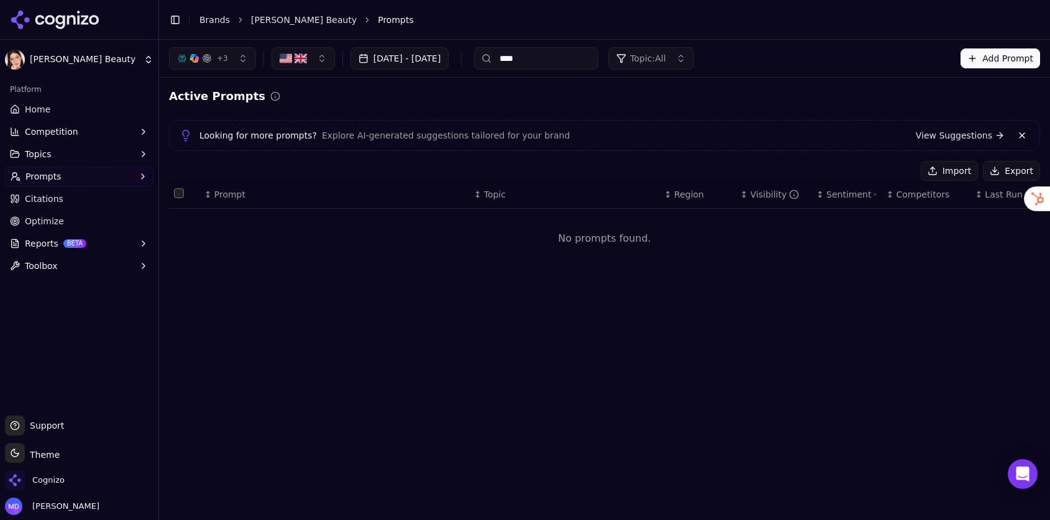
click at [66, 181] on button "Prompts" at bounding box center [79, 176] width 148 height 20
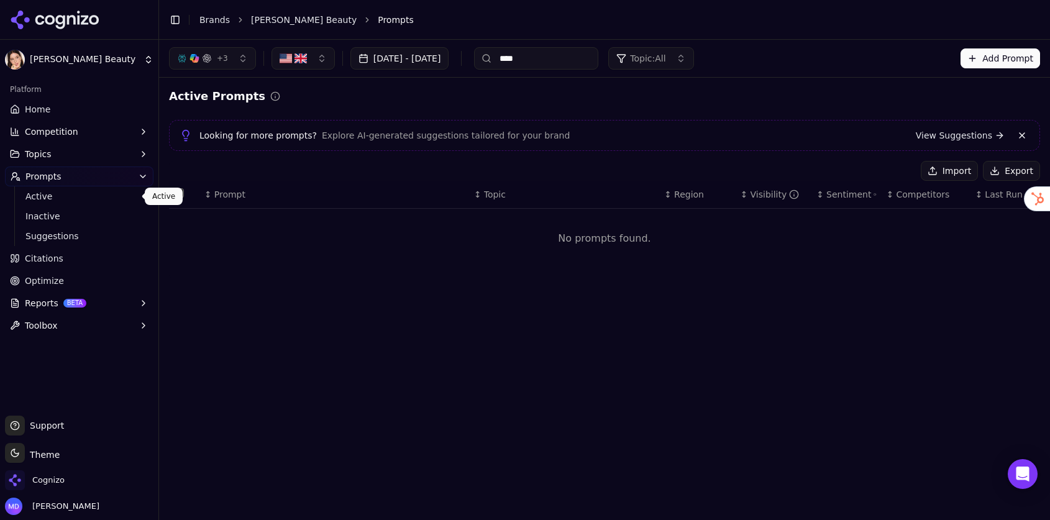
click at [60, 198] on span "Active" at bounding box center [79, 196] width 108 height 12
drag, startPoint x: 327, startPoint y: 52, endPoint x: 319, endPoint y: 58, distance: 10.2
click at [326, 52] on button "button" at bounding box center [302, 58] width 63 height 22
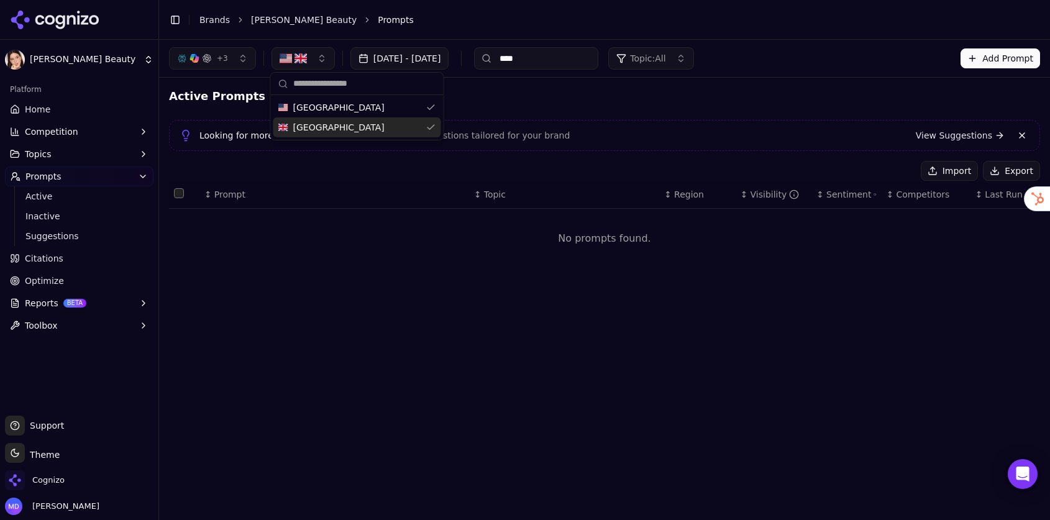
click at [316, 124] on span "[GEOGRAPHIC_DATA]" at bounding box center [338, 127] width 91 height 12
click at [31, 202] on span "Active" at bounding box center [79, 196] width 108 height 12
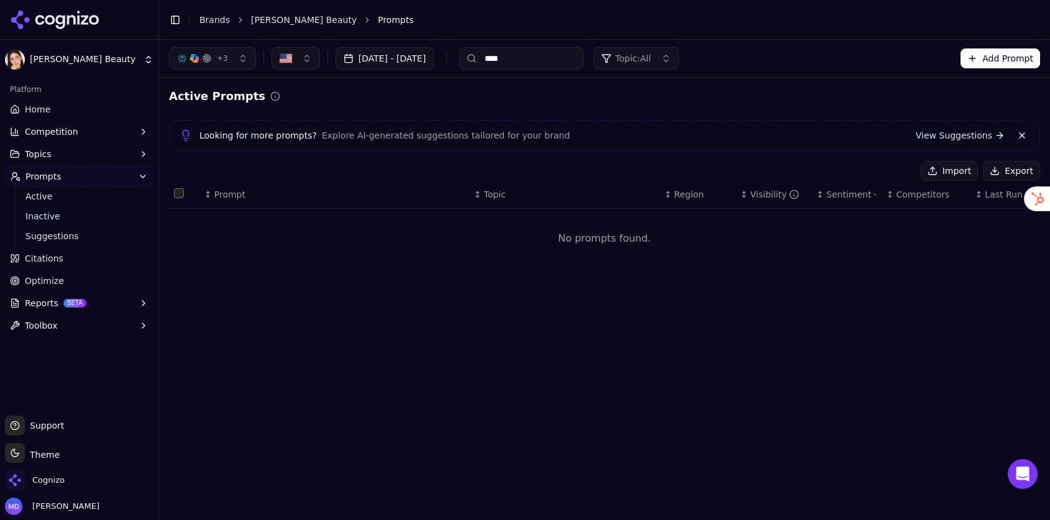
click at [36, 106] on span "Home" at bounding box center [37, 109] width 25 height 12
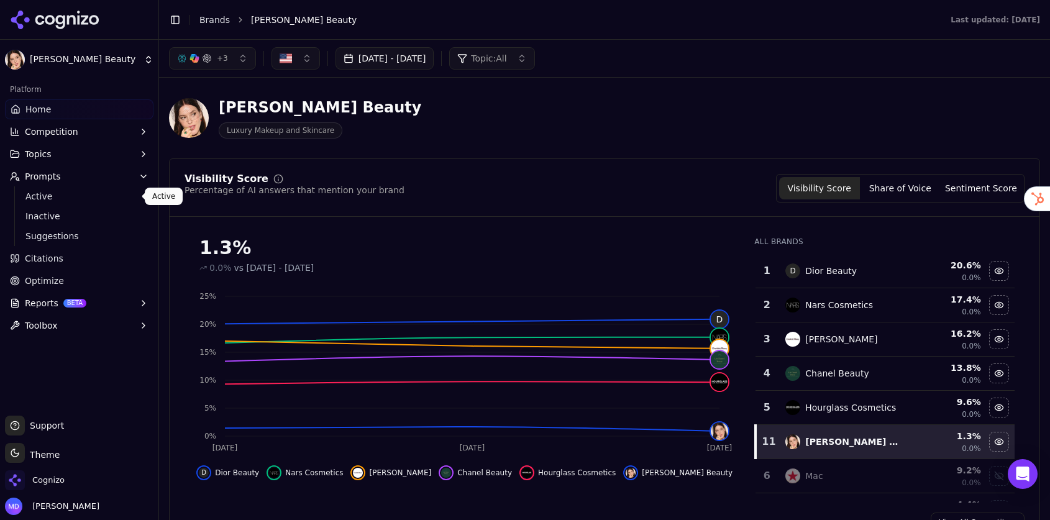
click at [60, 195] on span "Active" at bounding box center [79, 196] width 108 height 12
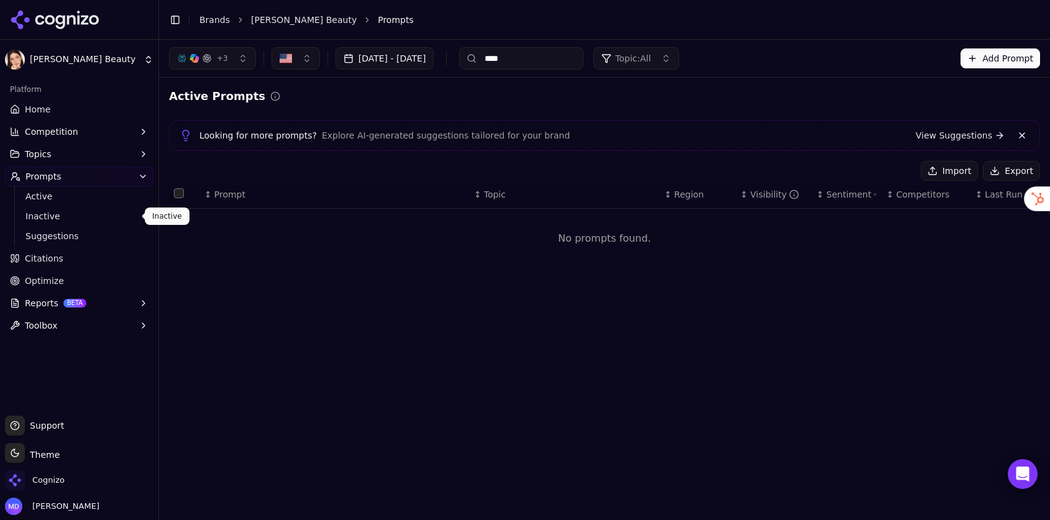
click at [80, 217] on span "Inactive" at bounding box center [79, 216] width 108 height 12
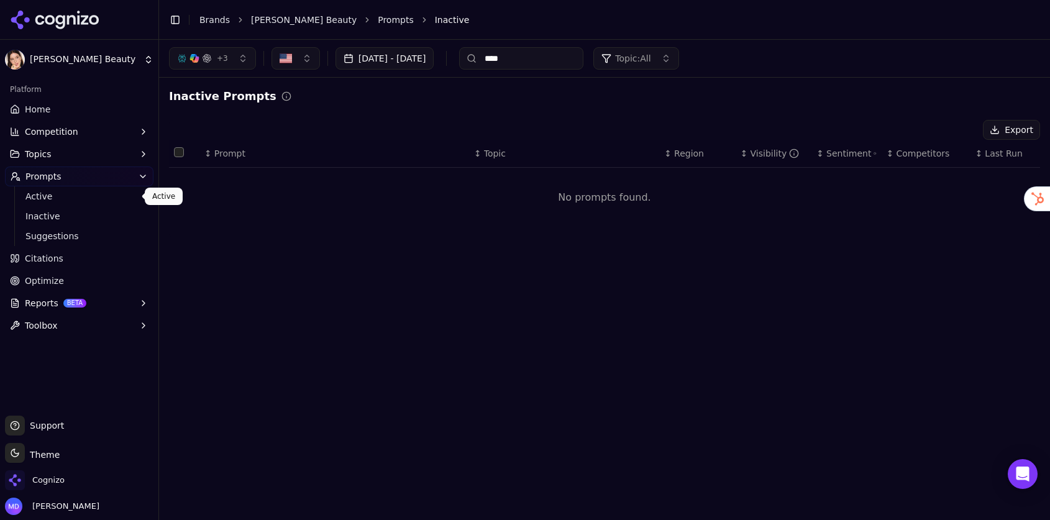
click at [65, 198] on span "Active" at bounding box center [79, 196] width 108 height 12
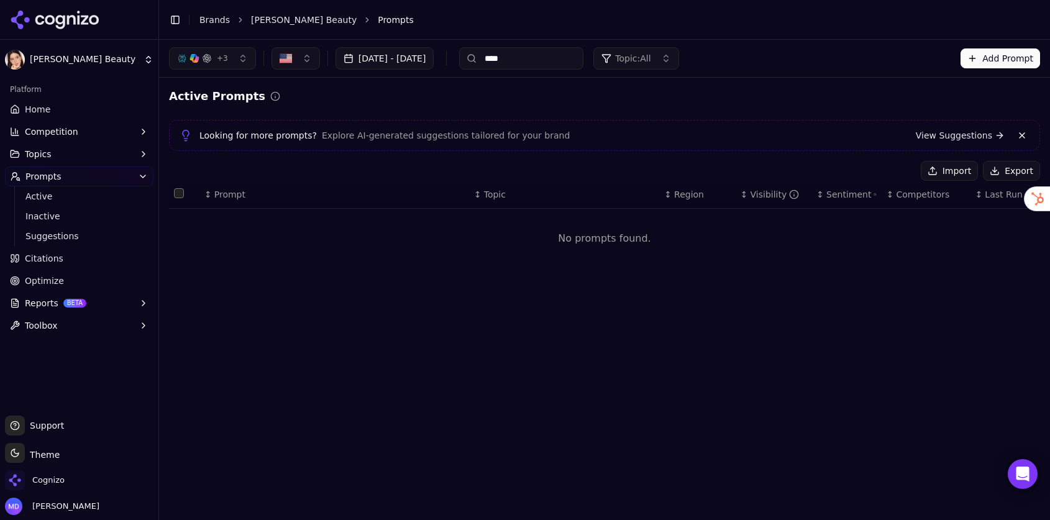
click at [52, 109] on link "Home" at bounding box center [79, 109] width 148 height 20
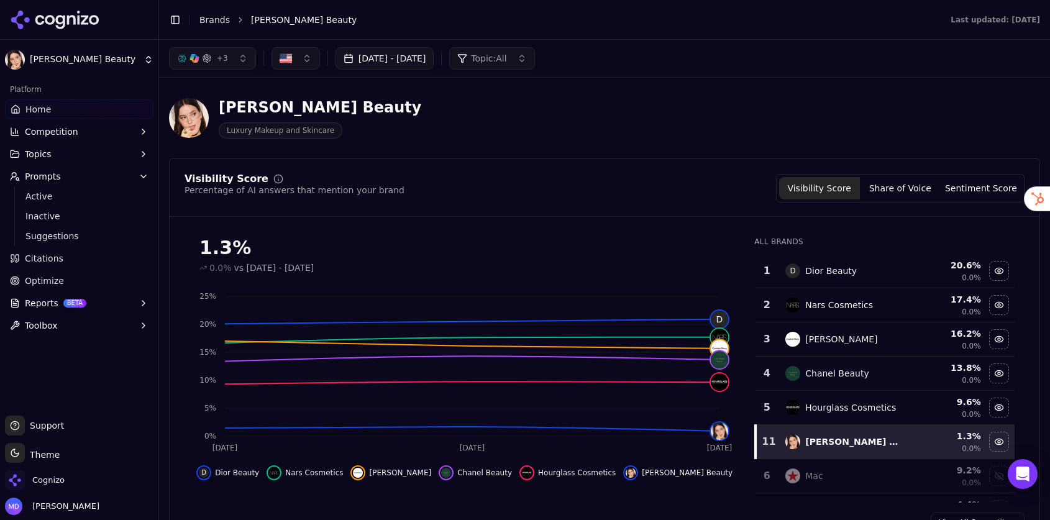
click at [282, 63] on img "button" at bounding box center [286, 58] width 12 height 12
click at [307, 106] on span "United States" at bounding box center [338, 107] width 91 height 12
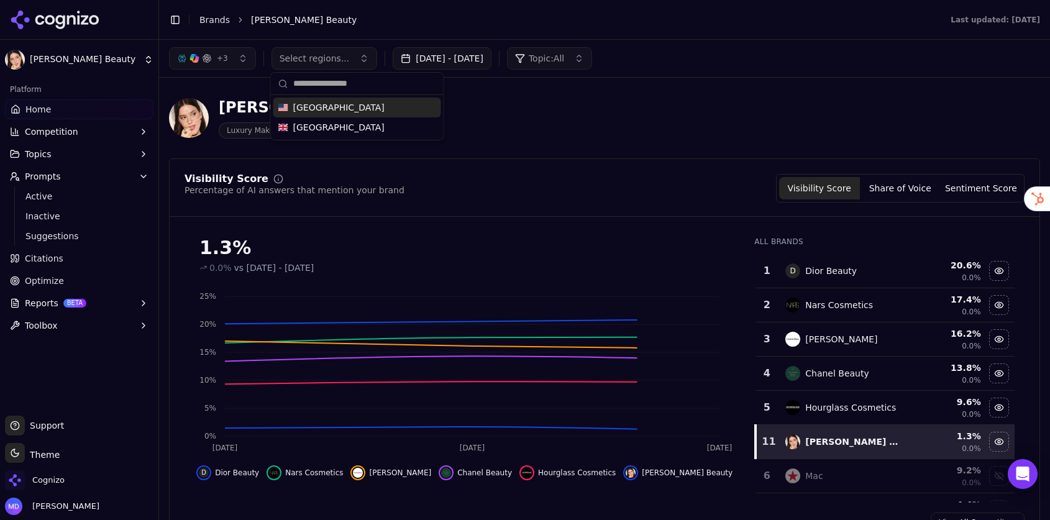
click at [307, 106] on span "[GEOGRAPHIC_DATA]" at bounding box center [338, 107] width 91 height 12
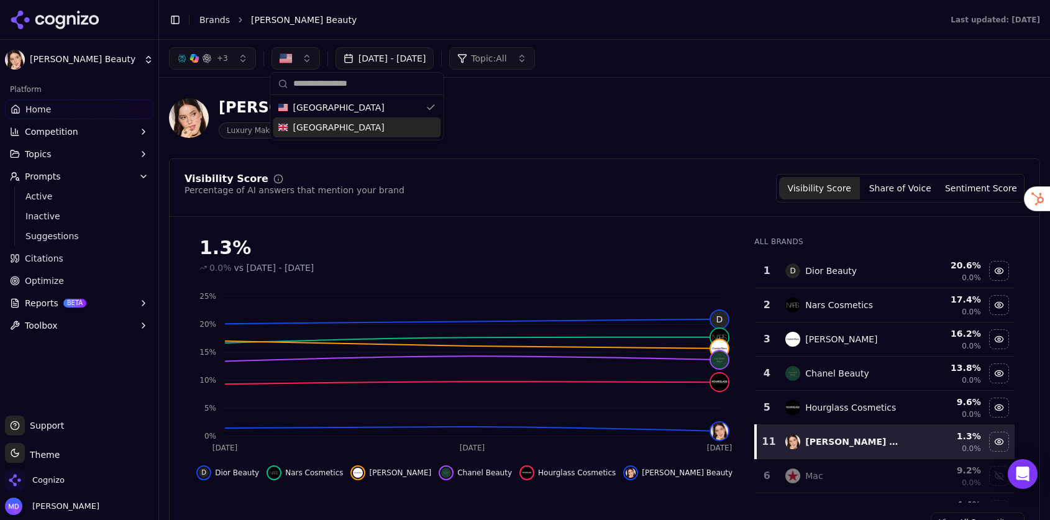
click at [522, 134] on div "Lisa Eldridge Beauty Luxury Makeup and Skincare" at bounding box center [447, 118] width 557 height 41
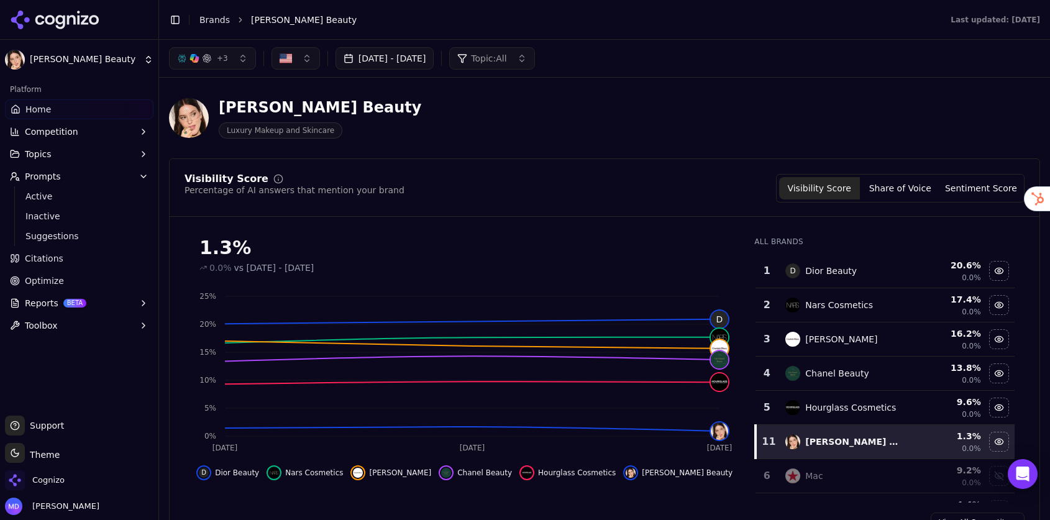
click at [71, 192] on span "Active" at bounding box center [79, 196] width 108 height 12
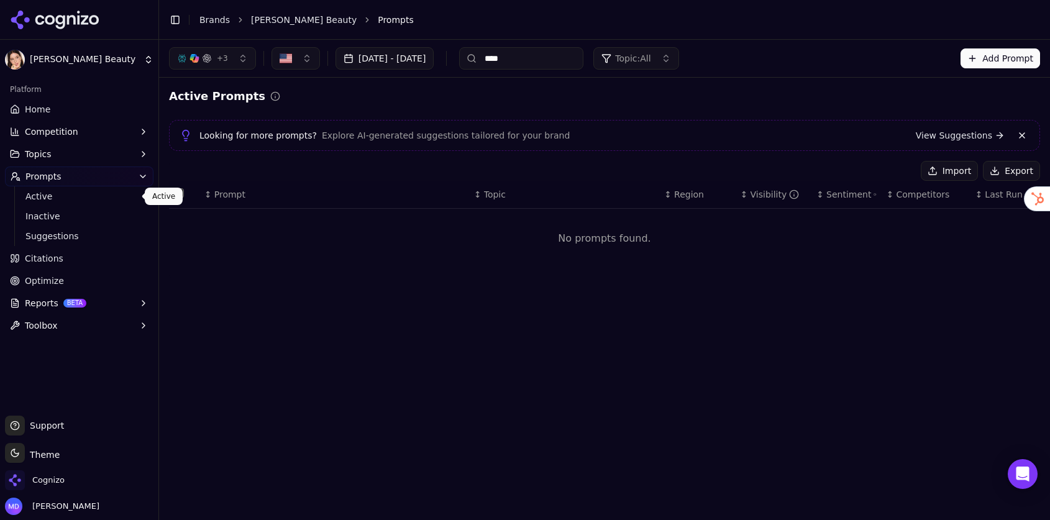
click at [37, 200] on span "Active" at bounding box center [79, 196] width 108 height 12
click at [650, 57] on span "Topic: All" at bounding box center [632, 58] width 35 height 12
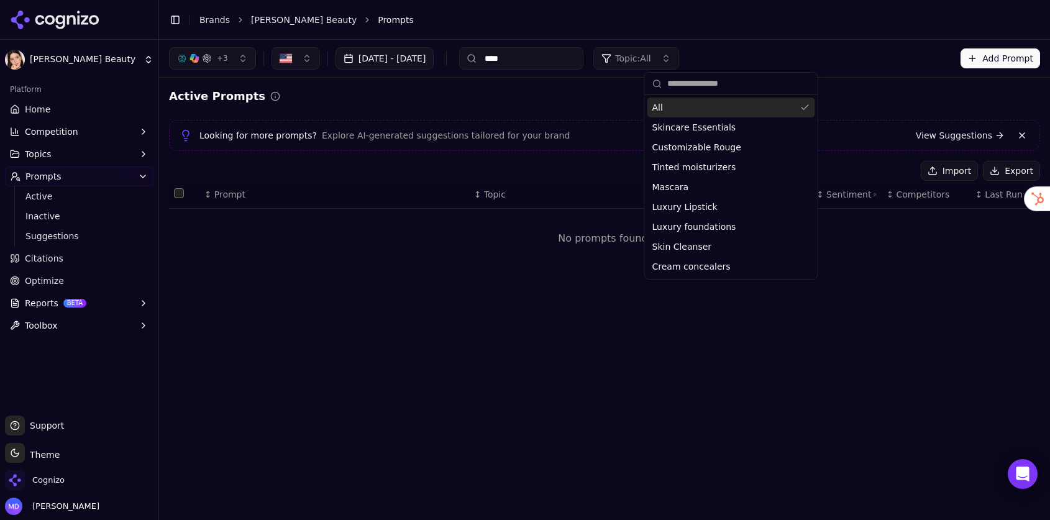
click at [688, 107] on div "All" at bounding box center [731, 108] width 168 height 20
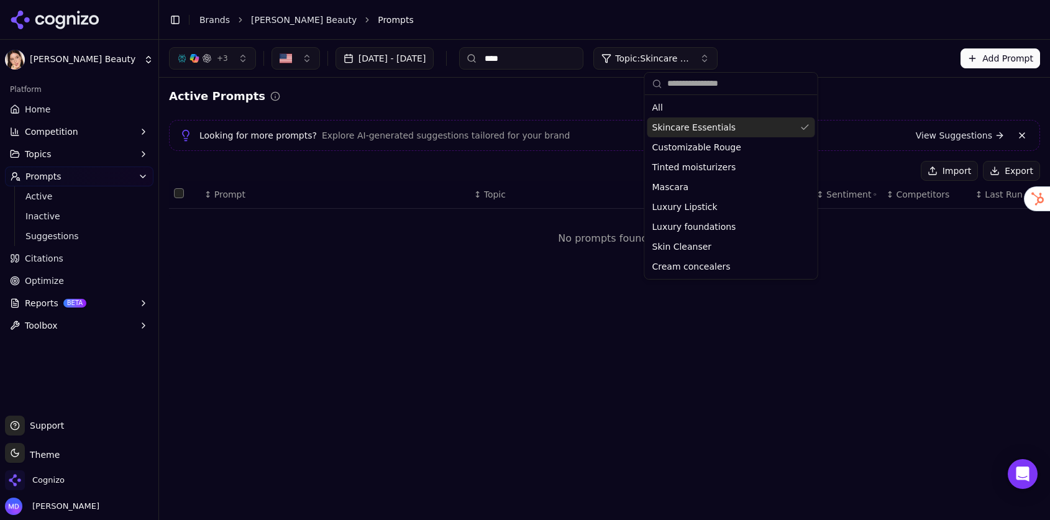
click at [686, 109] on div "All" at bounding box center [731, 108] width 168 height 20
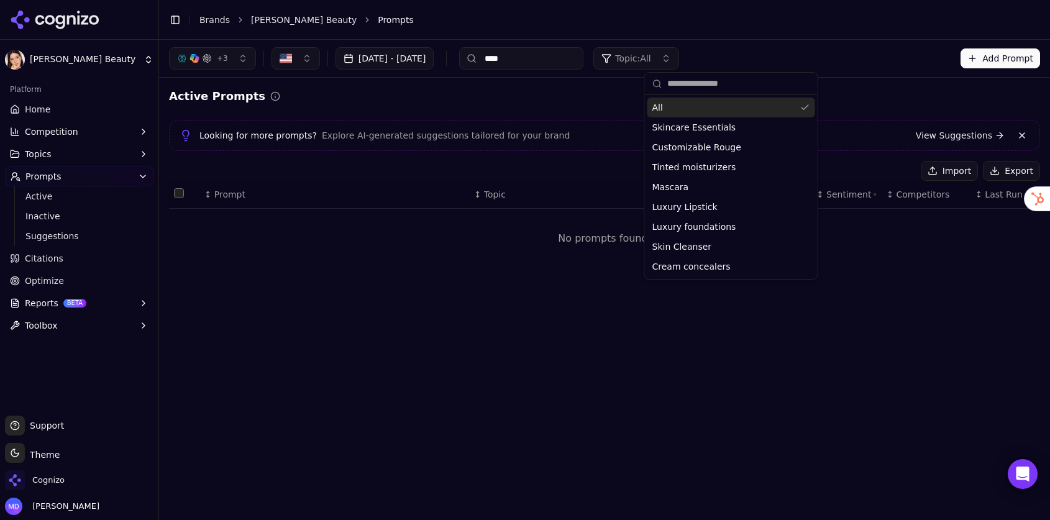
click at [594, 106] on div "Active Prompts Looking for more prompts? Explore AI-generated suggestions tailo…" at bounding box center [604, 183] width 871 height 191
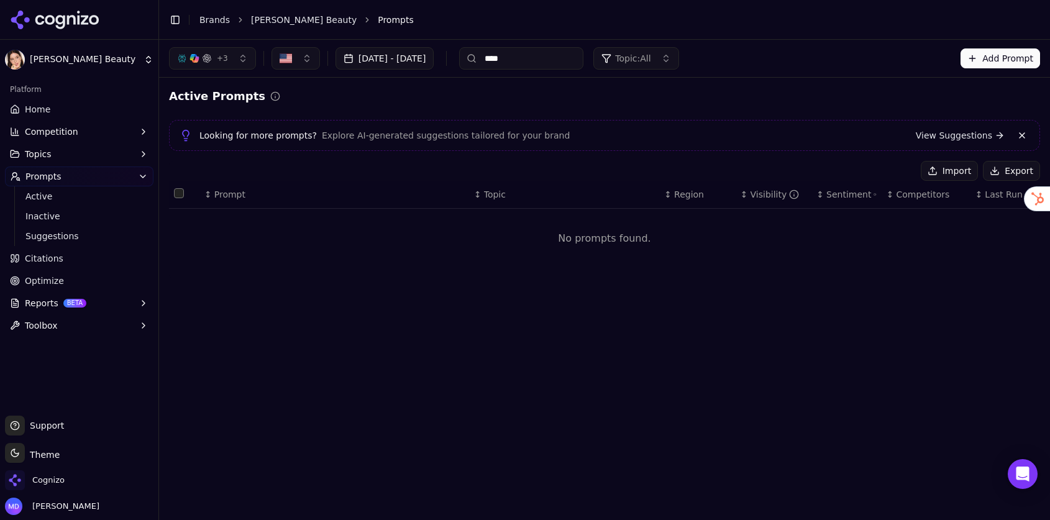
click at [650, 61] on span "Topic: All" at bounding box center [632, 58] width 35 height 12
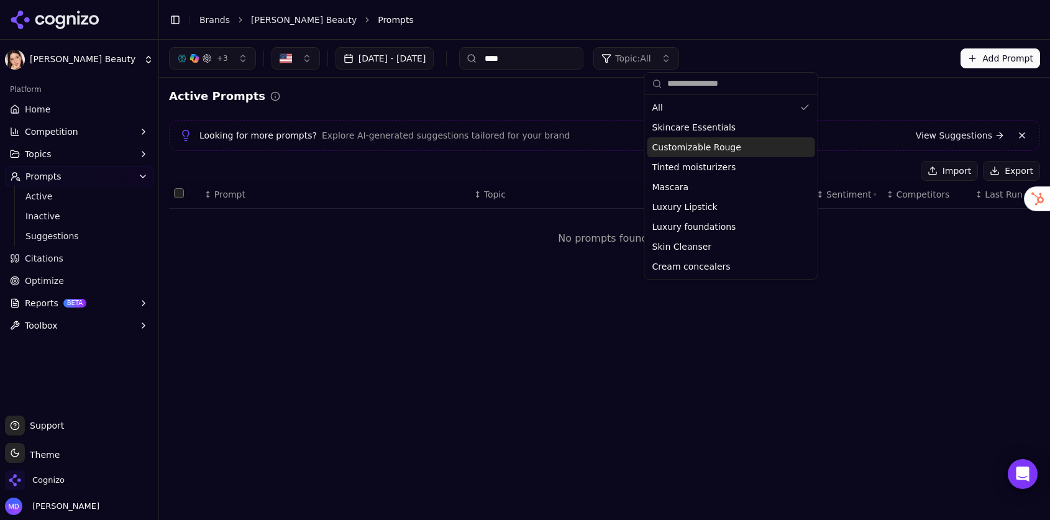
click at [702, 148] on span "Customizable Rouge" at bounding box center [696, 147] width 89 height 12
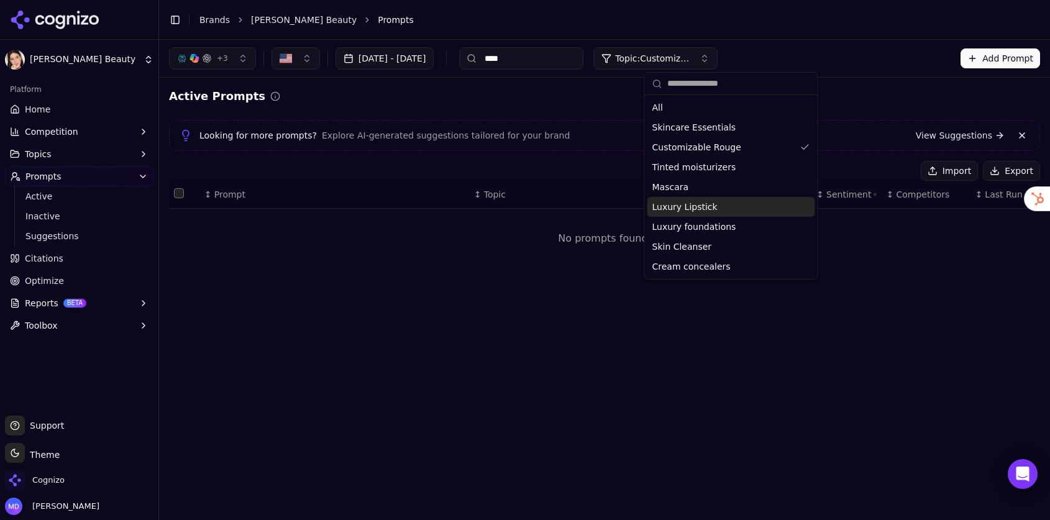
click at [705, 203] on span "Luxury Lipstick" at bounding box center [684, 207] width 65 height 12
click at [91, 96] on div "Platform" at bounding box center [79, 90] width 148 height 20
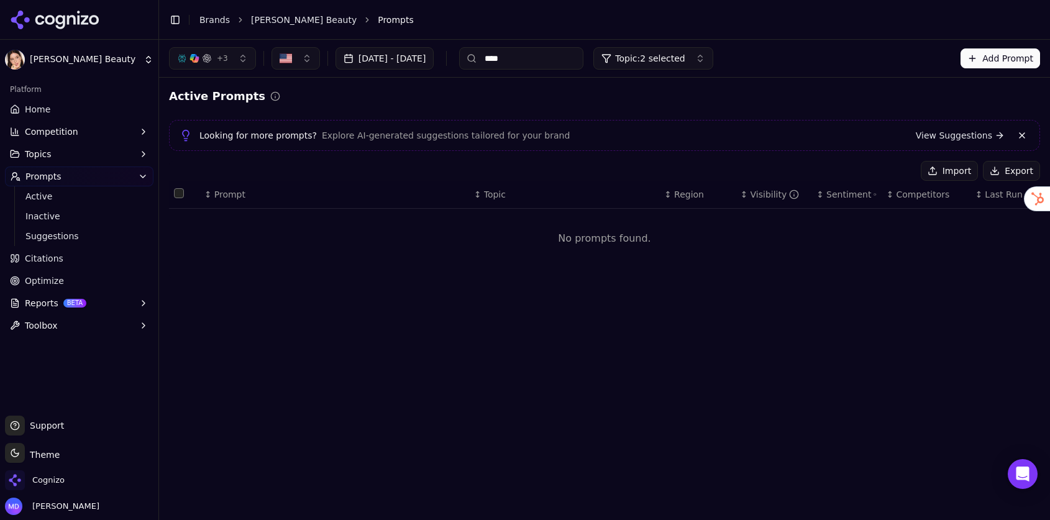
click at [86, 107] on link "Home" at bounding box center [79, 109] width 148 height 20
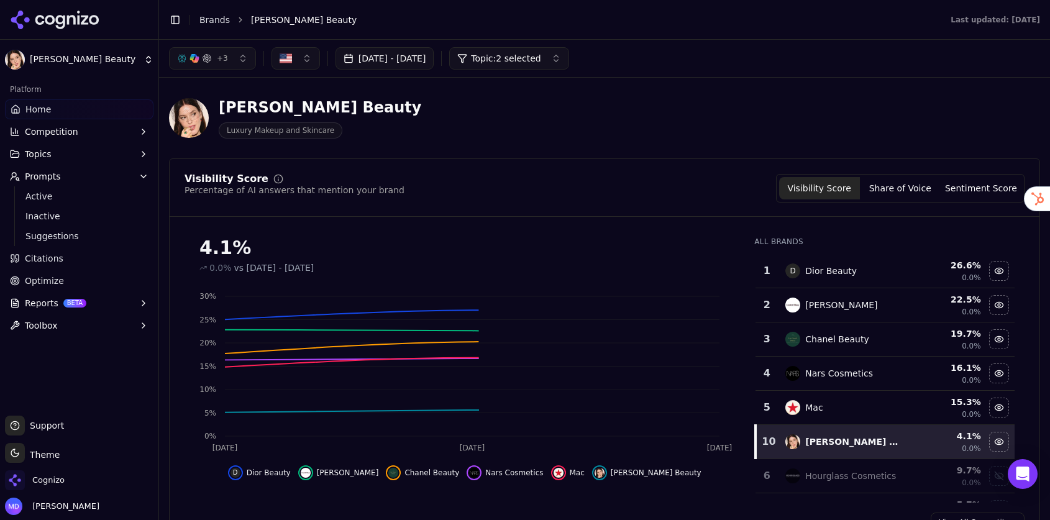
click at [43, 255] on span "Citations" at bounding box center [44, 258] width 39 height 12
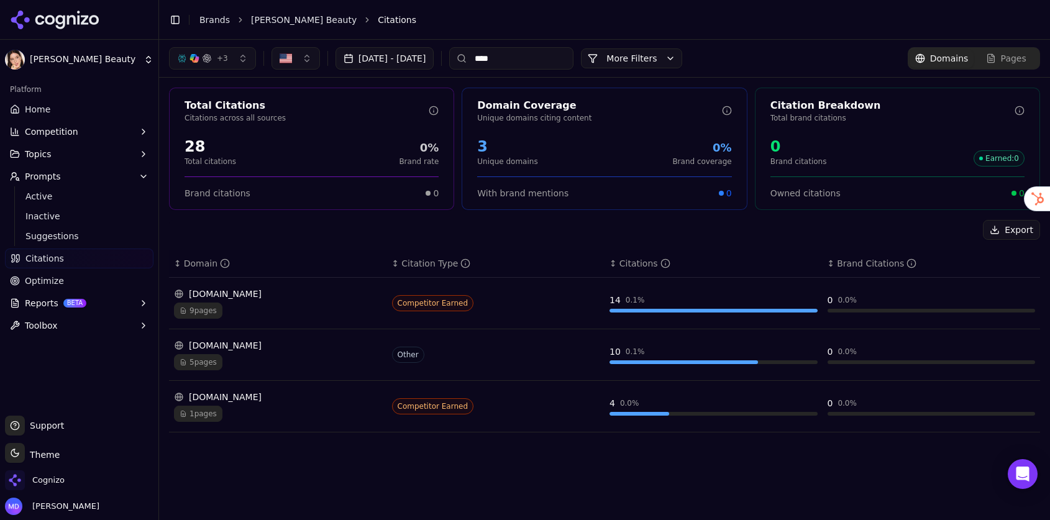
drag, startPoint x: 540, startPoint y: 55, endPoint x: 504, endPoint y: 57, distance: 35.4
click at [506, 57] on div "****" at bounding box center [511, 58] width 124 height 22
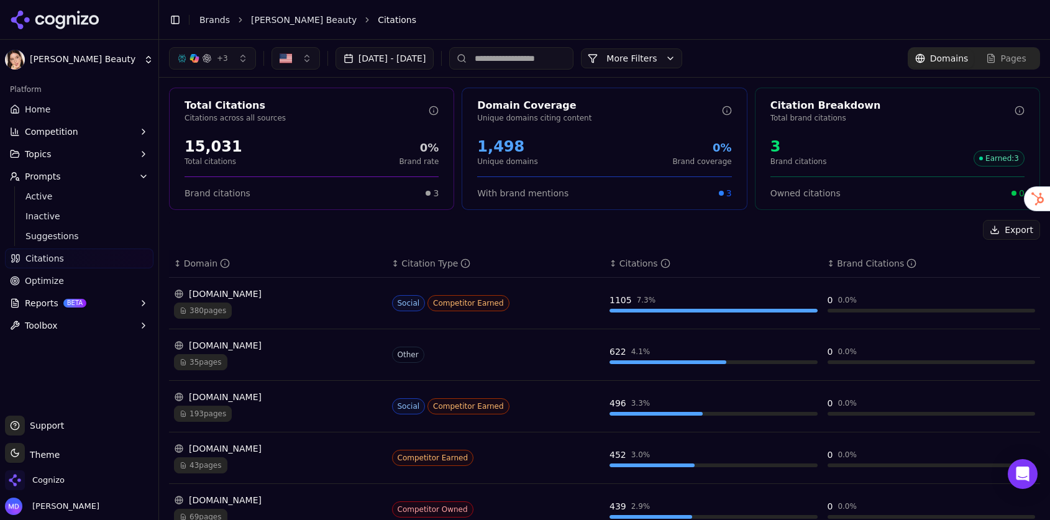
click at [507, 230] on div "Export" at bounding box center [604, 230] width 871 height 20
click at [866, 263] on div "Brand Citations" at bounding box center [877, 263] width 80 height 12
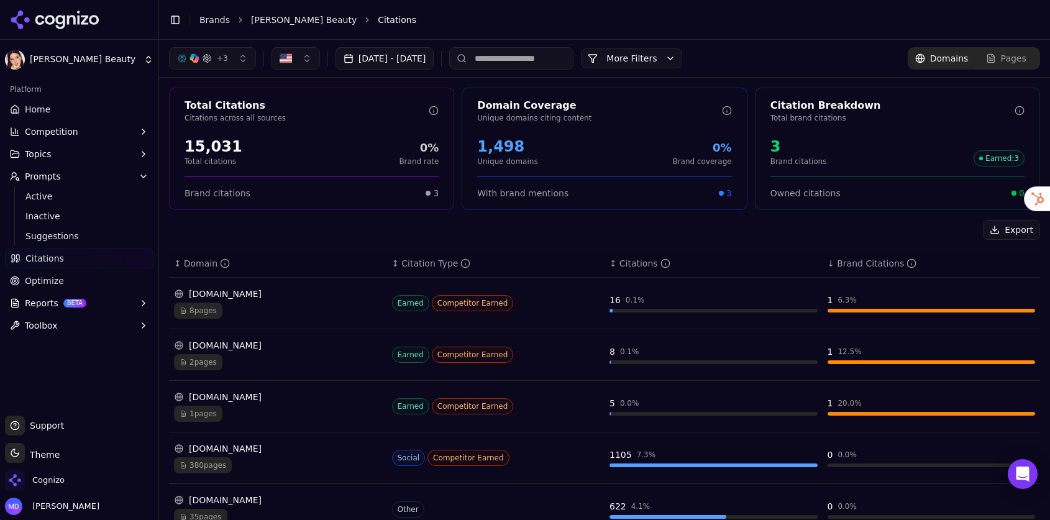
click at [858, 303] on div "1 6.3 %" at bounding box center [931, 300] width 208 height 12
click at [856, 307] on div "1 6.3 %" at bounding box center [931, 303] width 208 height 19
click at [354, 301] on div "kjaerweis.com 8 pages" at bounding box center [278, 303] width 208 height 31
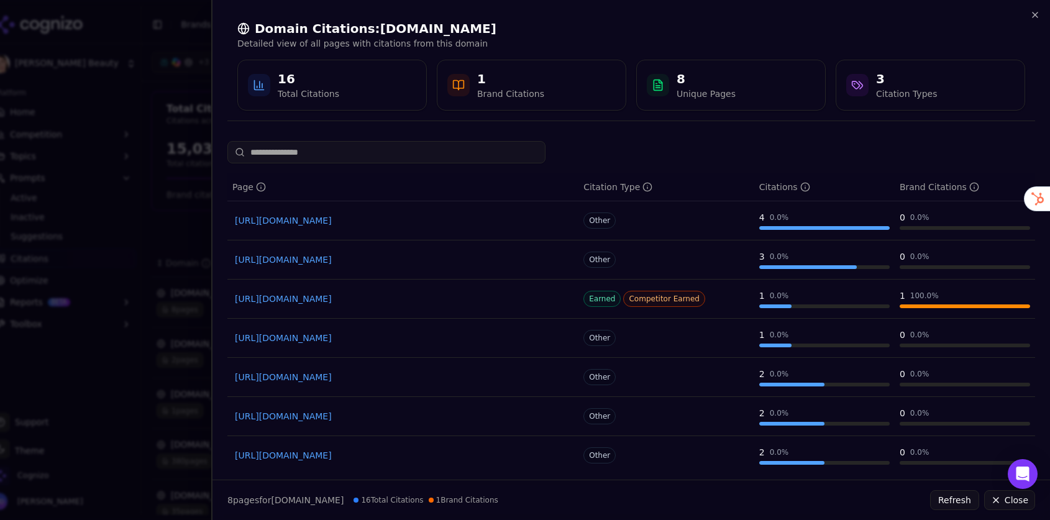
click at [166, 247] on div at bounding box center [525, 260] width 1050 height 520
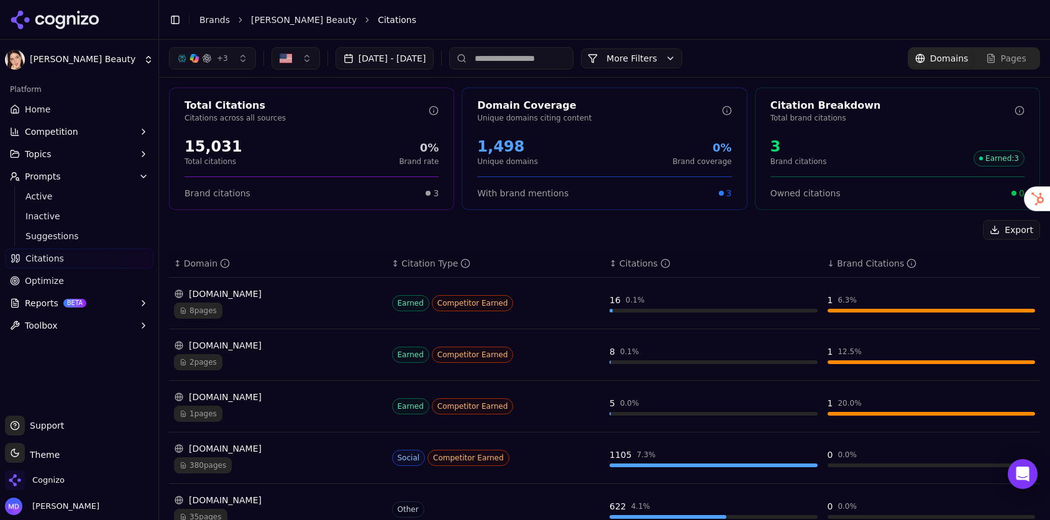
click at [43, 275] on span "Optimize" at bounding box center [44, 281] width 39 height 12
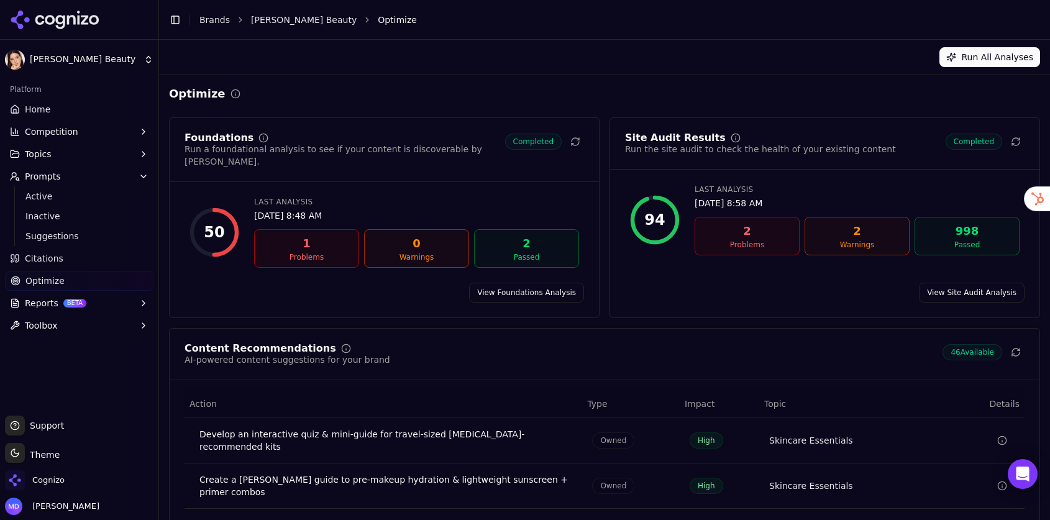
click at [84, 101] on link "Home" at bounding box center [79, 109] width 148 height 20
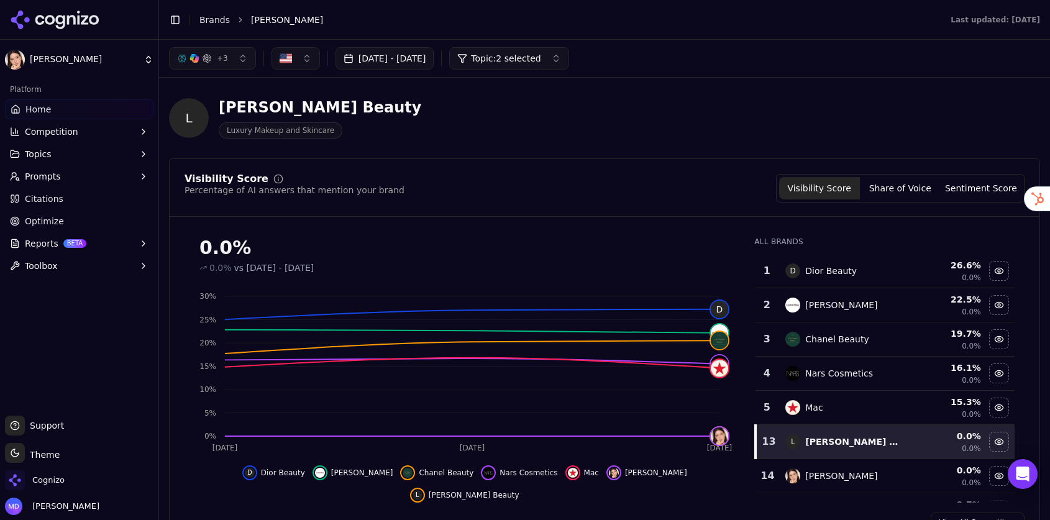
click at [66, 181] on button "Prompts" at bounding box center [79, 176] width 148 height 20
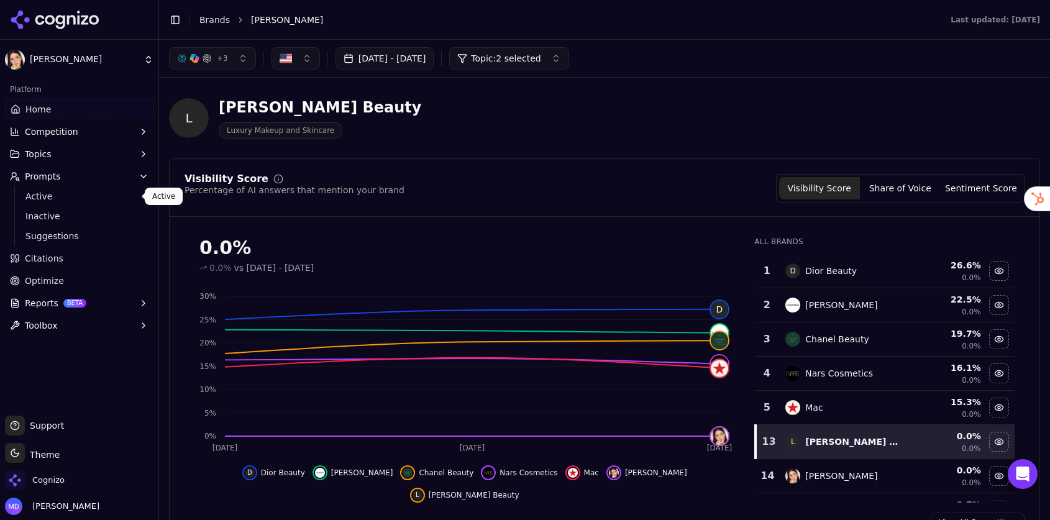
click at [63, 198] on span "Active" at bounding box center [79, 196] width 108 height 12
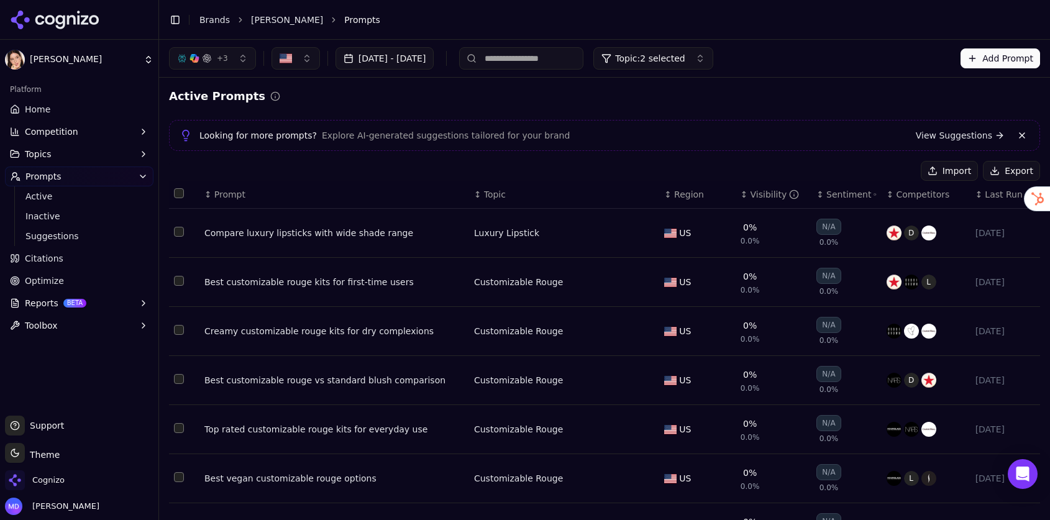
click at [32, 107] on span "Home" at bounding box center [37, 109] width 25 height 12
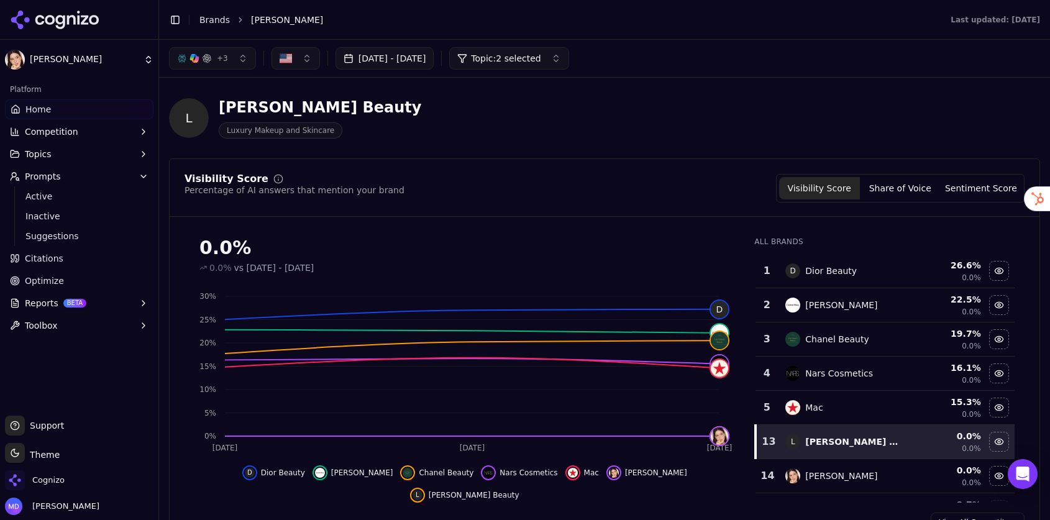
click at [813, 91] on div "L Lisa Eldridge Beauty Luxury Makeup and Skincare" at bounding box center [604, 118] width 871 height 61
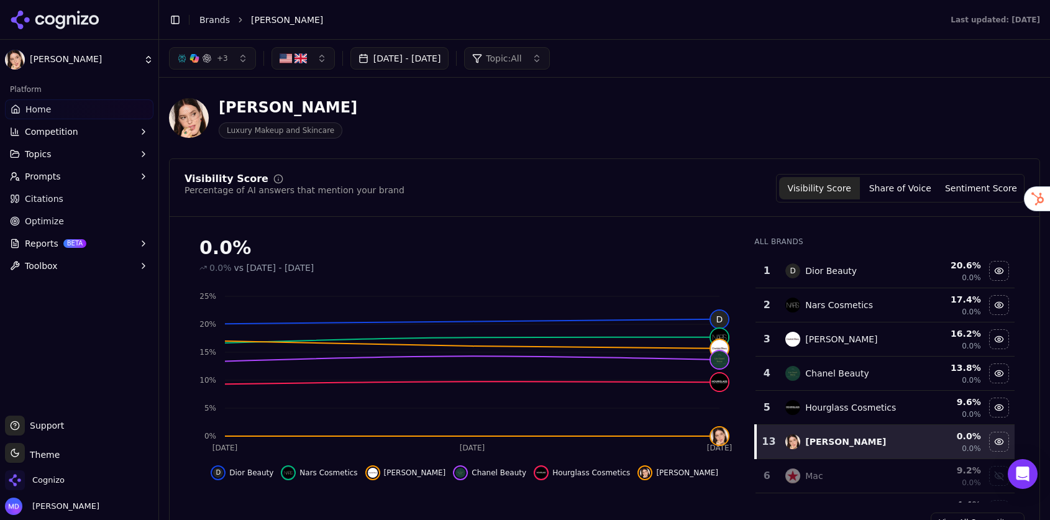
click at [314, 67] on button "button" at bounding box center [302, 58] width 63 height 22
click at [342, 132] on span "[GEOGRAPHIC_DATA]" at bounding box center [338, 127] width 91 height 12
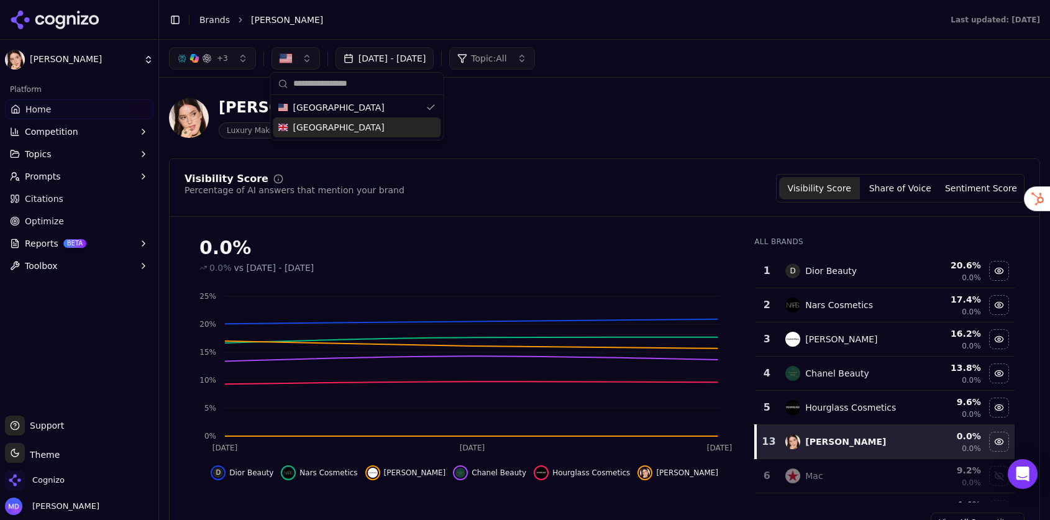
click at [386, 122] on div "[GEOGRAPHIC_DATA]" at bounding box center [357, 127] width 168 height 20
click at [52, 112] on link "Home" at bounding box center [79, 109] width 148 height 20
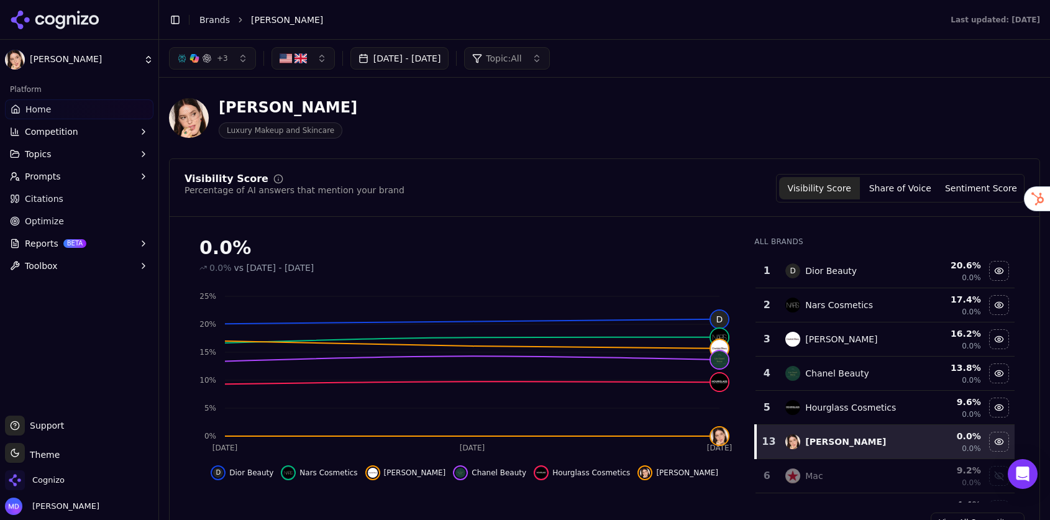
click at [86, 172] on button "Prompts" at bounding box center [79, 176] width 148 height 20
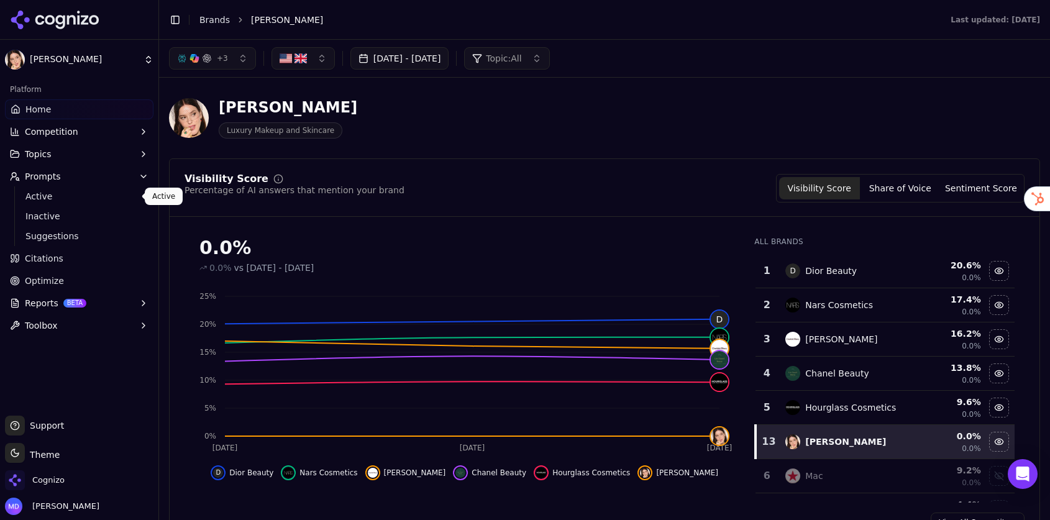
click at [80, 191] on span "Active" at bounding box center [79, 196] width 108 height 12
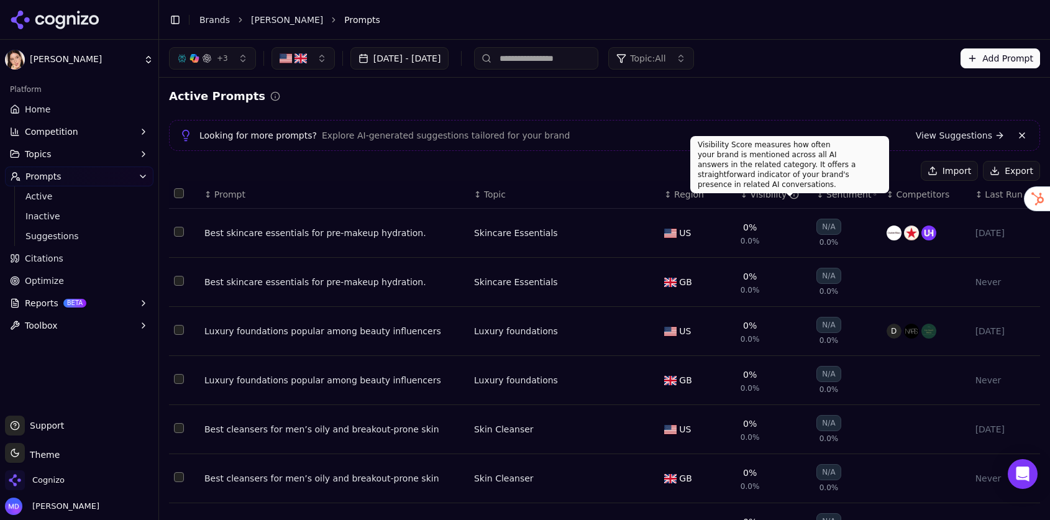
click at [704, 194] on div "Visibility" at bounding box center [774, 194] width 49 height 12
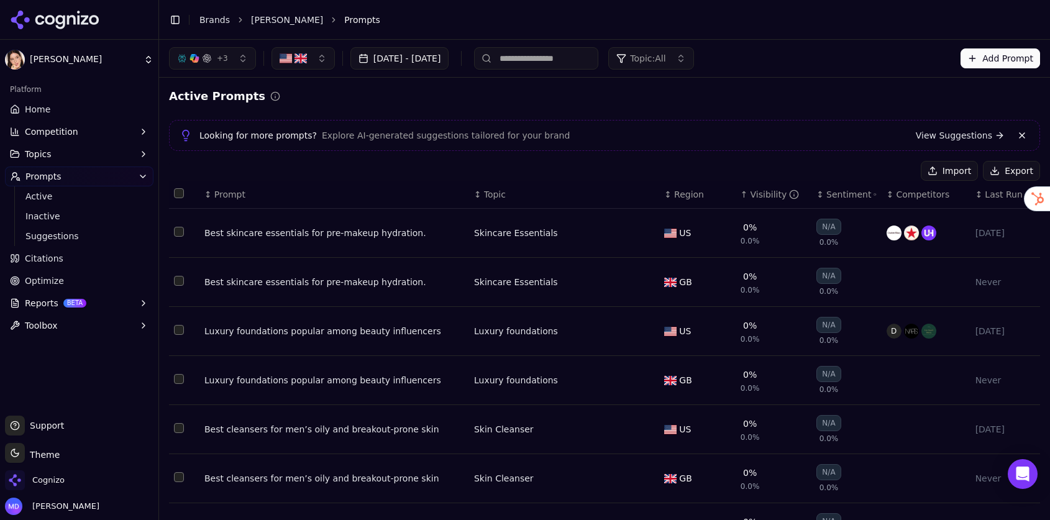
click at [704, 194] on div "Visibility" at bounding box center [774, 194] width 49 height 12
click at [294, 58] on img "button" at bounding box center [300, 58] width 12 height 12
click at [329, 117] on div "[GEOGRAPHIC_DATA]" at bounding box center [357, 127] width 168 height 20
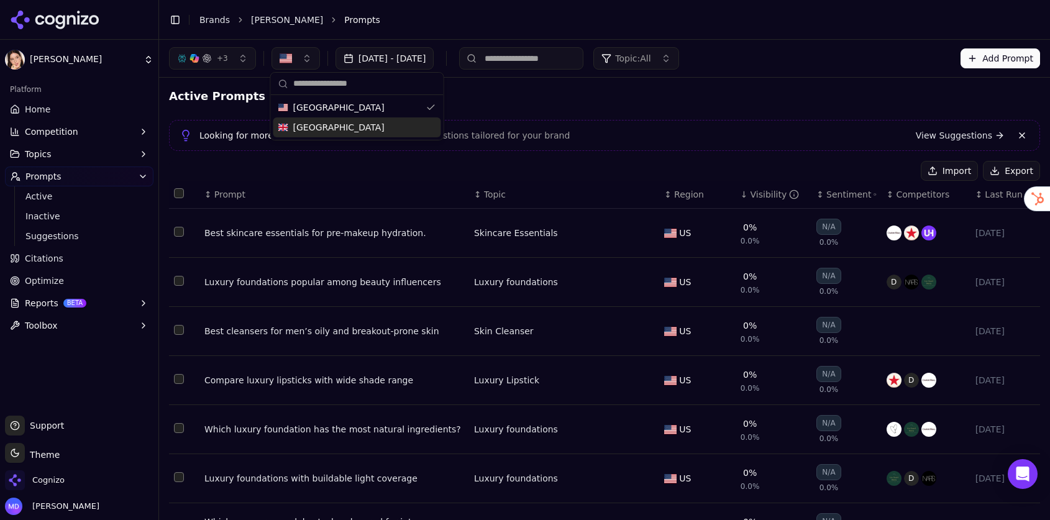
click at [704, 196] on div "Sentiment" at bounding box center [851, 194] width 50 height 12
drag, startPoint x: 834, startPoint y: 196, endPoint x: 807, endPoint y: 197, distance: 26.7
click at [704, 196] on div "Sentiment" at bounding box center [851, 194] width 50 height 12
click at [704, 196] on div "Visibility" at bounding box center [774, 194] width 49 height 12
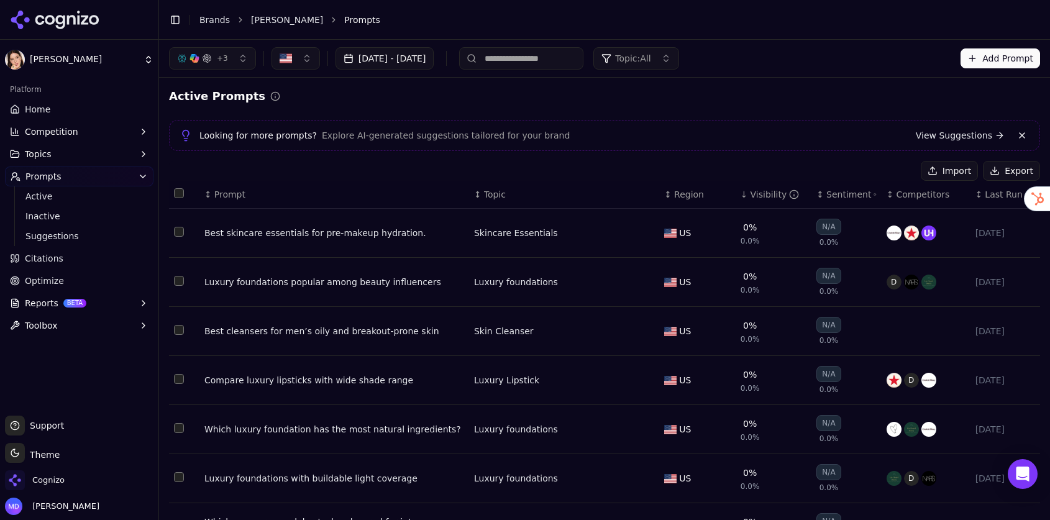
click at [36, 103] on span "Home" at bounding box center [37, 109] width 25 height 12
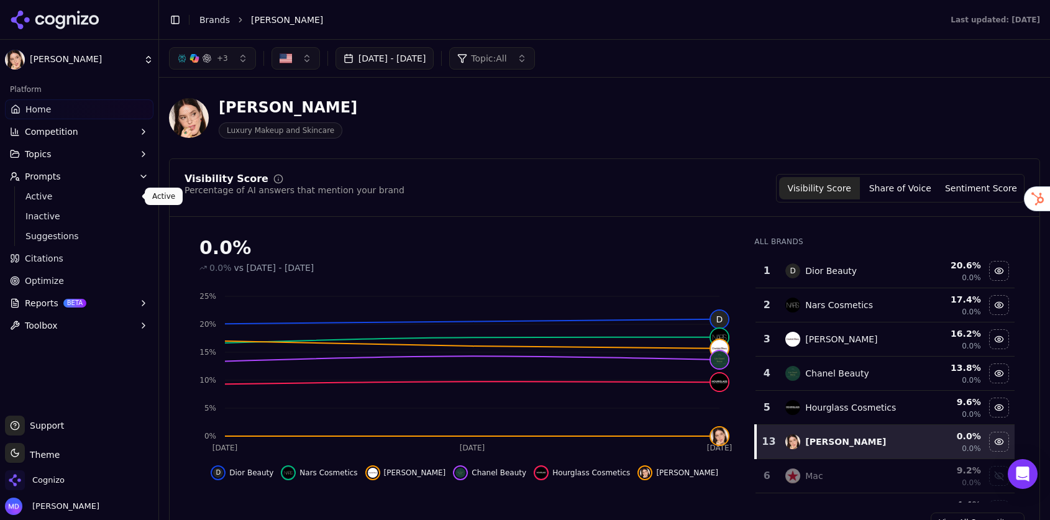
click at [55, 173] on span "Prompts" at bounding box center [43, 176] width 36 height 12
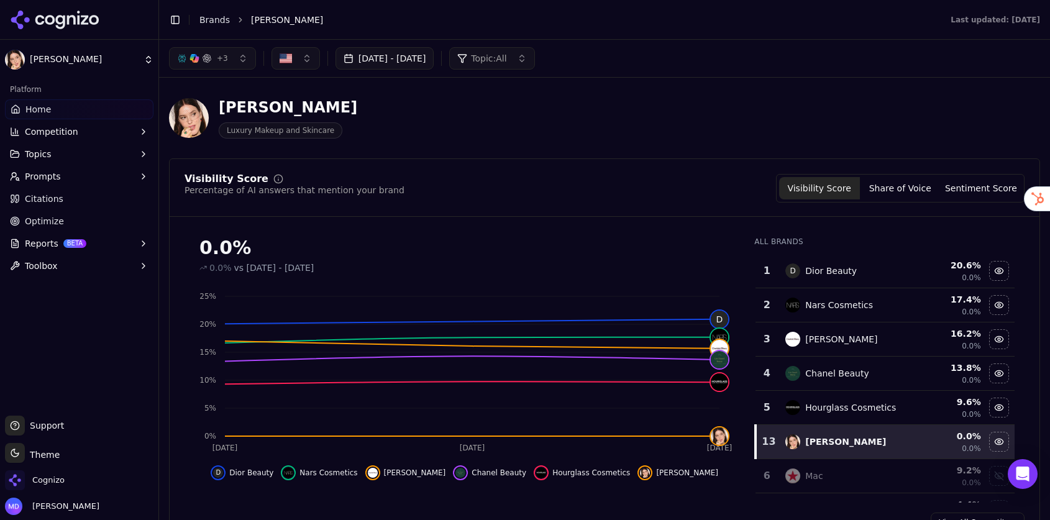
click at [67, 178] on button "Prompts" at bounding box center [79, 176] width 148 height 20
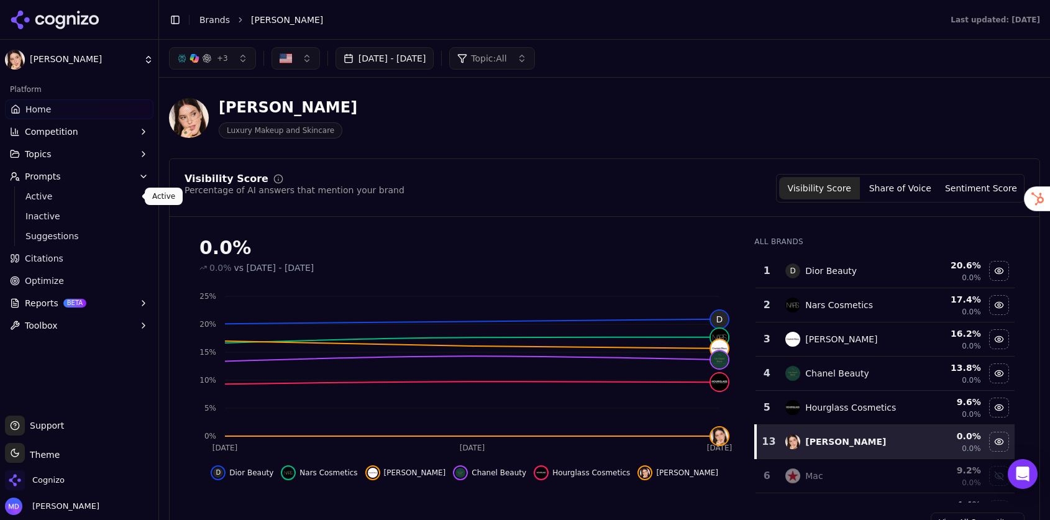
click at [63, 197] on span "Active" at bounding box center [79, 196] width 108 height 12
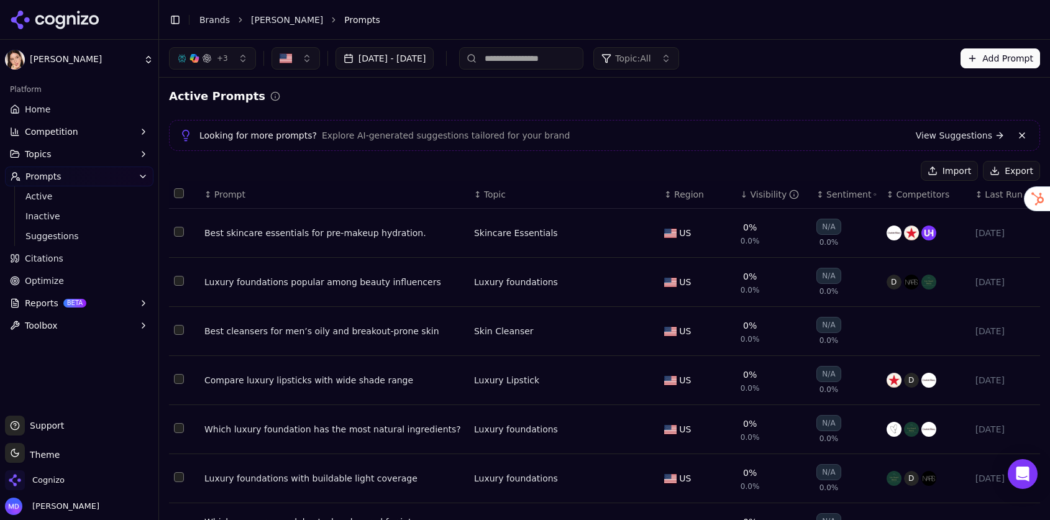
click at [363, 239] on div "Best skincare essentials for pre-makeup hydration." at bounding box center [334, 233] width 260 height 12
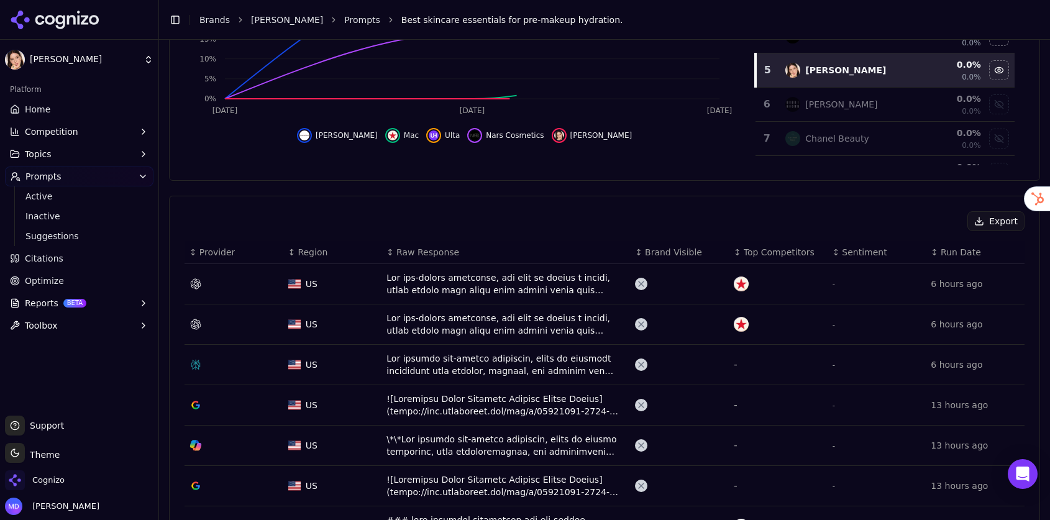
scroll to position [400, 0]
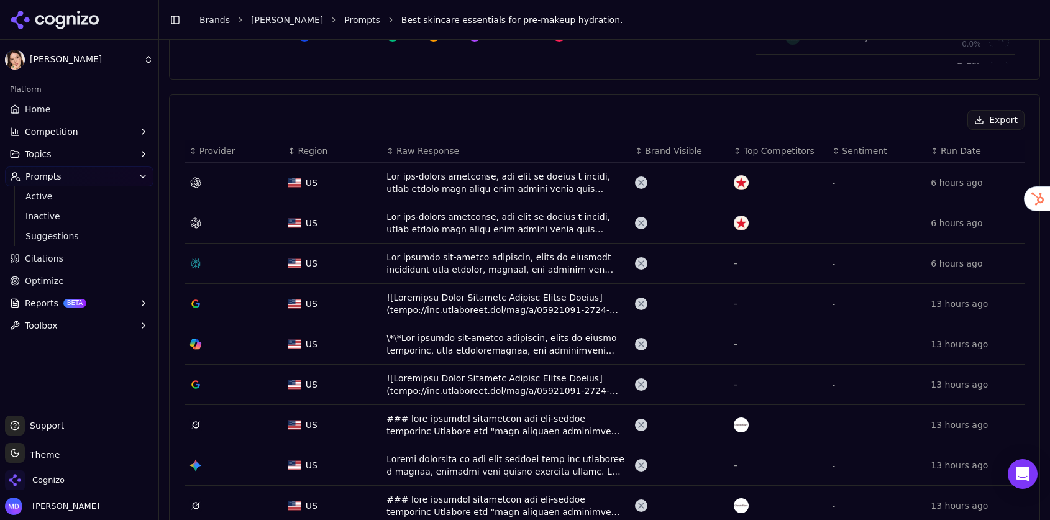
click at [447, 177] on div "Data table" at bounding box center [505, 182] width 239 height 25
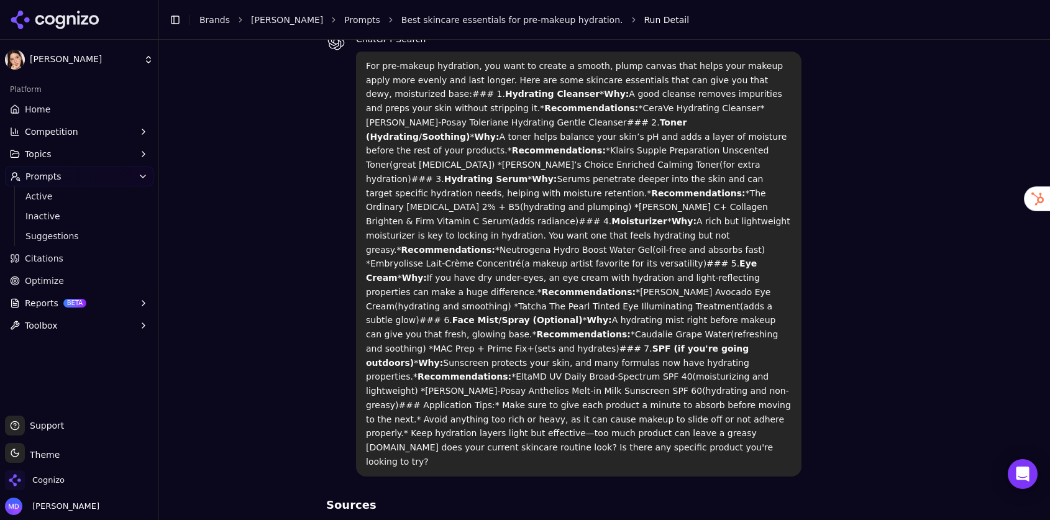
scroll to position [109, 0]
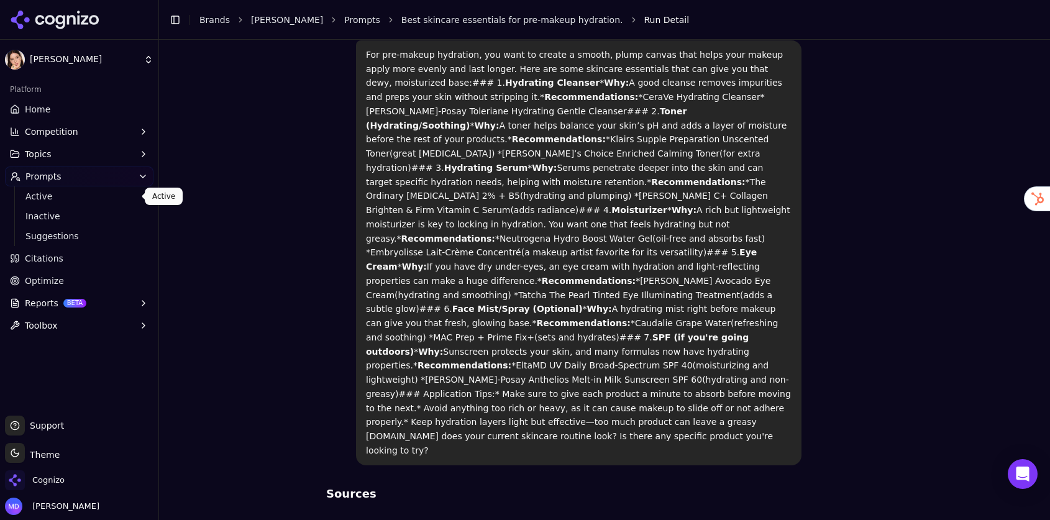
click at [52, 201] on span "Active" at bounding box center [79, 196] width 108 height 12
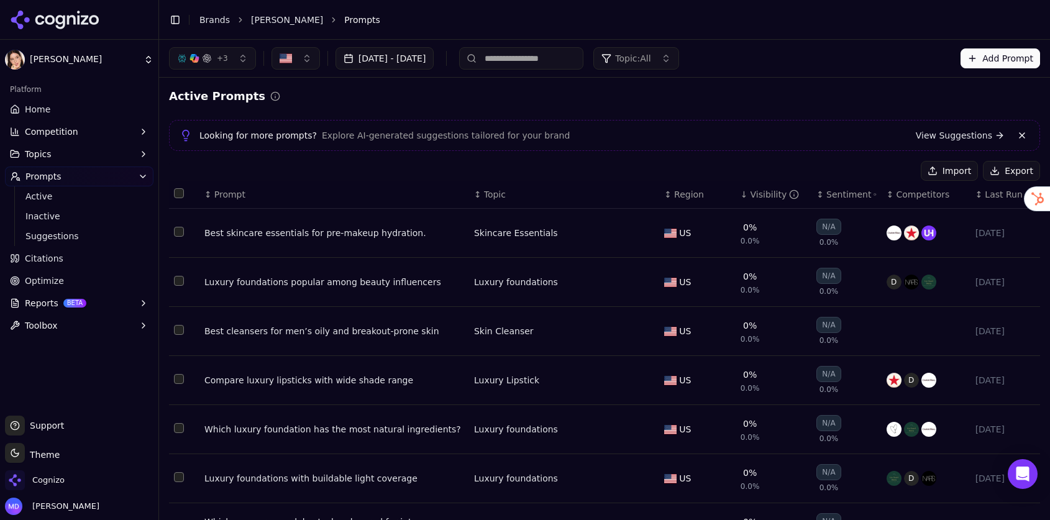
click at [650, 58] on span "Topic: All" at bounding box center [632, 58] width 35 height 12
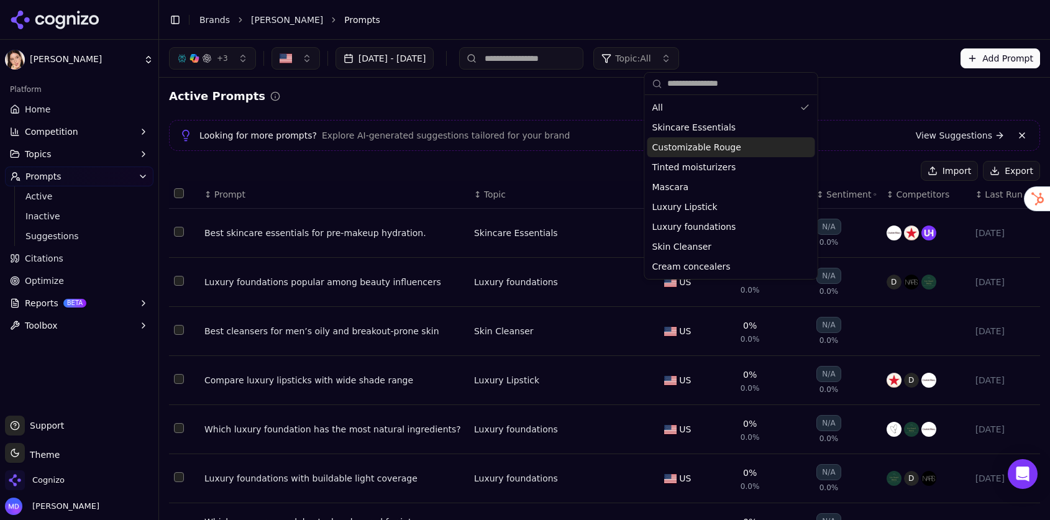
click at [703, 150] on span "Customizable Rouge" at bounding box center [696, 147] width 89 height 12
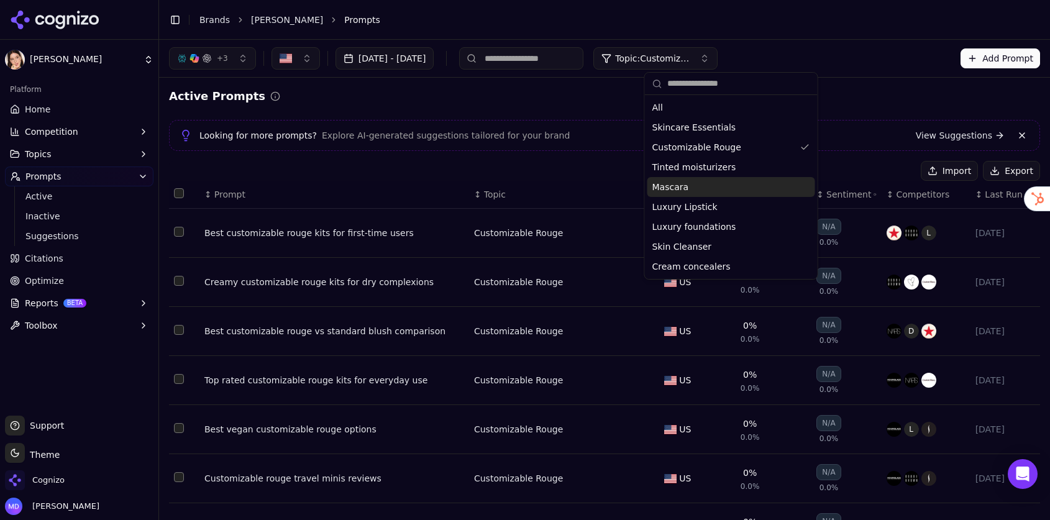
click at [347, 233] on div "Best customizable rouge kits for first-time users" at bounding box center [334, 233] width 260 height 12
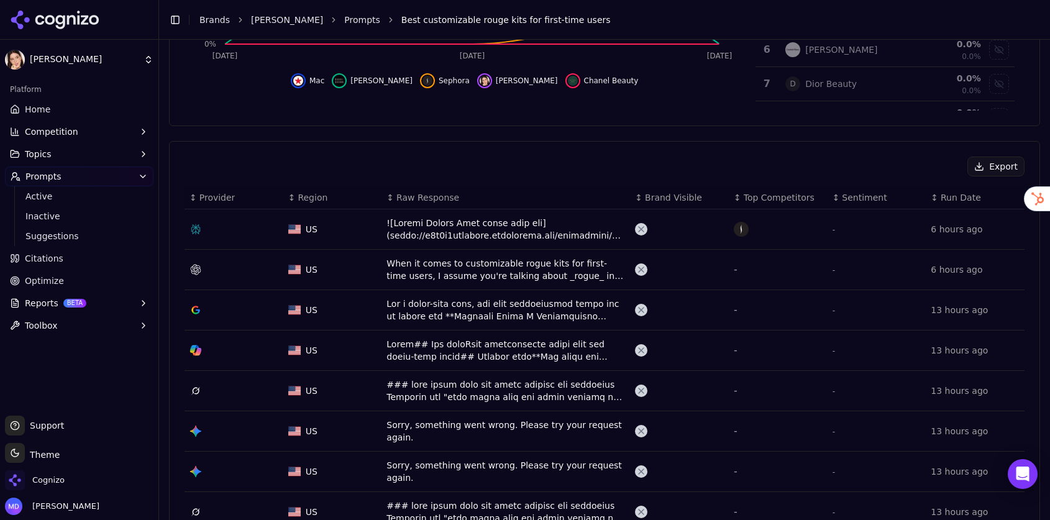
scroll to position [356, 0]
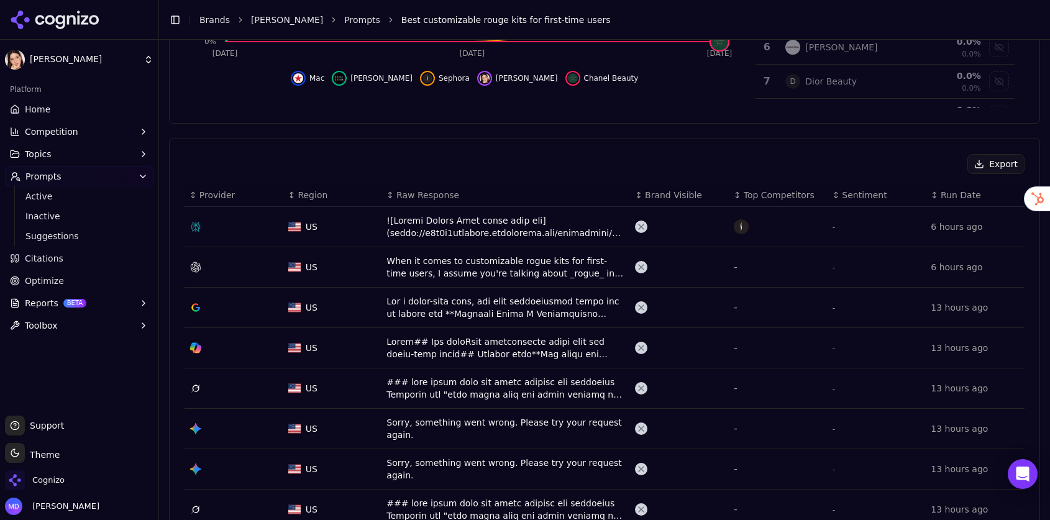
click at [469, 266] on div "When it comes to customizable rogue kits for first-time users, I assume you're …" at bounding box center [505, 267] width 239 height 25
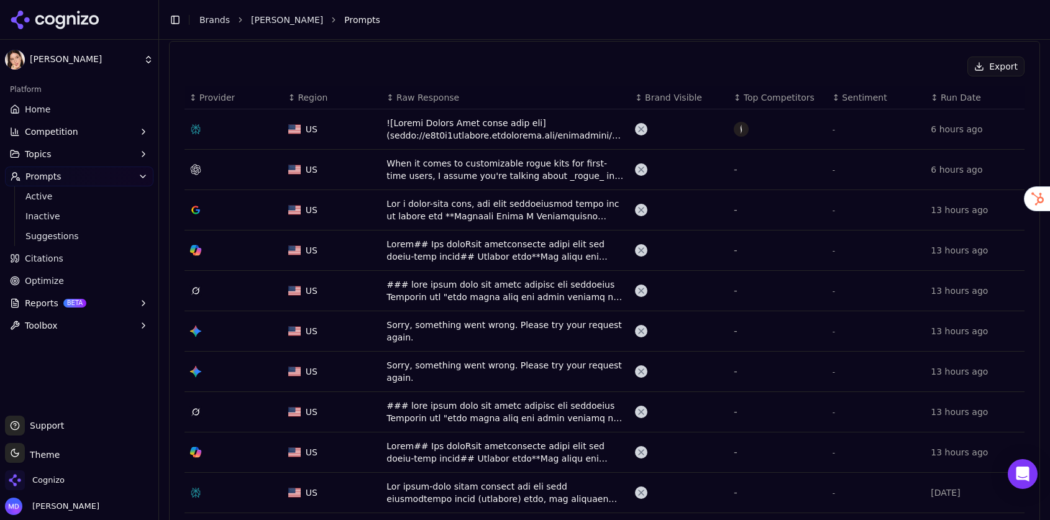
scroll to position [454, 0]
click at [527, 417] on div "Data table" at bounding box center [505, 411] width 239 height 25
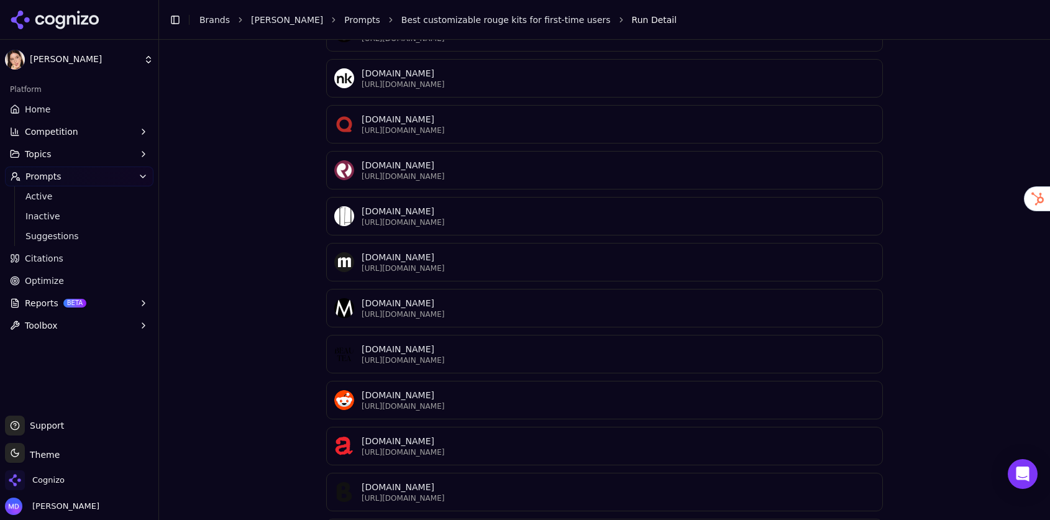
scroll to position [1461, 0]
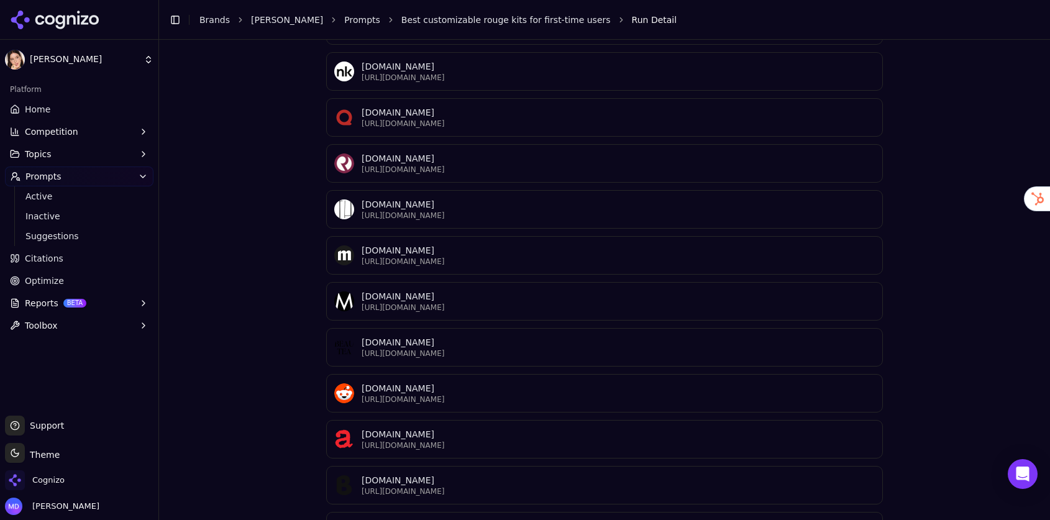
click at [65, 262] on link "Citations" at bounding box center [79, 258] width 148 height 20
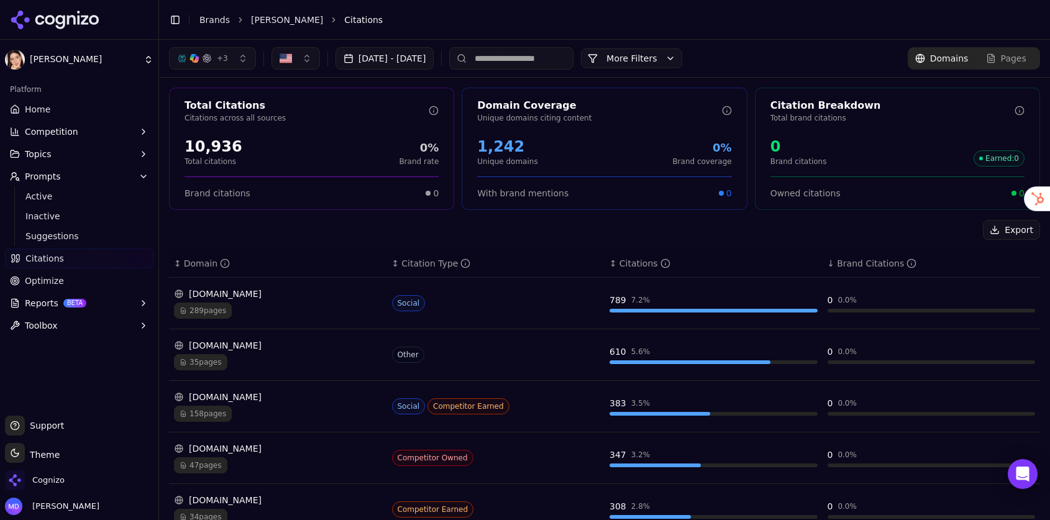
click at [573, 55] on input at bounding box center [511, 58] width 124 height 22
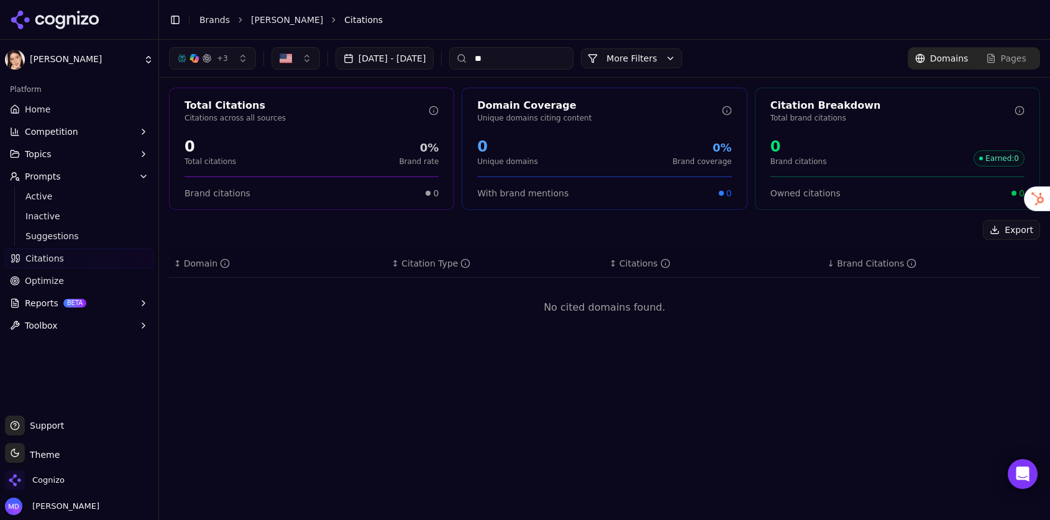
type input "*"
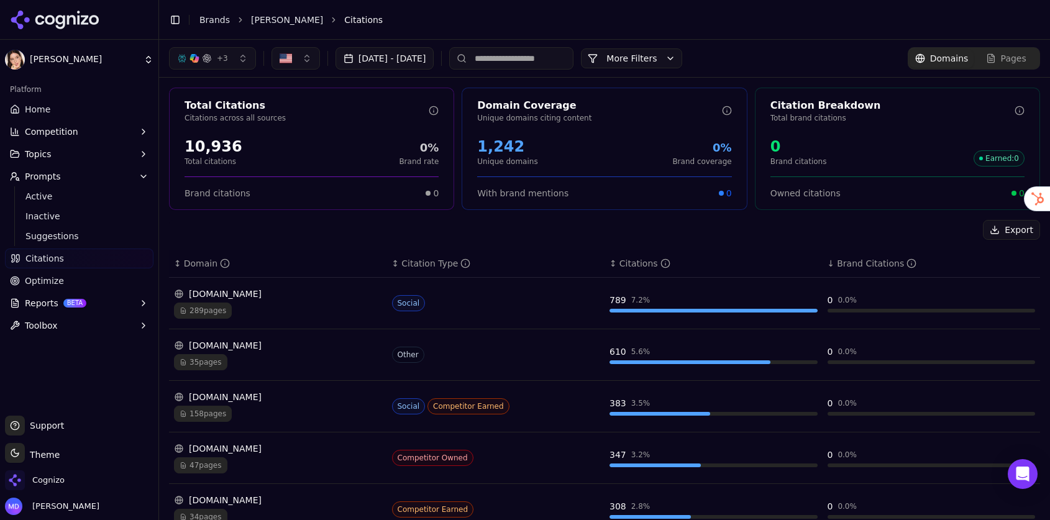
click at [291, 263] on div "↕ Domain" at bounding box center [278, 263] width 208 height 12
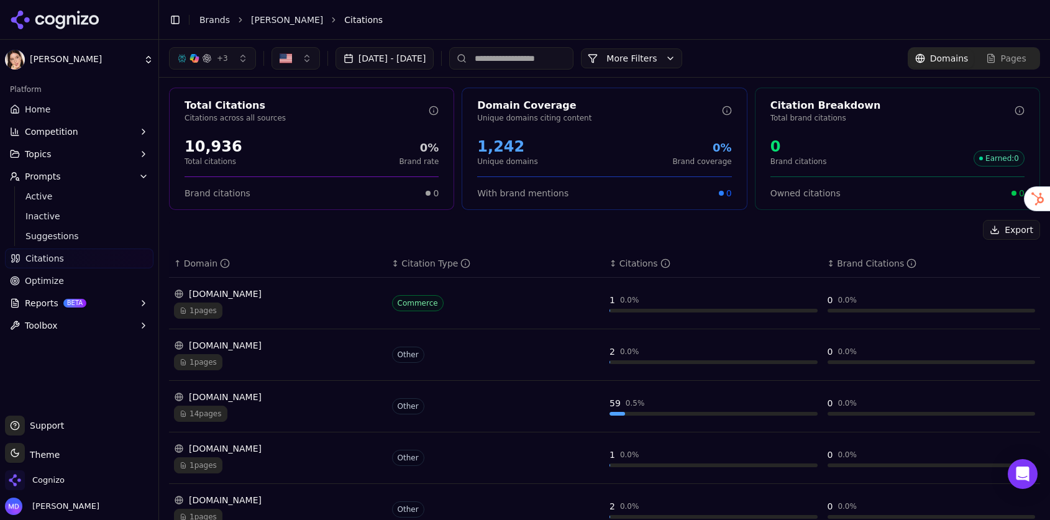
scroll to position [313, 0]
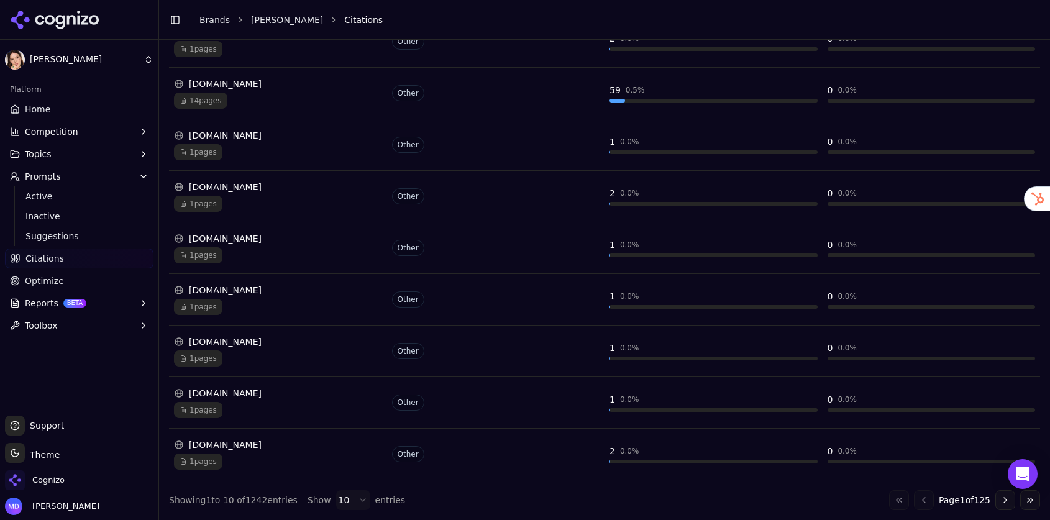
click at [335, 500] on html "Lisa Eldridge Platform Home Competition Topics Prompts Active Inactive Suggesti…" at bounding box center [525, 260] width 1050 height 520
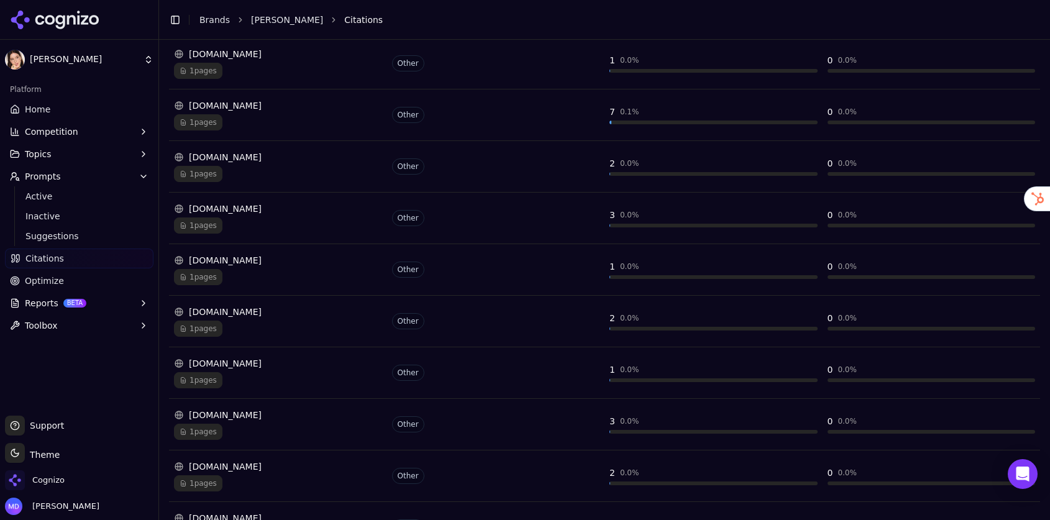
scroll to position [2375, 0]
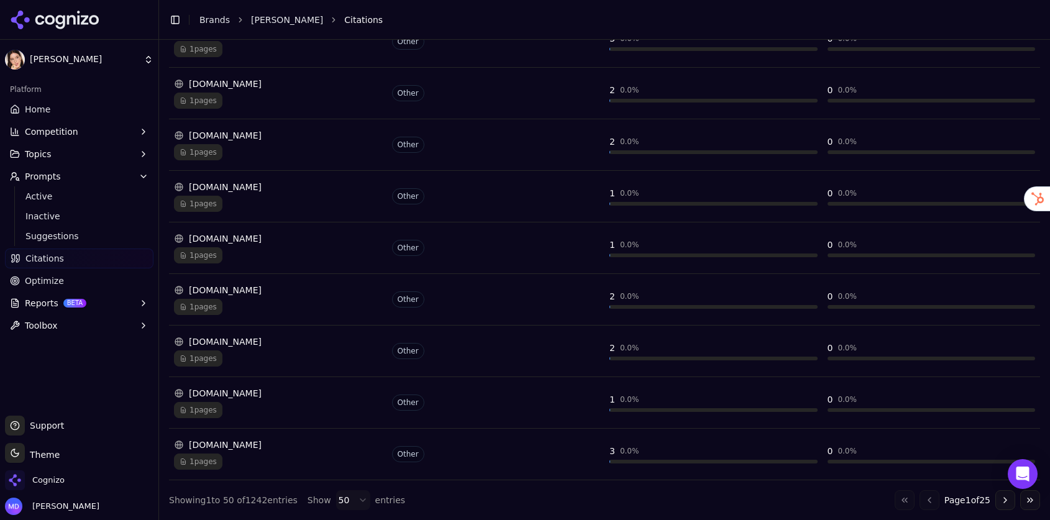
click at [704, 494] on button "Go to next page" at bounding box center [1005, 500] width 20 height 20
click at [704, 499] on button "Go to next page" at bounding box center [1005, 500] width 20 height 20
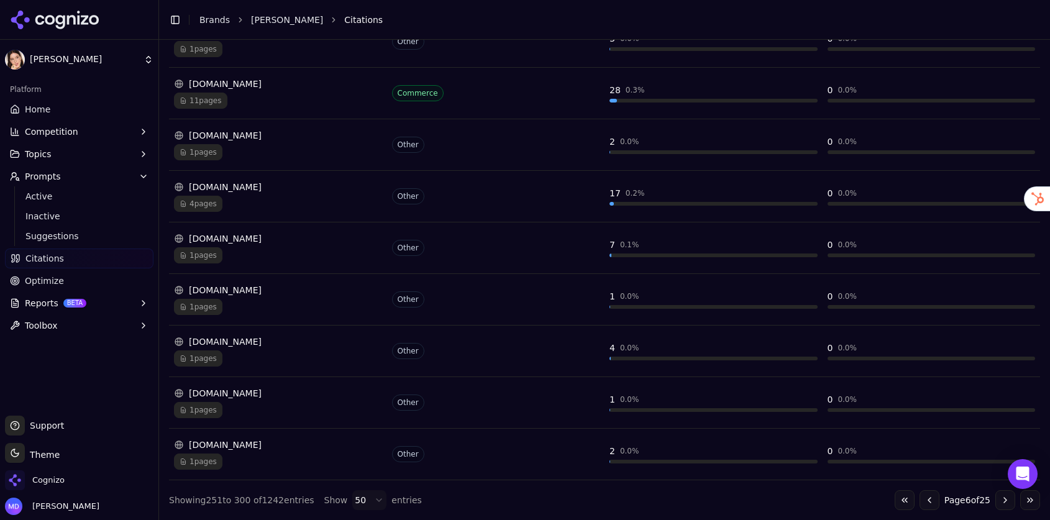
click at [704, 499] on button "Go to next page" at bounding box center [1005, 500] width 20 height 20
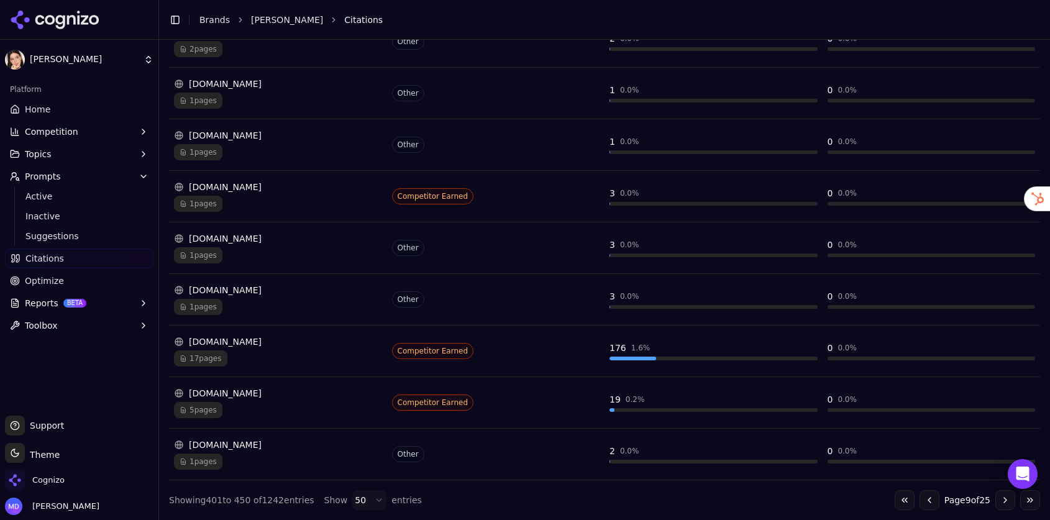
click at [704, 499] on button "Go to next page" at bounding box center [1005, 500] width 20 height 20
click at [704, 496] on button "Go to next page" at bounding box center [1005, 500] width 20 height 20
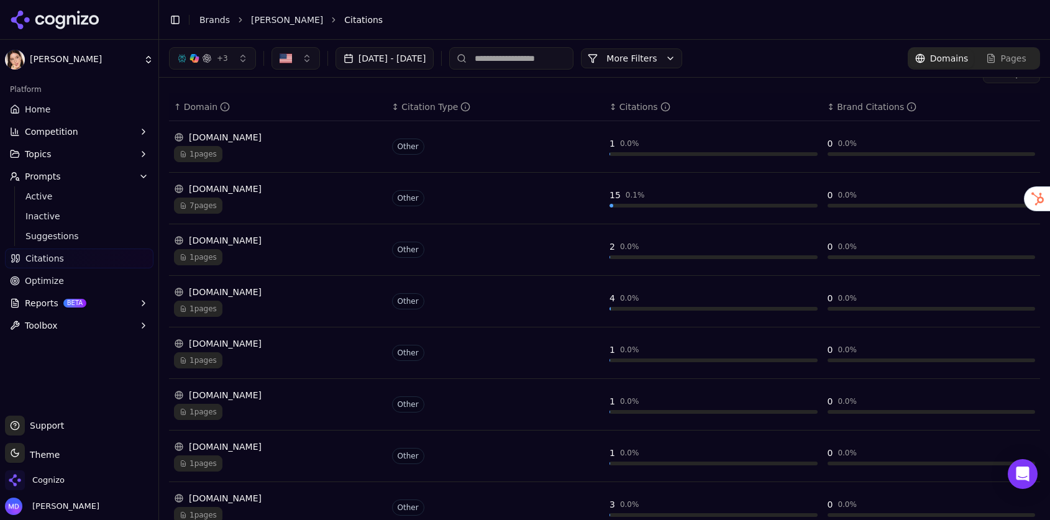
scroll to position [152, 0]
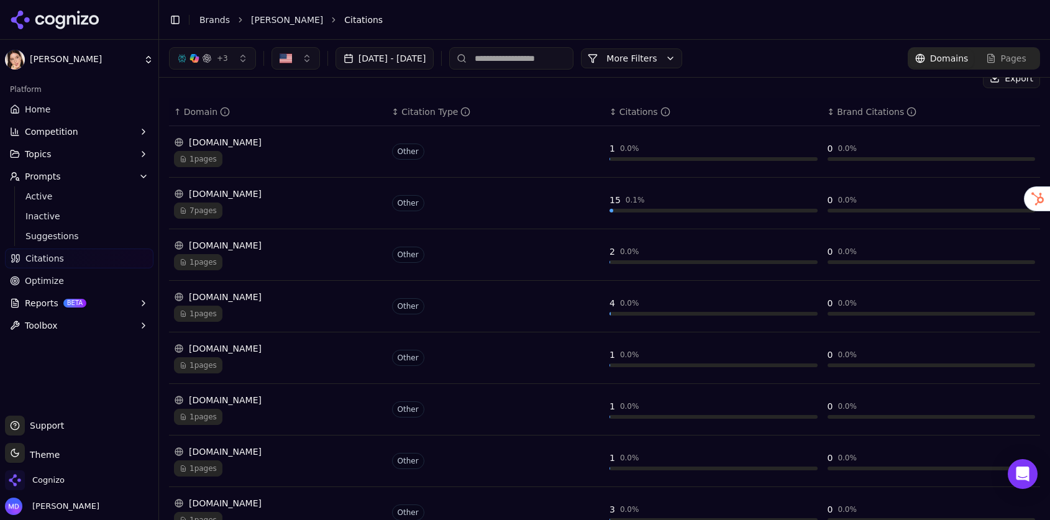
click at [348, 208] on div "7 pages" at bounding box center [278, 211] width 208 height 16
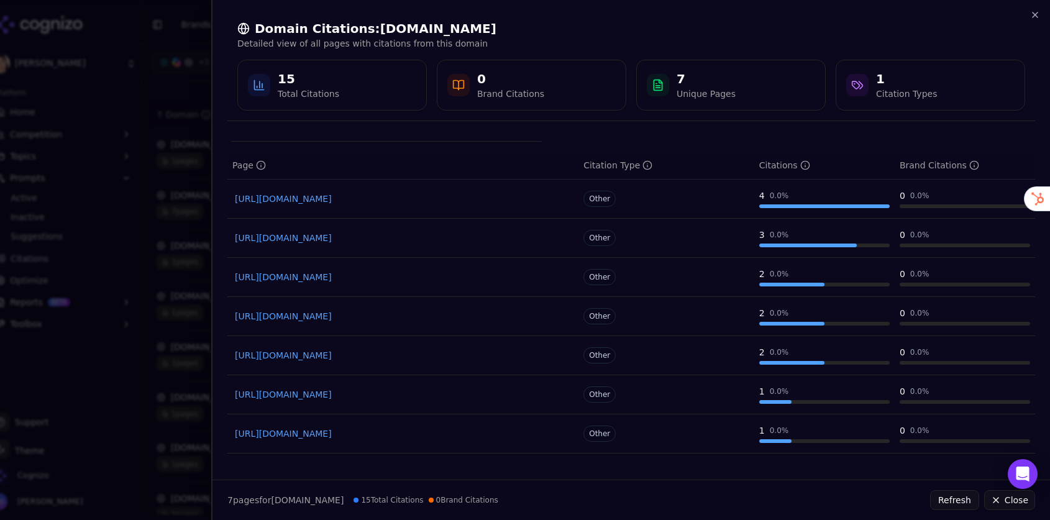
scroll to position [25, 0]
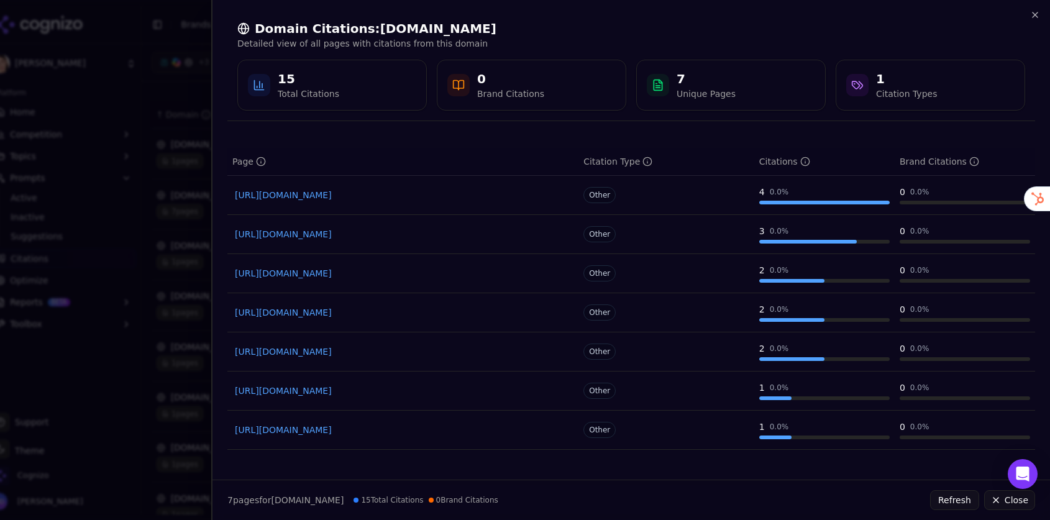
click at [358, 235] on link "https://kjaerweis.com/products/build-your-own-cheek-collective" at bounding box center [403, 234] width 336 height 12
click at [162, 66] on div at bounding box center [525, 260] width 1050 height 520
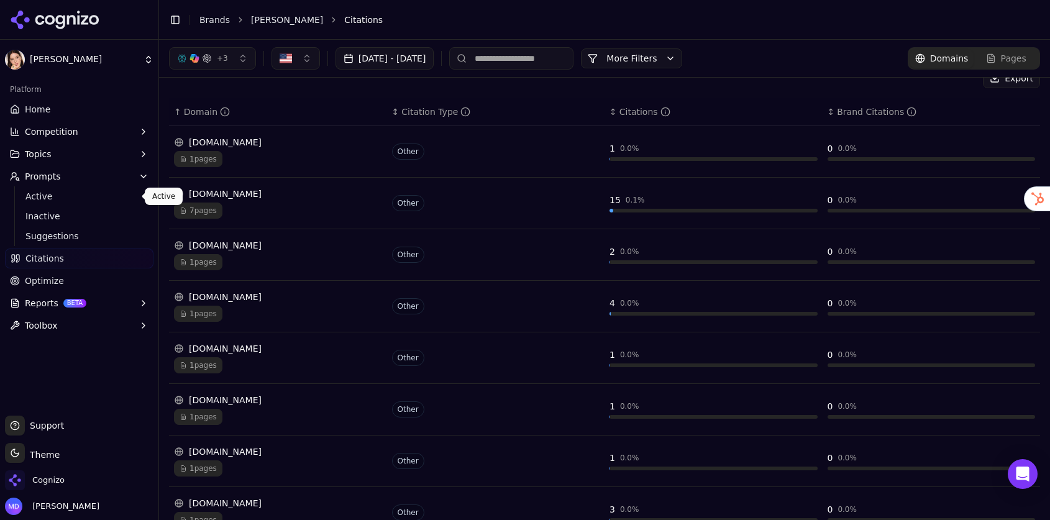
click at [43, 193] on span "Active" at bounding box center [79, 196] width 108 height 12
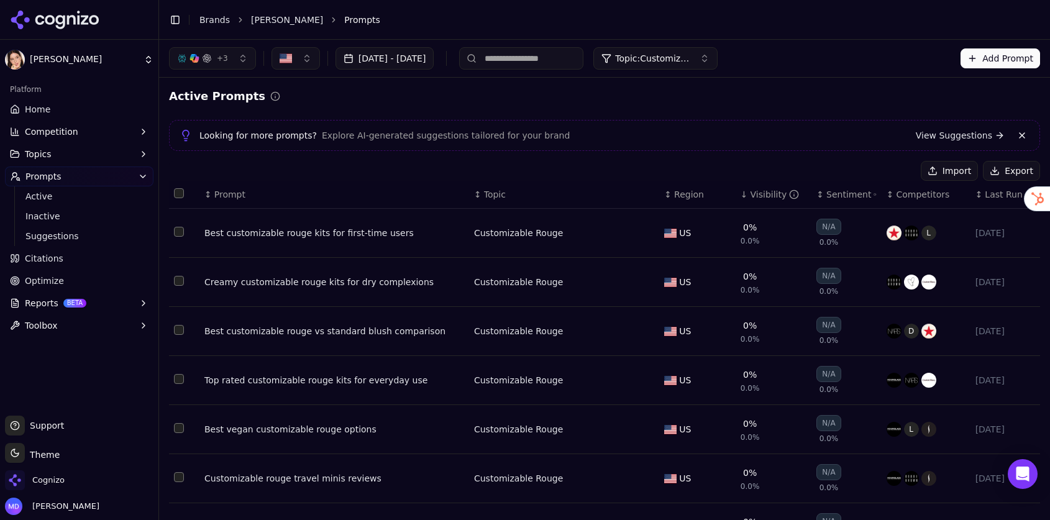
click at [362, 429] on div "Best vegan customizable rouge options" at bounding box center [334, 429] width 260 height 12
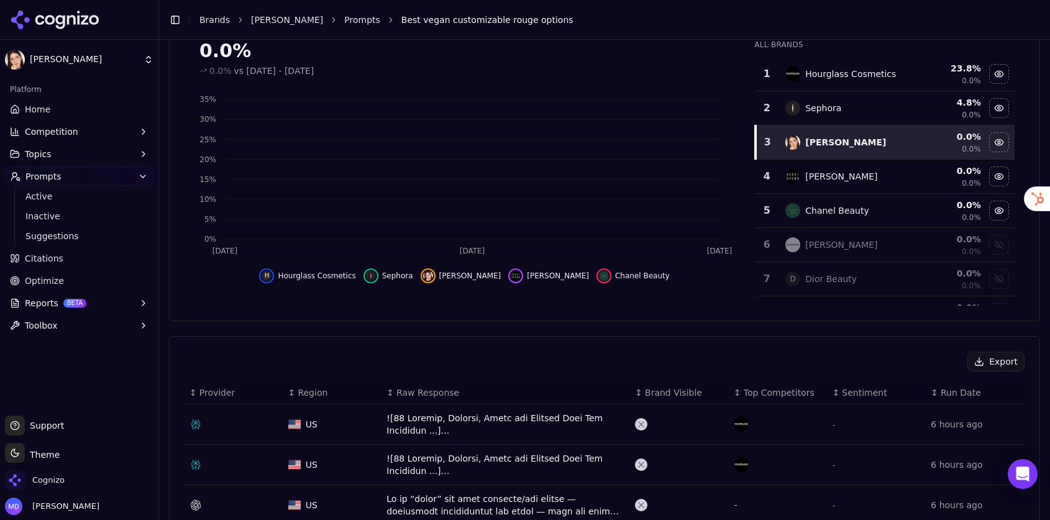
scroll to position [218, 0]
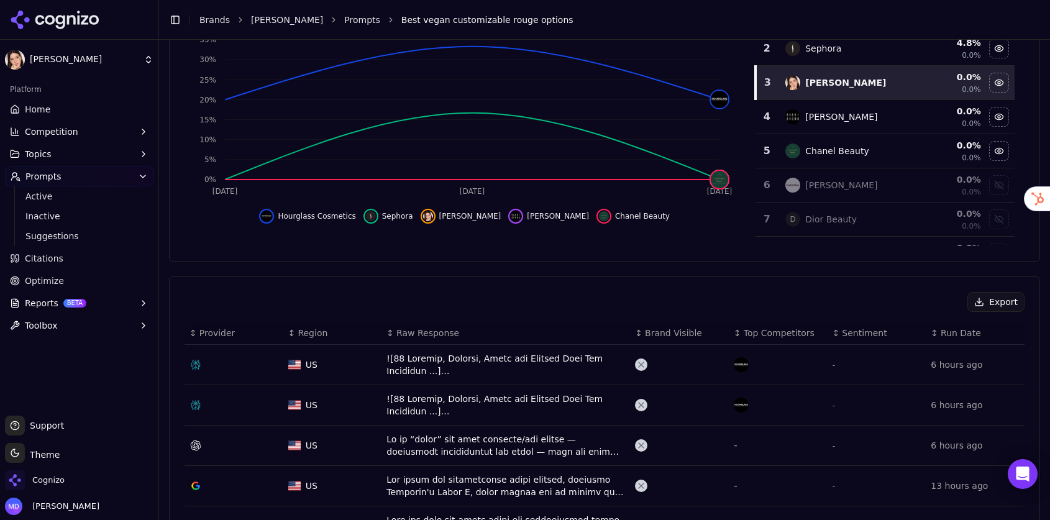
click at [421, 364] on div "Data table" at bounding box center [505, 364] width 239 height 25
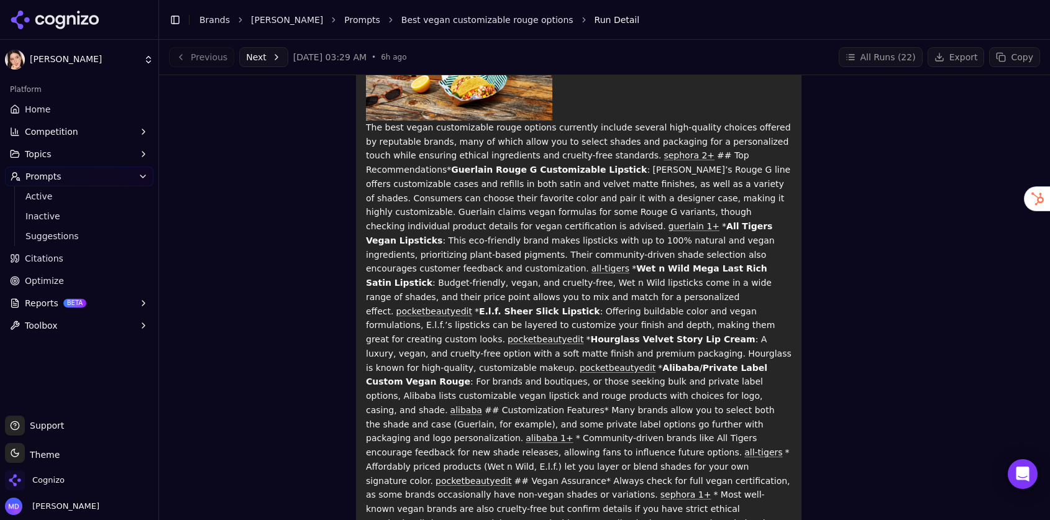
scroll to position [808, 0]
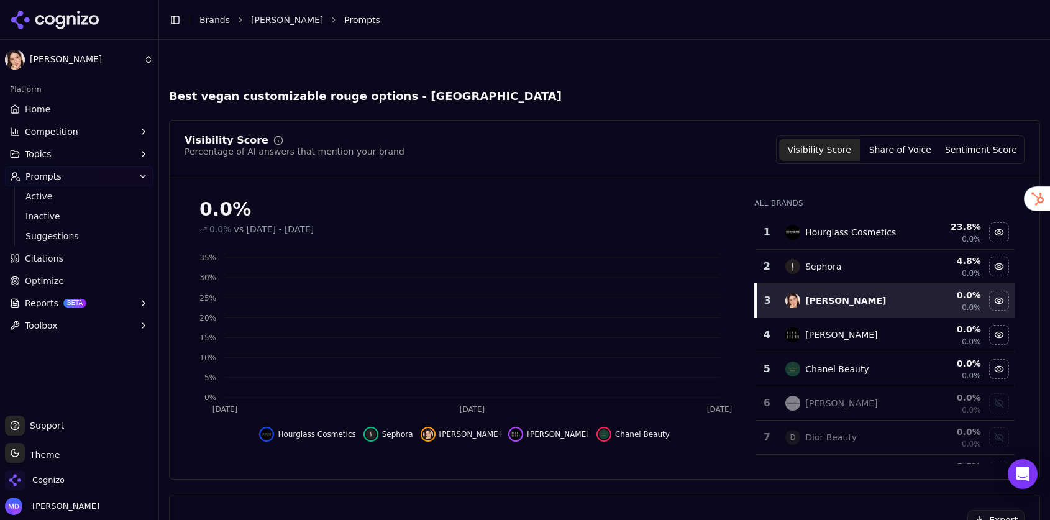
scroll to position [256, 0]
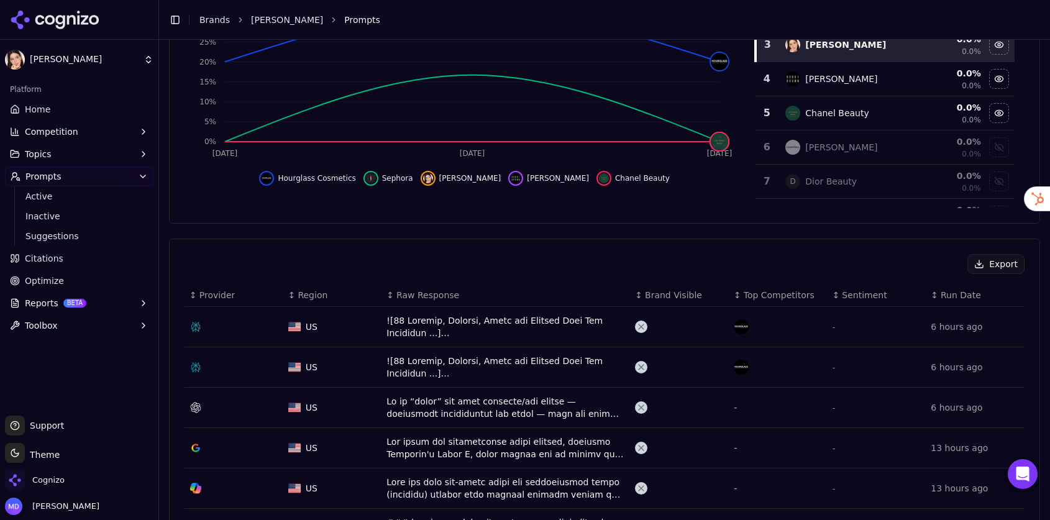
click at [434, 400] on div "Data table" at bounding box center [505, 407] width 239 height 25
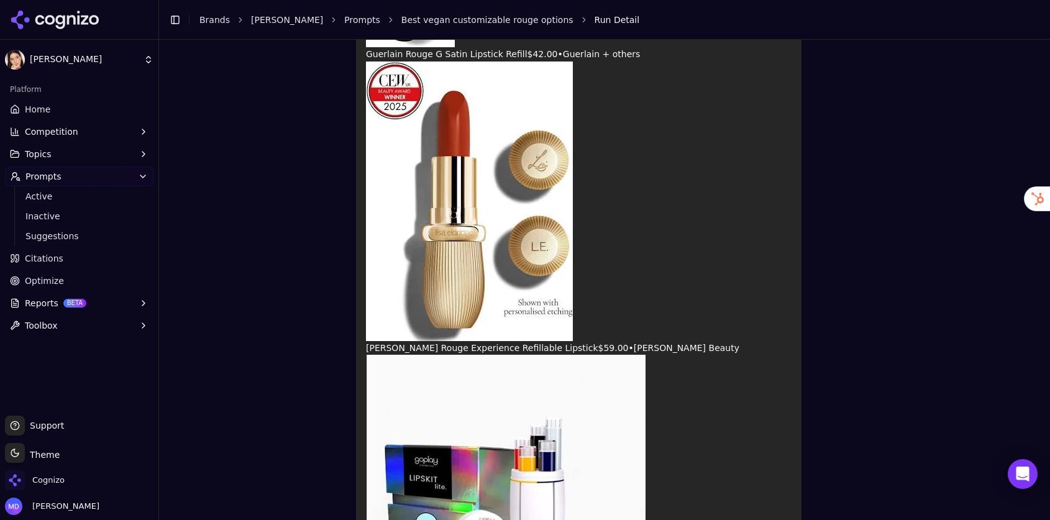
scroll to position [847, 0]
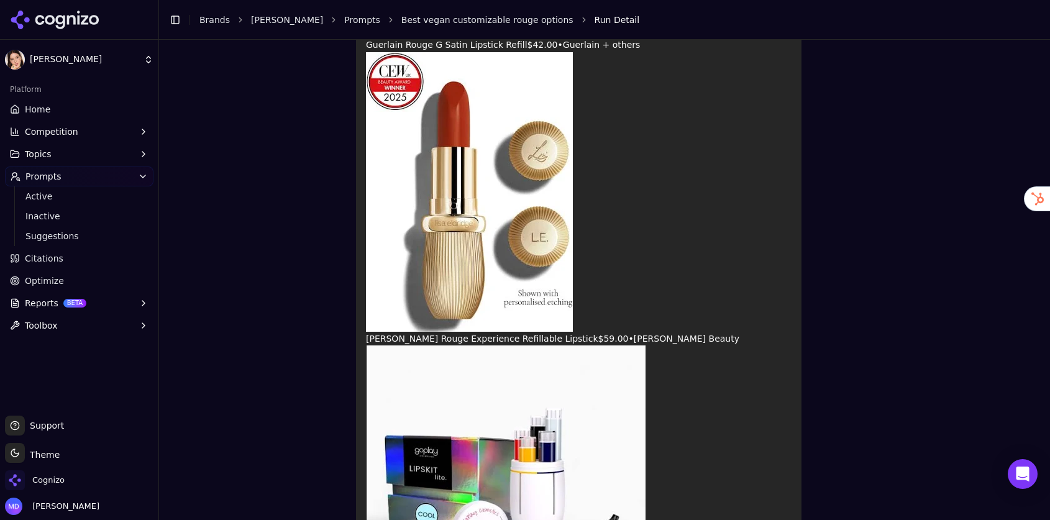
click at [209, 18] on link "Brands" at bounding box center [214, 20] width 30 height 10
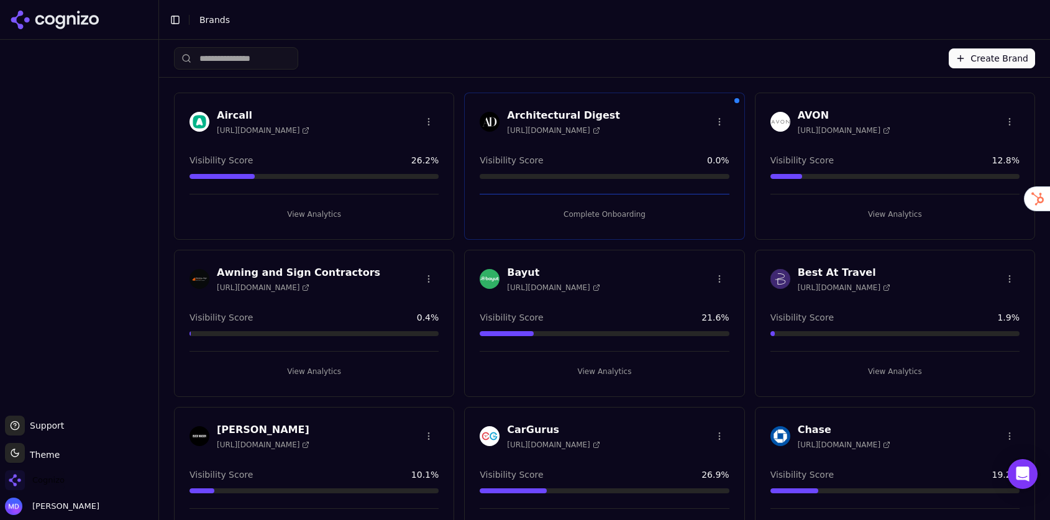
click at [57, 490] on span "Cognizo" at bounding box center [35, 480] width 60 height 20
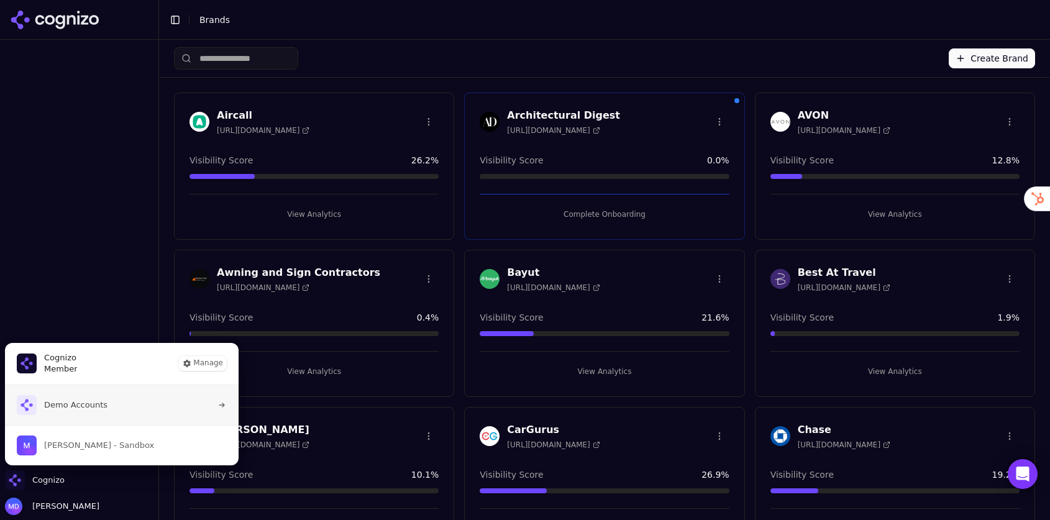
click at [66, 399] on span "Demo Accounts" at bounding box center [75, 404] width 63 height 11
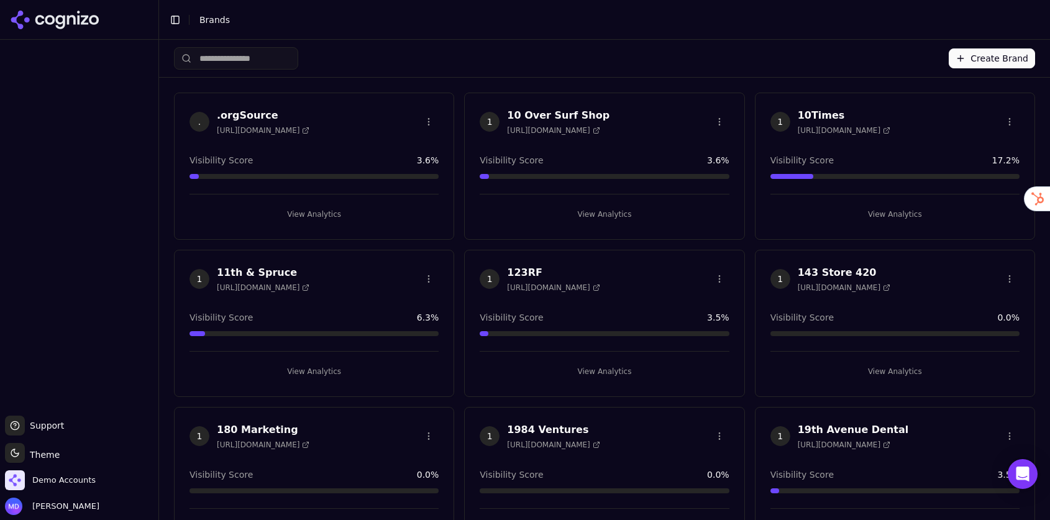
click at [275, 58] on input "search" at bounding box center [236, 58] width 124 height 22
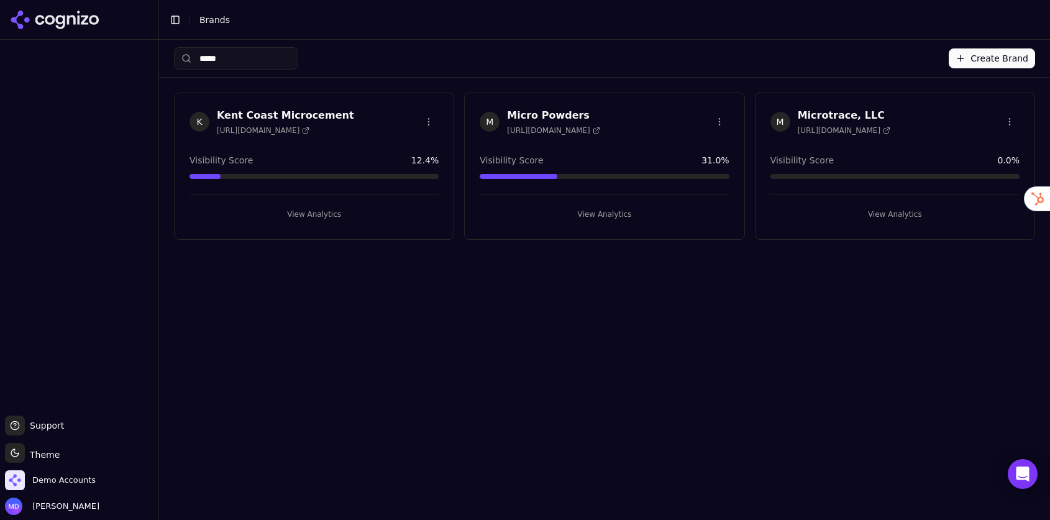
type input "*****"
click at [868, 206] on button "View Analytics" at bounding box center [894, 214] width 249 height 20
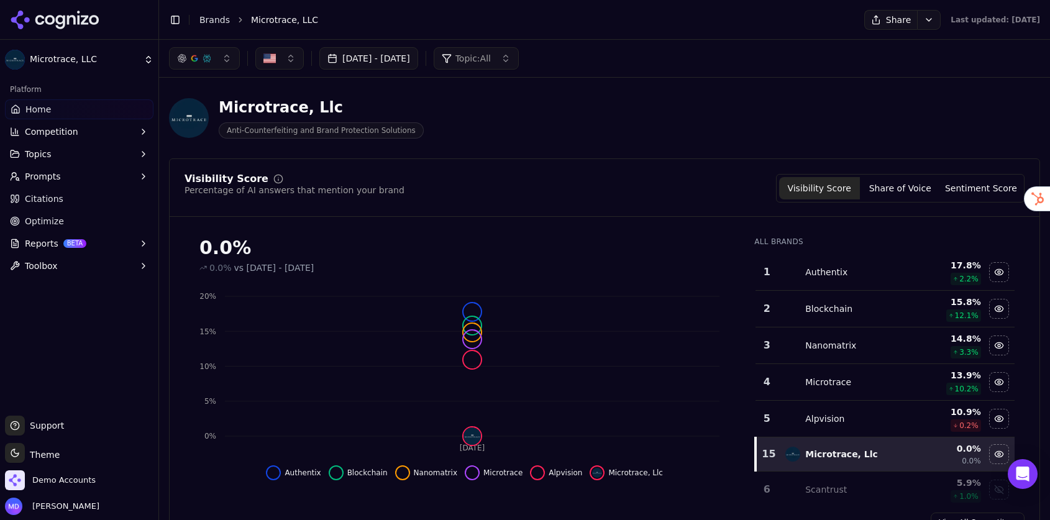
click at [367, 47] on button "[DATE] - [DATE]" at bounding box center [368, 58] width 99 height 22
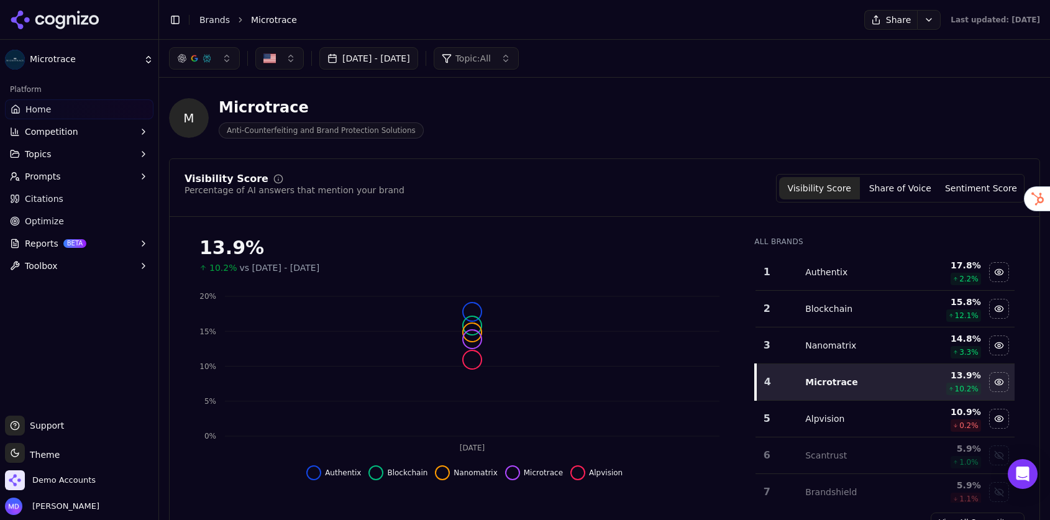
click at [411, 69] on button "[DATE] - [DATE]" at bounding box center [368, 58] width 99 height 22
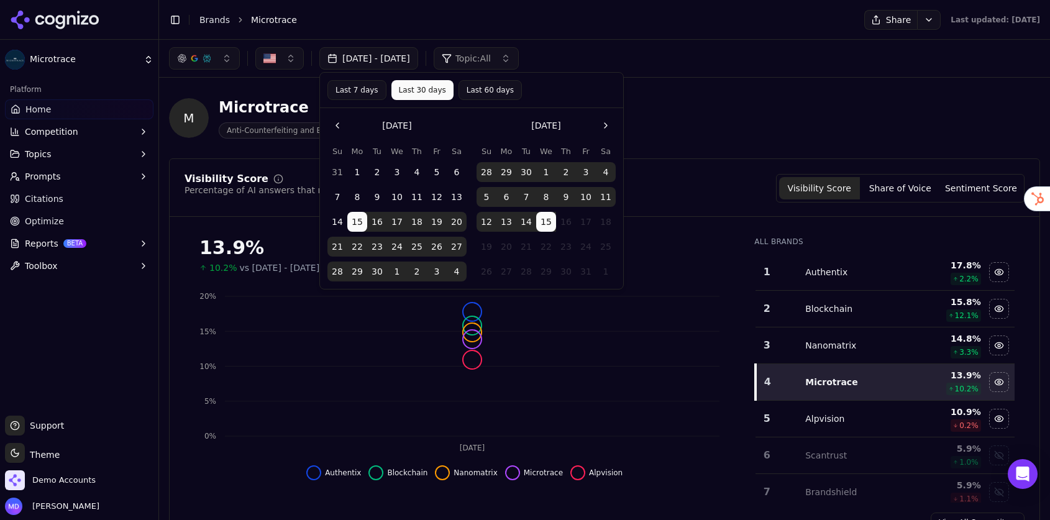
click at [411, 61] on button "[DATE] - [DATE]" at bounding box center [368, 58] width 99 height 22
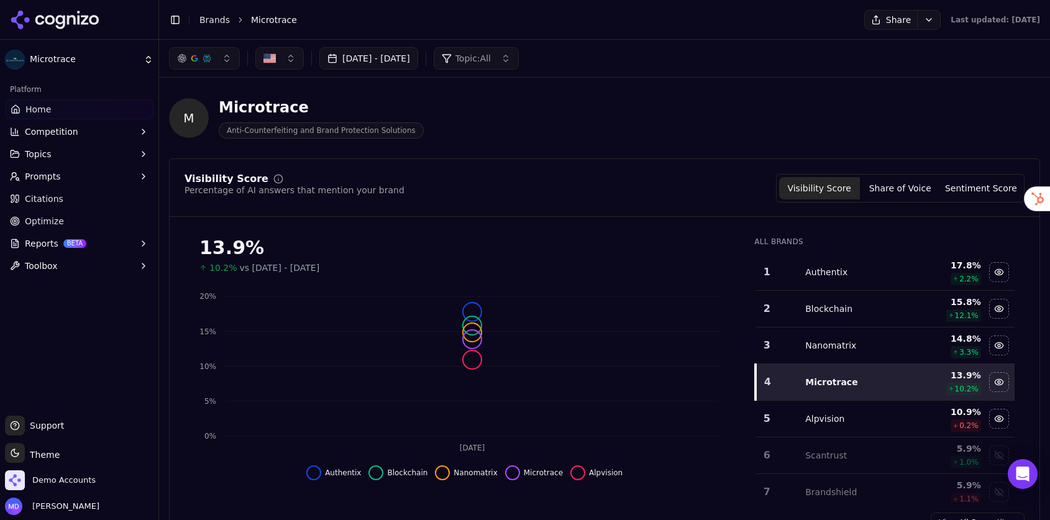
click at [418, 60] on button "[DATE] - [DATE]" at bounding box center [368, 58] width 99 height 22
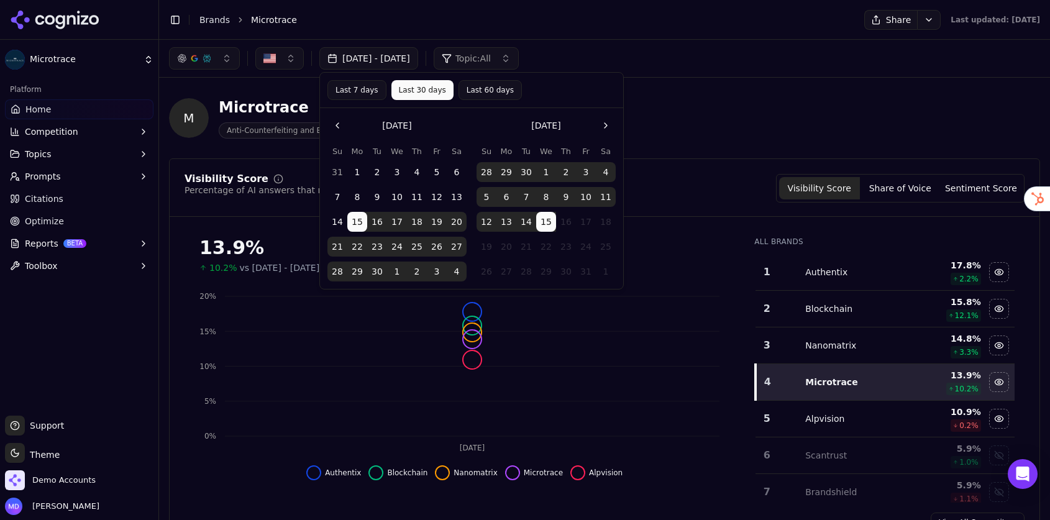
click at [463, 89] on button "Last 60 days" at bounding box center [489, 90] width 63 height 20
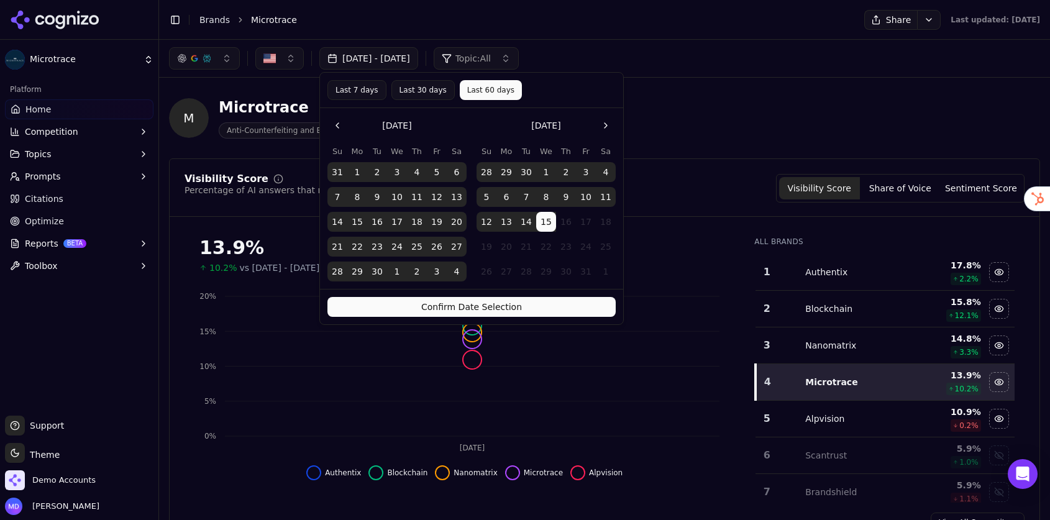
click at [464, 306] on button "Confirm Date Selection" at bounding box center [471, 307] width 288 height 20
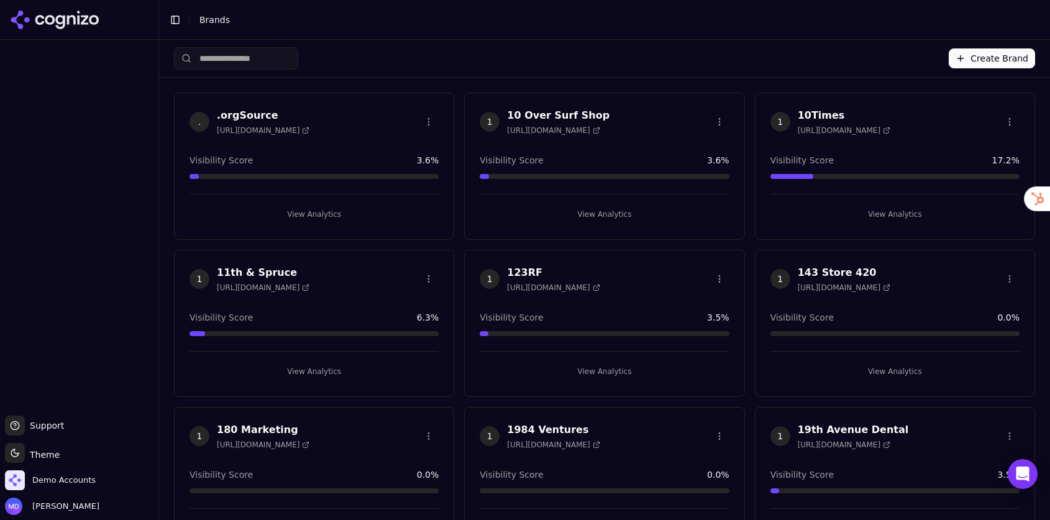
click at [220, 55] on input "search" at bounding box center [236, 58] width 124 height 22
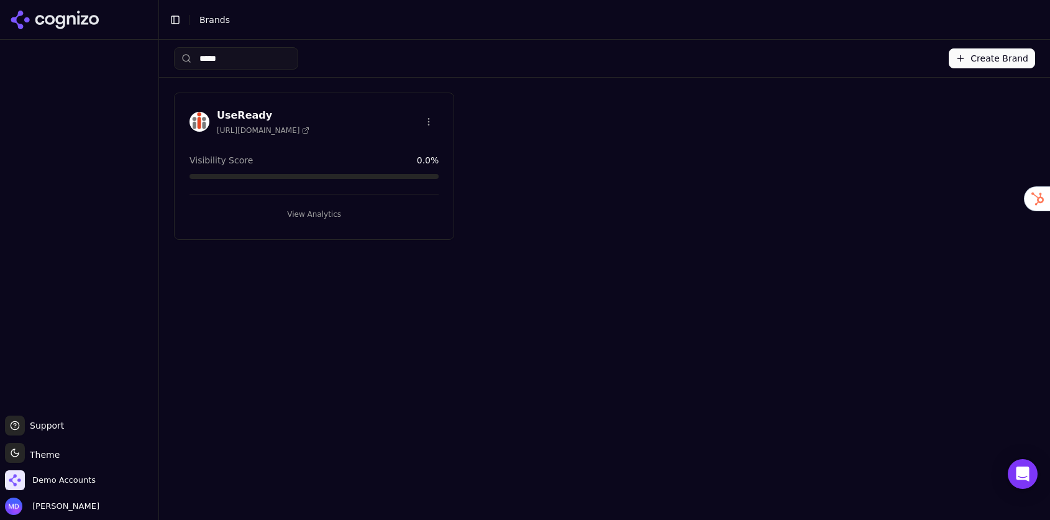
type input "*****"
click at [343, 208] on button "View Analytics" at bounding box center [313, 214] width 249 height 20
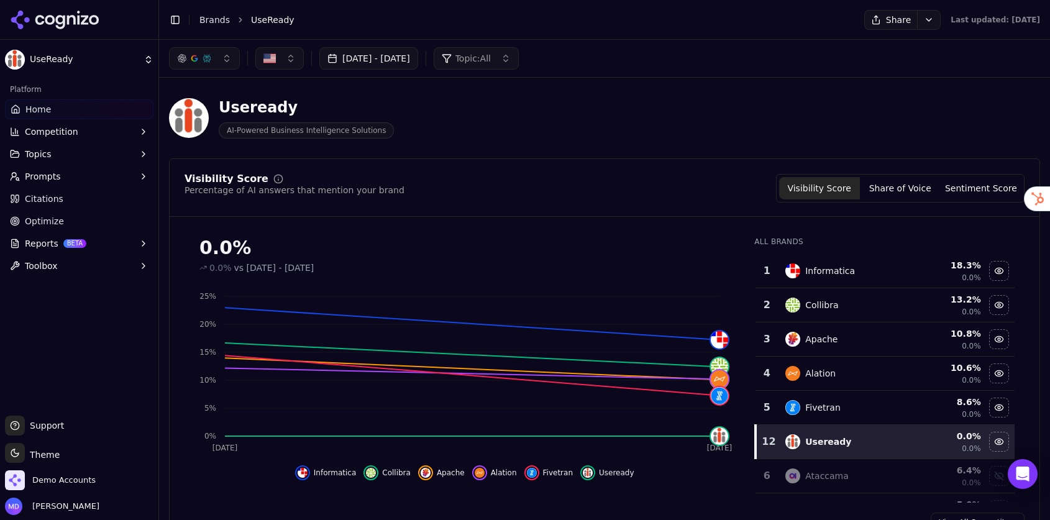
click at [40, 175] on span "Prompts" at bounding box center [43, 176] width 36 height 12
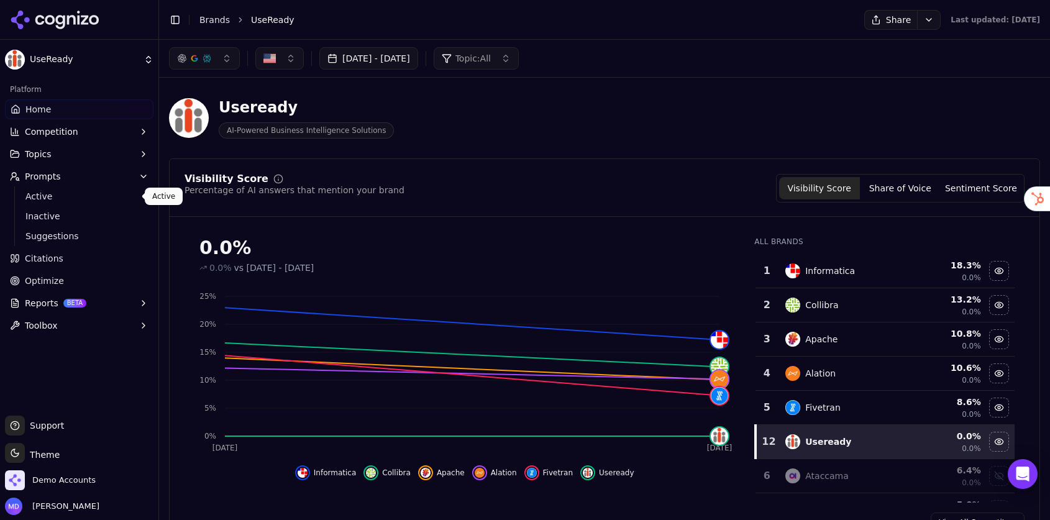
click at [47, 199] on span "Active" at bounding box center [79, 196] width 108 height 12
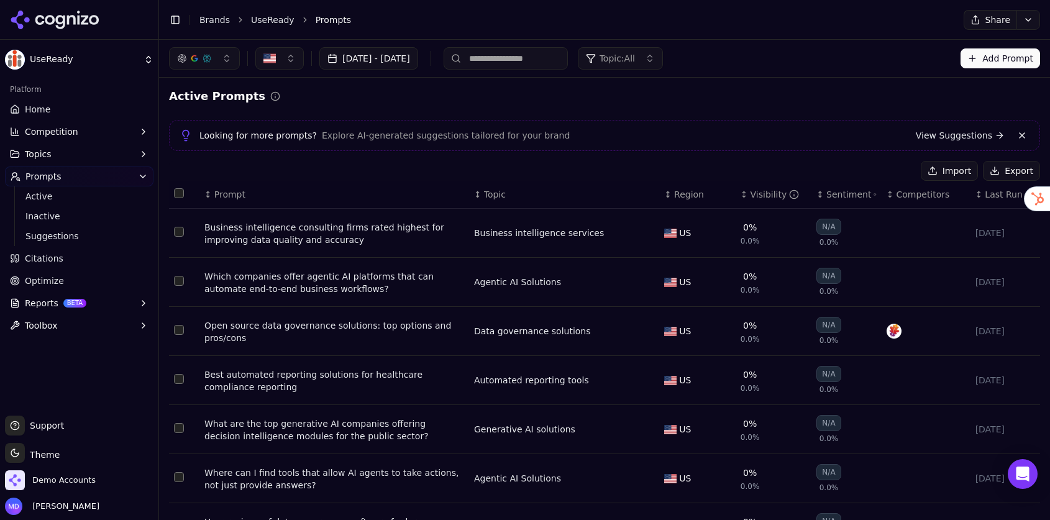
click at [750, 190] on div "Visibility" at bounding box center [774, 194] width 49 height 12
click at [747, 190] on div "↑ Visibility" at bounding box center [773, 194] width 66 height 12
click at [1029, 21] on html "UseReady Platform Home Competition Topics Prompts Active Inactive Suggestions C…" at bounding box center [525, 260] width 1050 height 520
click at [991, 43] on div "Run Again" at bounding box center [999, 45] width 73 height 20
click at [53, 158] on button "Topics" at bounding box center [79, 154] width 148 height 20
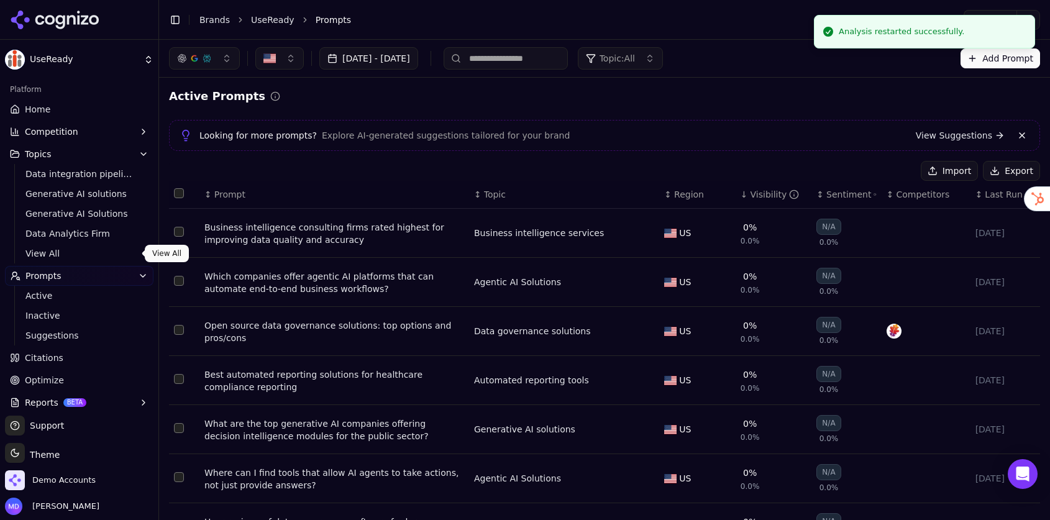
click at [57, 248] on span "View All" at bounding box center [79, 253] width 108 height 12
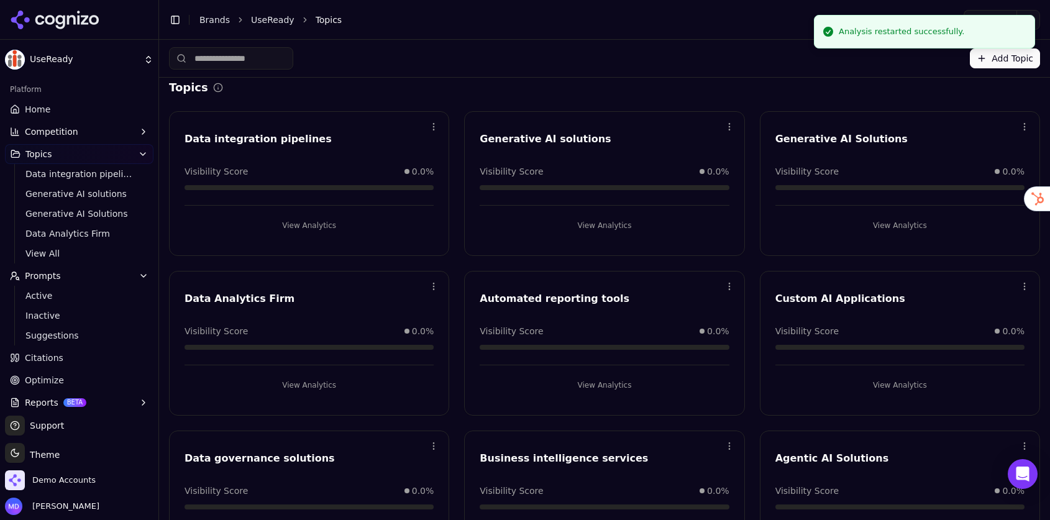
scroll to position [1, 0]
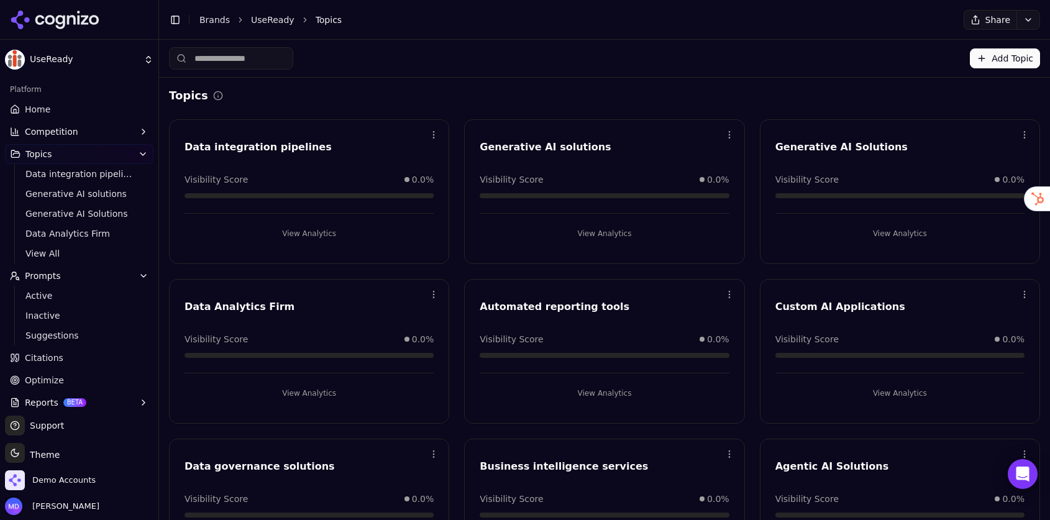
click at [75, 104] on link "Home" at bounding box center [79, 109] width 148 height 20
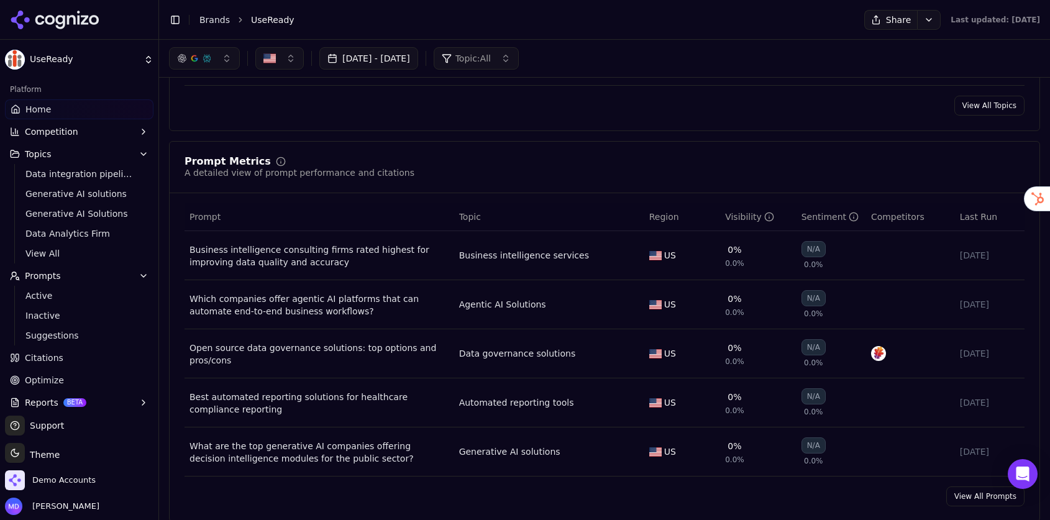
scroll to position [800, 0]
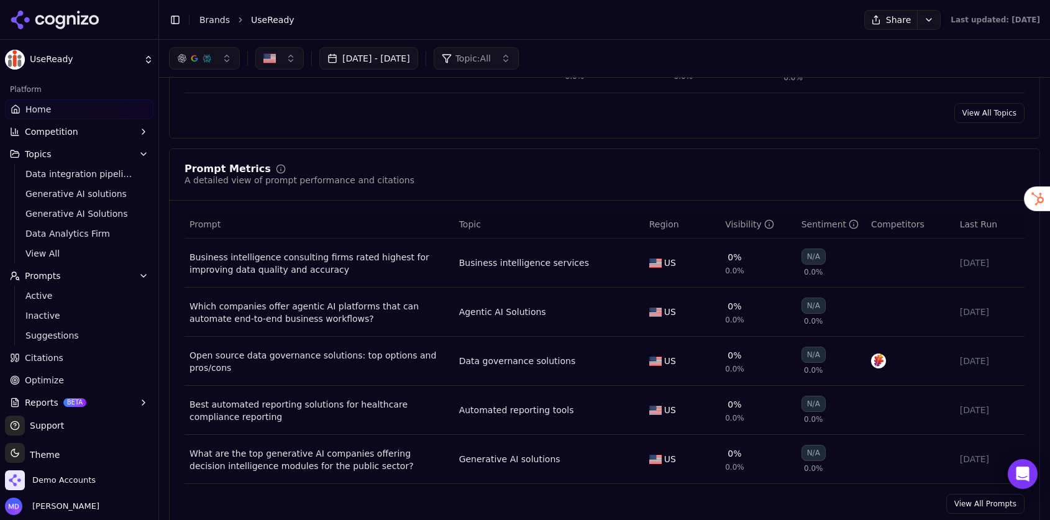
click at [46, 362] on span "Citations" at bounding box center [44, 358] width 39 height 12
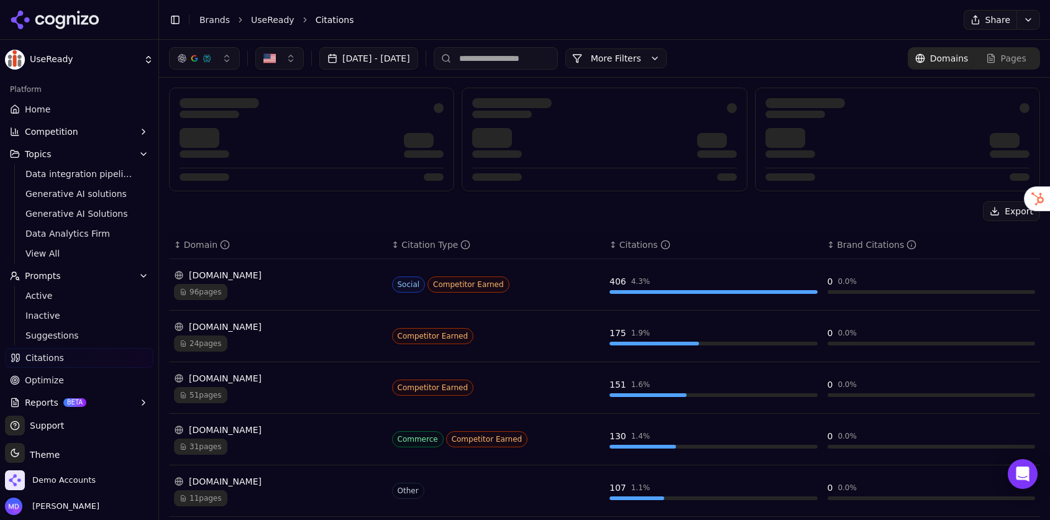
click at [508, 54] on input at bounding box center [496, 58] width 124 height 22
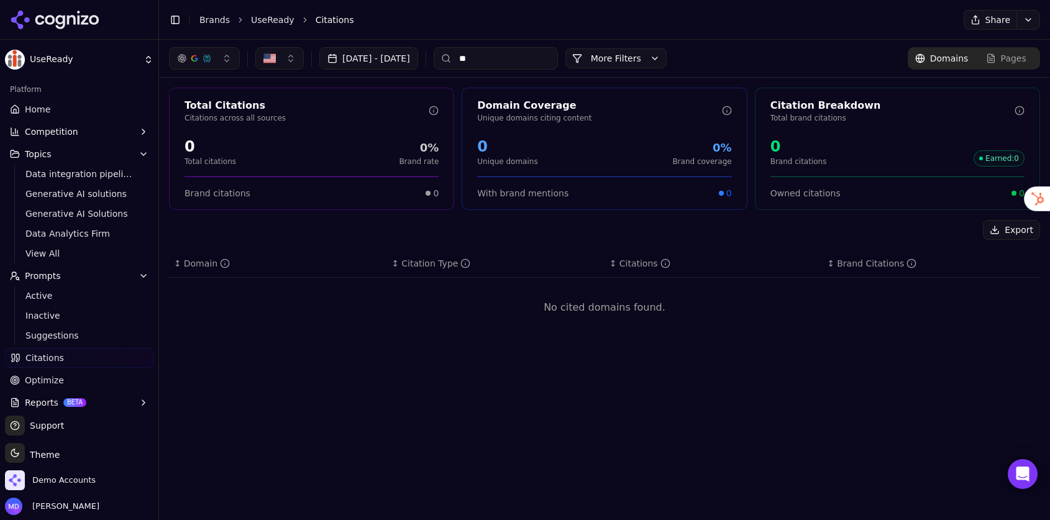
type input "*"
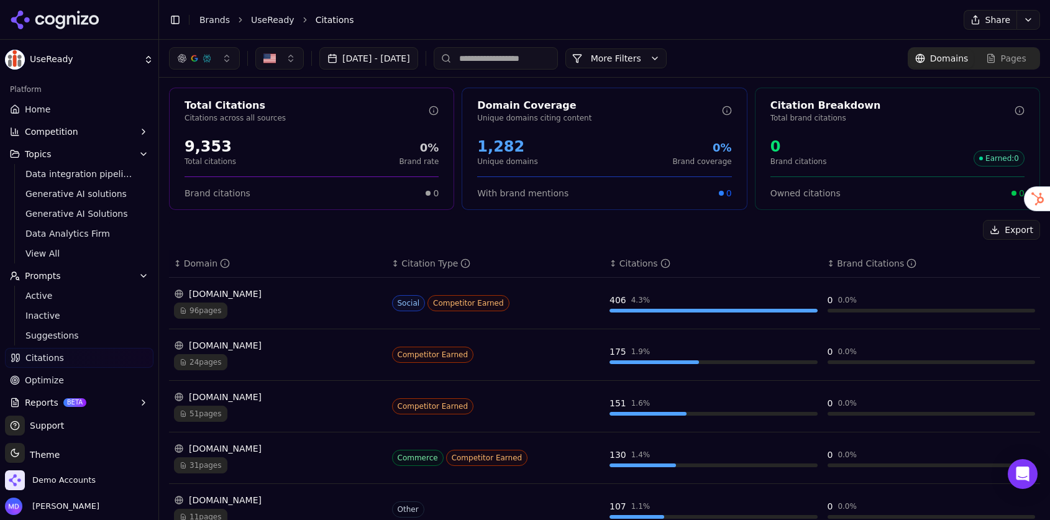
click at [86, 358] on link "Citations" at bounding box center [79, 358] width 148 height 20
click at [27, 362] on span "Citations" at bounding box center [44, 358] width 39 height 12
click at [27, 377] on span "Optimize" at bounding box center [44, 380] width 39 height 12
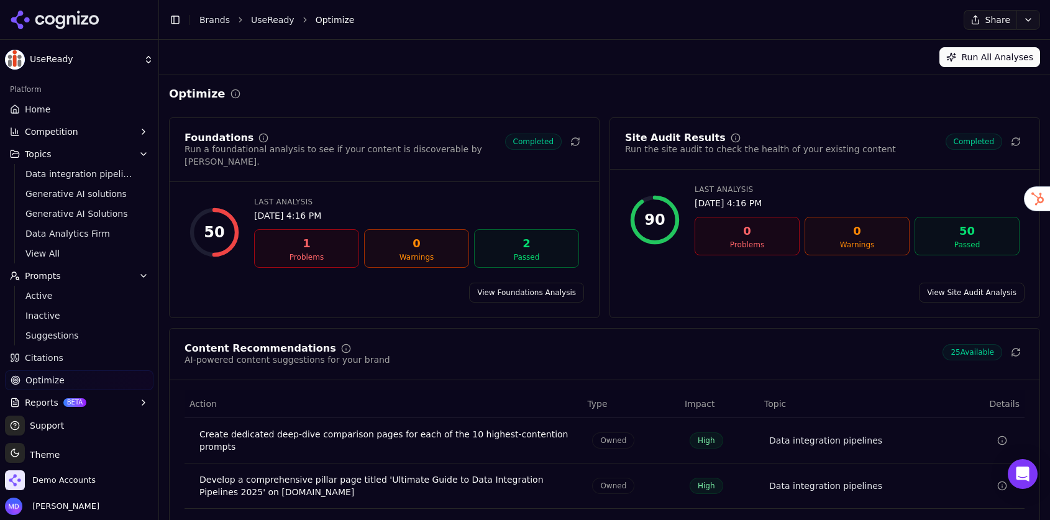
click at [40, 116] on link "Home" at bounding box center [79, 109] width 148 height 20
